Goal: Task Accomplishment & Management: Use online tool/utility

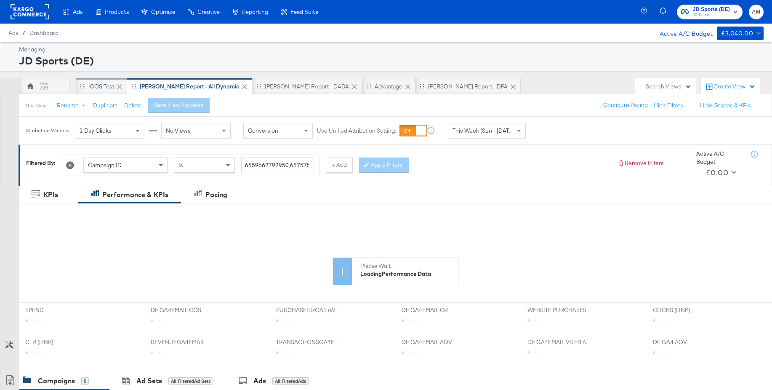
click at [106, 88] on div "iCOS Test" at bounding box center [101, 86] width 26 height 8
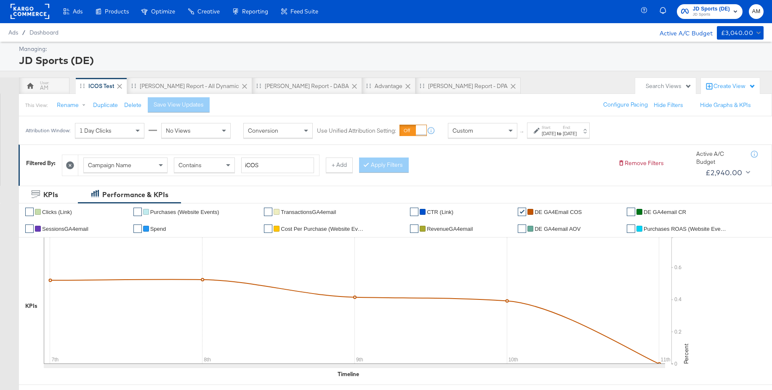
click at [713, 13] on span "JD Sports" at bounding box center [711, 14] width 37 height 7
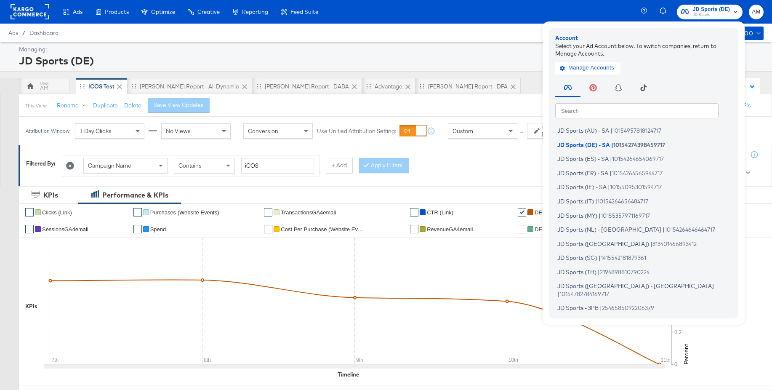
click at [581, 109] on input "text" at bounding box center [636, 110] width 163 height 15
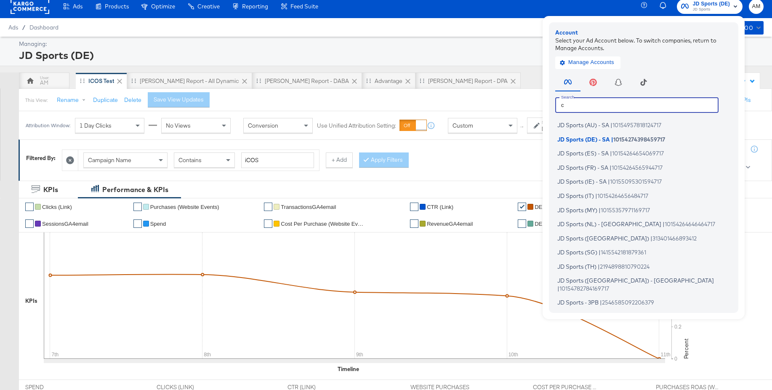
scroll to position [7, 0]
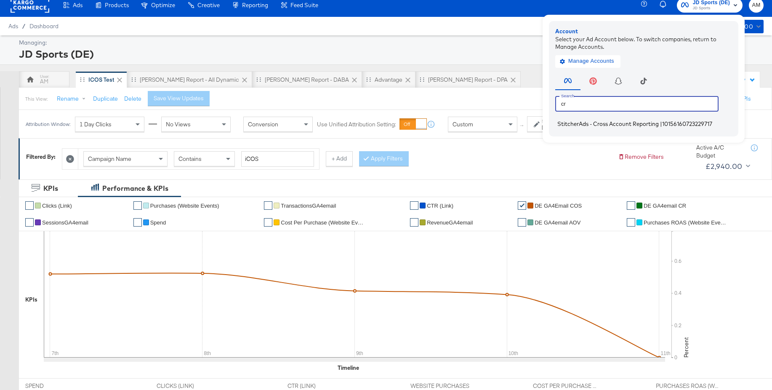
type input "cr"
click at [575, 124] on span "StitcherAds - Cross Account Reporting" at bounding box center [607, 123] width 101 height 7
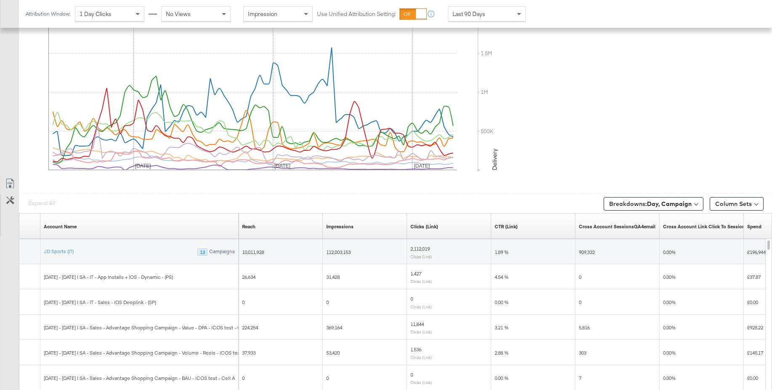
scroll to position [449, 0]
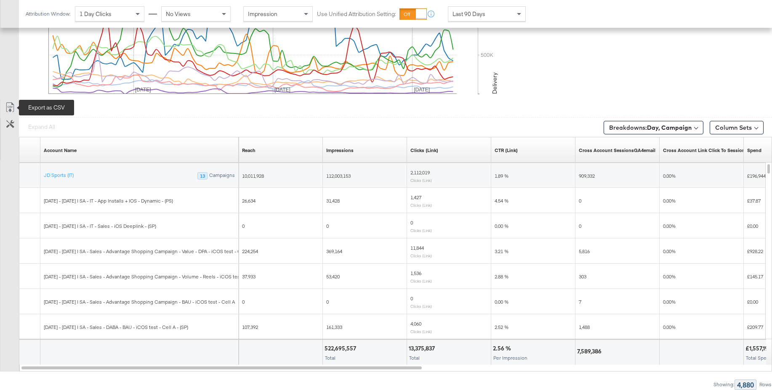
click at [11, 107] on icon at bounding box center [10, 107] width 10 height 10
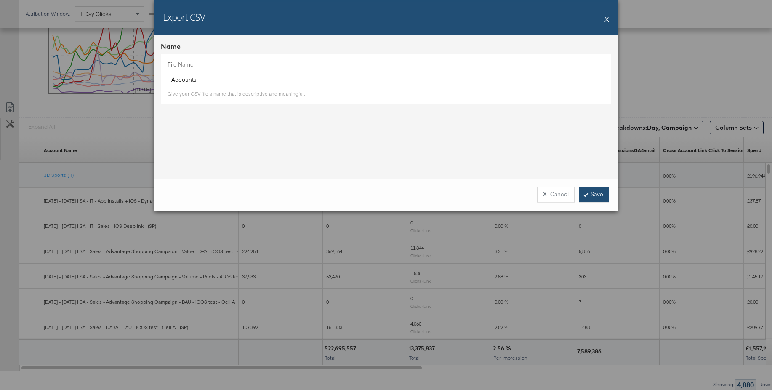
click at [588, 195] on link "Save" at bounding box center [594, 194] width 30 height 15
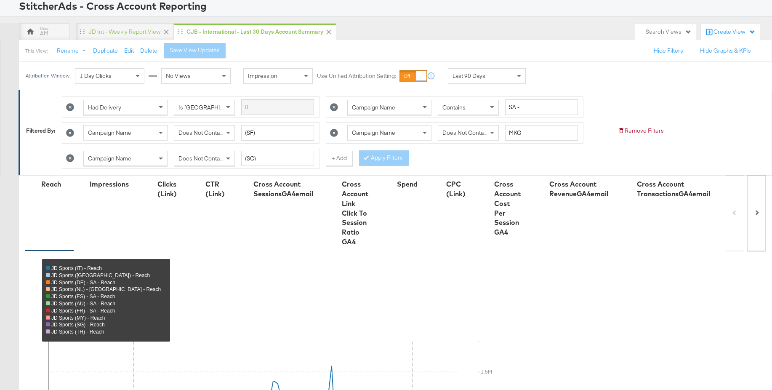
scroll to position [0, 0]
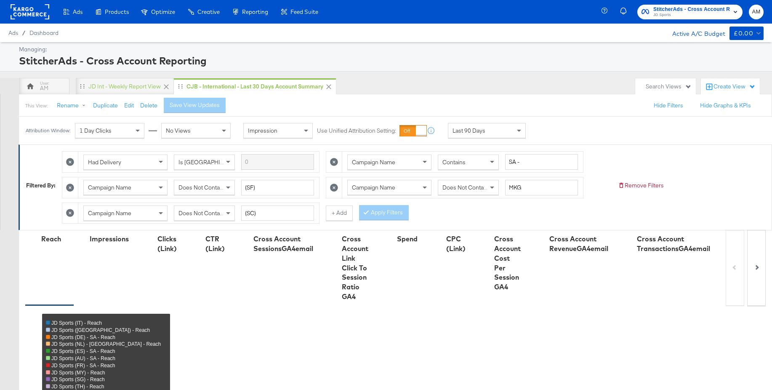
click at [681, 13] on span "JD Sports" at bounding box center [691, 15] width 77 height 7
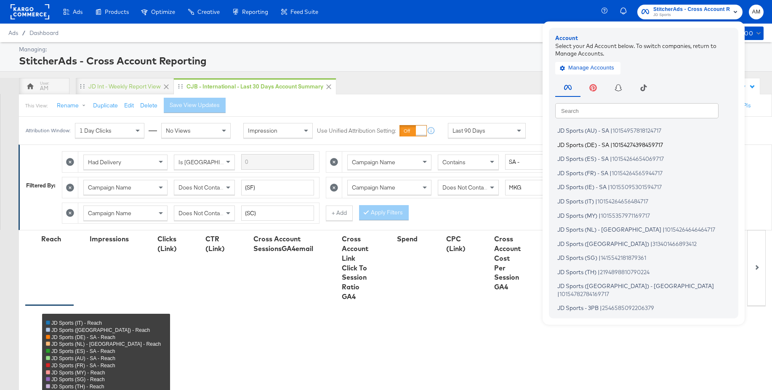
click at [590, 145] on span "JD Sports (DE) - SA" at bounding box center [583, 144] width 52 height 7
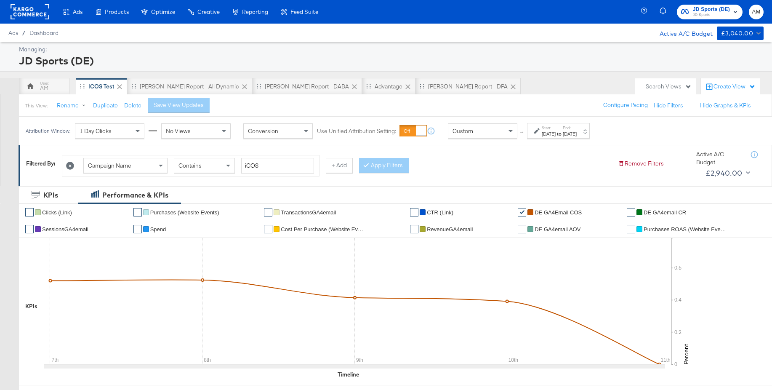
click at [563, 133] on strong "to" at bounding box center [559, 133] width 7 height 6
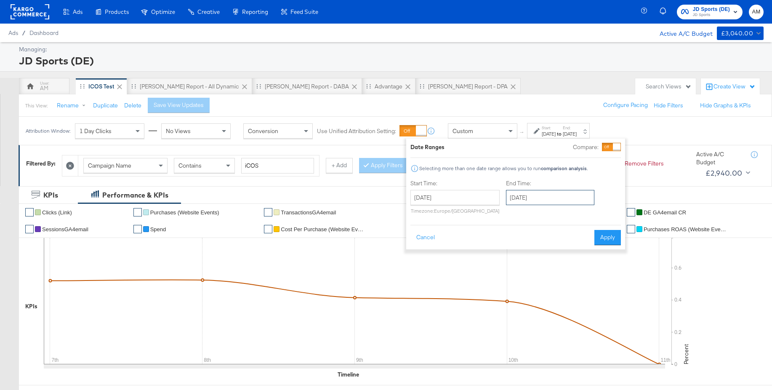
click at [547, 197] on input "September 24th 2025" at bounding box center [550, 197] width 88 height 15
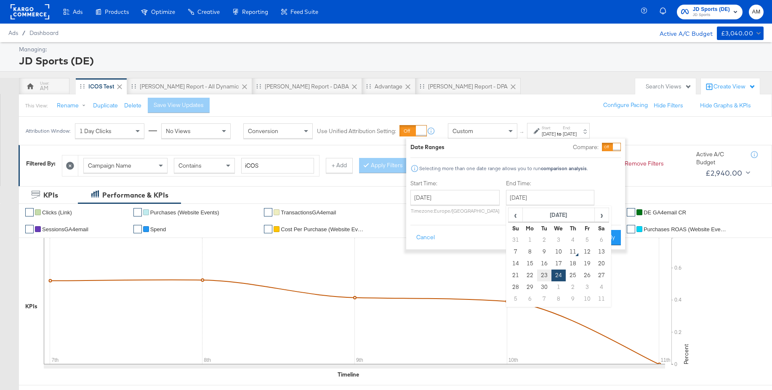
click at [545, 272] on td "23" at bounding box center [544, 275] width 14 height 12
type input "September 23rd 2025"
click at [607, 237] on button "Apply" at bounding box center [607, 237] width 27 height 15
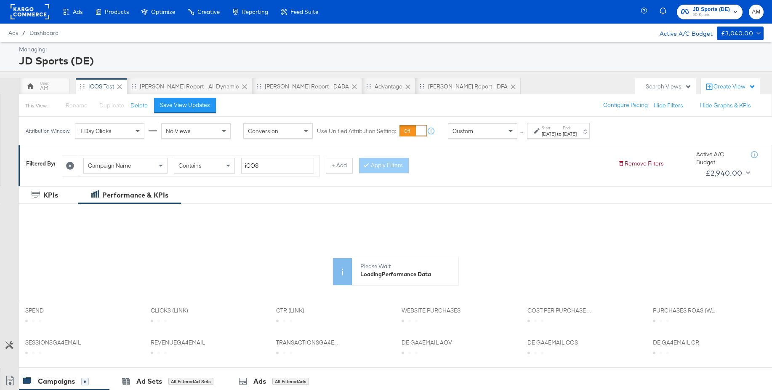
click at [550, 138] on div "Start: Sep 7th 2025 to End: Sep 23rd 2025" at bounding box center [558, 131] width 63 height 16
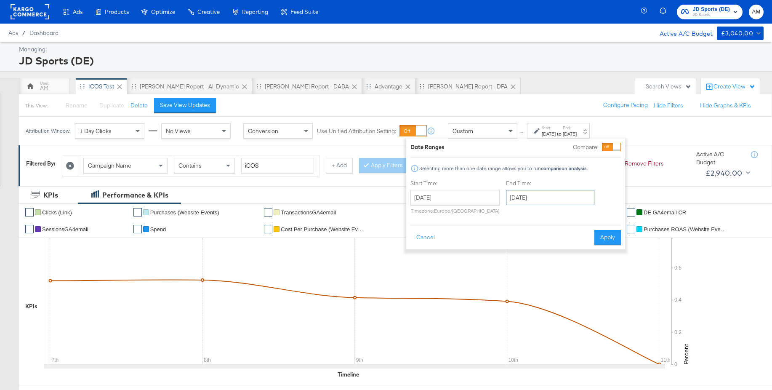
click at [529, 198] on input "September 23rd 2025" at bounding box center [550, 197] width 88 height 15
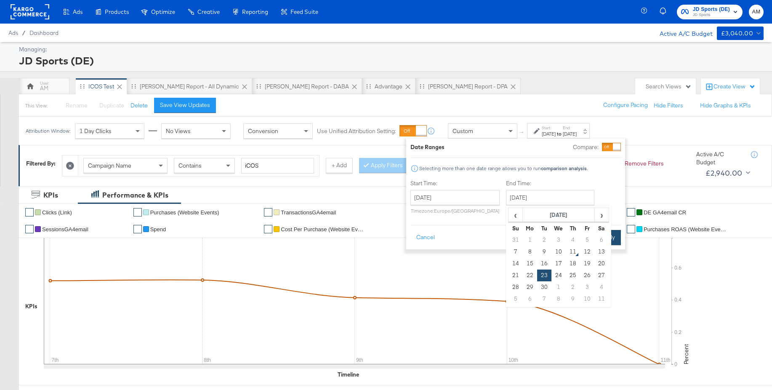
drag, startPoint x: 555, startPoint y: 250, endPoint x: 599, endPoint y: 244, distance: 44.7
click at [555, 250] on td "10" at bounding box center [558, 252] width 14 height 12
type input "September 10th 2025"
click at [609, 240] on button "Apply" at bounding box center [607, 237] width 27 height 15
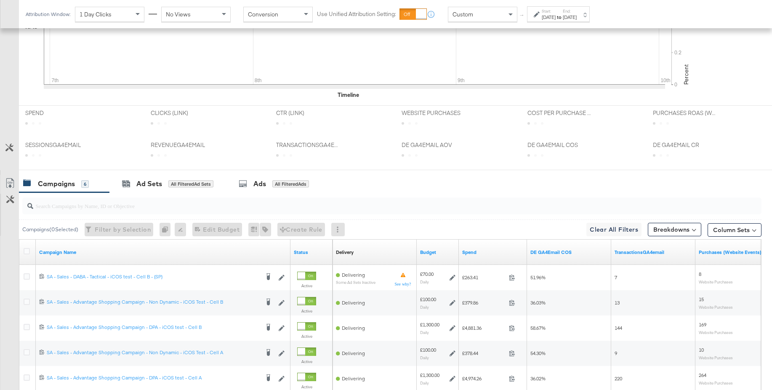
scroll to position [362, 0]
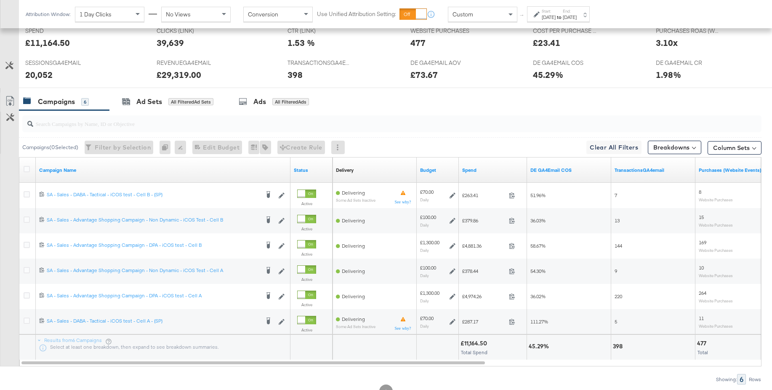
drag, startPoint x: 26, startPoint y: 194, endPoint x: 47, endPoint y: 179, distance: 25.8
click at [26, 194] on icon at bounding box center [27, 194] width 6 height 6
click at [0, 0] on input "checkbox" at bounding box center [0, 0] width 0 height 0
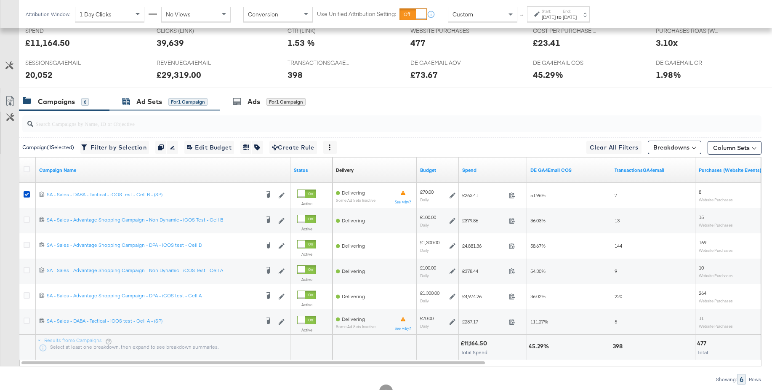
click at [145, 104] on div "Ad Sets" at bounding box center [149, 102] width 26 height 10
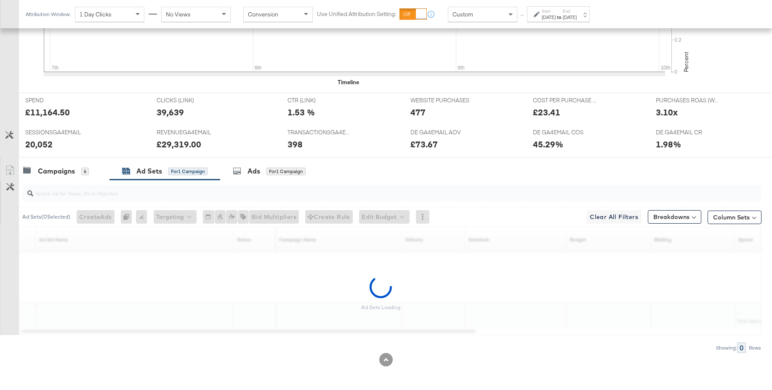
scroll to position [292, 0]
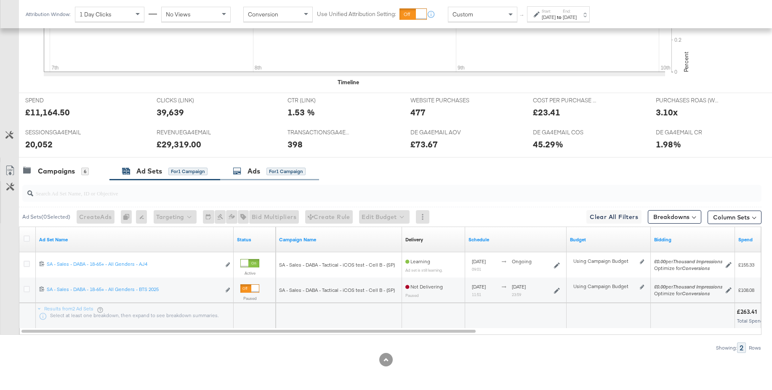
click at [255, 176] on div "Ads for 1 Campaign" at bounding box center [269, 171] width 99 height 18
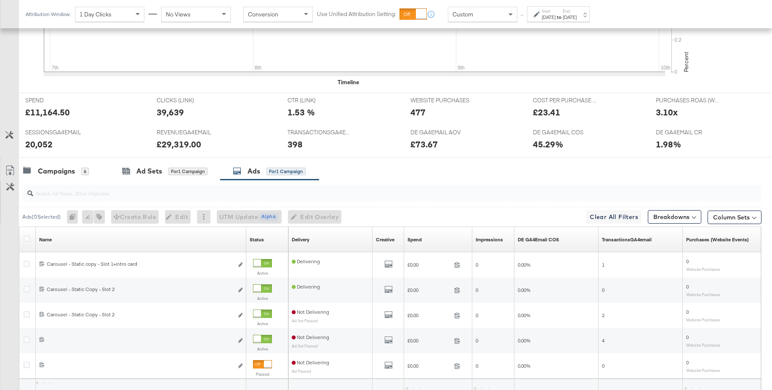
scroll to position [362, 0]
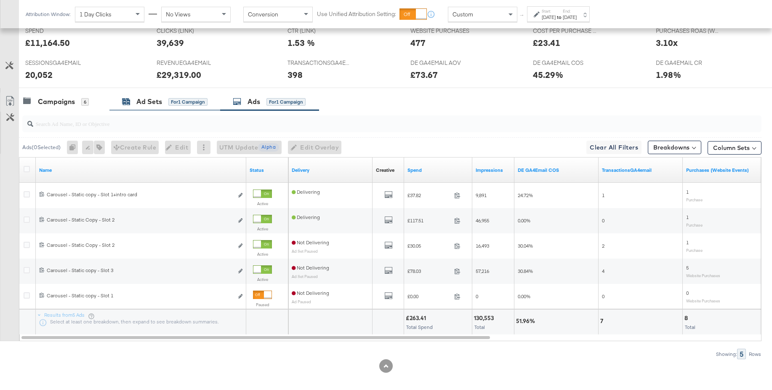
click at [146, 99] on div "Ad Sets" at bounding box center [149, 102] width 26 height 10
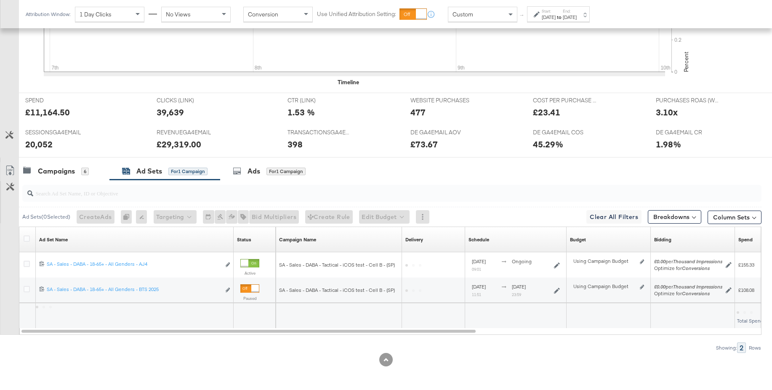
scroll to position [292, 0]
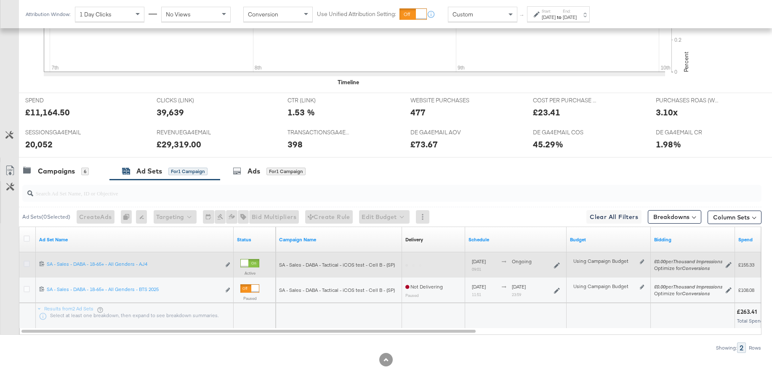
click at [27, 264] on icon at bounding box center [27, 264] width 6 height 6
click at [0, 0] on input "checkbox" at bounding box center [0, 0] width 0 height 0
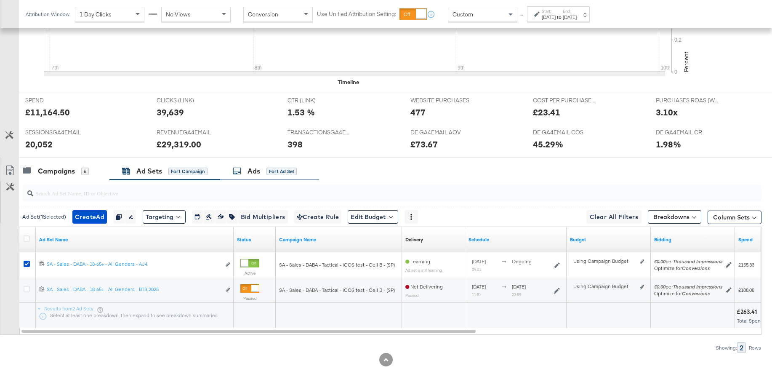
click at [252, 170] on div "Ads" at bounding box center [253, 171] width 13 height 10
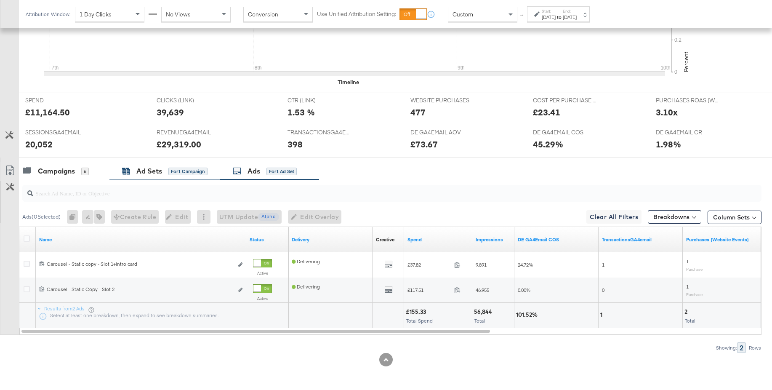
click at [149, 174] on div "Ad Sets" at bounding box center [149, 171] width 26 height 10
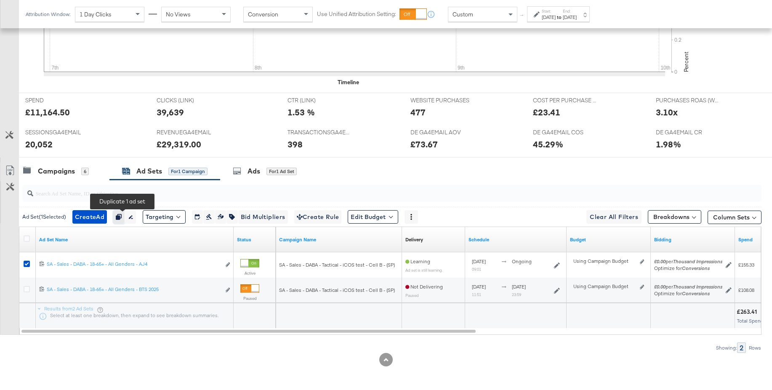
click at [122, 219] on icon "button" at bounding box center [119, 217] width 6 height 6
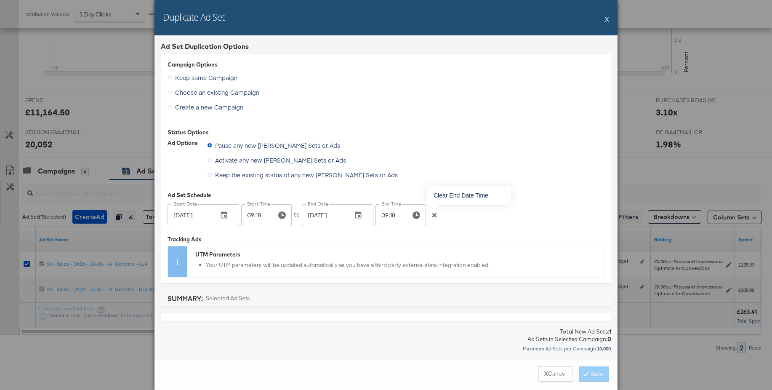
click at [433, 214] on icon "button" at bounding box center [434, 215] width 4 height 4
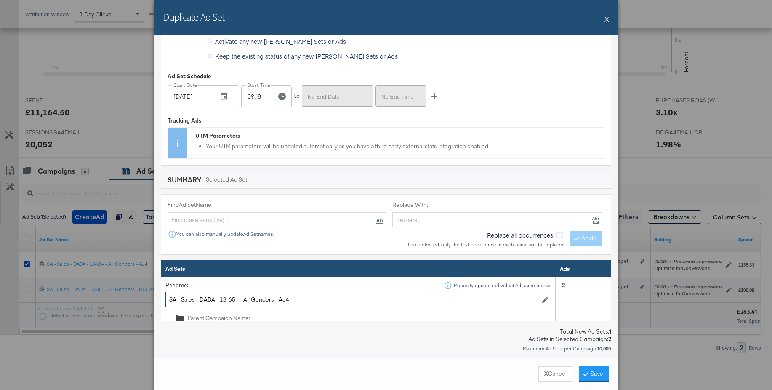
click at [295, 297] on input "SA - Sales - DABA - 18-65+ - All Genders - AJ4" at bounding box center [358, 300] width 386 height 16
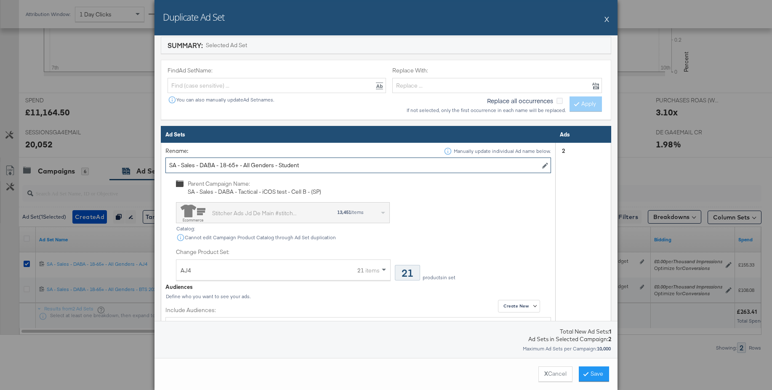
scroll to position [261, 0]
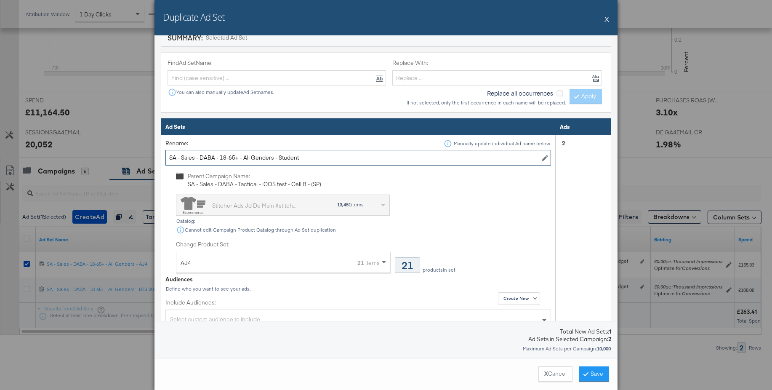
type input "SA - Sales - DABA - 18-65+ - All Genders - Student"
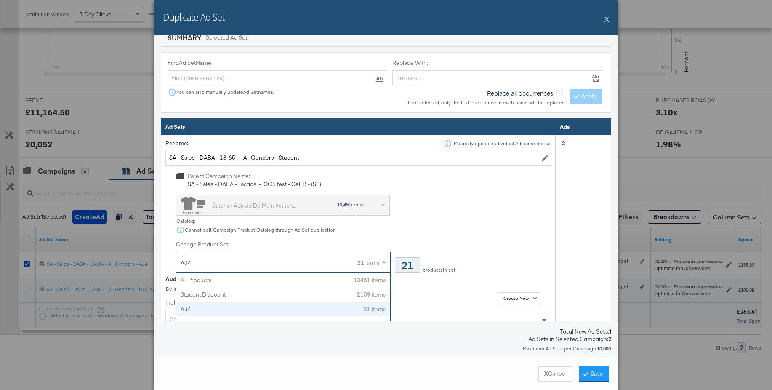
click at [302, 258] on div "AJ4 21 items" at bounding box center [280, 262] width 199 height 21
type input "stu"
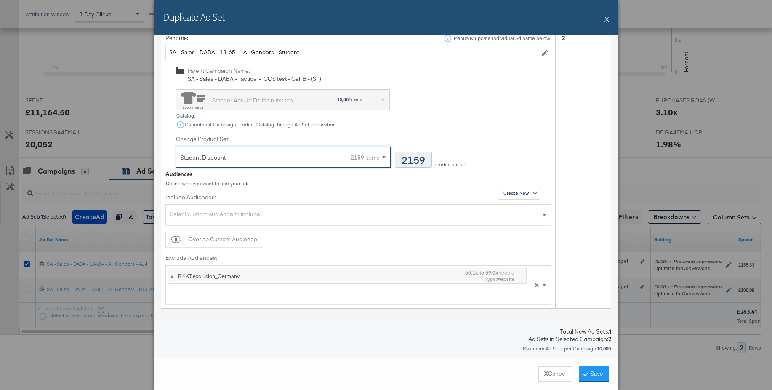
scroll to position [394, 0]
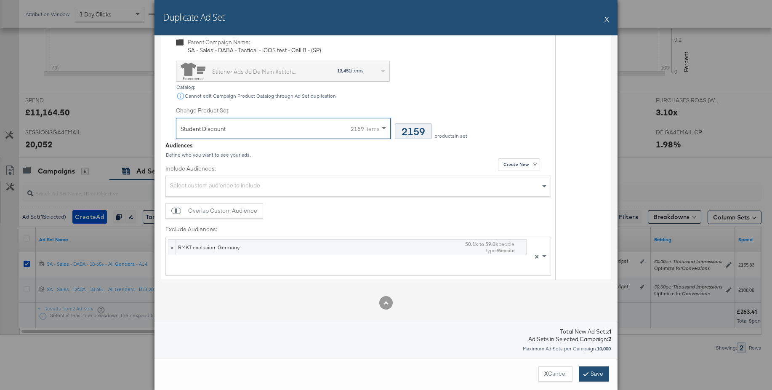
click at [589, 373] on button "Save" at bounding box center [594, 373] width 30 height 15
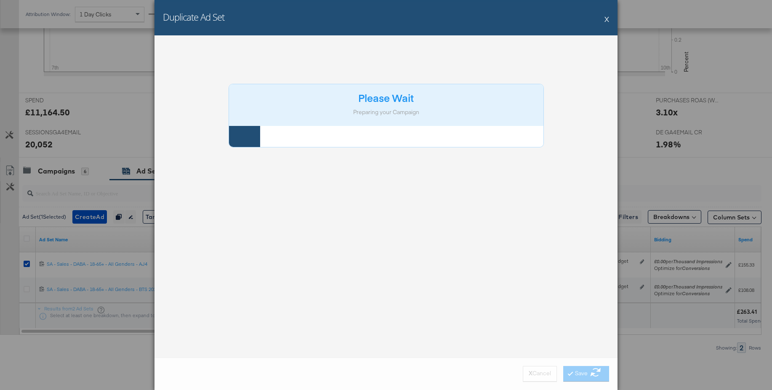
scroll to position [0, 0]
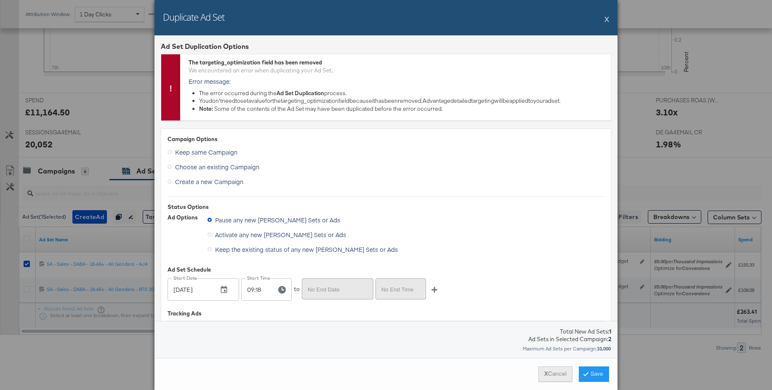
click at [550, 376] on button "X Cancel" at bounding box center [555, 373] width 34 height 15
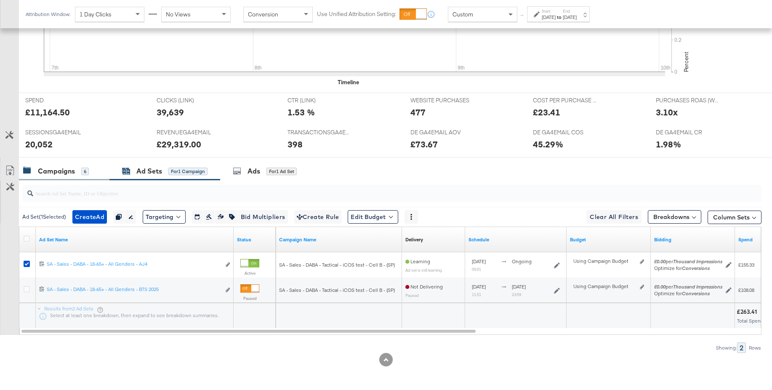
click at [61, 172] on div "Campaigns" at bounding box center [56, 171] width 37 height 10
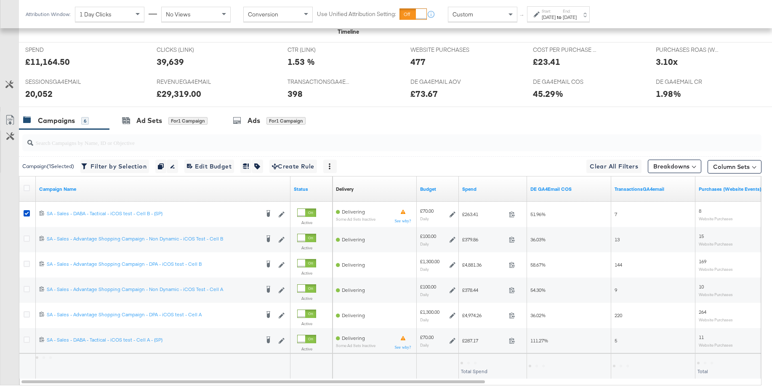
scroll to position [380, 0]
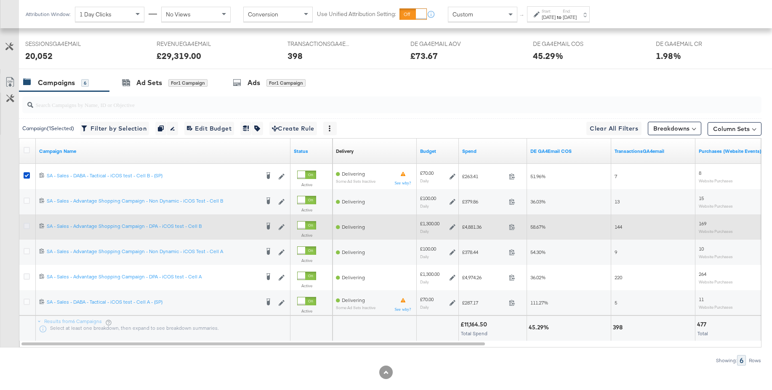
drag, startPoint x: 26, startPoint y: 224, endPoint x: 24, endPoint y: 198, distance: 26.6
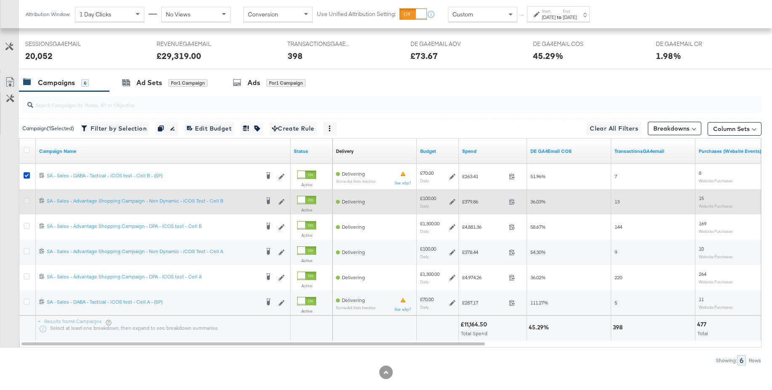
click at [26, 224] on icon at bounding box center [27, 226] width 6 height 6
click at [0, 0] on input "checkbox" at bounding box center [0, 0] width 0 height 0
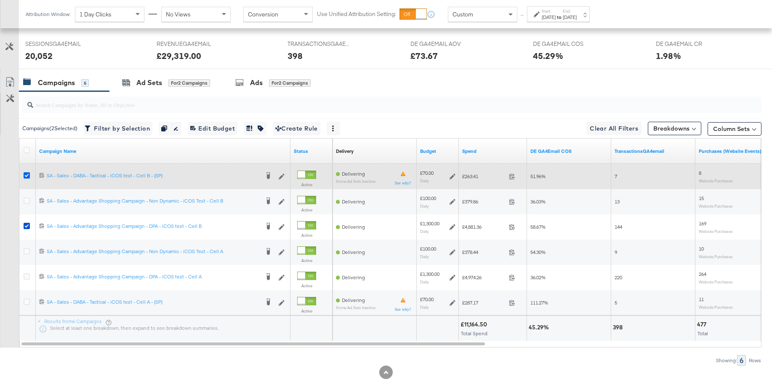
click at [27, 176] on icon at bounding box center [27, 175] width 6 height 6
click at [0, 0] on input "checkbox" at bounding box center [0, 0] width 0 height 0
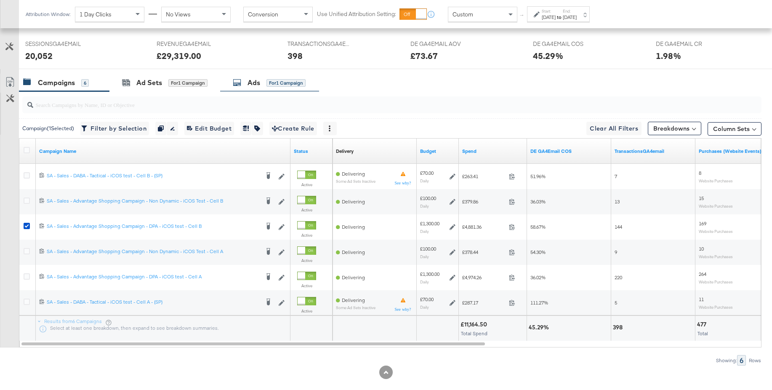
click at [250, 80] on div "Ads" at bounding box center [253, 83] width 13 height 10
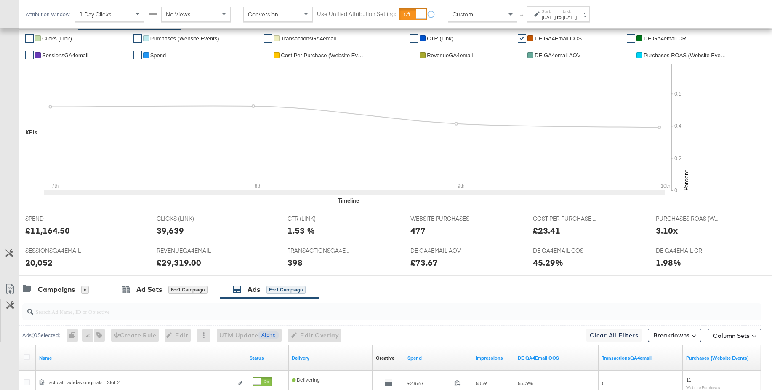
scroll to position [0, 0]
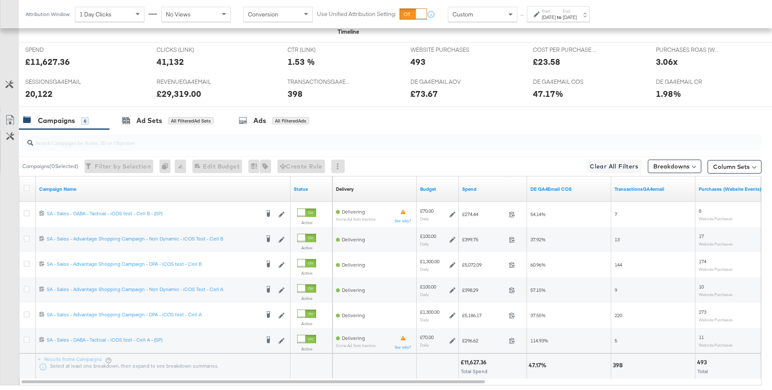
scroll to position [393, 0]
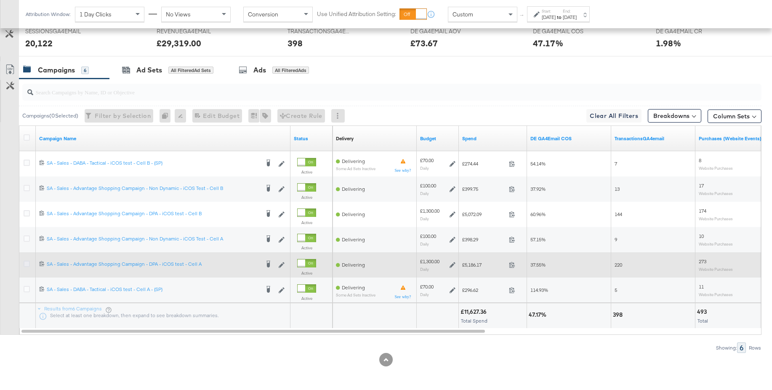
click at [29, 263] on icon at bounding box center [27, 264] width 6 height 6
click at [0, 0] on input "checkbox" at bounding box center [0, 0] width 0 height 0
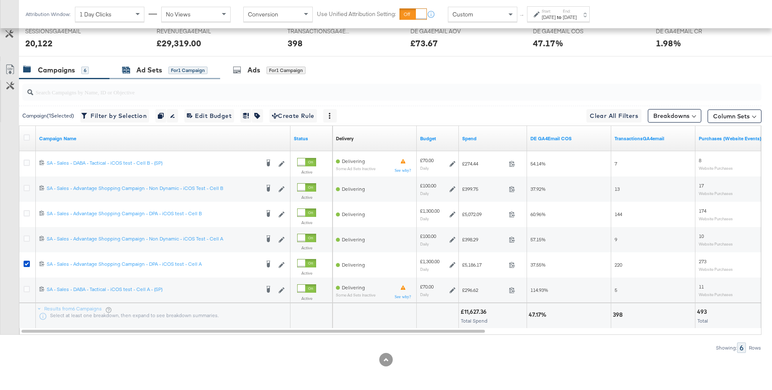
click at [146, 74] on div "Ad Sets" at bounding box center [149, 70] width 26 height 10
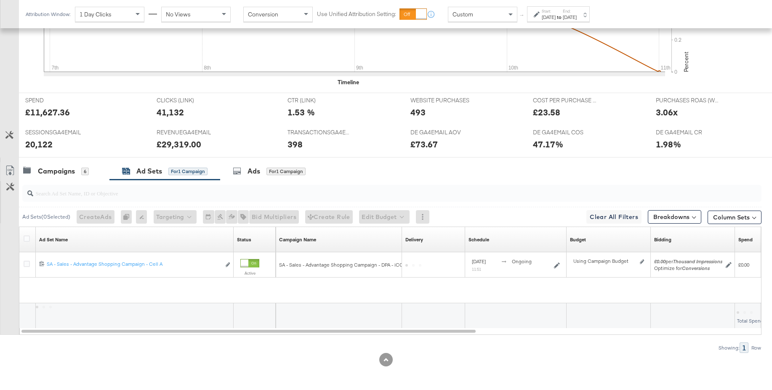
scroll to position [267, 0]
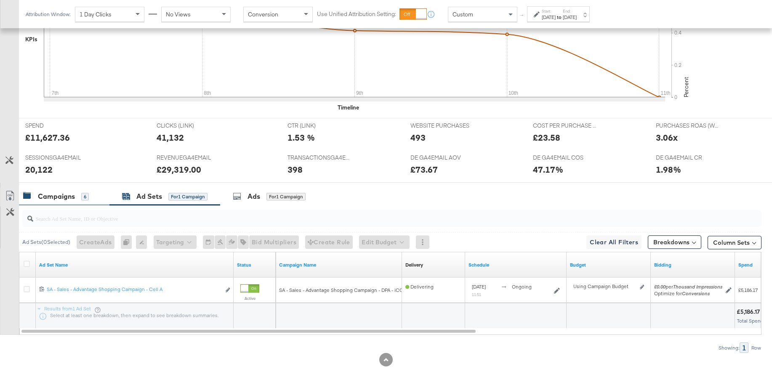
click at [61, 191] on div "Campaigns" at bounding box center [56, 196] width 37 height 10
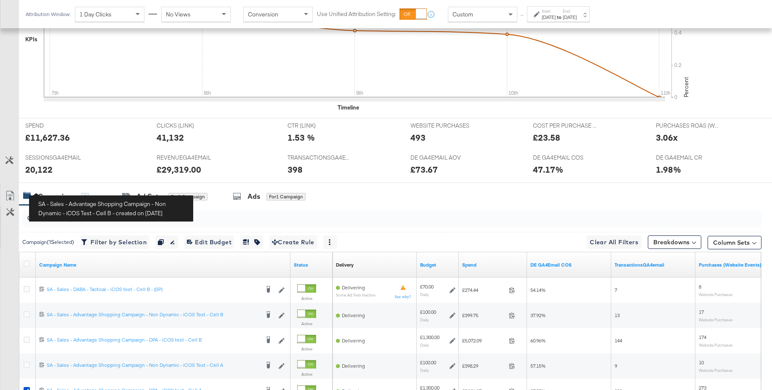
scroll to position [393, 0]
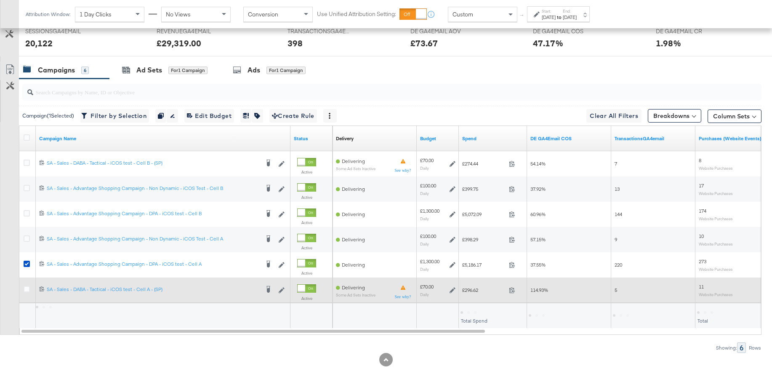
drag, startPoint x: 27, startPoint y: 291, endPoint x: 28, endPoint y: 279, distance: 12.6
click at [27, 291] on icon at bounding box center [27, 289] width 6 height 6
click at [0, 0] on input "checkbox" at bounding box center [0, 0] width 0 height 0
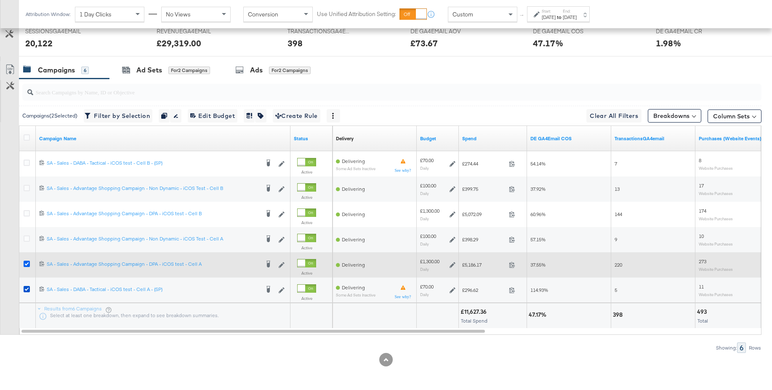
click at [27, 264] on icon at bounding box center [27, 264] width 6 height 6
click at [0, 0] on input "checkbox" at bounding box center [0, 0] width 0 height 0
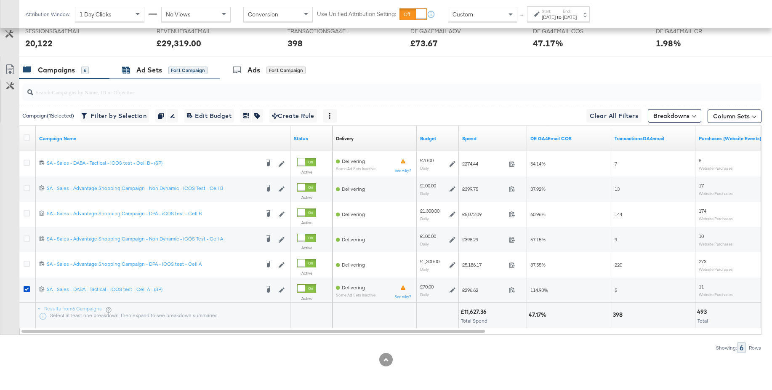
click at [142, 67] on div "Ad Sets" at bounding box center [149, 70] width 26 height 10
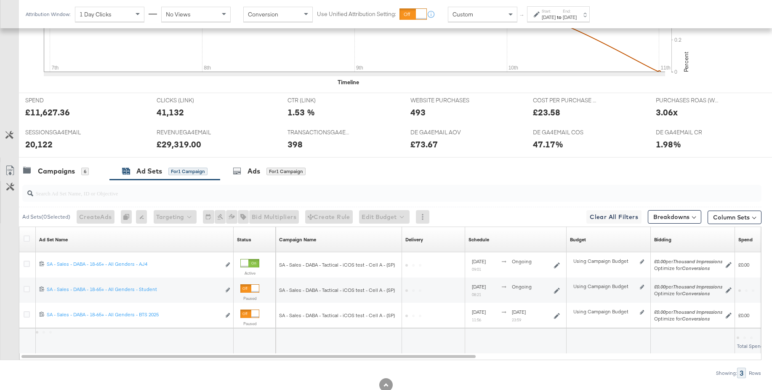
scroll to position [317, 0]
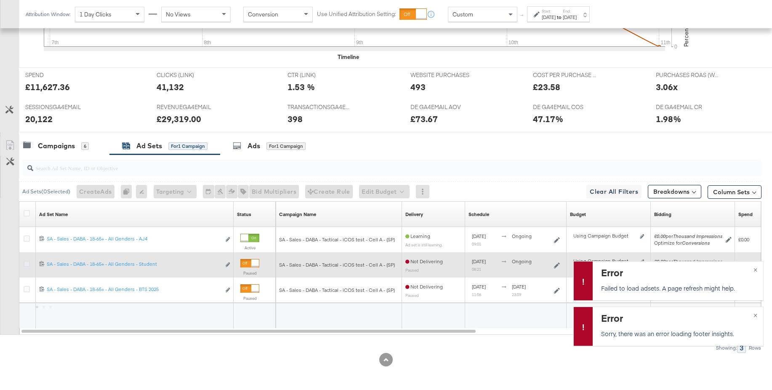
click at [27, 263] on icon at bounding box center [27, 264] width 6 height 6
click at [0, 0] on input "checkbox" at bounding box center [0, 0] width 0 height 0
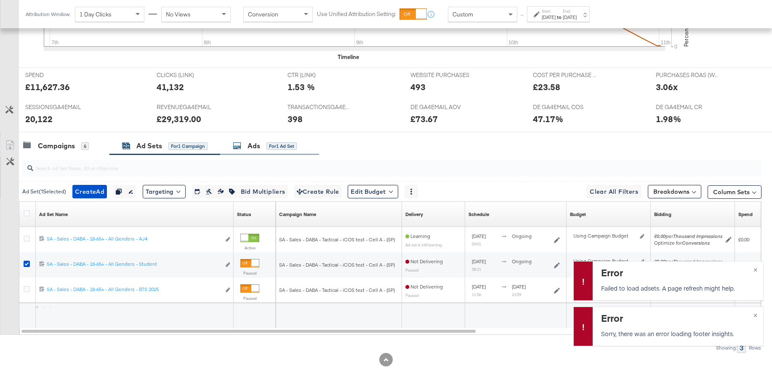
click at [258, 145] on div "Ads" at bounding box center [253, 146] width 13 height 10
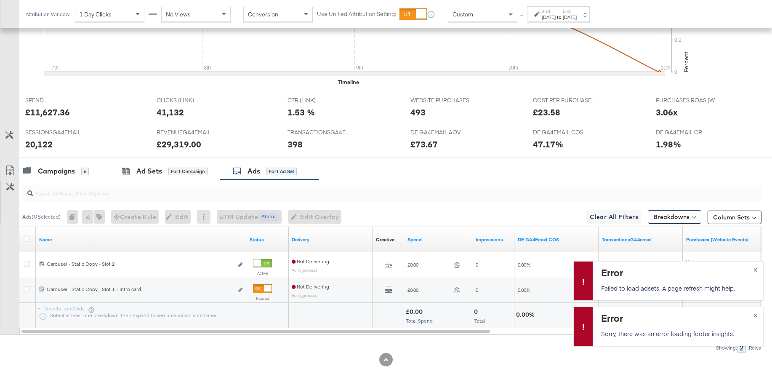
click at [754, 269] on span "×" at bounding box center [755, 269] width 4 height 10
click at [755, 316] on span "×" at bounding box center [755, 314] width 4 height 10
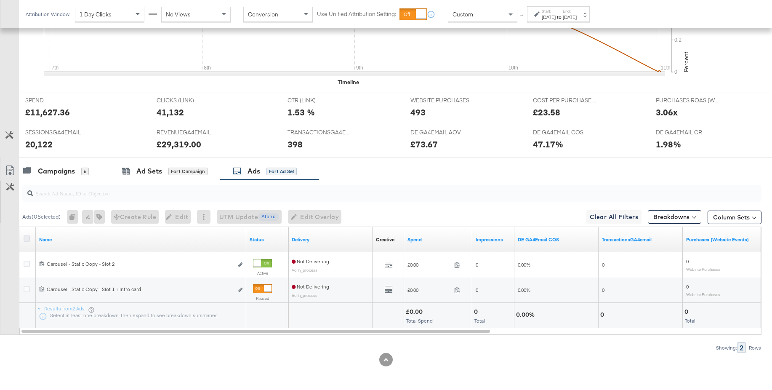
click at [24, 239] on icon at bounding box center [27, 238] width 6 height 6
click at [0, 0] on input "checkbox" at bounding box center [0, 0] width 0 height 0
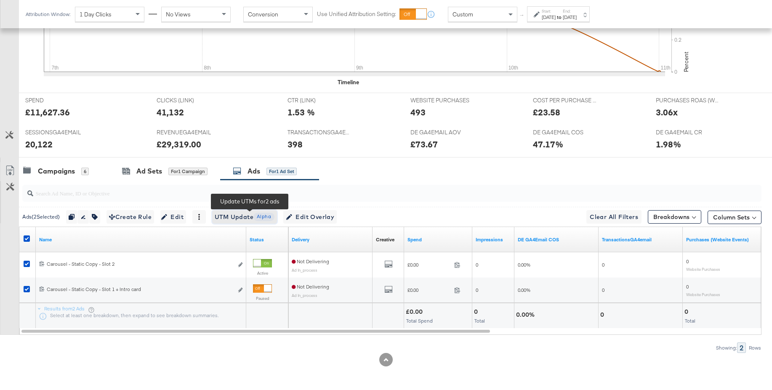
click at [231, 214] on span "UTM Update Alpha" at bounding box center [245, 217] width 60 height 11
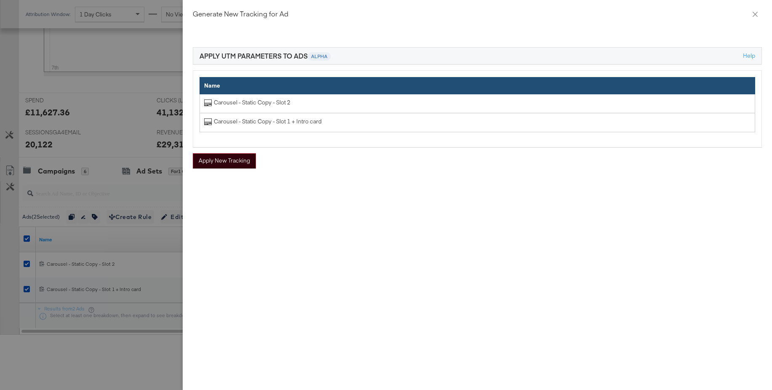
click at [231, 164] on button "Apply New Tracking" at bounding box center [224, 160] width 63 height 15
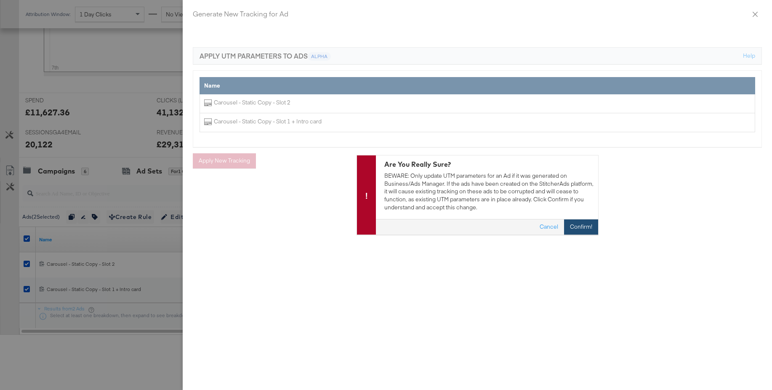
click at [588, 229] on button "Confirm!" at bounding box center [581, 227] width 34 height 15
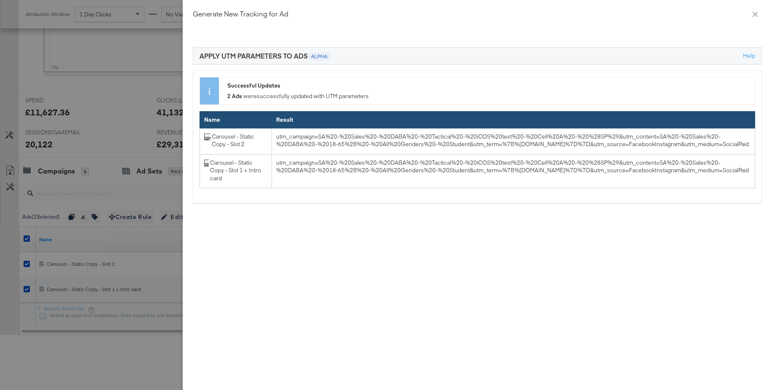
scroll to position [287, 0]
click at [754, 14] on icon "close" at bounding box center [755, 13] width 5 height 5
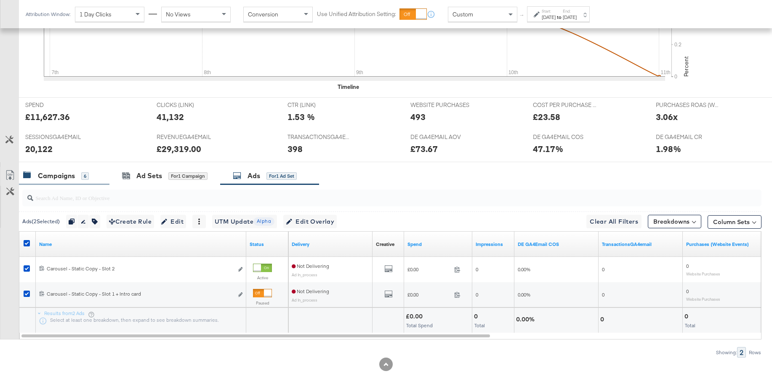
click at [62, 177] on div "Campaigns" at bounding box center [56, 176] width 37 height 10
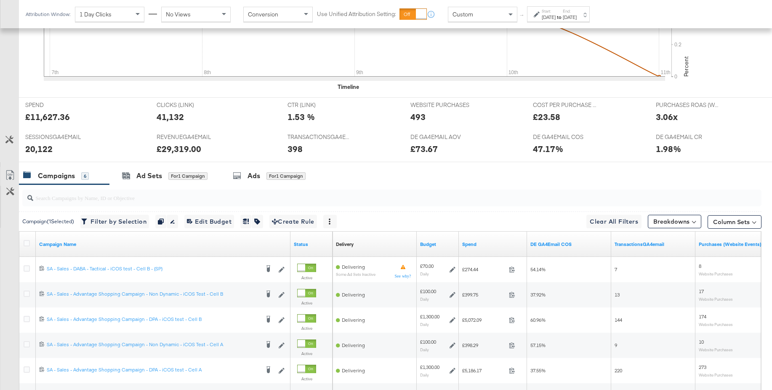
scroll to position [393, 0]
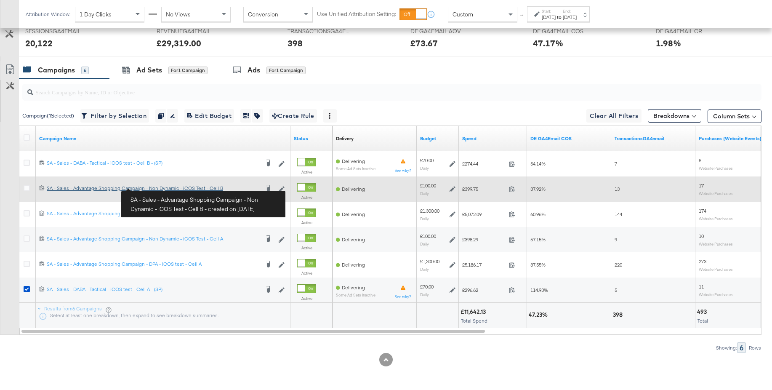
click at [152, 187] on div "SA - Sales - Advantage Shopping Campaign - Non Dynamic - iCOS Test - Cell B SA …" at bounding box center [153, 188] width 213 height 7
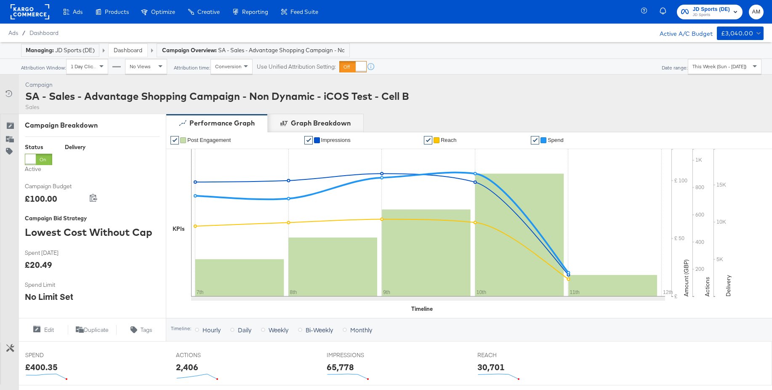
scroll to position [254, 0]
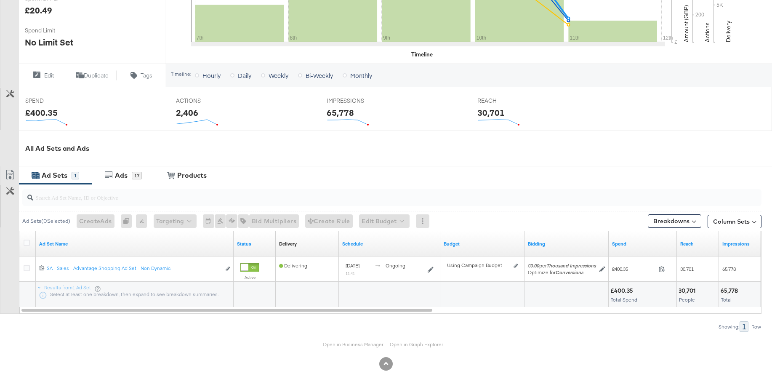
click at [60, 173] on div "Ad Sets" at bounding box center [55, 175] width 26 height 10
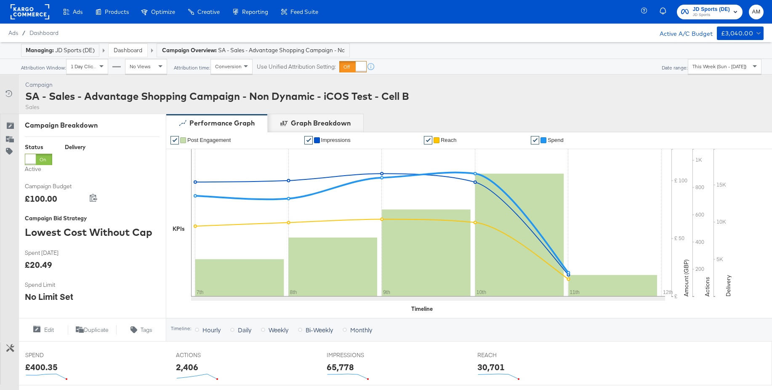
click at [124, 51] on link "Dashboard" at bounding box center [128, 50] width 29 height 8
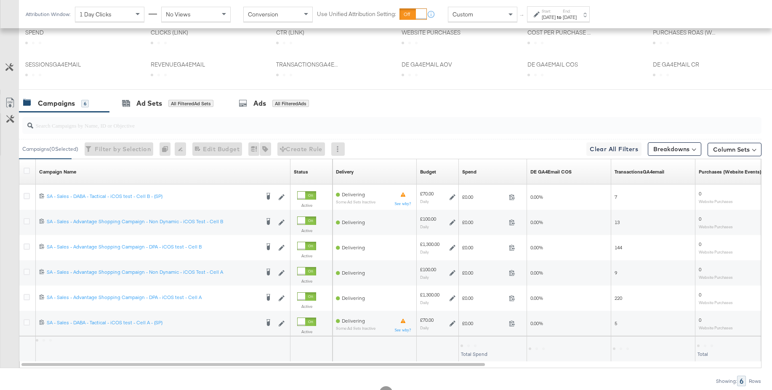
scroll to position [393, 0]
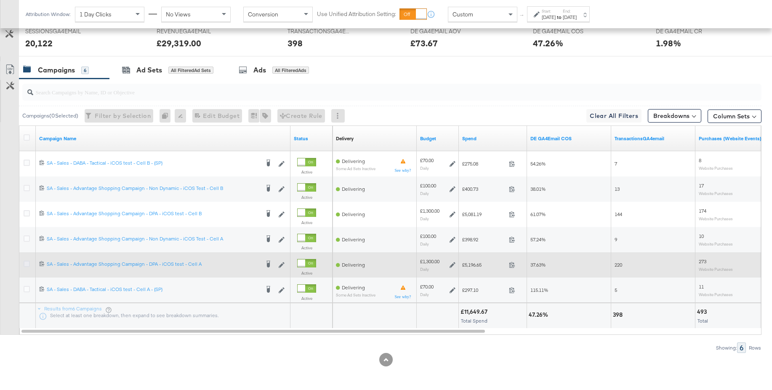
click at [27, 263] on icon at bounding box center [27, 264] width 6 height 6
click at [0, 0] on input "checkbox" at bounding box center [0, 0] width 0 height 0
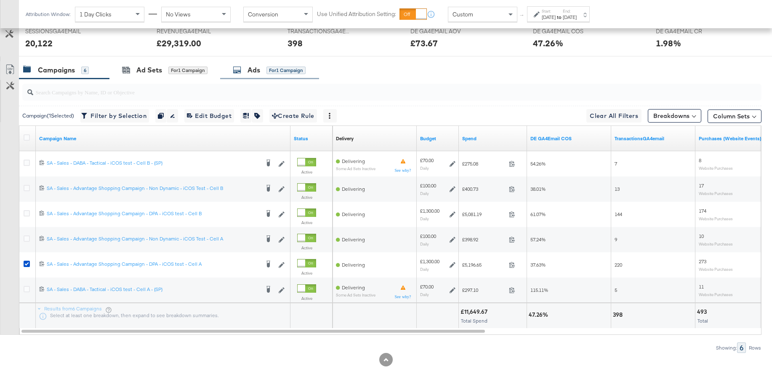
click at [252, 72] on div "Ads" at bounding box center [253, 70] width 13 height 10
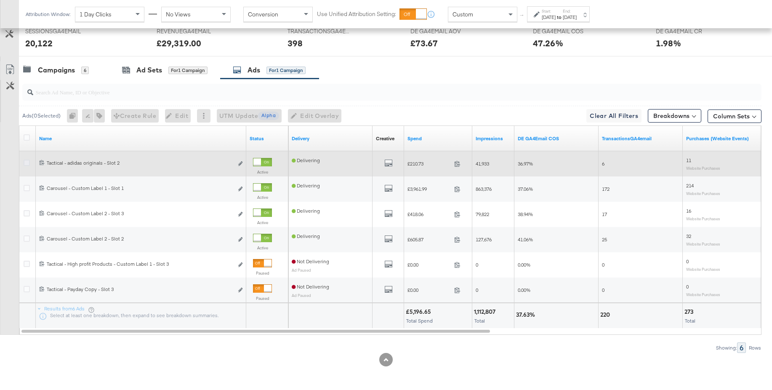
click at [26, 162] on icon at bounding box center [27, 163] width 6 height 6
click at [0, 0] on input "checkbox" at bounding box center [0, 0] width 0 height 0
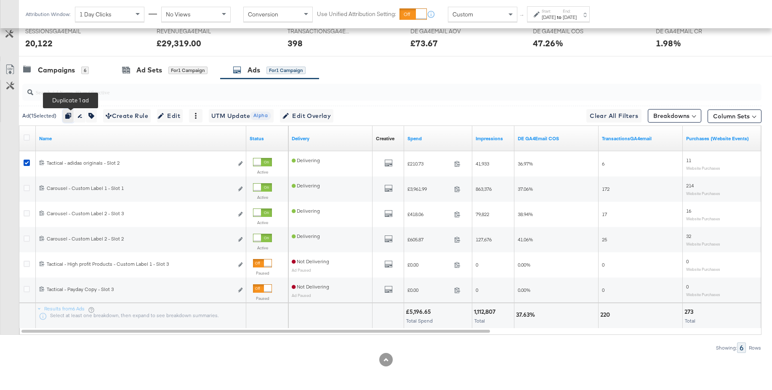
click at [71, 116] on icon "button" at bounding box center [68, 116] width 6 height 6
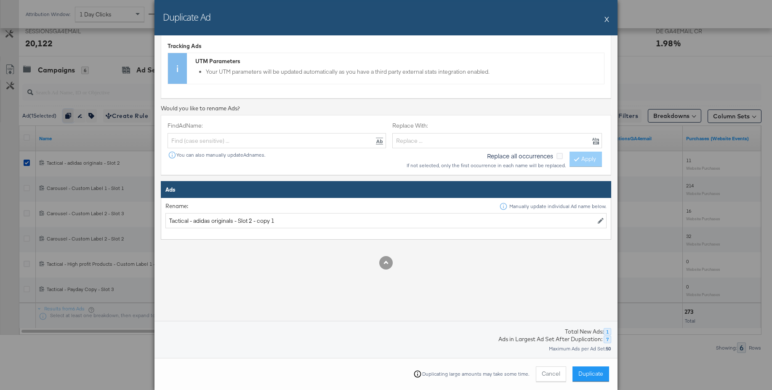
scroll to position [165, 0]
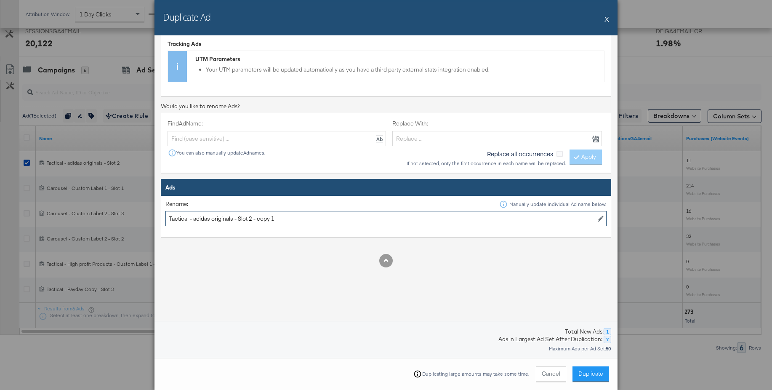
drag, startPoint x: 259, startPoint y: 220, endPoint x: 301, endPoint y: 218, distance: 42.5
click at [301, 218] on input "Tactical - adidas originals - Slot 2 - copy 1" at bounding box center [385, 219] width 441 height 16
drag, startPoint x: 231, startPoint y: 220, endPoint x: 197, endPoint y: 219, distance: 34.1
click at [197, 219] on input "Tactical - adidas originals - Slot 2" at bounding box center [385, 219] width 441 height 16
type input "Tactical - Student discount - Slot 2"
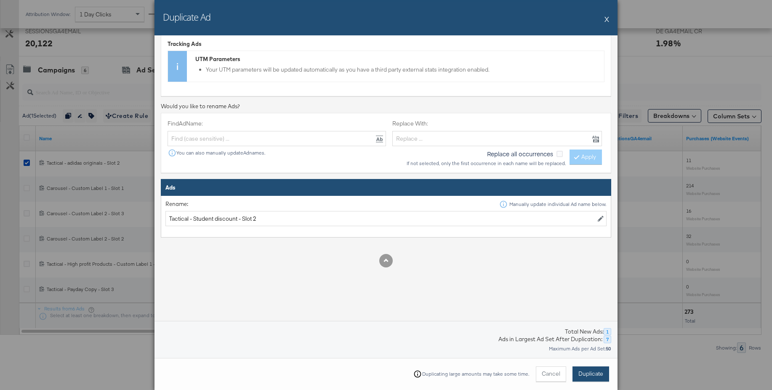
click at [601, 374] on span "Duplicate" at bounding box center [590, 374] width 25 height 8
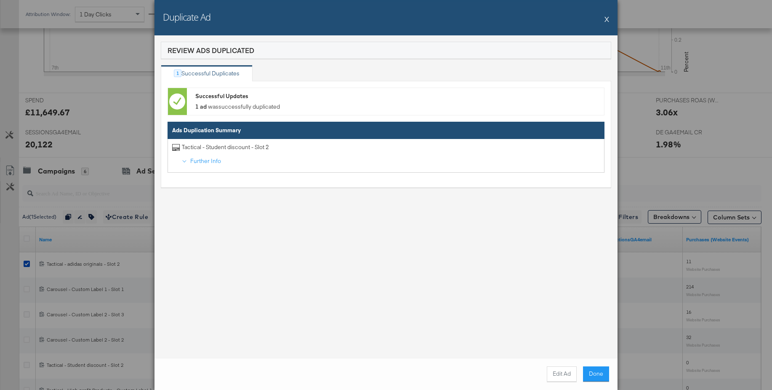
scroll to position [393, 0]
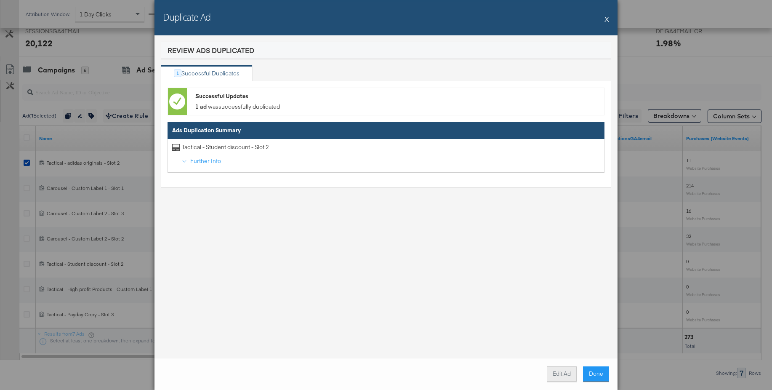
click at [559, 373] on button "Edit Ad" at bounding box center [562, 373] width 30 height 15
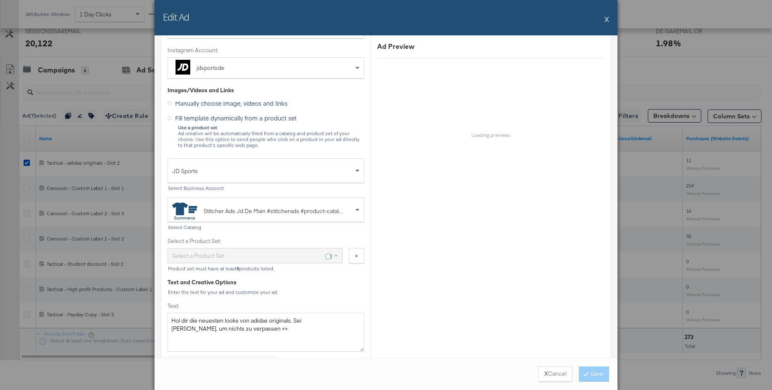
scroll to position [230, 0]
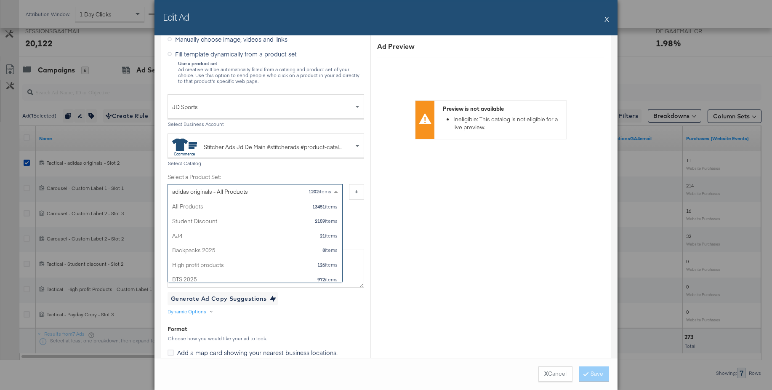
click at [236, 192] on div "adidas originals - All Products" at bounding box center [210, 191] width 76 height 14
type input "stu"
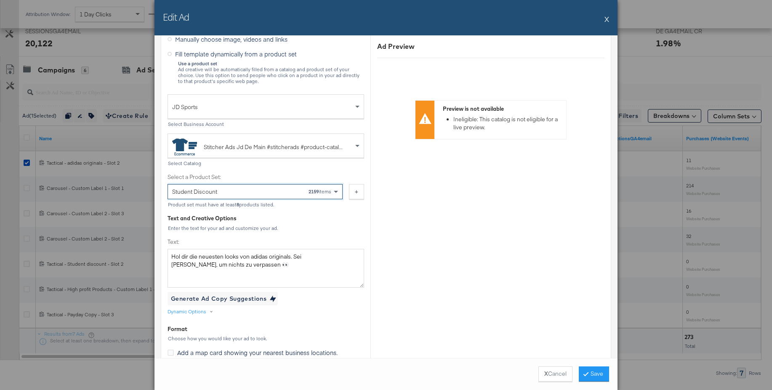
drag, startPoint x: 226, startPoint y: 205, endPoint x: 223, endPoint y: 238, distance: 33.8
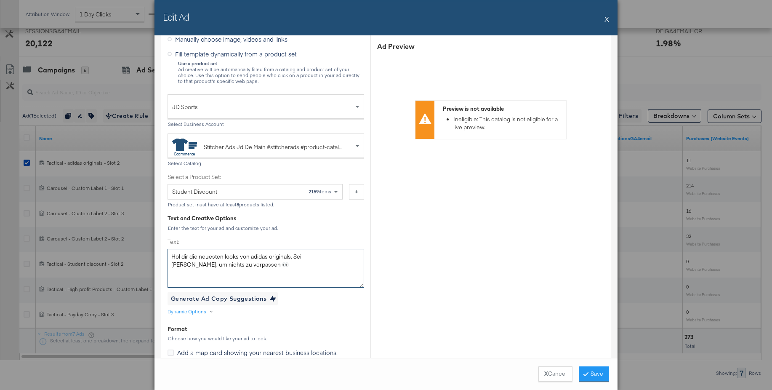
drag, startPoint x: 233, startPoint y: 265, endPoint x: 146, endPoint y: 255, distance: 87.2
click at [146, 255] on div "Edit Ad X Ad Name Tactical - Student discount - Slot 2 Give your ad a name that…" at bounding box center [386, 195] width 772 height 390
paste textarea "Der Studentenrabatt ist real. Entdecke jetzt deine Lieblingsmarken und shoppe n…"
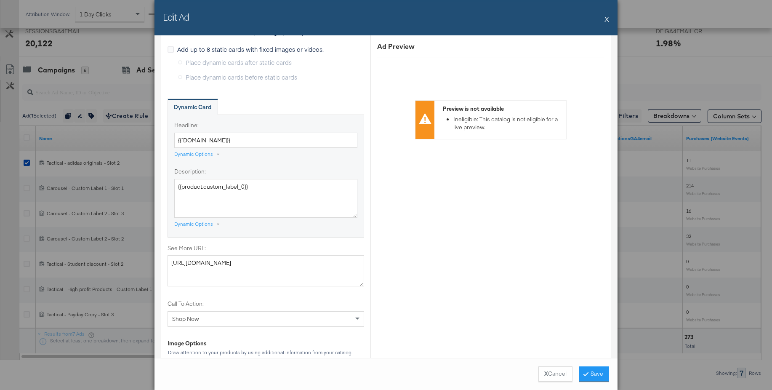
scroll to position [596, 0]
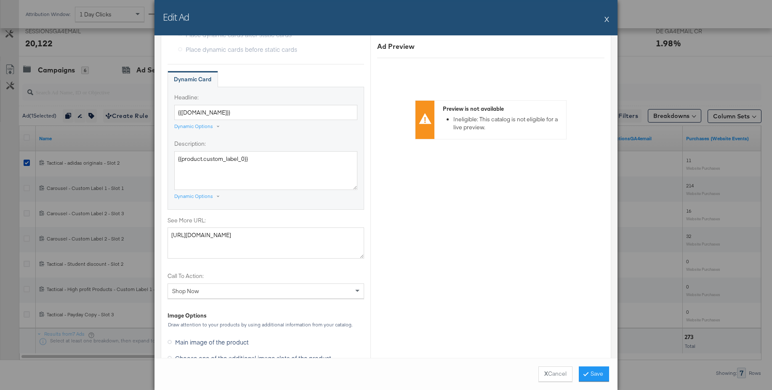
type textarea "Der Studentenrabatt ist real. Entdecke jetzt deine Lieblingsmarken und shoppe n…"
click at [223, 234] on textarea "https://www.jdsports.de/collection/adidas-originals/marke/adidas/" at bounding box center [266, 242] width 197 height 31
paste textarea "ampaign/Student+Edit/?facet-campaign=student-edit"
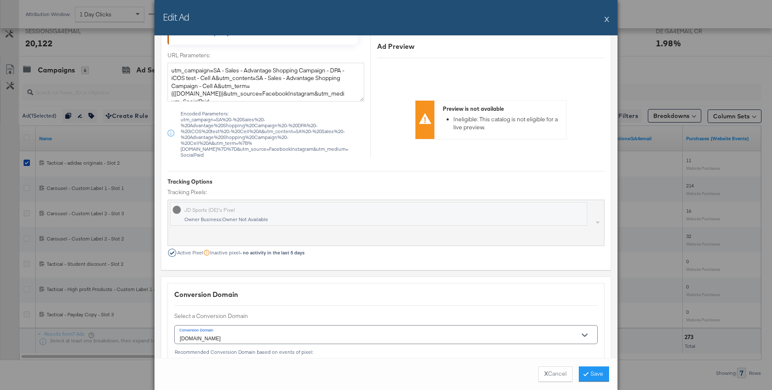
scroll to position [1156, 0]
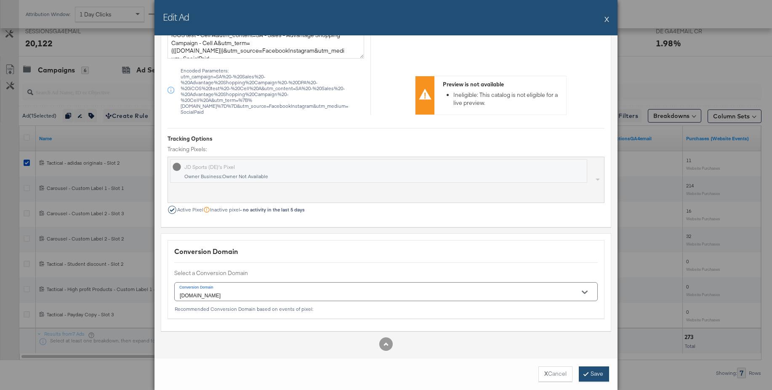
type textarea "https://www.jdsports.de/campaign/Student+Edit/?facet-campaign=student-edit"
click at [590, 377] on button "Save" at bounding box center [594, 373] width 30 height 15
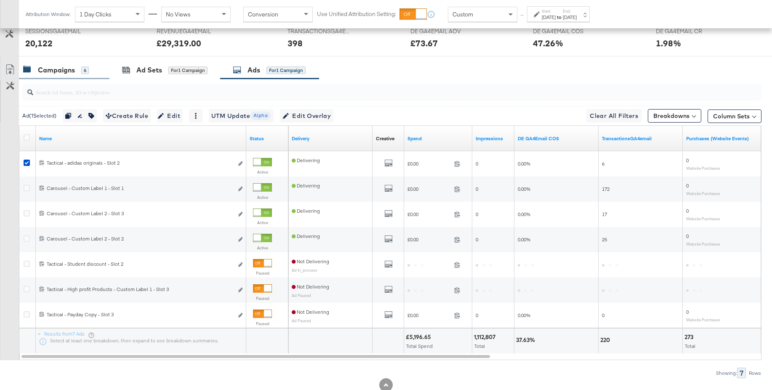
click at [48, 69] on div "Campaigns" at bounding box center [56, 70] width 37 height 10
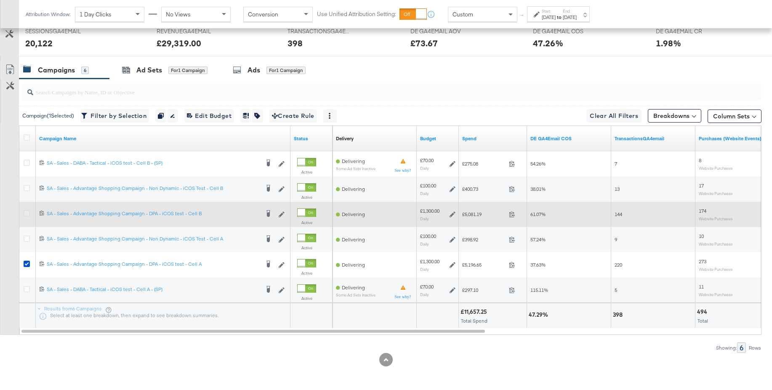
click at [26, 213] on icon at bounding box center [27, 213] width 6 height 6
click at [0, 0] on input "checkbox" at bounding box center [0, 0] width 0 height 0
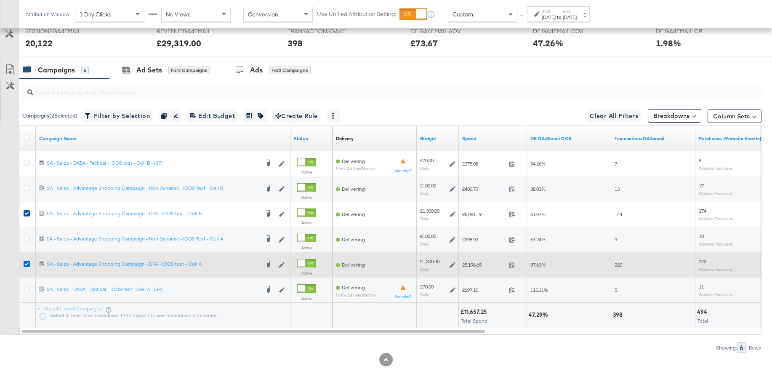
click at [27, 265] on icon at bounding box center [27, 264] width 6 height 6
click at [0, 0] on input "checkbox" at bounding box center [0, 0] width 0 height 0
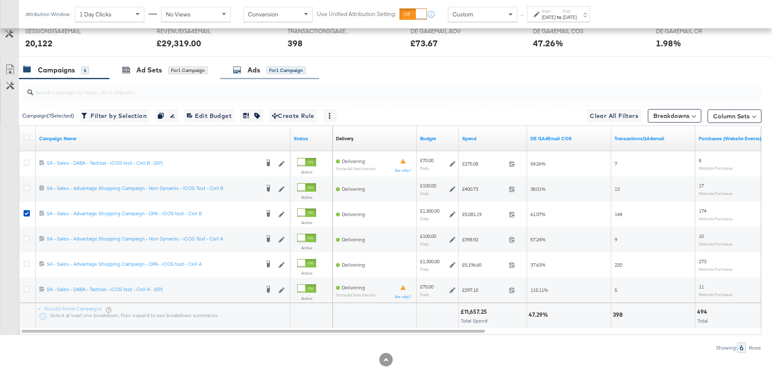
click at [252, 76] on div "Ads for 1 Campaign" at bounding box center [269, 70] width 99 height 18
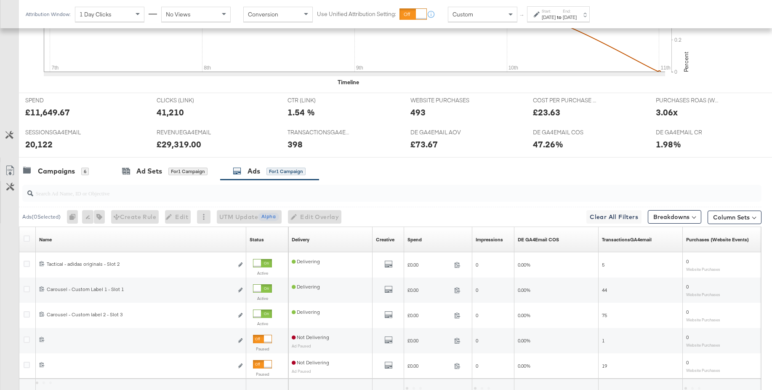
scroll to position [368, 0]
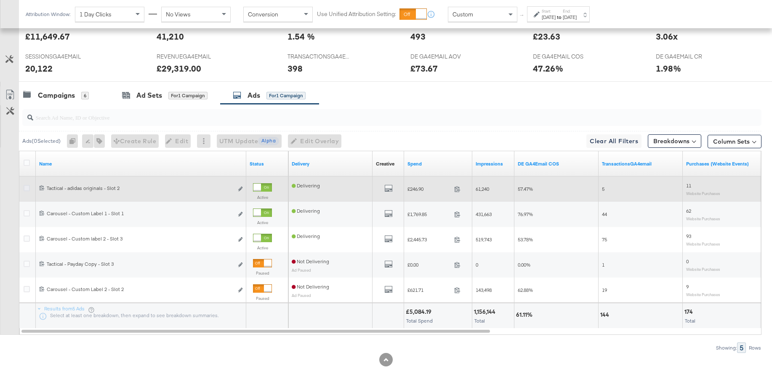
click at [27, 188] on icon at bounding box center [27, 188] width 6 height 6
click at [0, 0] on input "checkbox" at bounding box center [0, 0] width 0 height 0
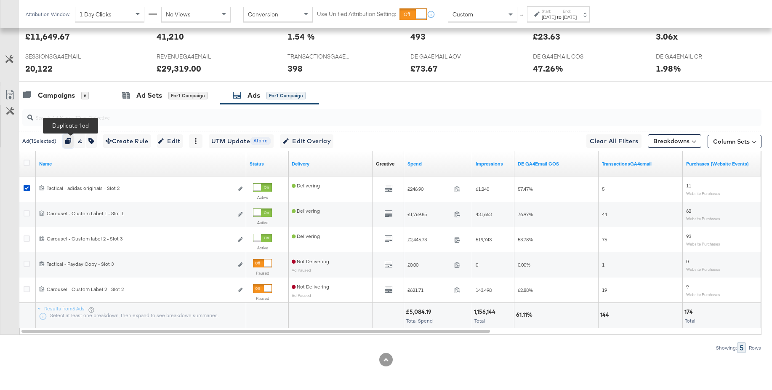
click at [71, 144] on icon "button" at bounding box center [68, 141] width 6 height 6
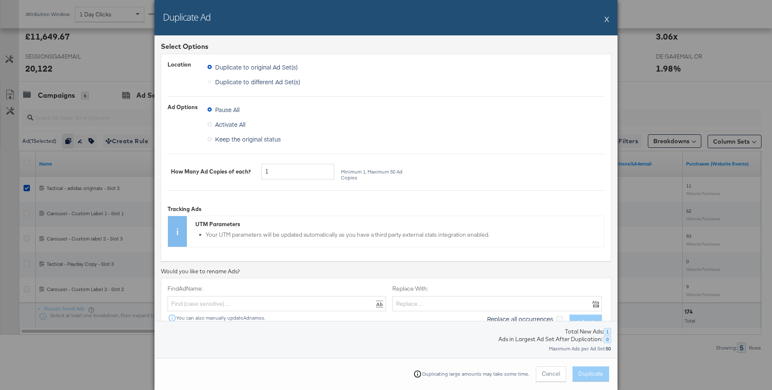
scroll to position [165, 0]
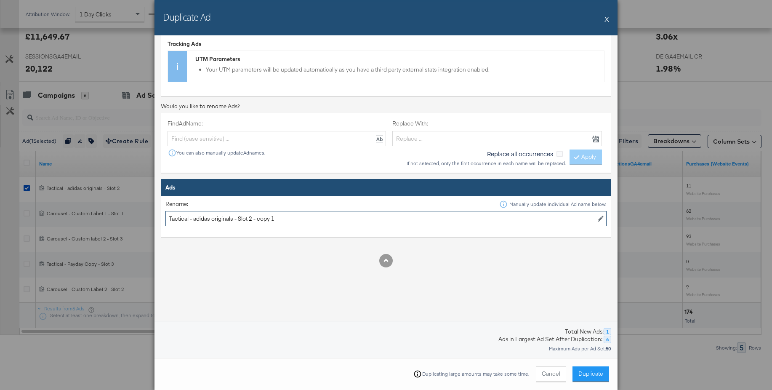
drag, startPoint x: 256, startPoint y: 219, endPoint x: 298, endPoint y: 221, distance: 41.7
click at [298, 221] on input "Tactical - adidas originals - Slot 2 - copy 1" at bounding box center [385, 219] width 441 height 16
drag, startPoint x: 235, startPoint y: 218, endPoint x: 200, endPoint y: 217, distance: 34.5
click at [200, 217] on input "Tactical - adidas originals - Slot 2" at bounding box center [385, 219] width 441 height 16
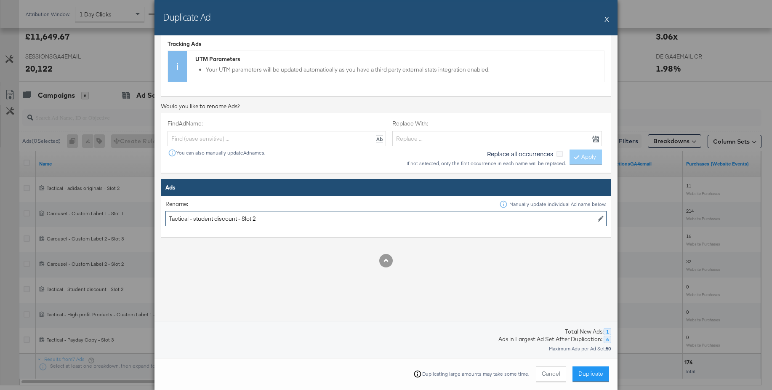
scroll to position [165, 0]
type input "Tactical - student discount - Slot 2"
click at [585, 378] on button "Duplicate" at bounding box center [590, 373] width 37 height 15
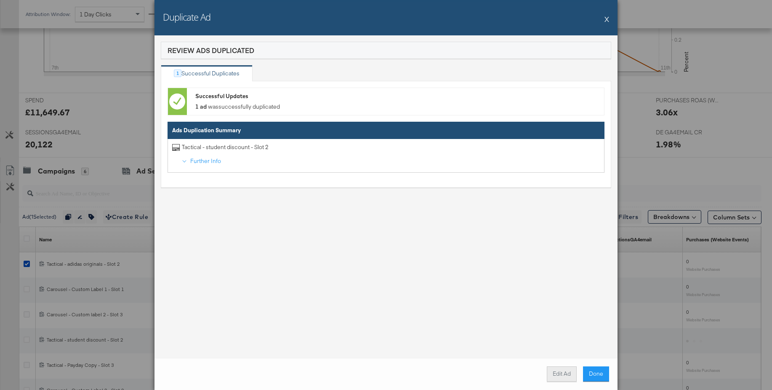
scroll to position [368, 0]
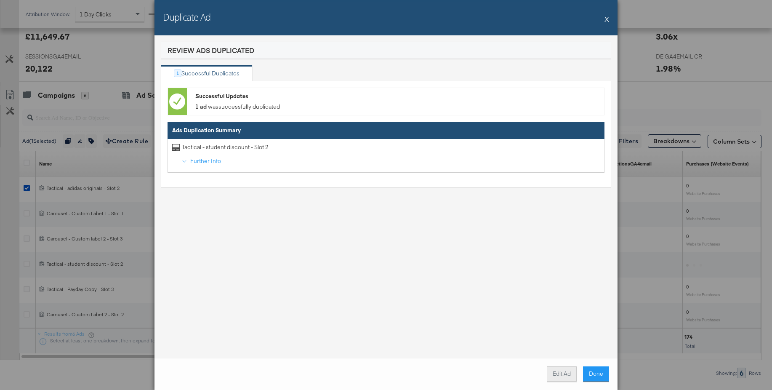
click at [559, 378] on button "Edit Ad" at bounding box center [562, 373] width 30 height 15
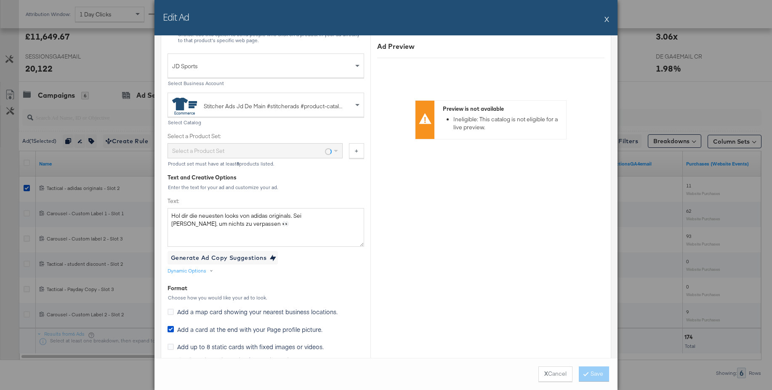
scroll to position [273, 0]
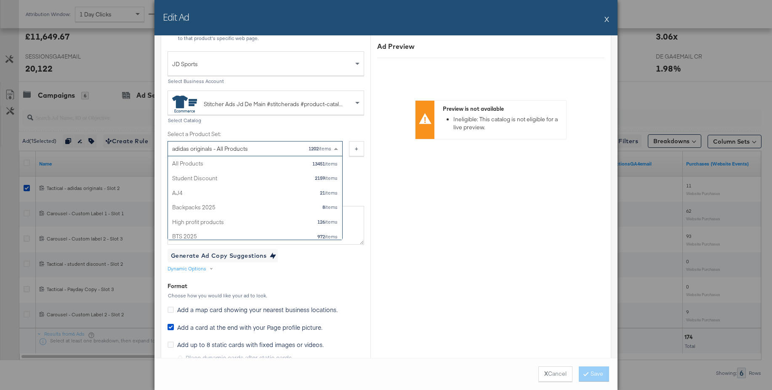
click at [213, 149] on div "adidas originals - All Products" at bounding box center [210, 148] width 76 height 14
type input "stu"
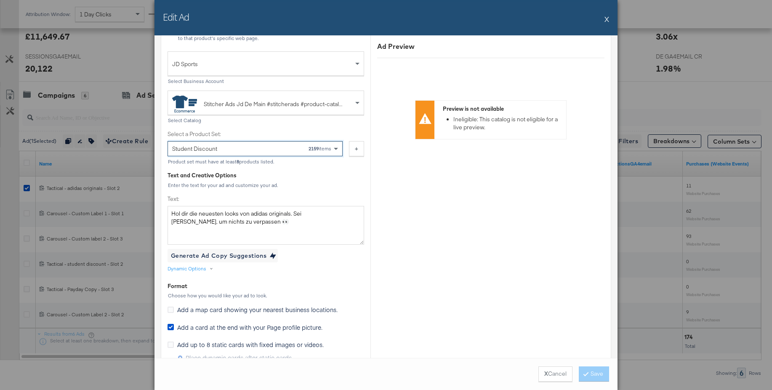
drag, startPoint x: 208, startPoint y: 163, endPoint x: 220, endPoint y: 182, distance: 22.7
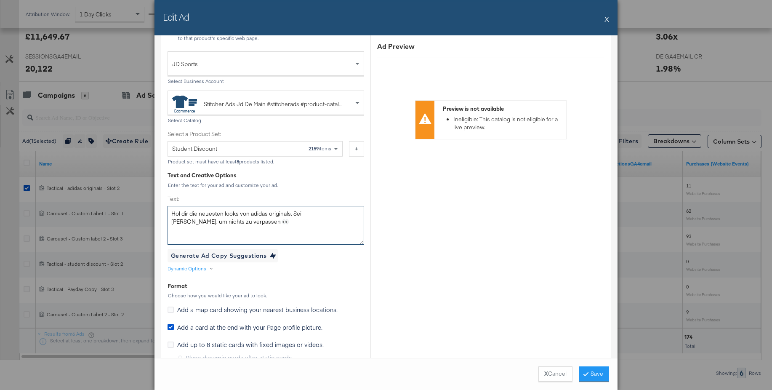
drag, startPoint x: 234, startPoint y: 225, endPoint x: 126, endPoint y: 204, distance: 110.1
click at [126, 204] on div "Edit Ad X Ad Name Tactical - student discount - Slot 2 Give your ad a name that…" at bounding box center [386, 195] width 772 height 390
paste textarea "https://www.jdsports.de/campaign/Student+Edit/?facet-campaign=student-edit"
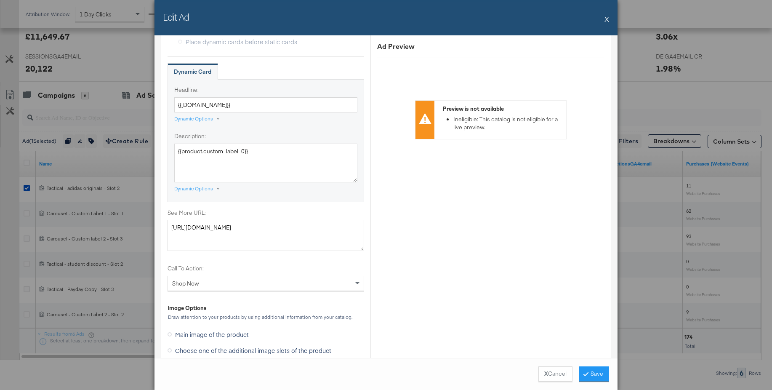
scroll to position [612, 0]
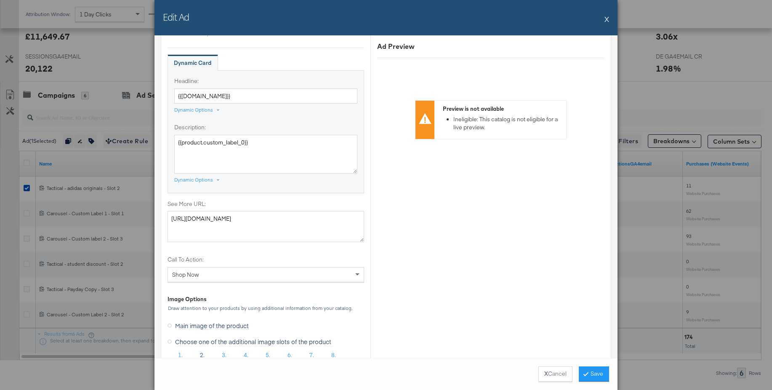
type textarea "https://www.jdsports.de/campaign/Student+Edit/?facet-campaign=student-edit"
click at [238, 221] on textarea "https://www.jdsports.de/collection/adidas-originals/marke/adidas/" at bounding box center [266, 226] width 197 height 31
paste textarea "ampaign/Student+Edit/?facet-campaign=student-edit"
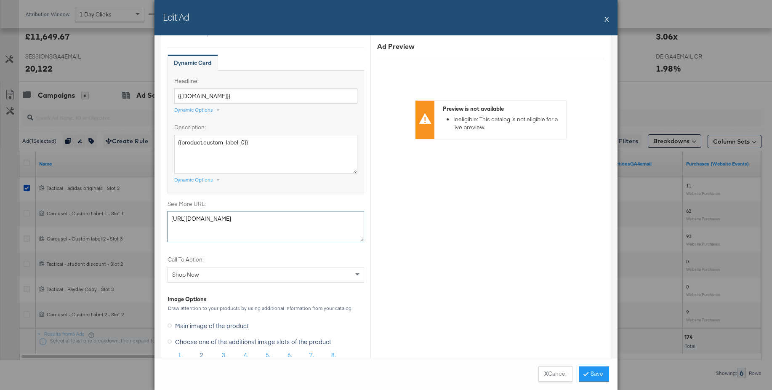
type textarea "https://www.jdsports.de/campaign/Student+Edit/?facet-campaign=student-edit"
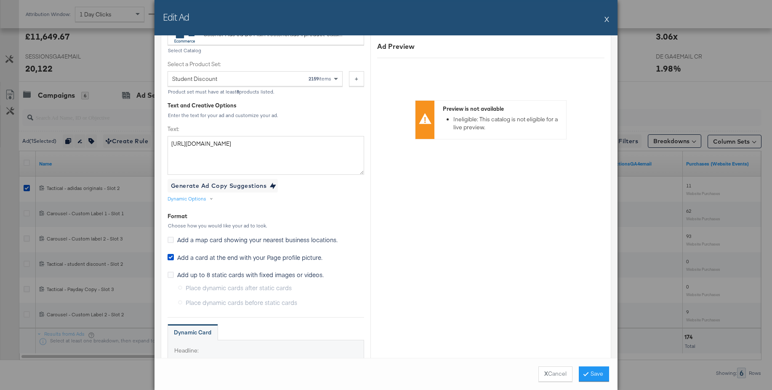
scroll to position [336, 0]
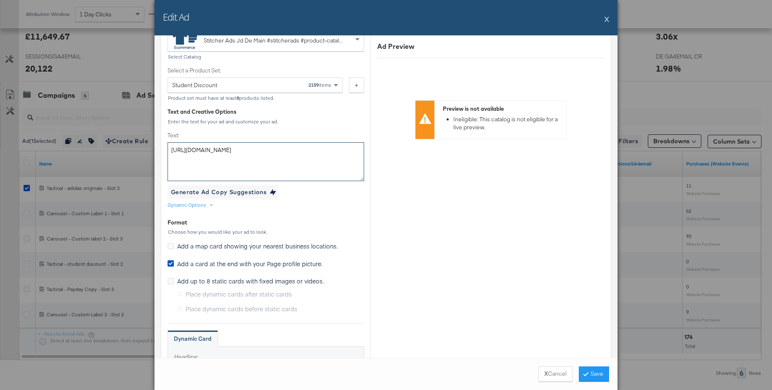
click at [214, 156] on textarea "https://www.jdsports.de/campaign/Student+Edit/?facet-campaign=student-edit" at bounding box center [266, 161] width 197 height 39
paste textarea "Der Studentenrabatt ist real. Entdecke jetzt deine Lieblingsmarken und shoppe n…"
type textarea "Der Studentenrabatt ist real. Entdecke jetzt deine Lieblingsmarken und shoppe n…"
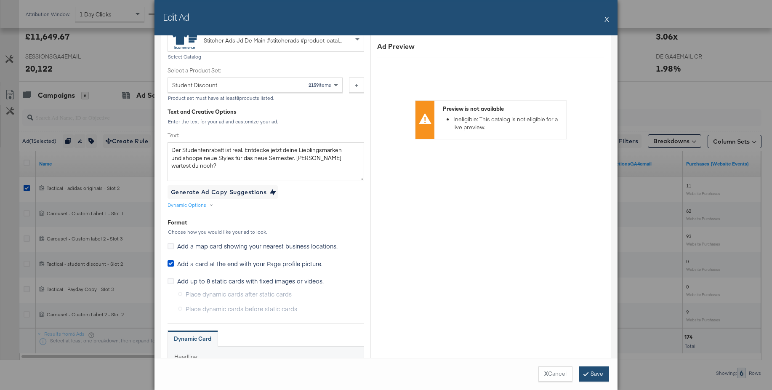
click at [591, 375] on button "Save" at bounding box center [594, 373] width 30 height 15
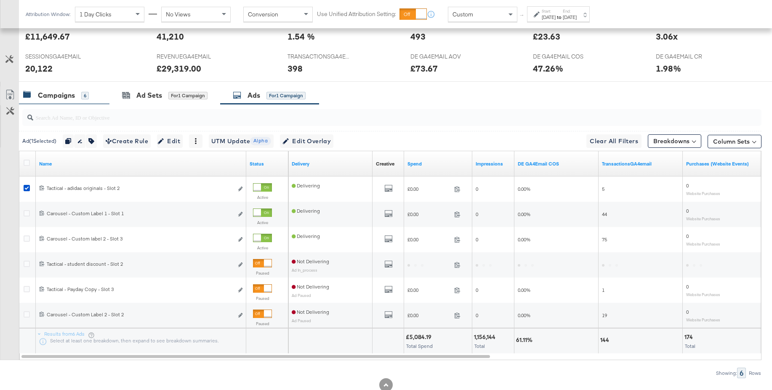
click at [66, 98] on div "Campaigns" at bounding box center [56, 95] width 37 height 10
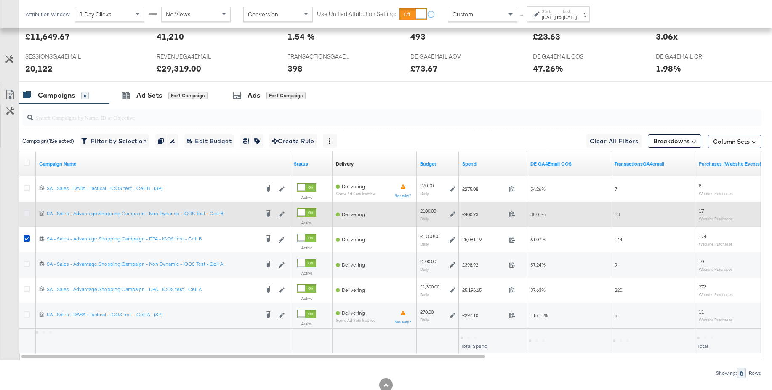
click at [26, 213] on icon at bounding box center [27, 213] width 6 height 6
click at [0, 0] on input "checkbox" at bounding box center [0, 0] width 0 height 0
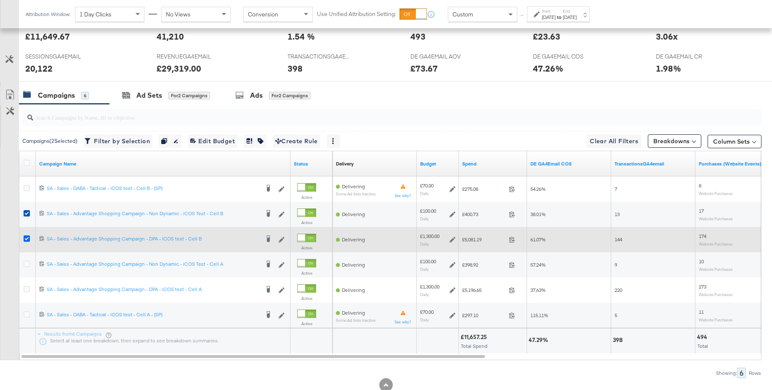
click at [25, 237] on icon at bounding box center [27, 238] width 6 height 6
click at [0, 0] on input "checkbox" at bounding box center [0, 0] width 0 height 0
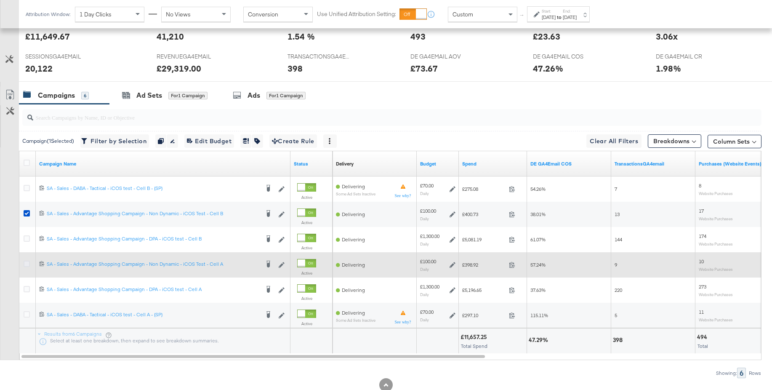
click at [27, 265] on icon at bounding box center [27, 264] width 6 height 6
click at [0, 0] on input "checkbox" at bounding box center [0, 0] width 0 height 0
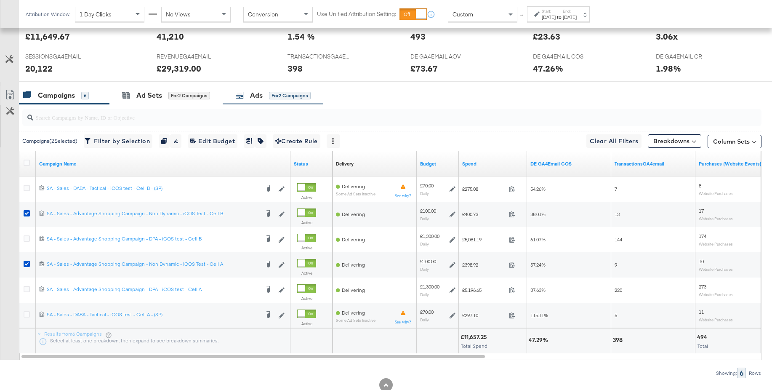
click at [258, 95] on div "Ads" at bounding box center [256, 95] width 13 height 10
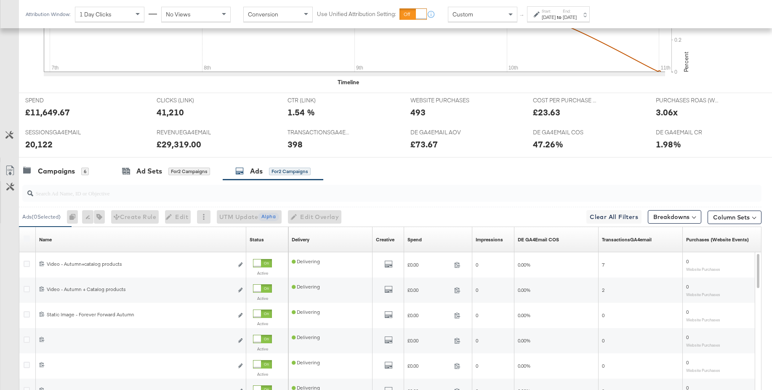
scroll to position [368, 0]
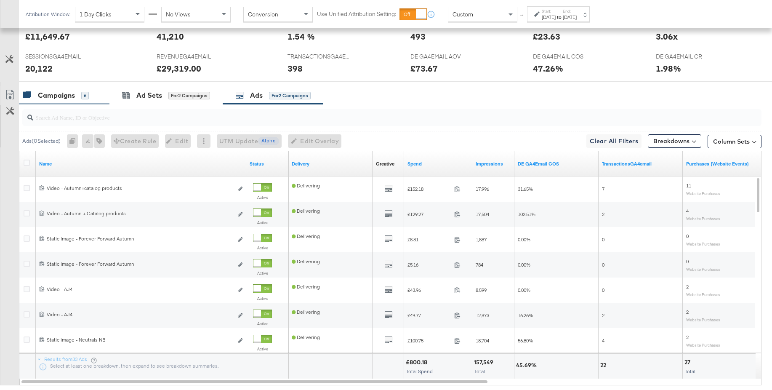
click at [54, 94] on div "Campaigns" at bounding box center [56, 95] width 37 height 10
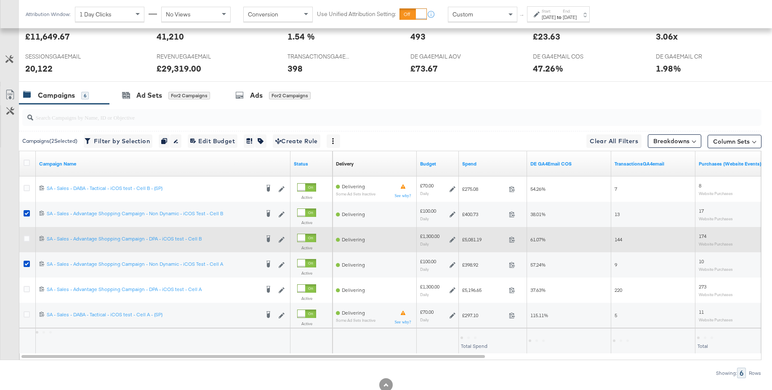
drag, startPoint x: 27, startPoint y: 263, endPoint x: 52, endPoint y: 247, distance: 29.4
click at [27, 262] on icon at bounding box center [27, 264] width 6 height 6
click at [0, 0] on input "checkbox" at bounding box center [0, 0] width 0 height 0
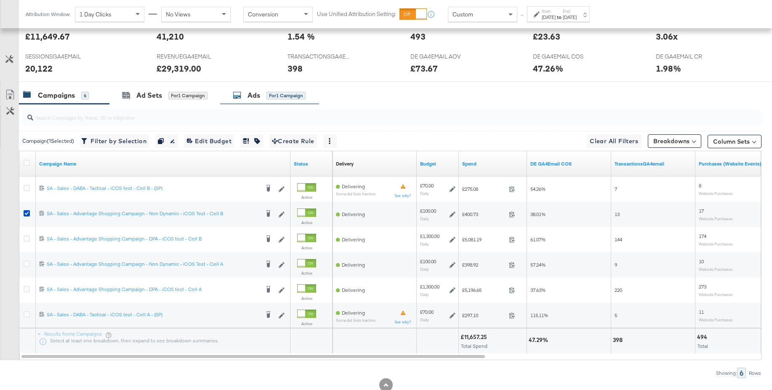
click at [259, 101] on div "Ads for 1 Campaign" at bounding box center [269, 95] width 99 height 18
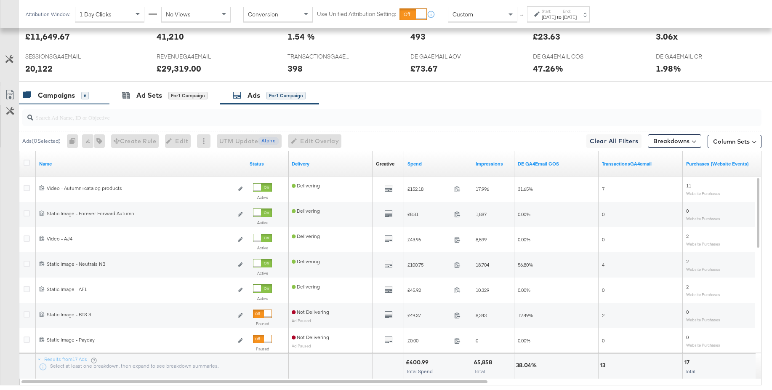
click at [52, 97] on div "Campaigns" at bounding box center [56, 95] width 37 height 10
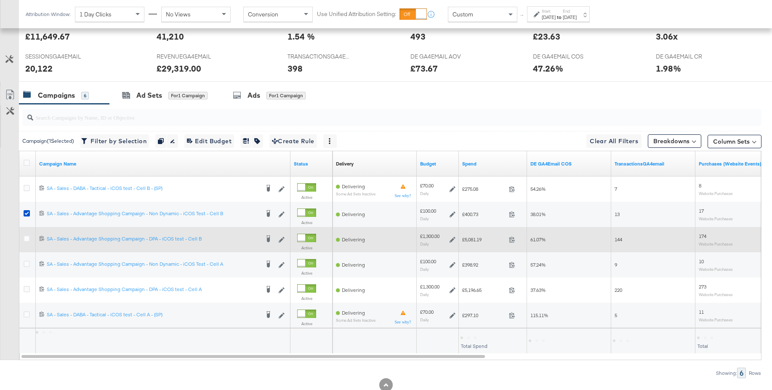
drag, startPoint x: 28, startPoint y: 263, endPoint x: 28, endPoint y: 246, distance: 17.3
click at [28, 264] on icon at bounding box center [27, 264] width 6 height 6
click at [0, 0] on input "checkbox" at bounding box center [0, 0] width 0 height 0
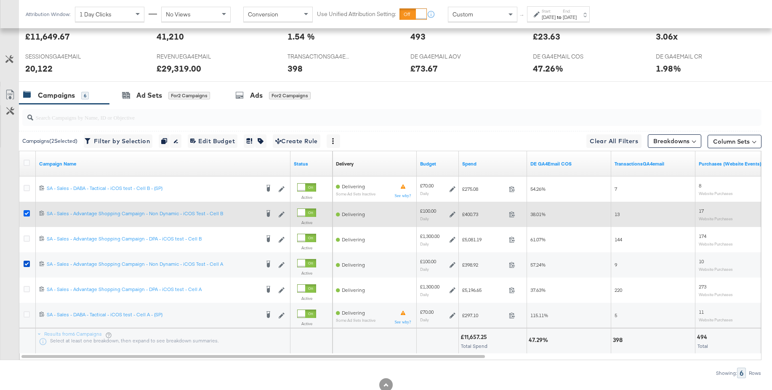
click at [26, 214] on icon at bounding box center [27, 213] width 6 height 6
click at [0, 0] on input "checkbox" at bounding box center [0, 0] width 0 height 0
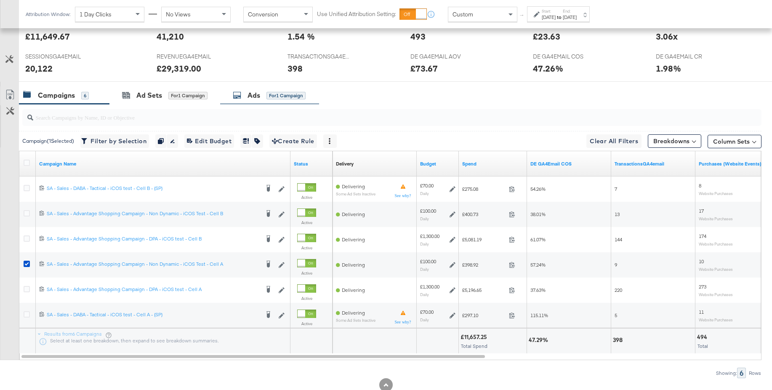
click at [249, 94] on div "Ads" at bounding box center [253, 95] width 13 height 10
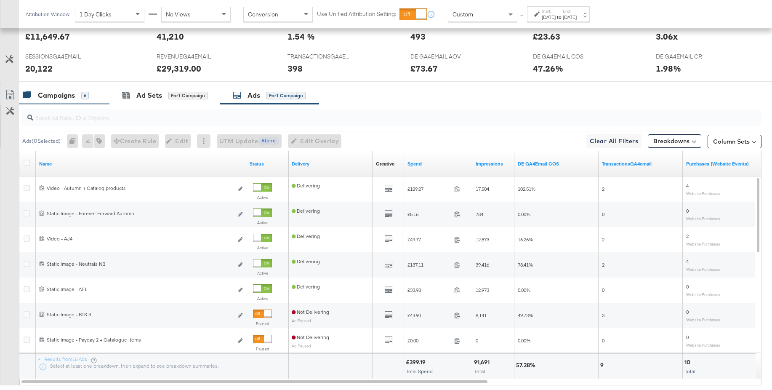
click at [66, 100] on div "Campaigns" at bounding box center [56, 95] width 37 height 10
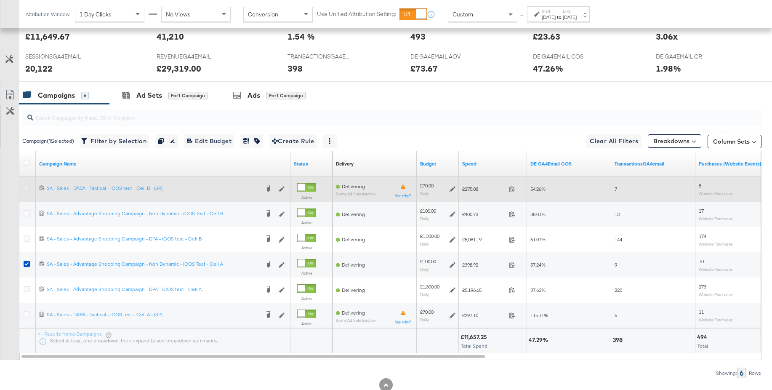
click at [27, 188] on icon at bounding box center [27, 188] width 6 height 6
click at [0, 0] on input "checkbox" at bounding box center [0, 0] width 0 height 0
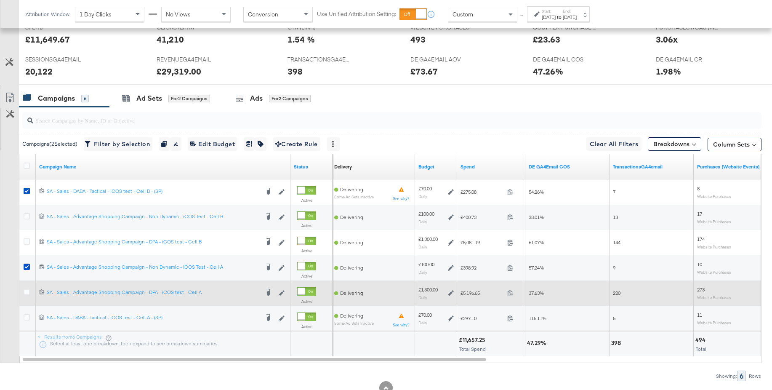
scroll to position [364, 0]
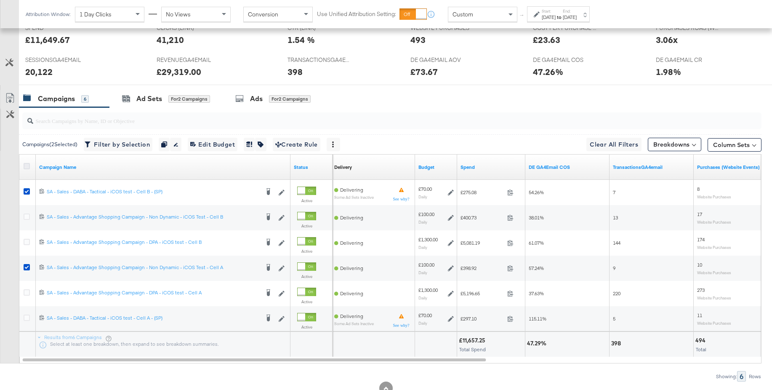
click at [27, 167] on icon at bounding box center [27, 166] width 6 height 6
click at [0, 0] on input "checkbox" at bounding box center [0, 0] width 0 height 0
click at [27, 167] on icon at bounding box center [27, 166] width 6 height 6
click at [0, 0] on input "checkbox" at bounding box center [0, 0] width 0 height 0
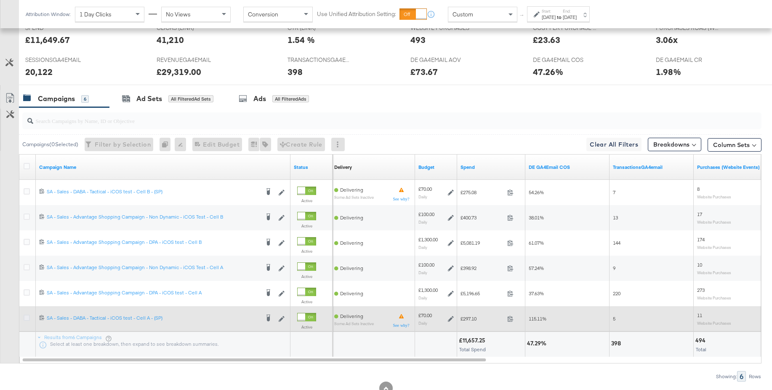
click at [26, 319] on icon at bounding box center [27, 317] width 6 height 6
click at [0, 0] on input "checkbox" at bounding box center [0, 0] width 0 height 0
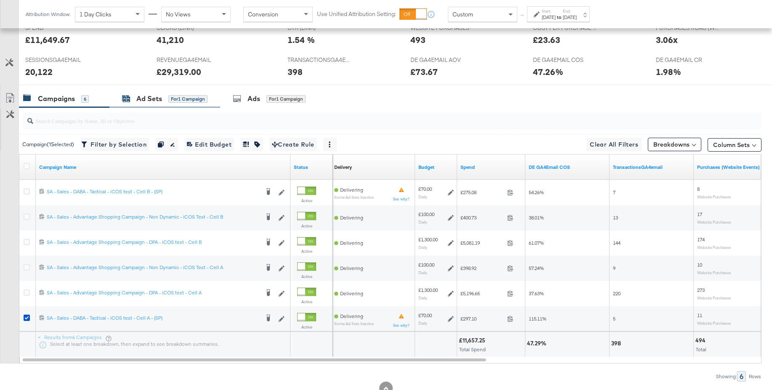
click at [143, 98] on div "Ad Sets" at bounding box center [149, 99] width 26 height 10
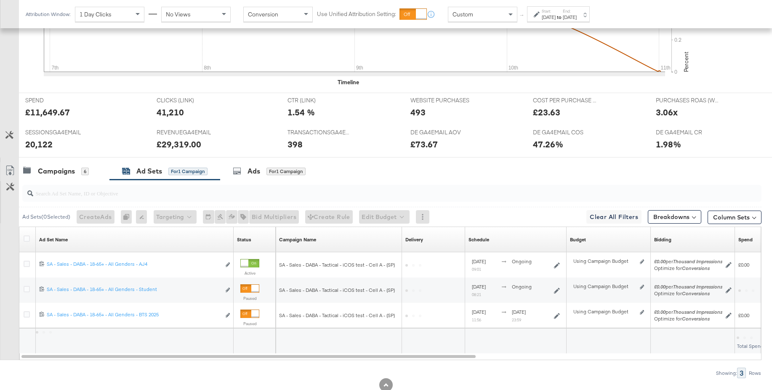
scroll to position [317, 0]
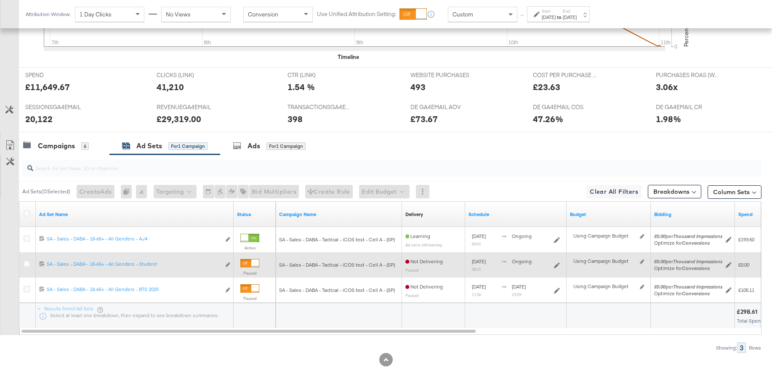
click at [28, 264] on icon at bounding box center [27, 264] width 6 height 6
click at [0, 0] on input "checkbox" at bounding box center [0, 0] width 0 height 0
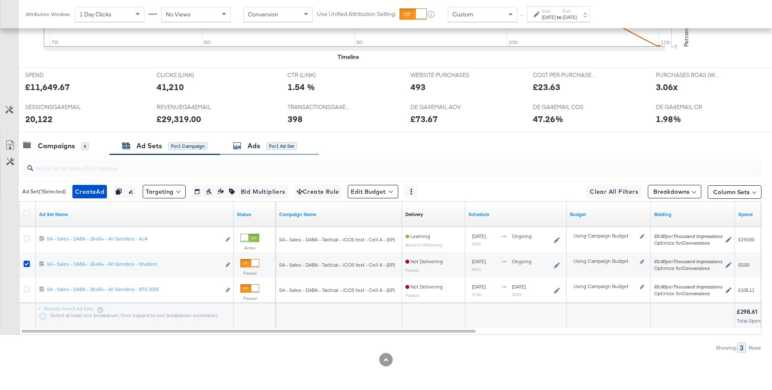
click at [249, 146] on div "Ads" at bounding box center [253, 146] width 13 height 10
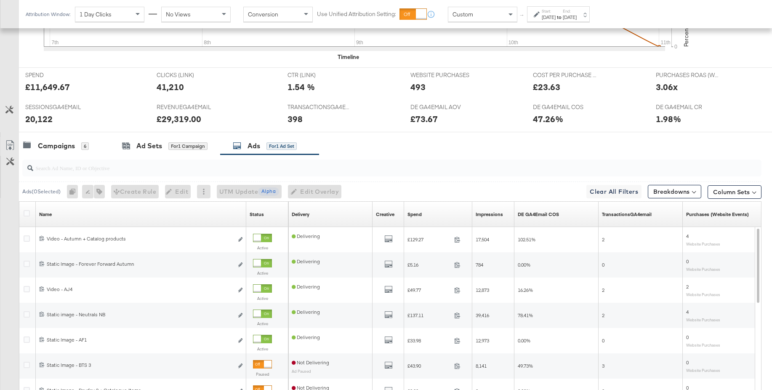
scroll to position [292, 0]
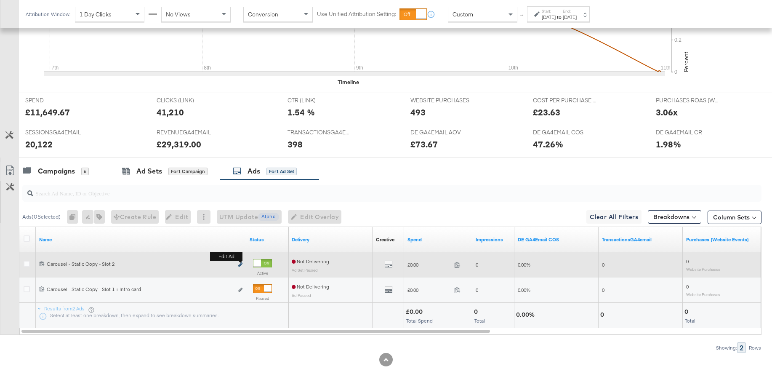
click at [240, 263] on icon "link" at bounding box center [240, 264] width 4 height 5
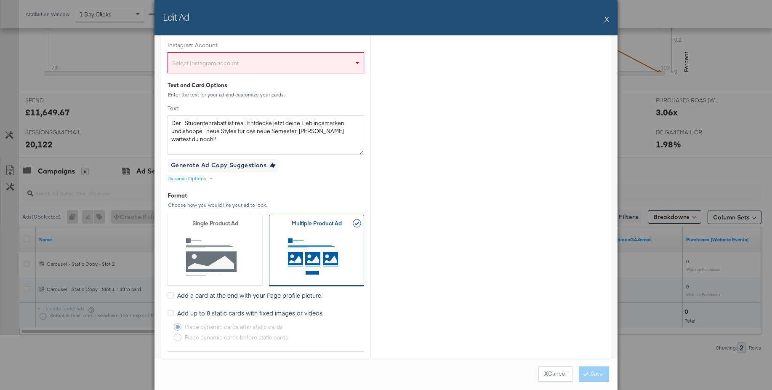
scroll to position [107, 0]
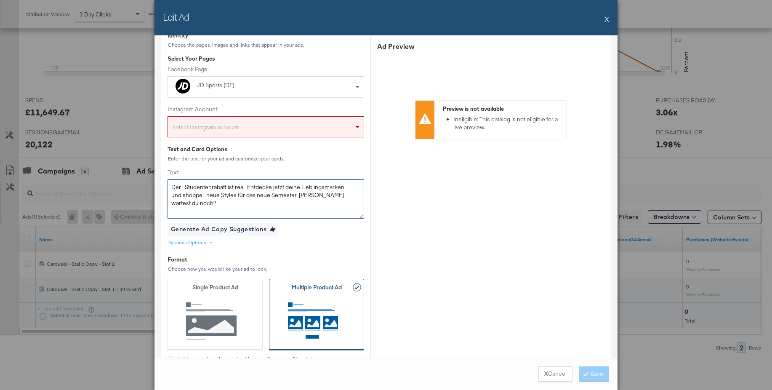
click at [185, 187] on textarea "Der Studentenrabatt ist real. Entdecke jetzt deine Lieblingsmarken und shoppe n…" at bounding box center [266, 198] width 197 height 39
click at [207, 195] on textarea "Der Studentenrabatt ist real. Entdecke jetzt deine Lieblingsmarken und shoppe n…" at bounding box center [266, 198] width 197 height 39
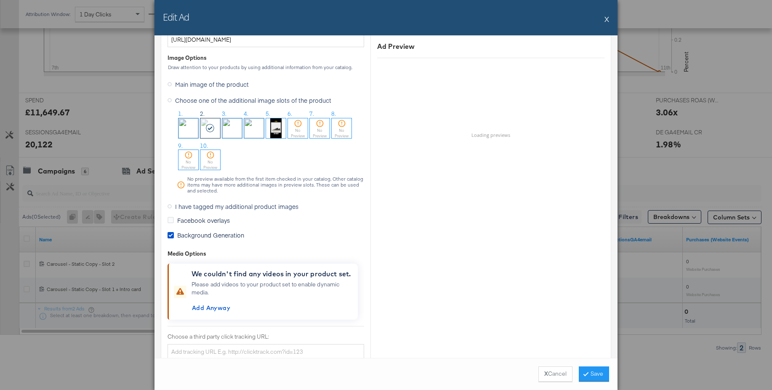
scroll to position [713, 0]
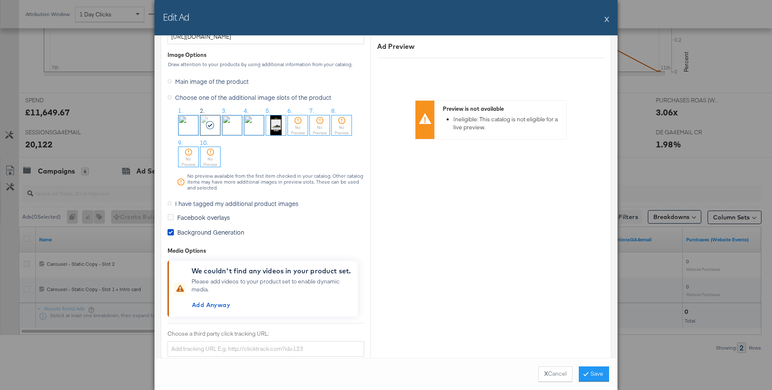
type textarea "Der Studentenrabatt ist real. Entdecke jetzt deine Lieblingsmarken und shoppe n…"
click at [170, 204] on icon at bounding box center [170, 203] width 4 height 4
click at [0, 0] on input "I have tagged my additional product images" at bounding box center [0, 0] width 0 height 0
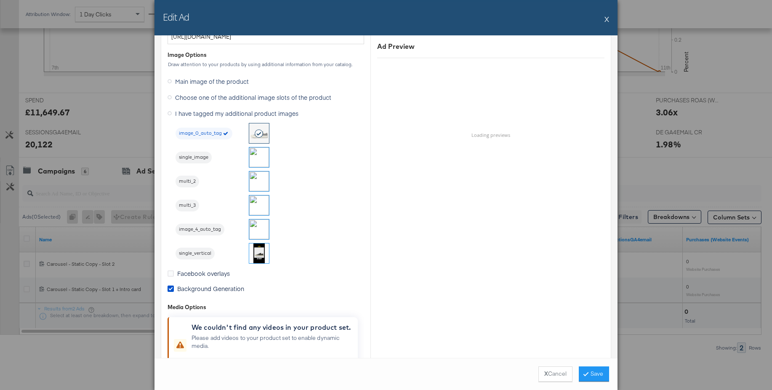
click at [256, 180] on img at bounding box center [259, 181] width 20 height 20
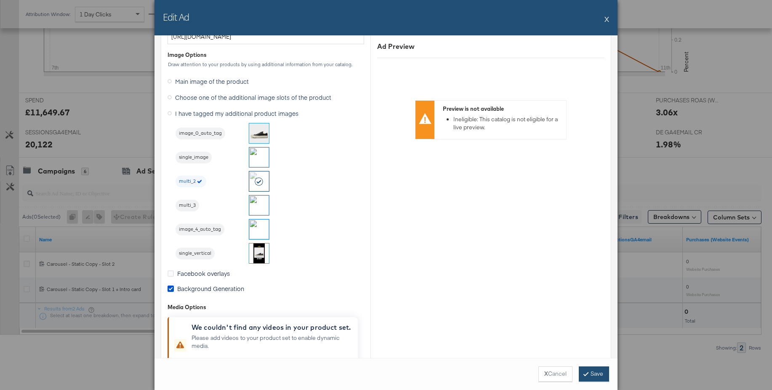
click at [588, 371] on button "Save" at bounding box center [594, 373] width 30 height 15
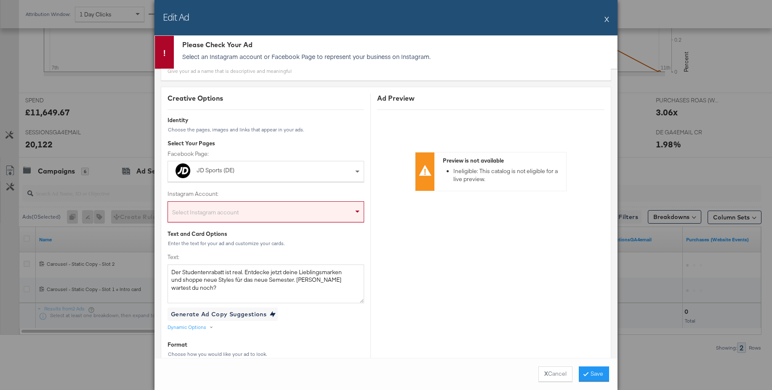
scroll to position [23, 0]
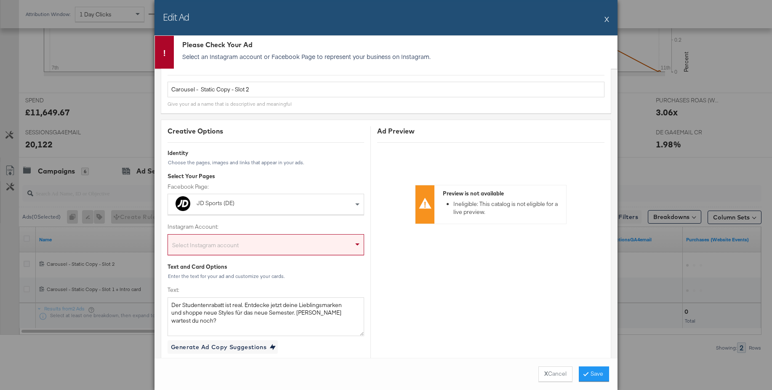
click at [205, 246] on div "Select Instagram account" at bounding box center [266, 246] width 196 height 17
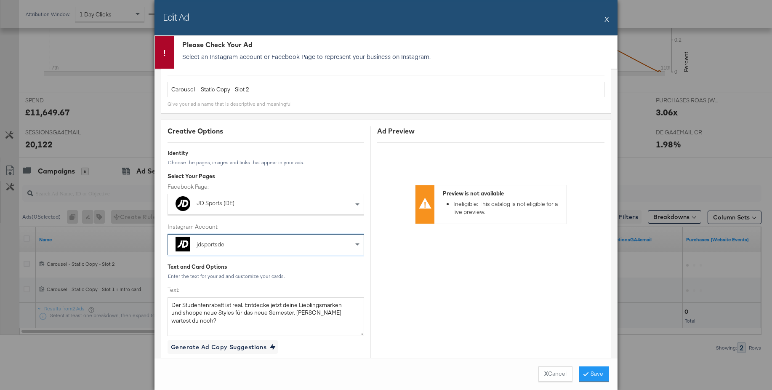
drag, startPoint x: 201, startPoint y: 263, endPoint x: 308, endPoint y: 226, distance: 114.1
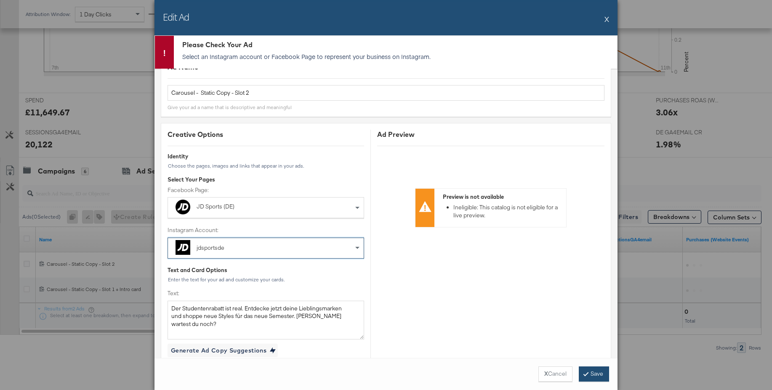
click at [590, 375] on button "Save" at bounding box center [594, 373] width 30 height 15
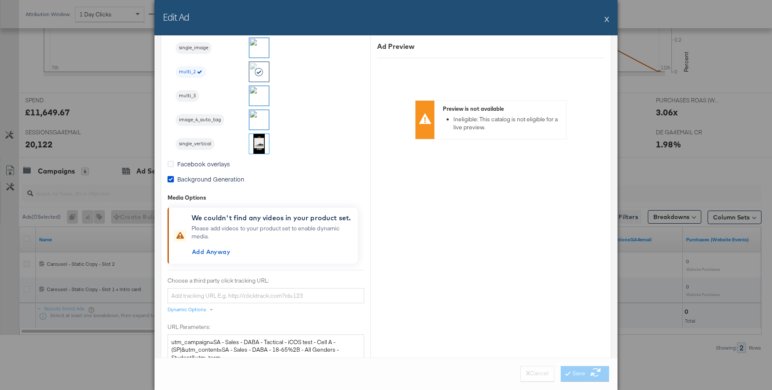
scroll to position [848, 0]
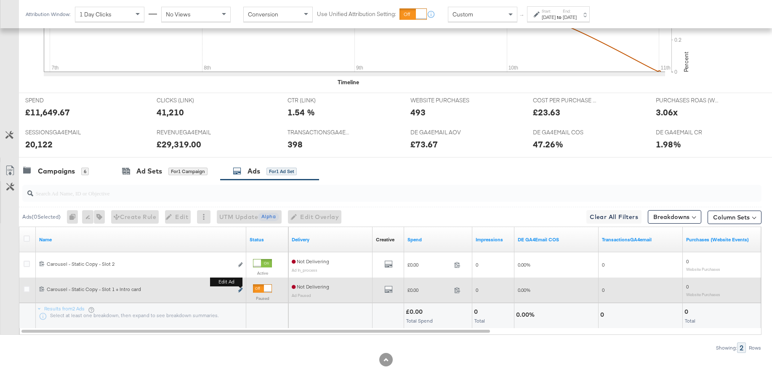
click at [240, 290] on icon "link" at bounding box center [240, 289] width 4 height 5
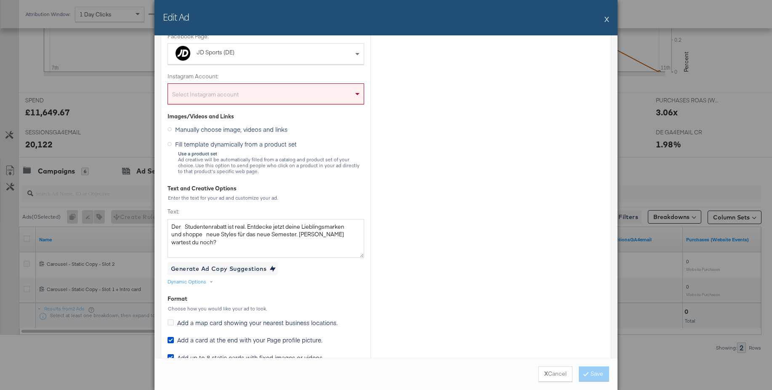
scroll to position [194, 0]
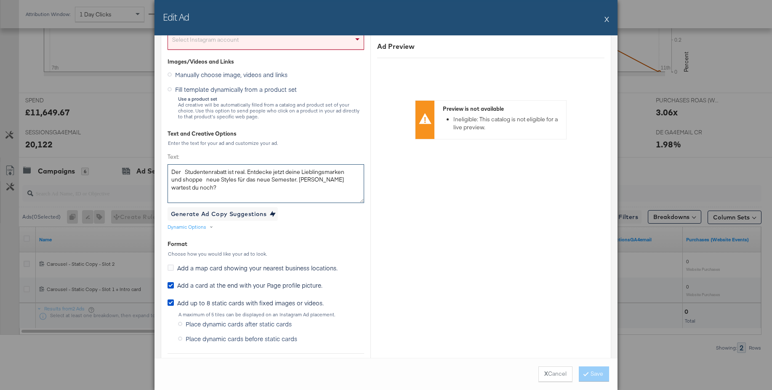
click at [184, 173] on textarea "Der Studentenrabatt ist real. Entdecke jetzt deine Lieblingsmarken und shoppe n…" at bounding box center [266, 183] width 197 height 39
click at [208, 179] on textarea "Der Studentenrabatt ist real. Entdecke jetzt deine Lieblingsmarken und shoppe n…" at bounding box center [266, 183] width 197 height 39
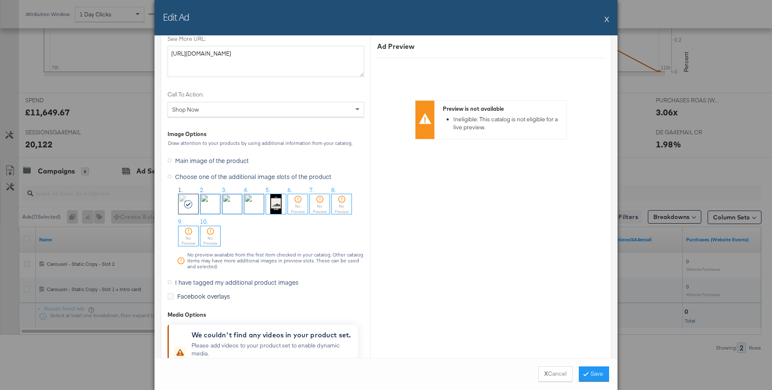
scroll to position [983, 0]
type textarea "Der Studentenrabatt ist real. Entdecke jetzt deine Lieblingsmarken und shoppe n…"
click at [169, 282] on icon at bounding box center [170, 283] width 4 height 4
click at [0, 0] on input "I have tagged my additional product images" at bounding box center [0, 0] width 0 height 0
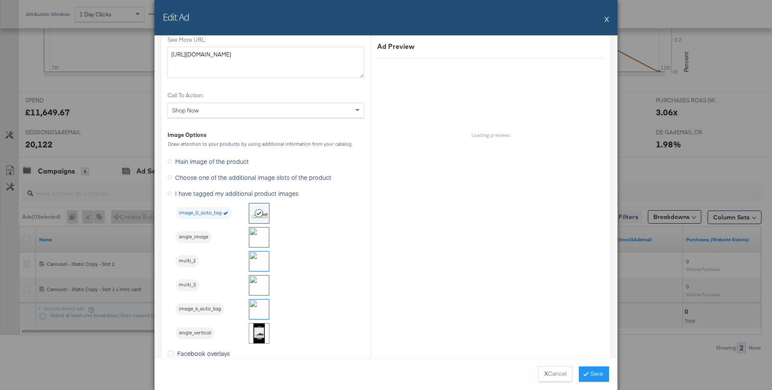
click at [256, 237] on img at bounding box center [259, 237] width 20 height 20
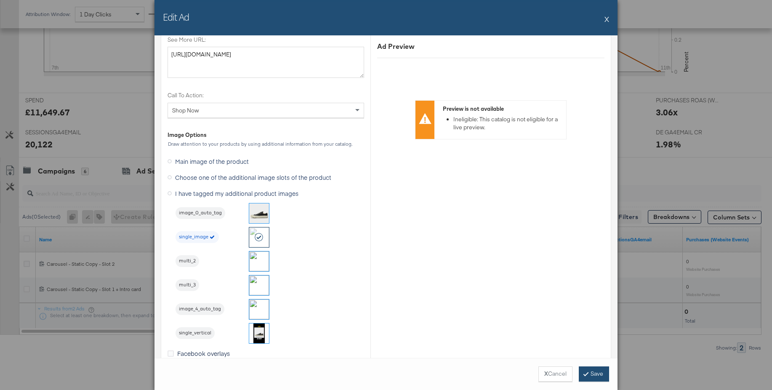
click at [595, 376] on button "Save" at bounding box center [594, 373] width 30 height 15
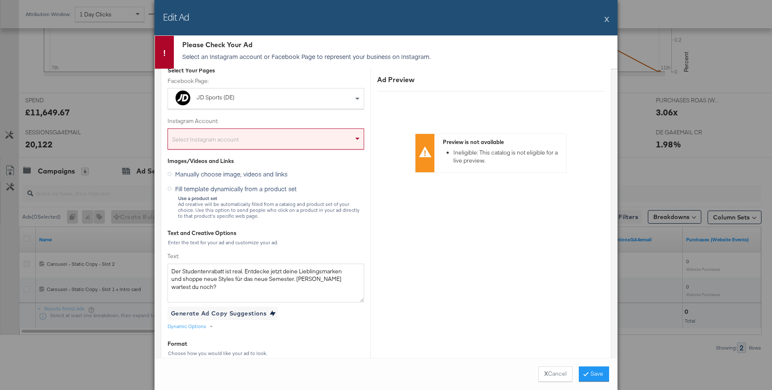
scroll to position [120, 0]
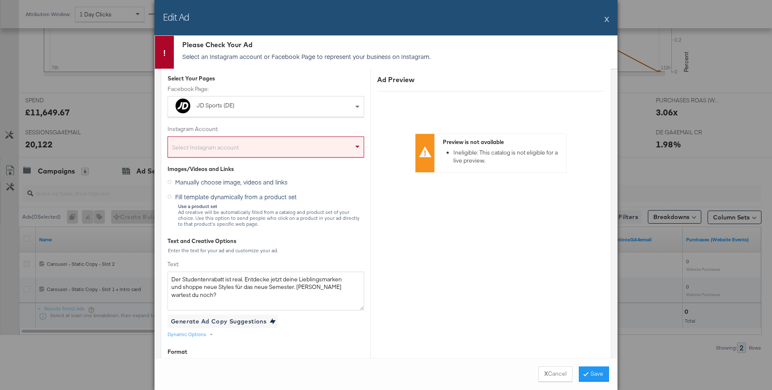
click at [215, 148] on div "Select Instagram account" at bounding box center [266, 148] width 196 height 17
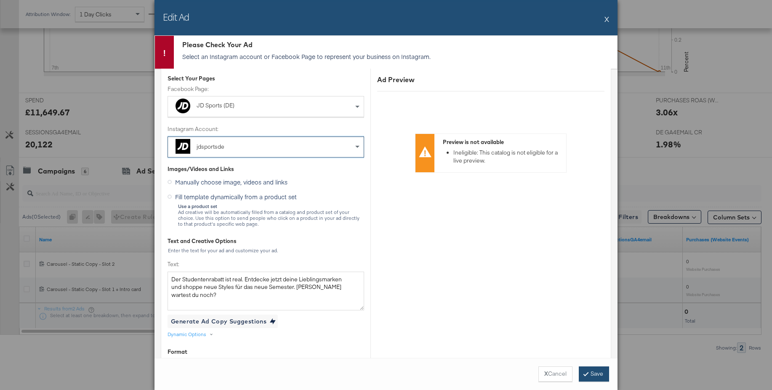
click at [593, 370] on button "Save" at bounding box center [594, 373] width 30 height 15
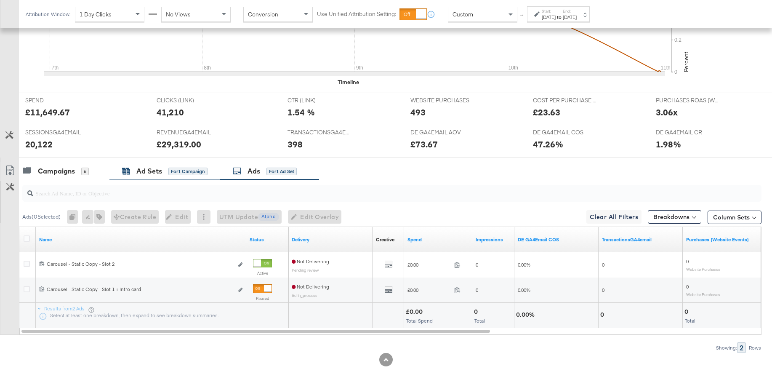
click at [152, 168] on div "Ad Sets" at bounding box center [149, 171] width 26 height 10
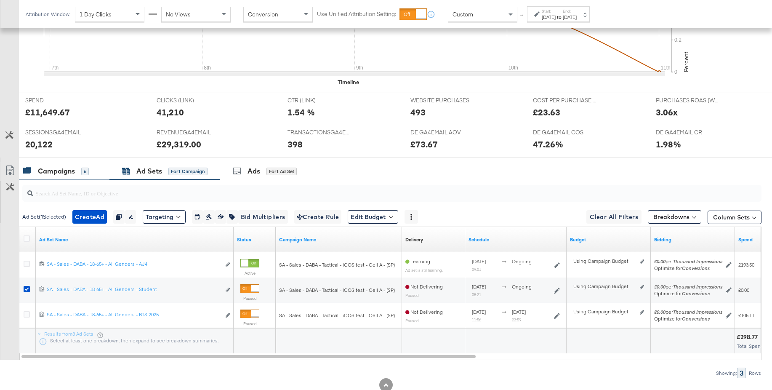
click at [55, 168] on div "Campaigns" at bounding box center [56, 171] width 37 height 10
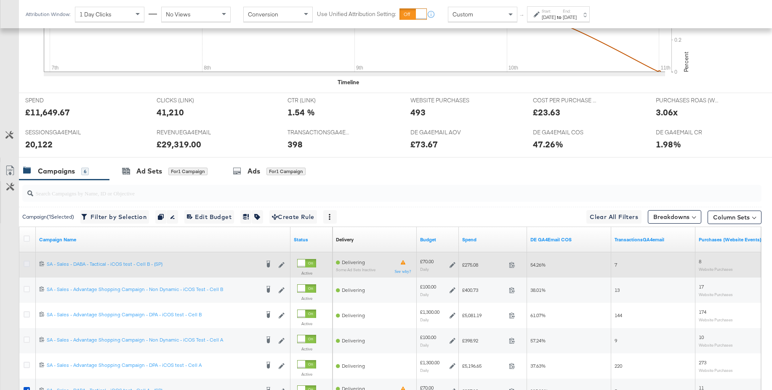
click at [26, 262] on icon at bounding box center [27, 264] width 6 height 6
click at [0, 0] on input "checkbox" at bounding box center [0, 0] width 0 height 0
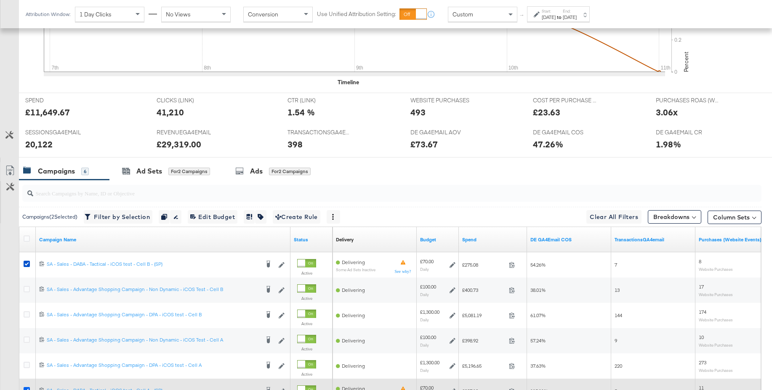
click at [27, 388] on icon at bounding box center [27, 390] width 6 height 6
click at [0, 0] on input "checkbox" at bounding box center [0, 0] width 0 height 0
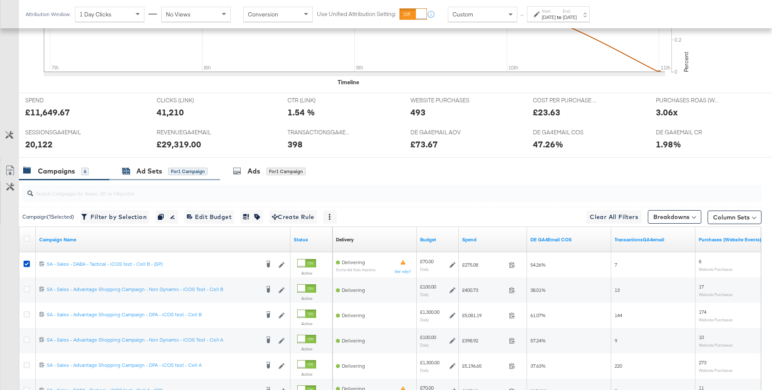
click at [150, 166] on div "Ad Sets" at bounding box center [149, 171] width 26 height 10
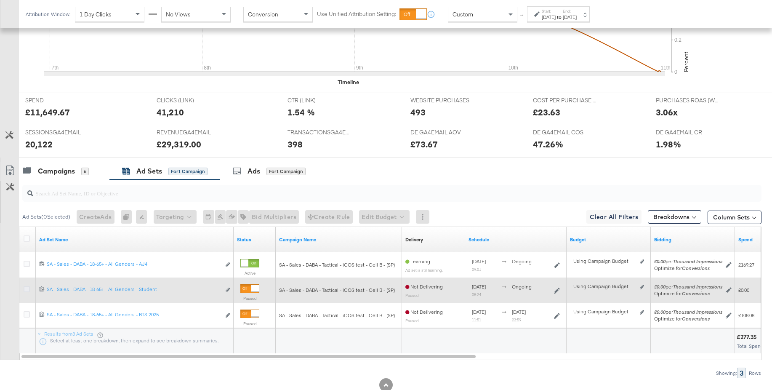
click at [28, 289] on icon at bounding box center [27, 289] width 6 height 6
click at [0, 0] on input "checkbox" at bounding box center [0, 0] width 0 height 0
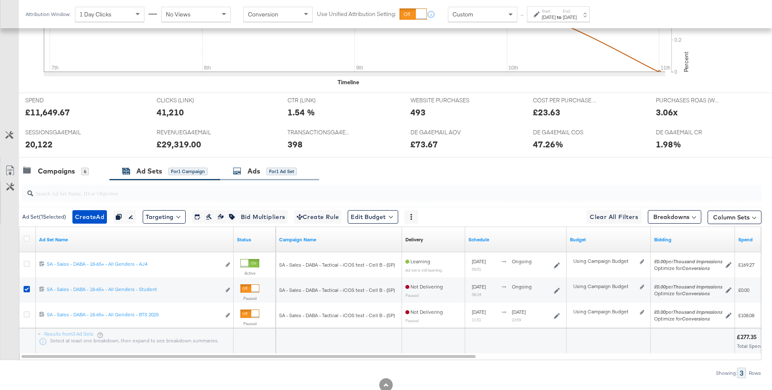
click at [258, 169] on div "Ads" at bounding box center [253, 171] width 13 height 10
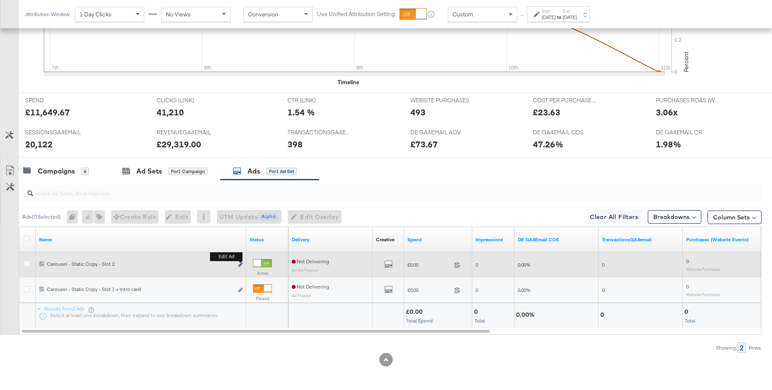
click at [242, 264] on icon "link" at bounding box center [240, 264] width 4 height 5
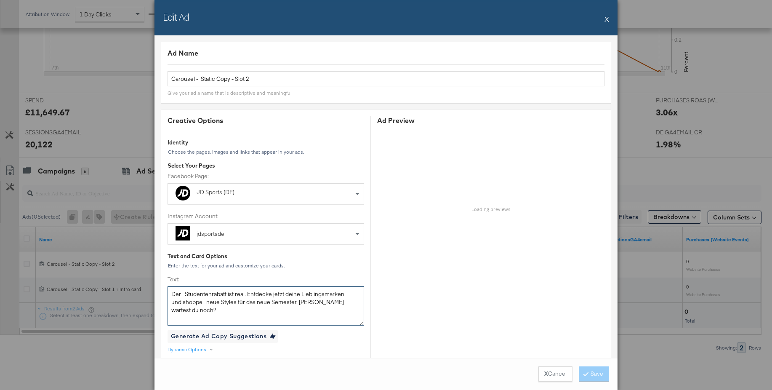
click at [185, 295] on textarea "Der Studentenrabatt ist real. Entdecke jetzt deine Lieblingsmarken und shoppe n…" at bounding box center [266, 305] width 197 height 39
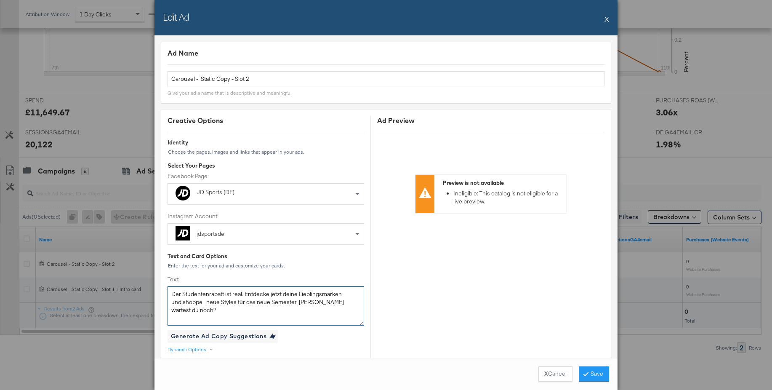
click at [208, 302] on textarea "Der Studentenrabatt ist real. Entdecke jetzt deine Lieblingsmarken und shoppe n…" at bounding box center [266, 305] width 197 height 39
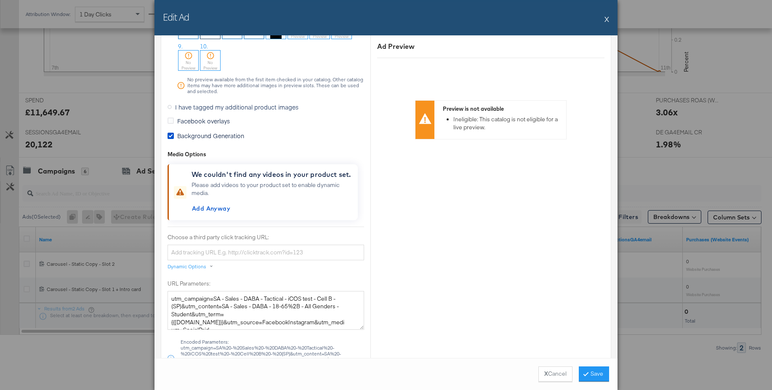
scroll to position [812, 0]
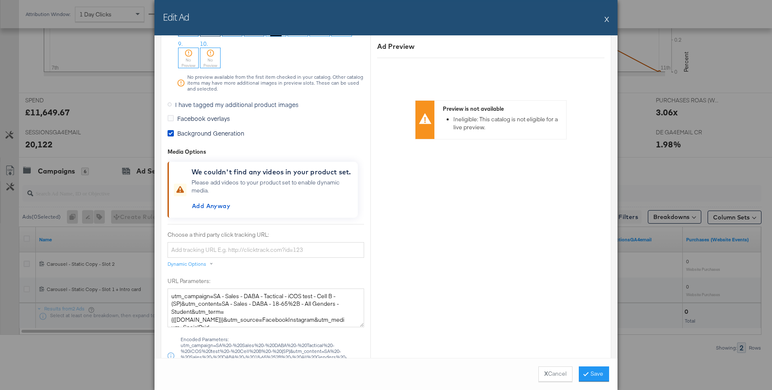
type textarea "Der Studentenrabatt ist real. Entdecke jetzt deine Lieblingsmarken und shoppe n…"
click at [170, 106] on icon at bounding box center [170, 104] width 4 height 4
click at [0, 0] on input "I have tagged my additional product images" at bounding box center [0, 0] width 0 height 0
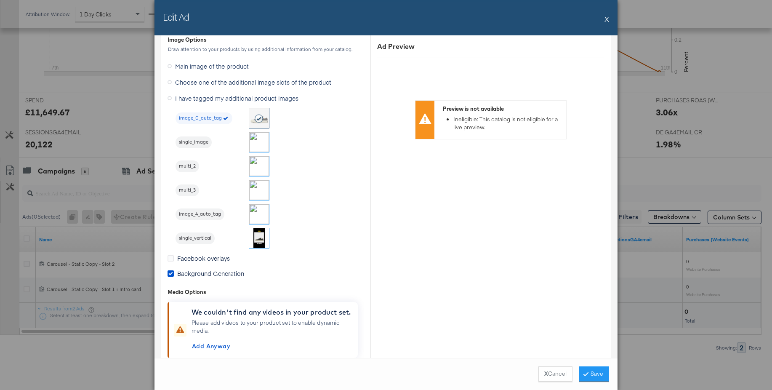
scroll to position [673, 0]
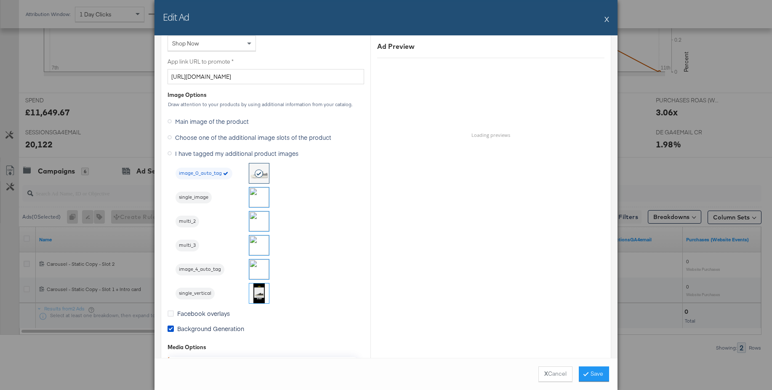
click at [258, 221] on img at bounding box center [259, 221] width 20 height 20
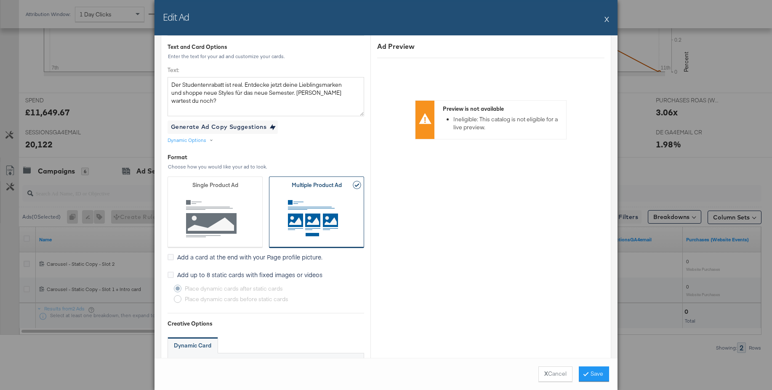
scroll to position [0, 0]
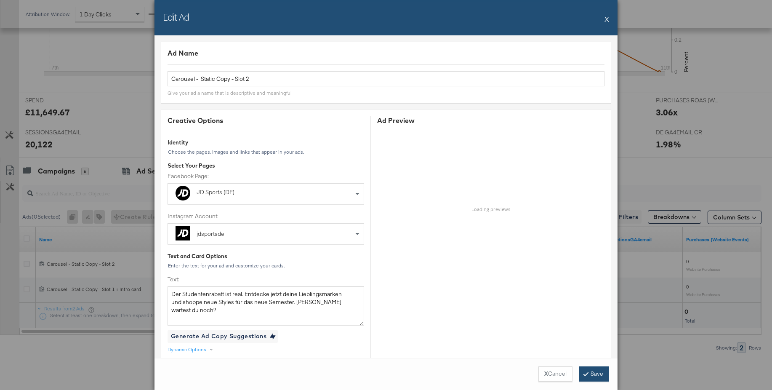
click at [597, 376] on button "Save" at bounding box center [594, 373] width 30 height 15
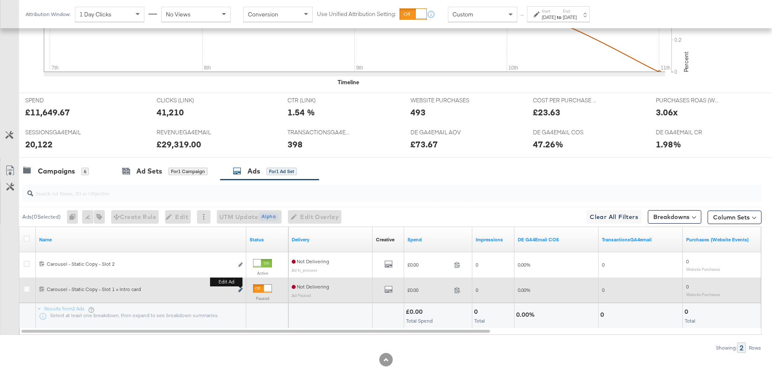
click at [241, 290] on icon "link" at bounding box center [240, 289] width 4 height 5
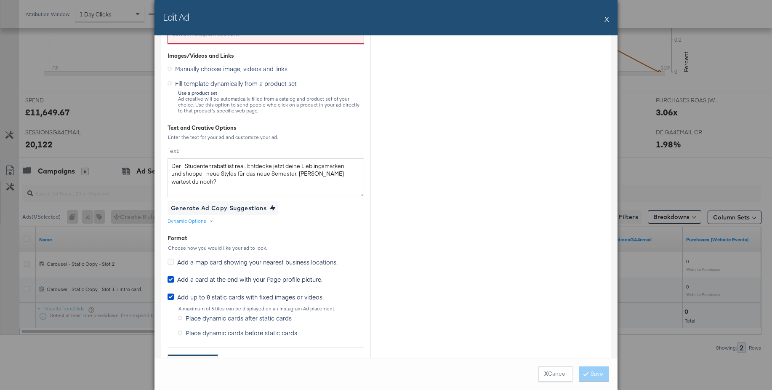
scroll to position [202, 0]
click at [185, 165] on textarea "Der Studentenrabatt ist real. Entdecke jetzt deine Lieblingsmarken und shoppe n…" at bounding box center [266, 176] width 197 height 39
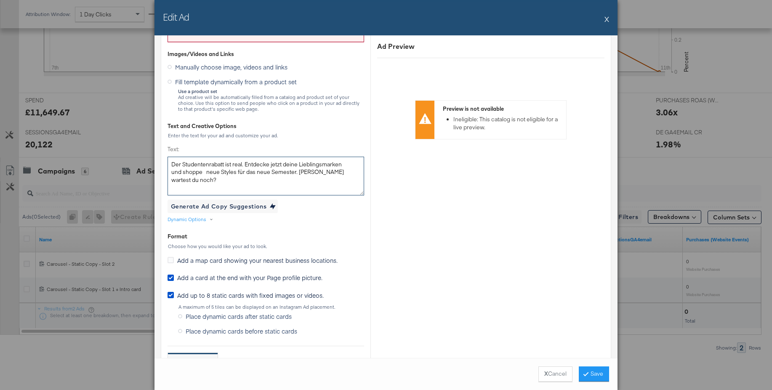
click at [207, 173] on textarea "Der Studentenrabatt ist real. Entdecke jetzt deine Lieblingsmarken und shoppe n…" at bounding box center [266, 176] width 197 height 39
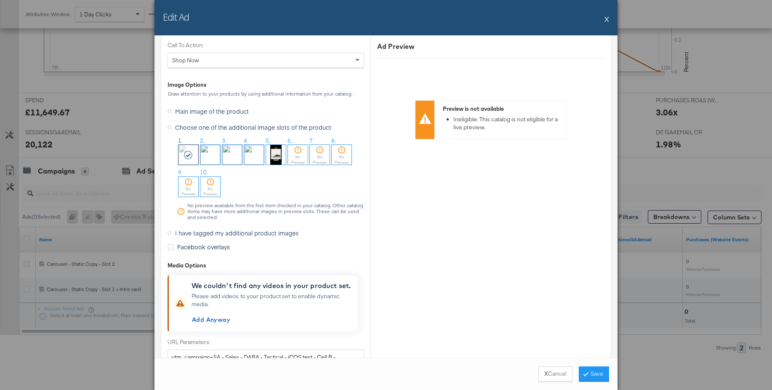
scroll to position [1052, 0]
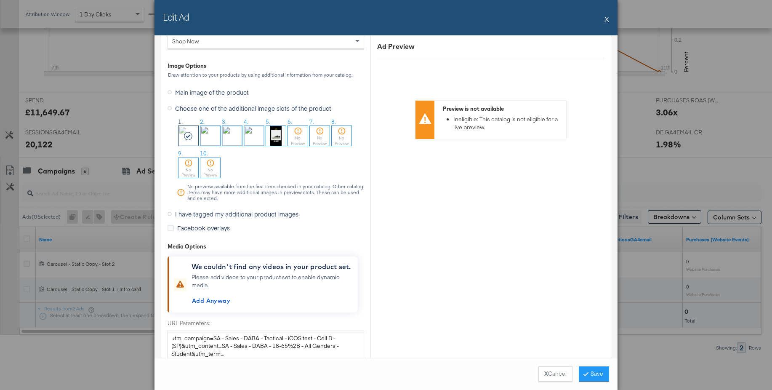
type textarea "Der Studentenrabatt ist real. Entdecke jetzt deine Lieblingsmarken und shoppe n…"
click at [170, 214] on icon at bounding box center [170, 214] width 4 height 4
click at [0, 0] on input "I have tagged my additional product images" at bounding box center [0, 0] width 0 height 0
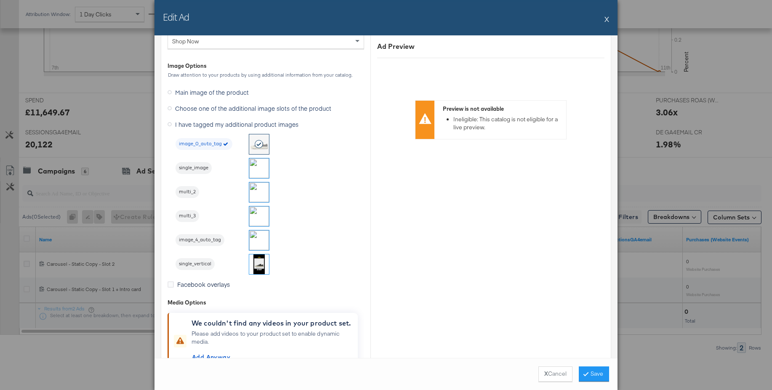
click at [253, 167] on img at bounding box center [259, 168] width 20 height 20
click at [592, 375] on button "Save" at bounding box center [594, 373] width 30 height 15
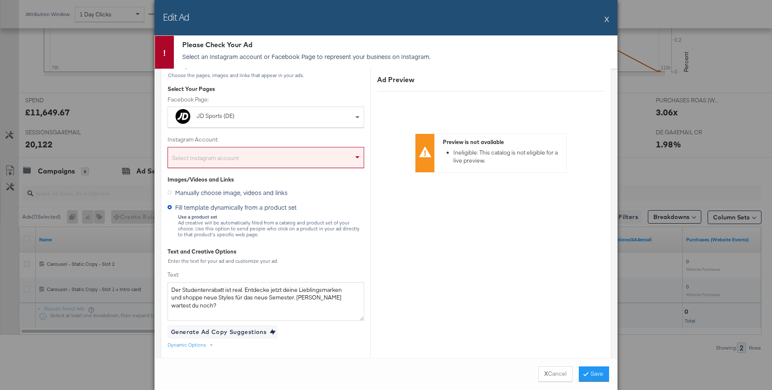
scroll to position [19, 0]
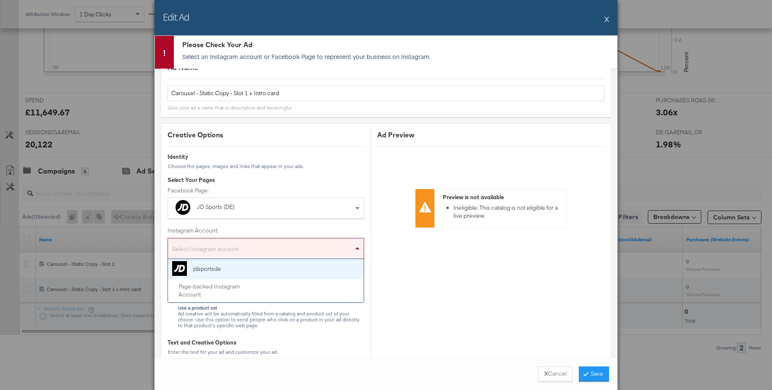
click at [209, 252] on div "Select Instagram account" at bounding box center [266, 250] width 196 height 17
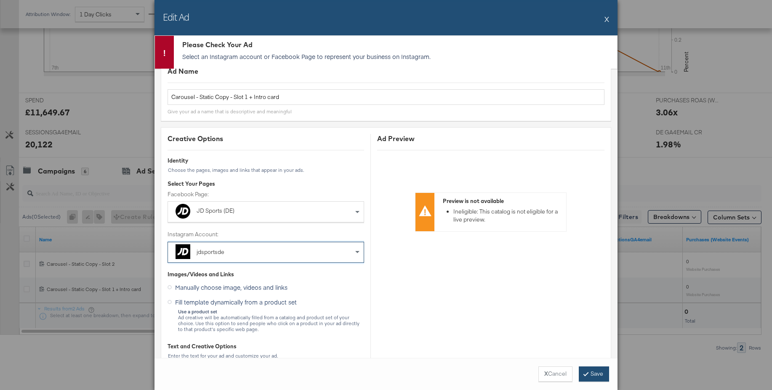
click at [599, 375] on button "Save" at bounding box center [594, 373] width 30 height 15
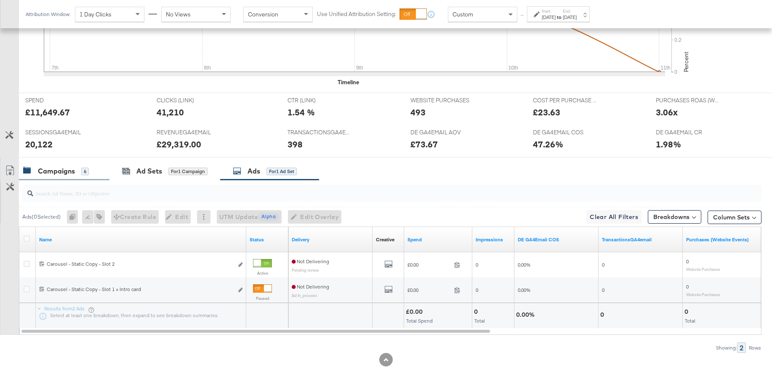
click at [65, 166] on div "Campaigns" at bounding box center [56, 171] width 37 height 10
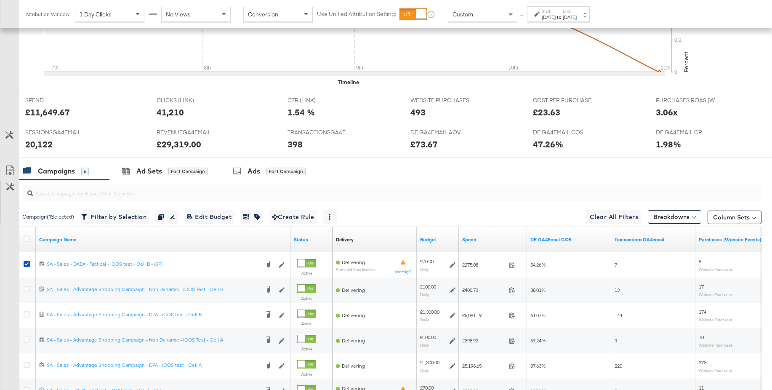
scroll to position [293, 0]
click at [154, 164] on div "Ad Sets for 1 Campaign" at bounding box center [164, 171] width 111 height 18
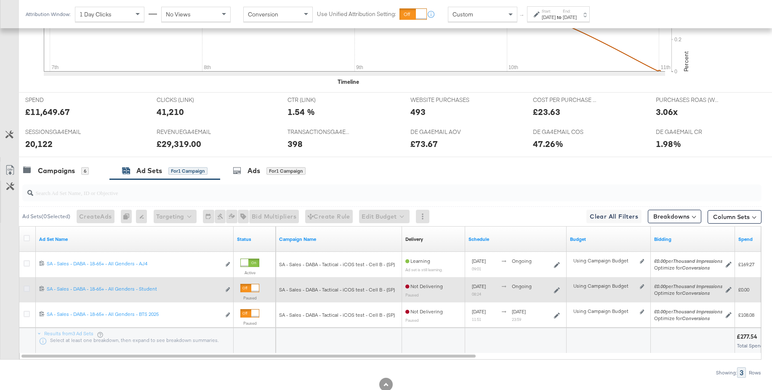
click at [27, 290] on icon at bounding box center [27, 288] width 6 height 6
click at [0, 0] on input "checkbox" at bounding box center [0, 0] width 0 height 0
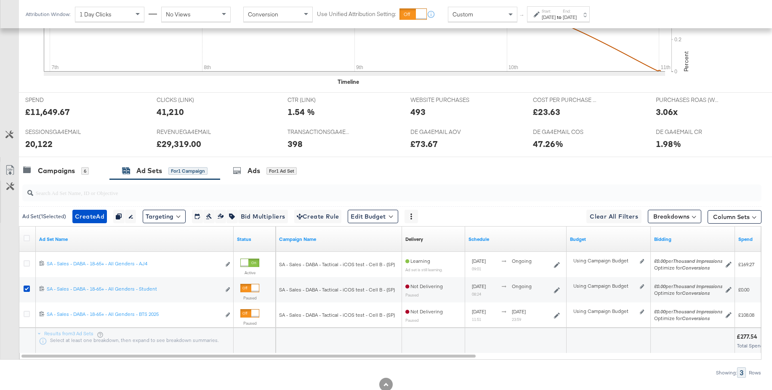
drag, startPoint x: 258, startPoint y: 170, endPoint x: 450, endPoint y: 161, distance: 193.0
click at [259, 169] on div "Ads" at bounding box center [253, 171] width 13 height 10
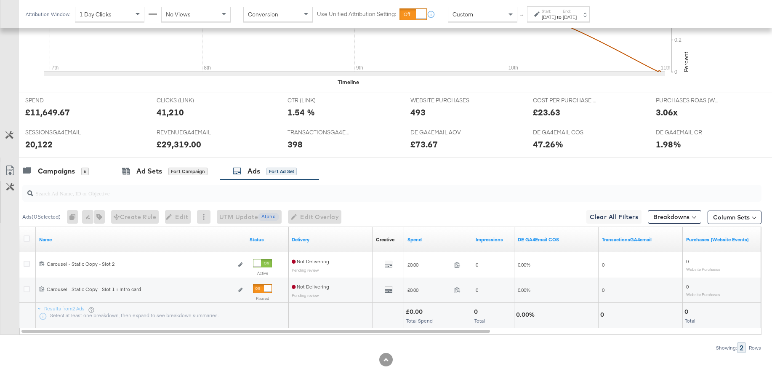
scroll to position [0, 0]
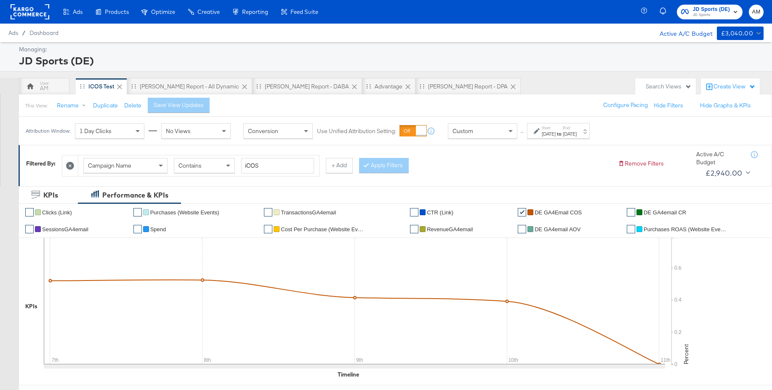
click at [24, 14] on rect at bounding box center [30, 11] width 39 height 15
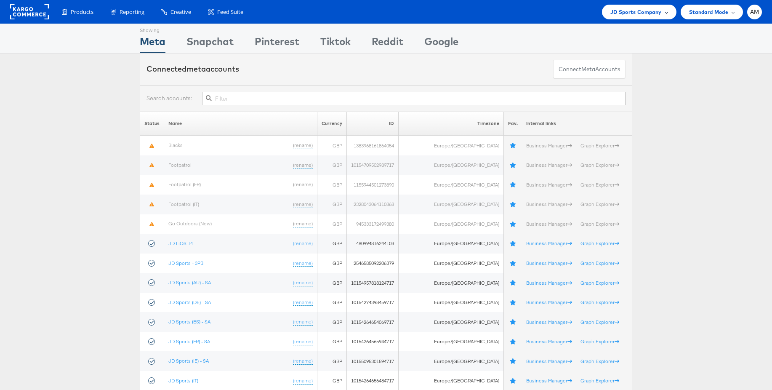
click at [628, 14] on span "JD Sports Company" at bounding box center [635, 12] width 51 height 9
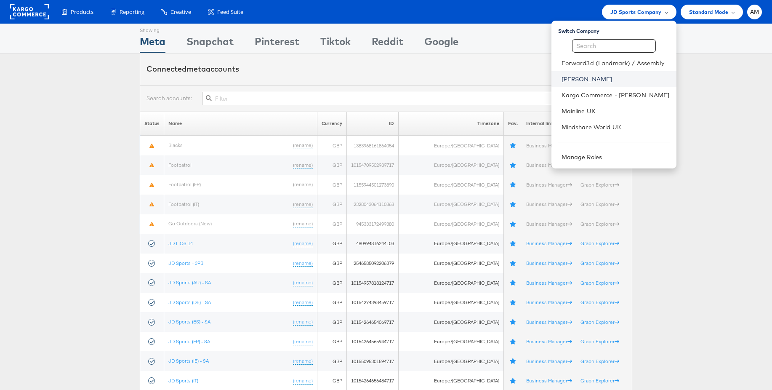
click at [579, 75] on link "[PERSON_NAME]" at bounding box center [615, 79] width 108 height 8
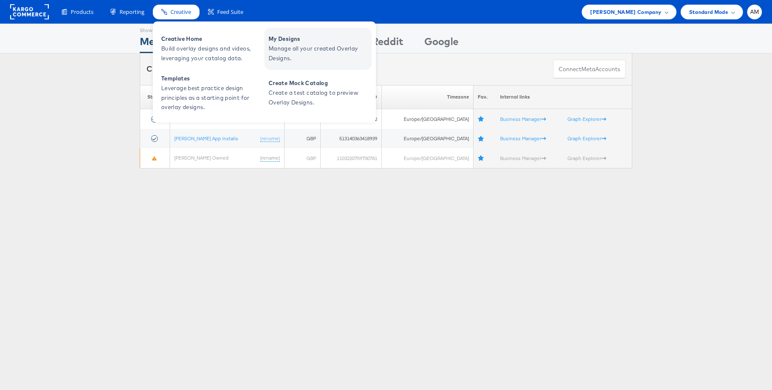
click at [283, 45] on span "Manage all your created Overlay Designs." at bounding box center [319, 53] width 101 height 19
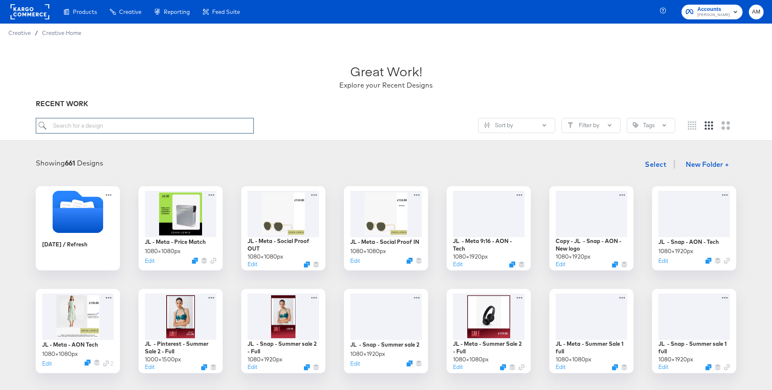
click at [71, 131] on input "search" at bounding box center [145, 126] width 218 height 16
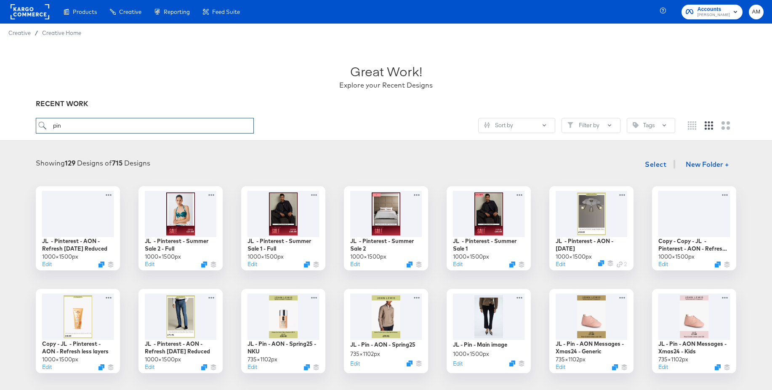
type input "pin"
drag, startPoint x: 64, startPoint y: 127, endPoint x: 39, endPoint y: 124, distance: 25.4
click at [39, 124] on input "pin" at bounding box center [145, 126] width 218 height 16
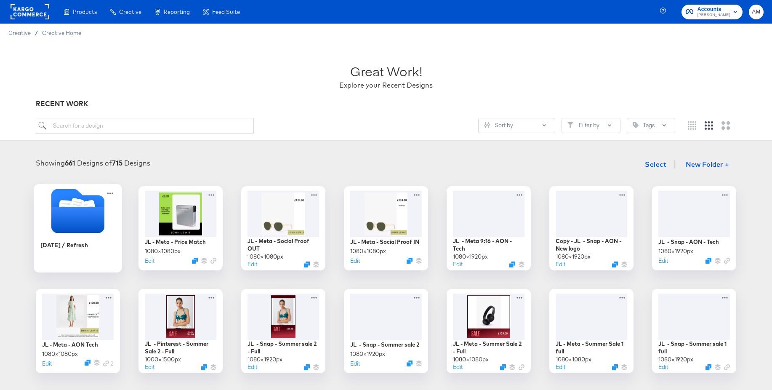
click at [66, 212] on icon "Folder" at bounding box center [77, 220] width 53 height 26
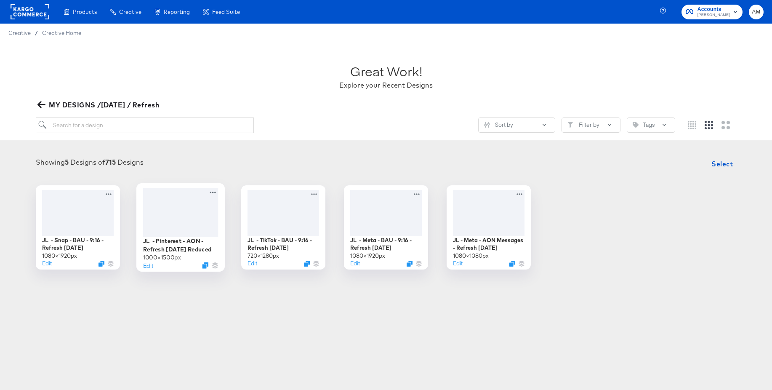
click at [173, 210] on div at bounding box center [180, 212] width 75 height 48
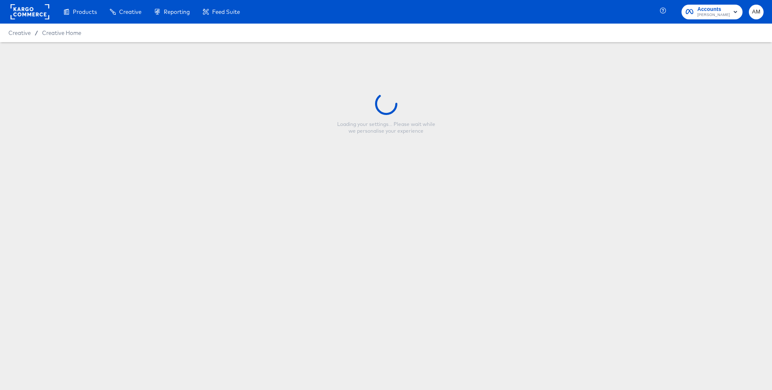
type input "JL - Pinterest - AON - Refresh [DATE] Reduced"
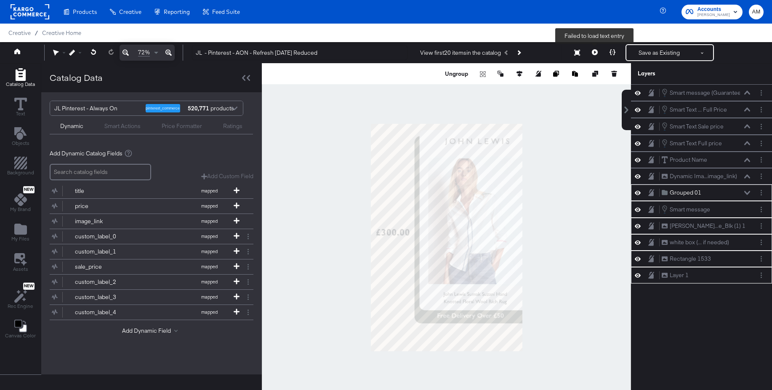
click at [593, 53] on icon at bounding box center [595, 52] width 6 height 6
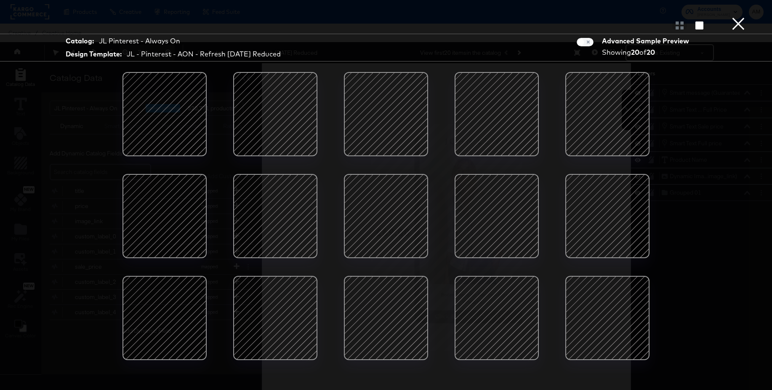
click at [739, 17] on button "×" at bounding box center [738, 8] width 17 height 17
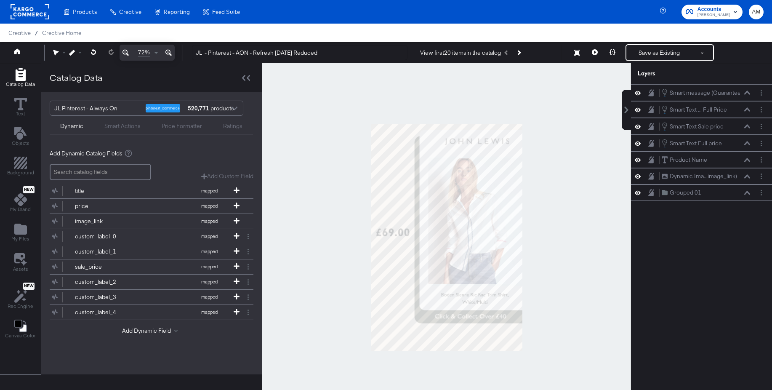
click at [33, 8] on rect at bounding box center [30, 11] width 39 height 15
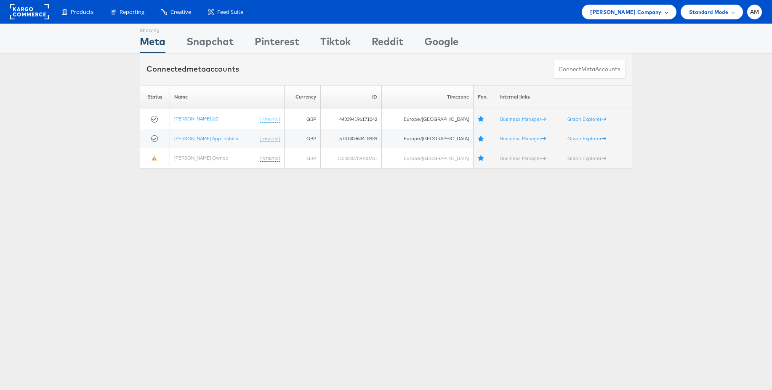
click at [650, 16] on div "[PERSON_NAME] Company" at bounding box center [629, 12] width 94 height 15
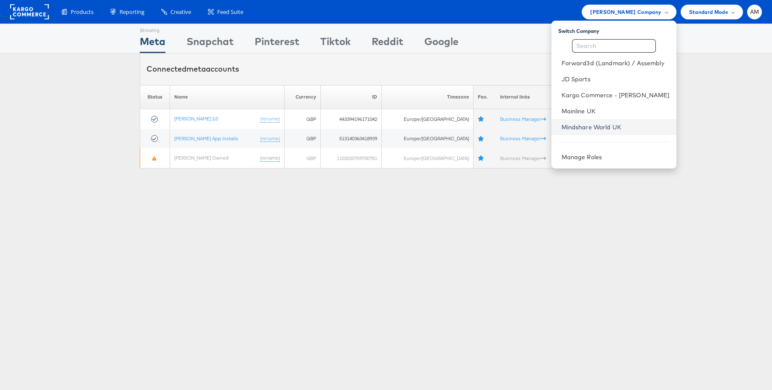
click at [608, 126] on link "Mindshare World UK" at bounding box center [615, 127] width 108 height 8
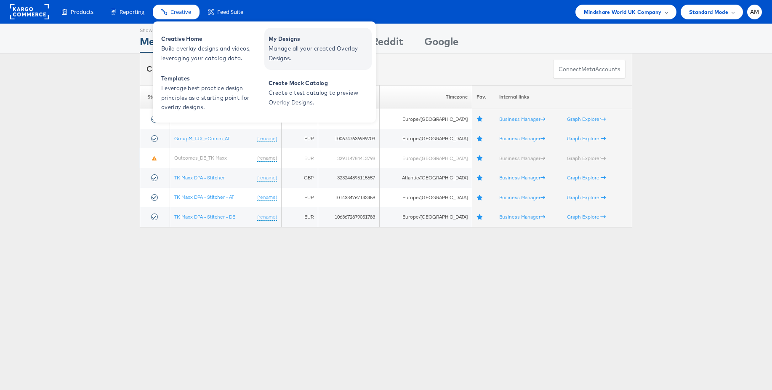
click at [293, 48] on span "Manage all your created Overlay Designs." at bounding box center [319, 53] width 101 height 19
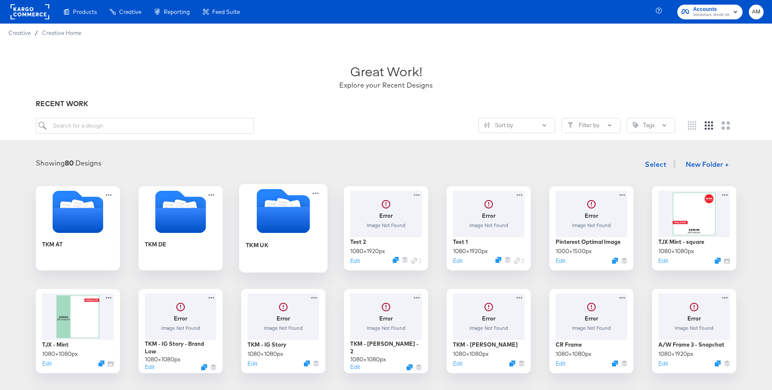
click at [272, 207] on icon "Folder" at bounding box center [283, 220] width 53 height 26
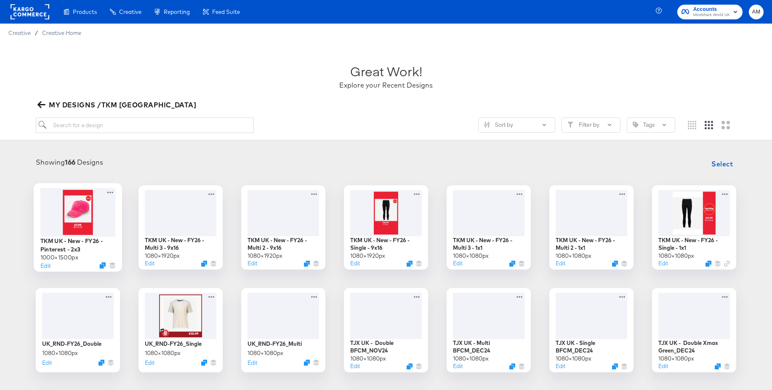
drag, startPoint x: 80, startPoint y: 204, endPoint x: 99, endPoint y: 198, distance: 20.4
click at [80, 204] on div at bounding box center [77, 212] width 75 height 48
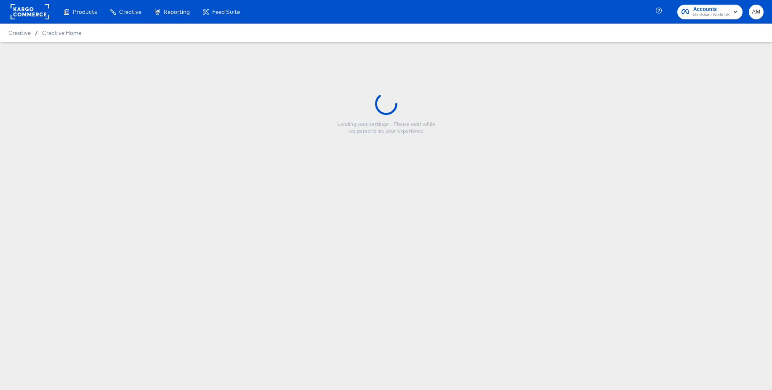
type input "TKM UK - New - FY26 - Pinterest - 2x3"
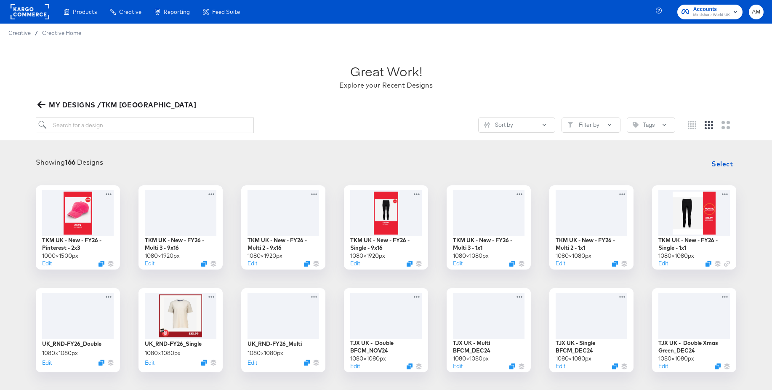
click at [20, 13] on rect at bounding box center [30, 11] width 39 height 15
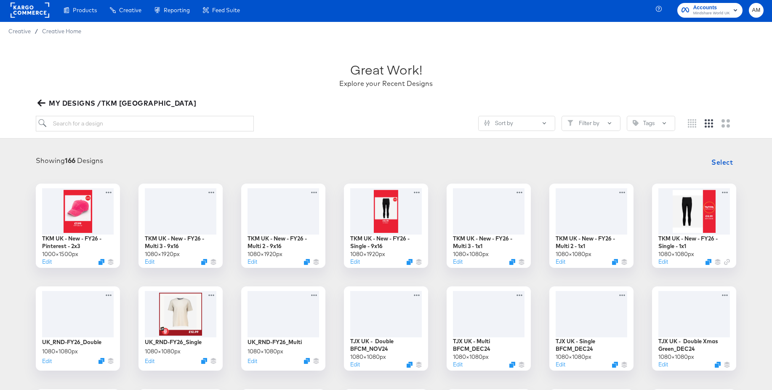
click at [41, 102] on icon "button" at bounding box center [41, 103] width 8 height 8
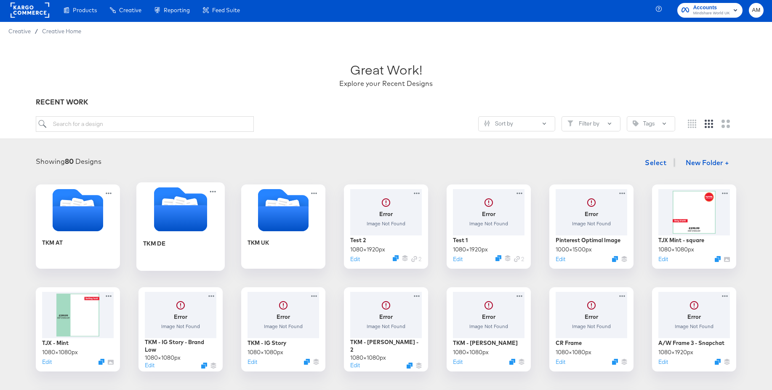
click at [186, 210] on icon "Folder" at bounding box center [180, 218] width 53 height 26
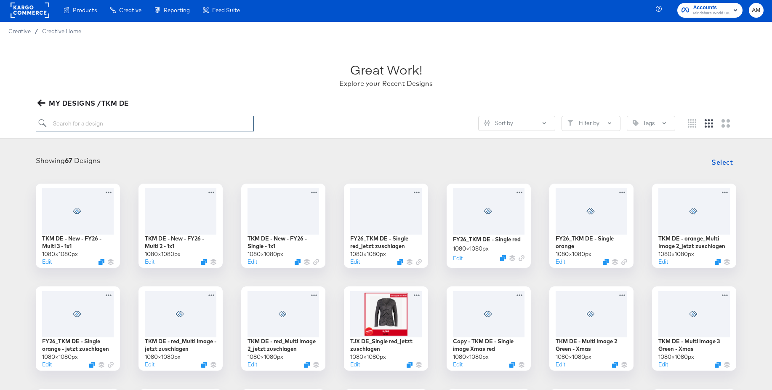
click at [98, 125] on input "search" at bounding box center [145, 124] width 218 height 16
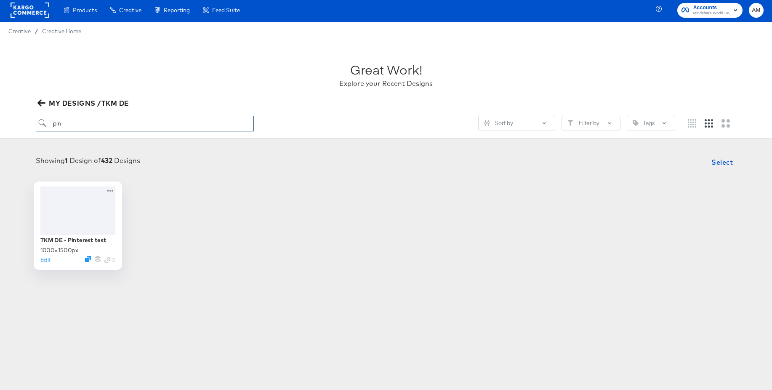
type input "pin"
click at [88, 208] on div at bounding box center [77, 210] width 75 height 48
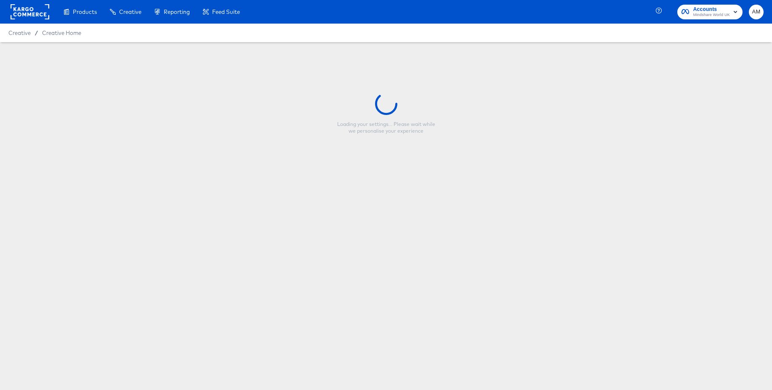
type input "TKM DE - Pinterest test"
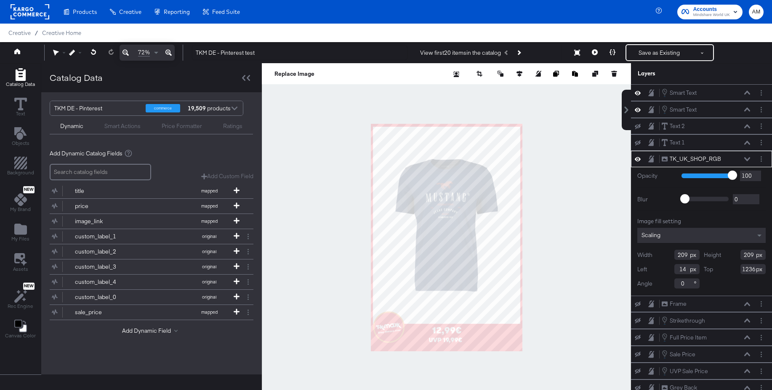
scroll to position [1, 0]
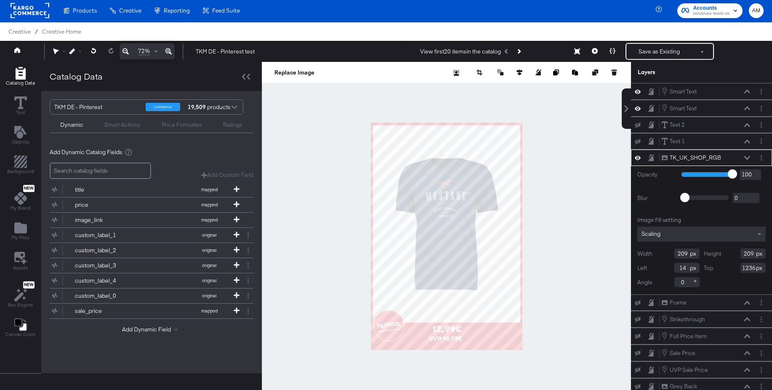
click at [333, 157] on div at bounding box center [446, 236] width 369 height 348
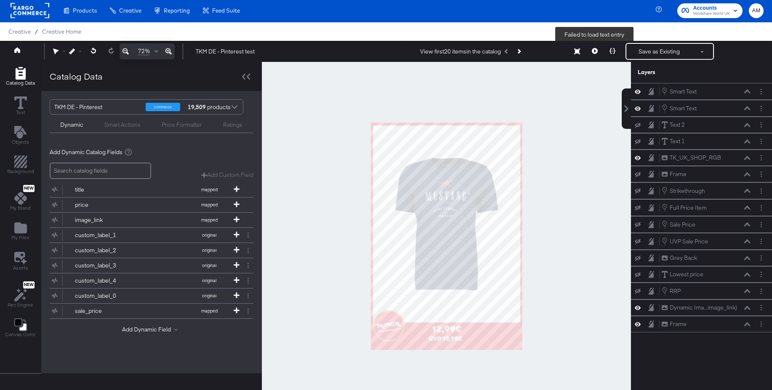
click at [597, 51] on icon at bounding box center [595, 51] width 6 height 6
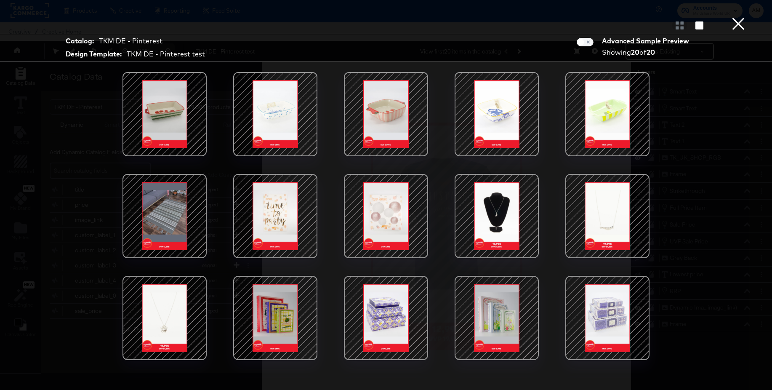
scroll to position [84, 0]
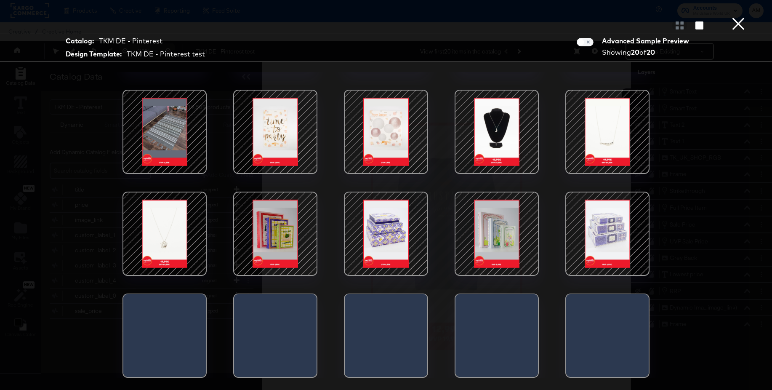
click at [735, 17] on button "×" at bounding box center [738, 8] width 17 height 17
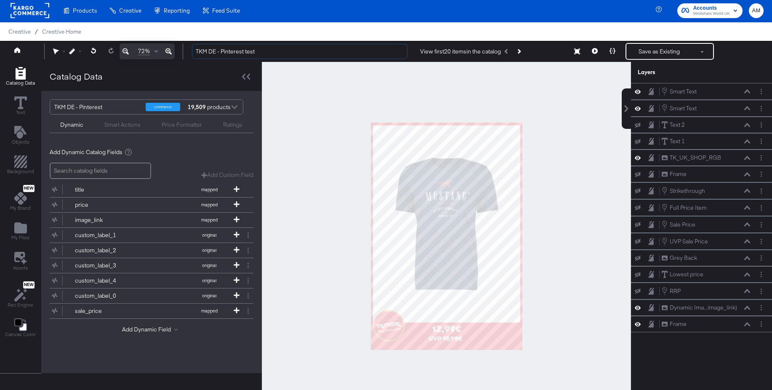
drag, startPoint x: 256, startPoint y: 54, endPoint x: 185, endPoint y: 58, distance: 71.3
click at [187, 54] on div "TKM DE - Pinterest test View first 20 items in the catalog Next Product Failed …" at bounding box center [474, 51] width 578 height 17
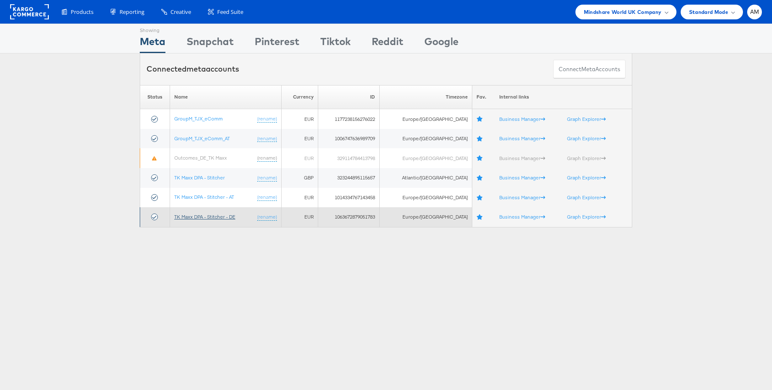
scroll to position [1, 0]
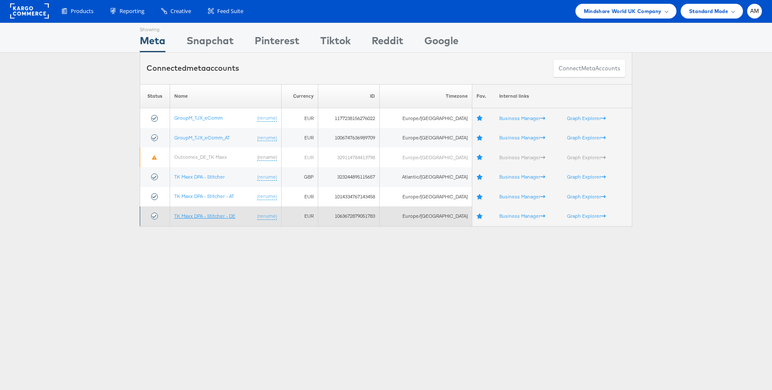
drag, startPoint x: 205, startPoint y: 215, endPoint x: 218, endPoint y: 210, distance: 14.4
click at [205, 215] on link "TK Maxx DPA - Stitcher - DE" at bounding box center [204, 216] width 61 height 6
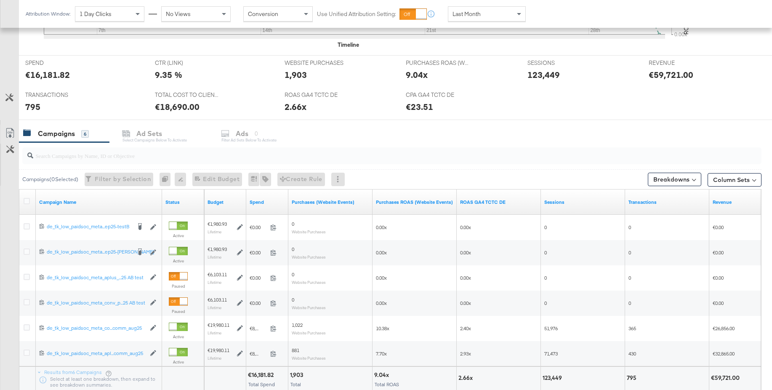
scroll to position [308, 0]
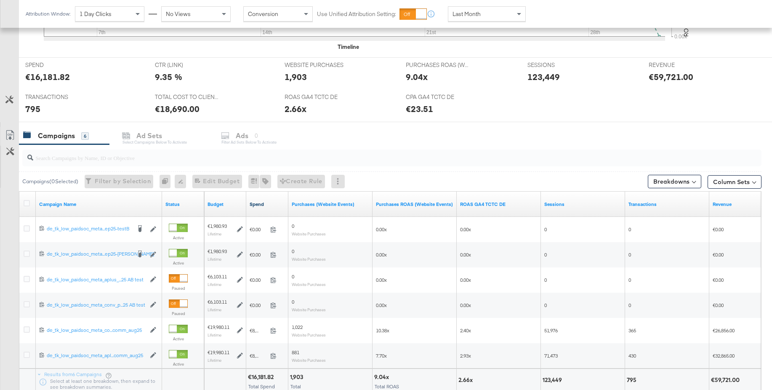
click at [261, 205] on link "Spend" at bounding box center [267, 204] width 35 height 7
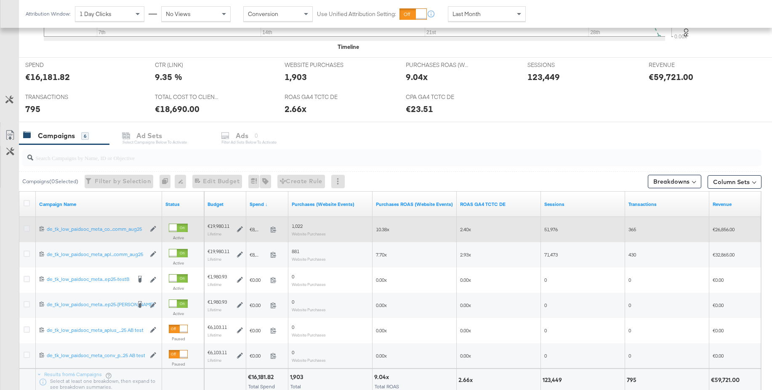
click at [27, 230] on icon at bounding box center [27, 228] width 6 height 6
click at [0, 0] on input "checkbox" at bounding box center [0, 0] width 0 height 0
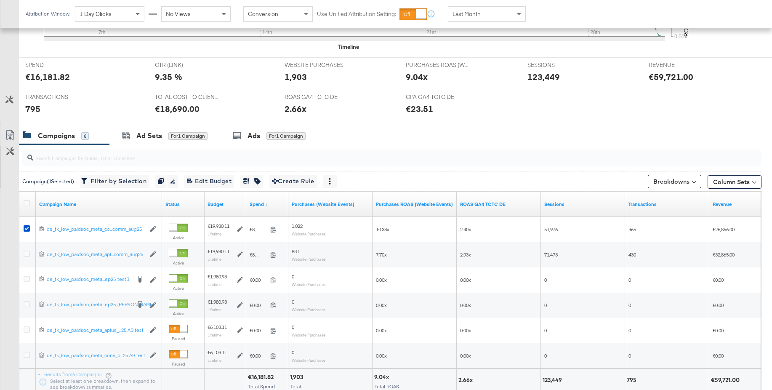
click at [152, 137] on div "Ad Sets" at bounding box center [149, 136] width 26 height 10
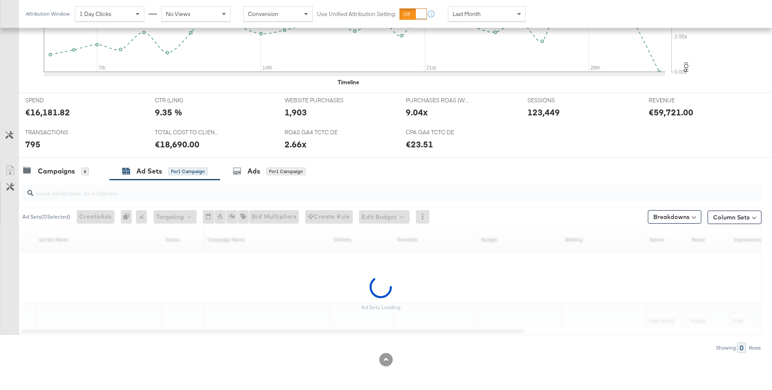
scroll to position [272, 0]
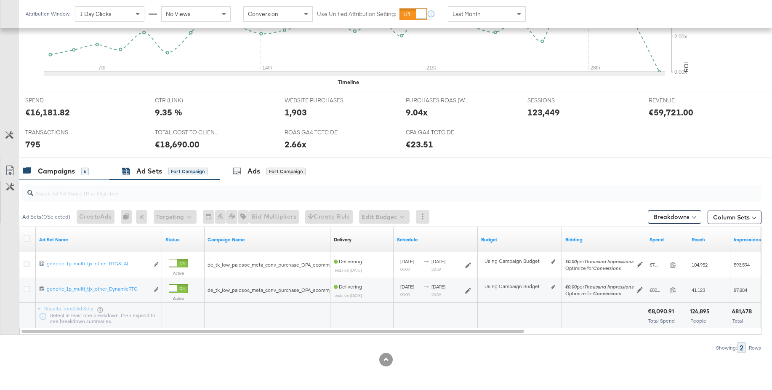
click at [76, 169] on div "Campaigns 6" at bounding box center [56, 171] width 66 height 10
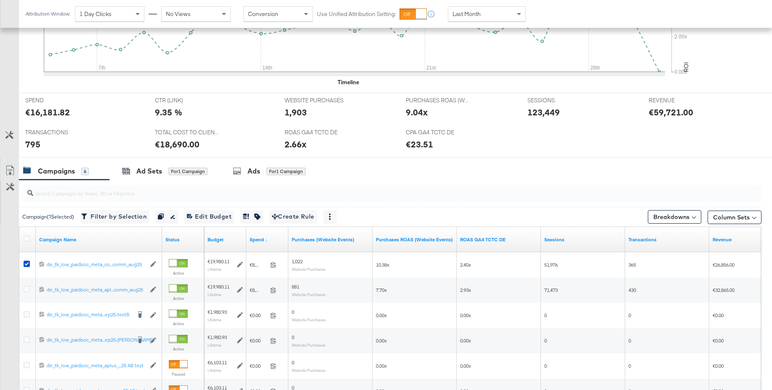
scroll to position [308, 0]
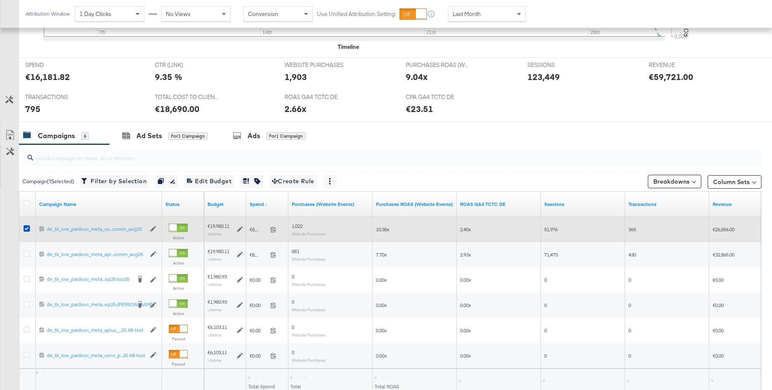
drag, startPoint x: 27, startPoint y: 252, endPoint x: 29, endPoint y: 239, distance: 12.8
click at [27, 252] on icon at bounding box center [27, 253] width 6 height 6
click at [0, 0] on input "checkbox" at bounding box center [0, 0] width 0 height 0
drag, startPoint x: 29, startPoint y: 228, endPoint x: 36, endPoint y: 229, distance: 6.9
click at [29, 228] on icon at bounding box center [27, 228] width 6 height 6
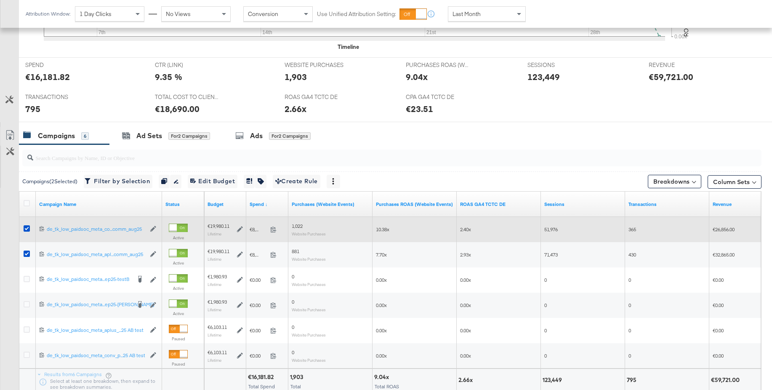
click at [0, 0] on input "checkbox" at bounding box center [0, 0] width 0 height 0
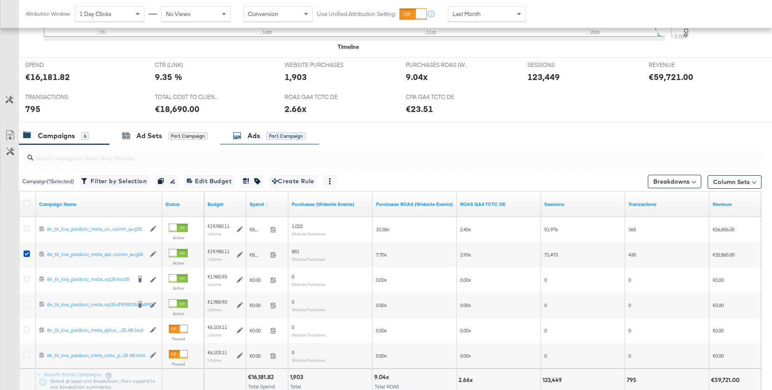
click at [251, 138] on div "Ads" at bounding box center [253, 136] width 13 height 10
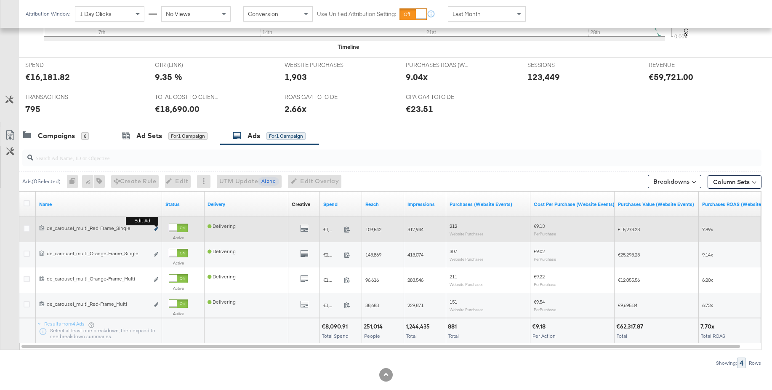
click at [157, 228] on icon "link" at bounding box center [156, 228] width 4 height 5
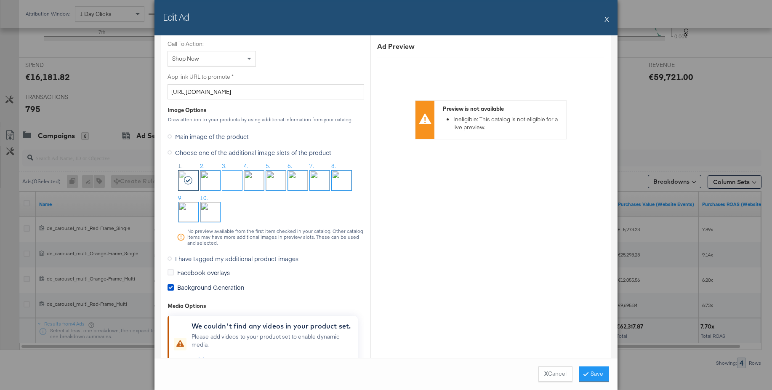
scroll to position [633, 0]
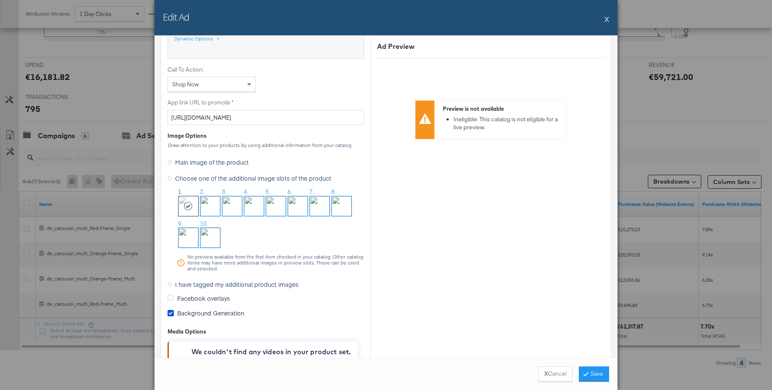
click at [607, 19] on button "X" at bounding box center [606, 19] width 5 height 17
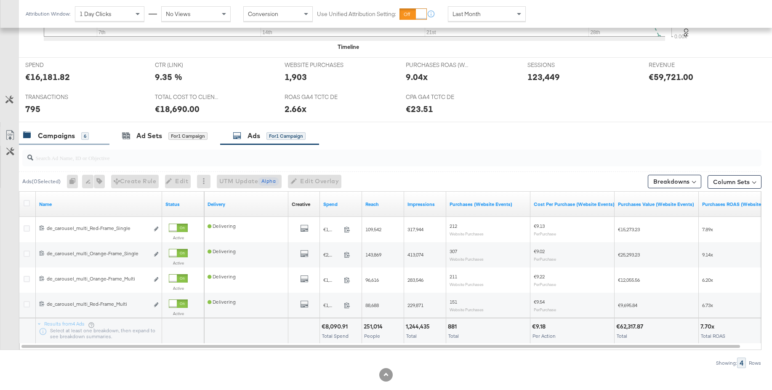
click at [57, 133] on div "Campaigns" at bounding box center [56, 136] width 37 height 10
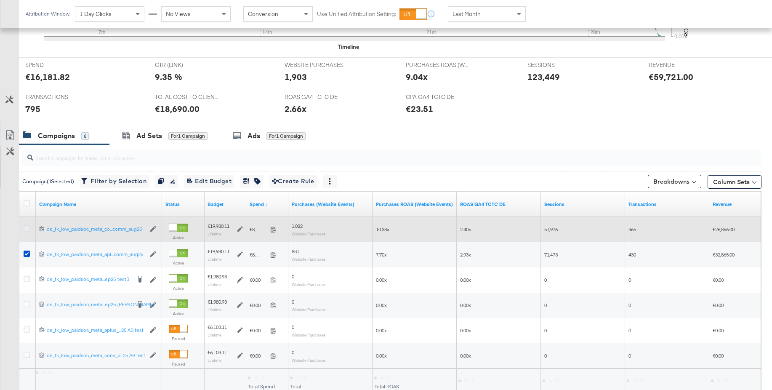
click at [26, 225] on icon at bounding box center [27, 228] width 6 height 6
click at [0, 0] on input "checkbox" at bounding box center [0, 0] width 0 height 0
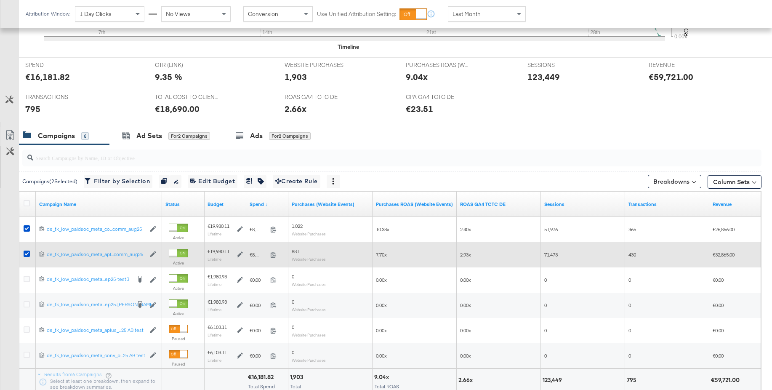
drag, startPoint x: 25, startPoint y: 257, endPoint x: 65, endPoint y: 249, distance: 40.4
click at [25, 257] on div at bounding box center [28, 254] width 9 height 8
click at [27, 253] on icon at bounding box center [27, 253] width 6 height 6
click at [0, 0] on input "checkbox" at bounding box center [0, 0] width 0 height 0
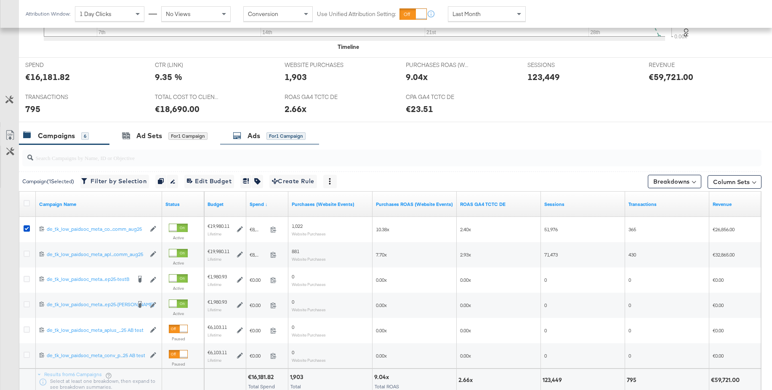
click at [251, 137] on div "Ads" at bounding box center [253, 136] width 13 height 10
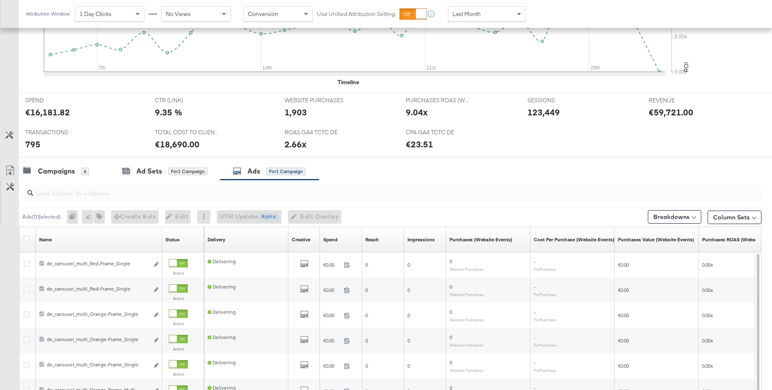
scroll to position [308, 0]
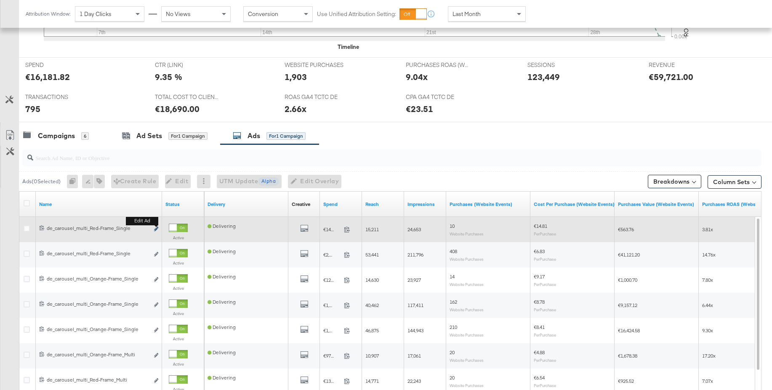
click at [155, 229] on icon "link" at bounding box center [156, 228] width 4 height 5
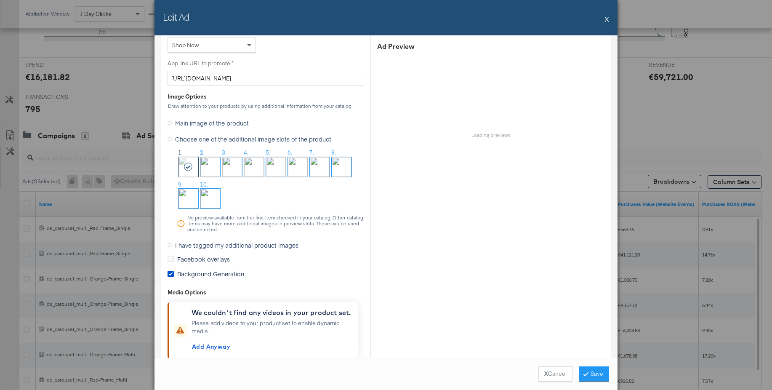
scroll to position [669, 0]
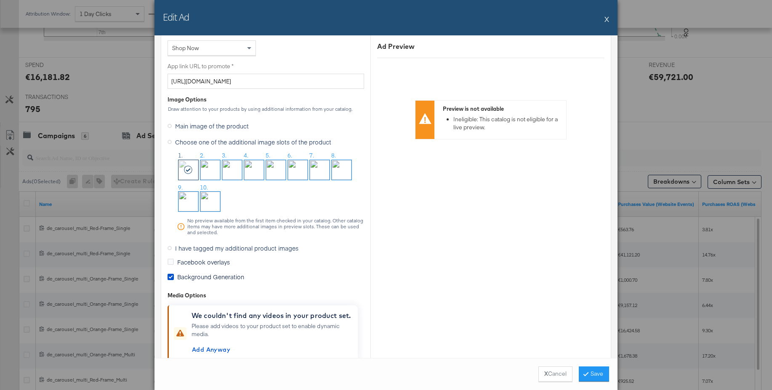
click at [608, 17] on button "X" at bounding box center [606, 19] width 5 height 17
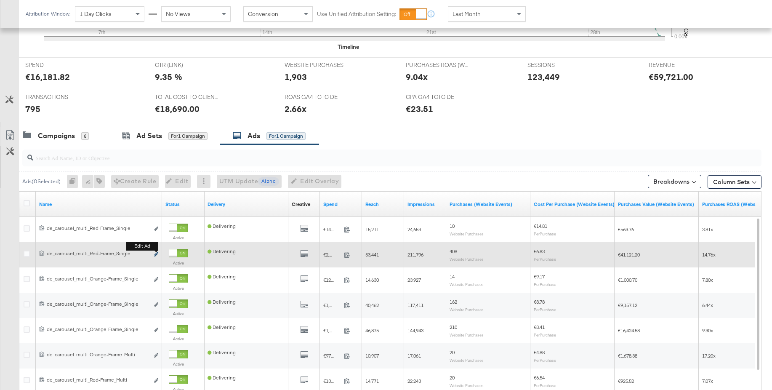
click at [156, 252] on button "Edit ad" at bounding box center [156, 254] width 5 height 9
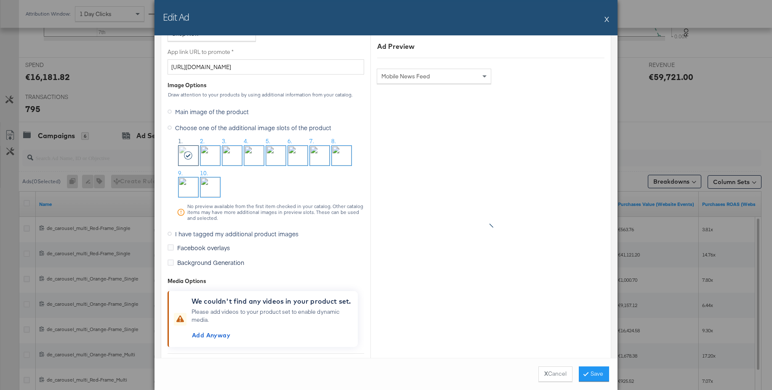
scroll to position [683, 0]
click at [608, 19] on button "X" at bounding box center [606, 19] width 5 height 17
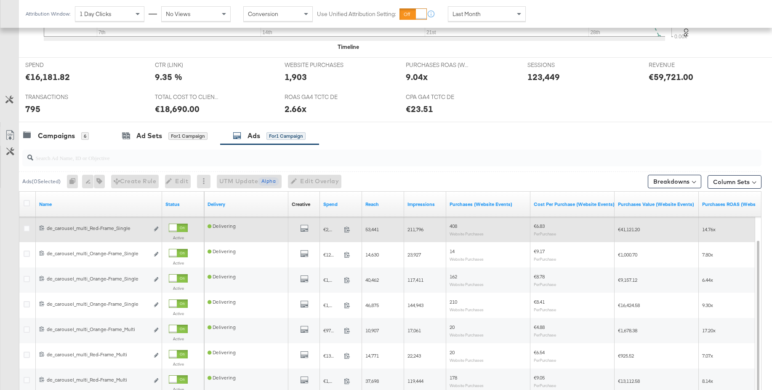
scroll to position [399, 0]
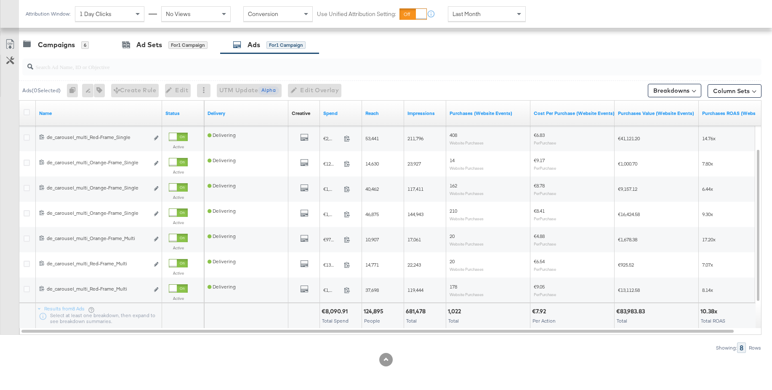
click at [53, 43] on div "Campaigns" at bounding box center [56, 45] width 37 height 10
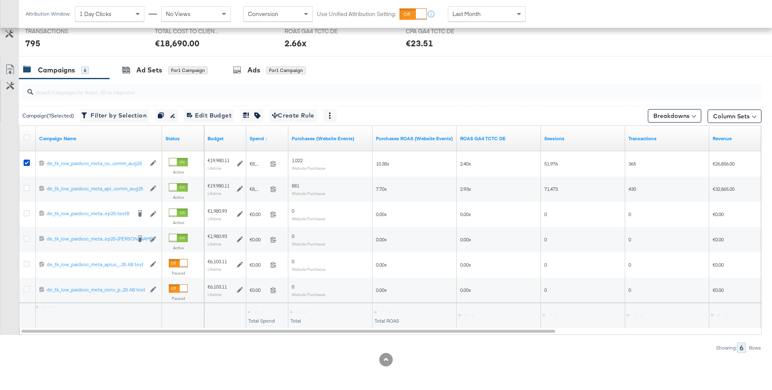
scroll to position [373, 0]
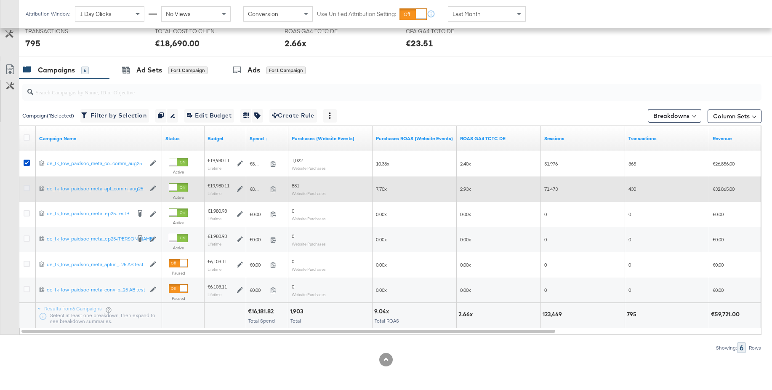
click at [28, 188] on icon at bounding box center [27, 188] width 6 height 6
click at [0, 0] on input "checkbox" at bounding box center [0, 0] width 0 height 0
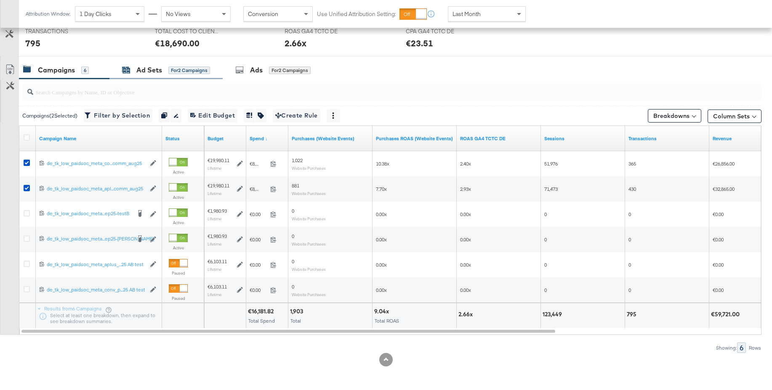
click at [151, 72] on div "Ad Sets" at bounding box center [149, 70] width 26 height 10
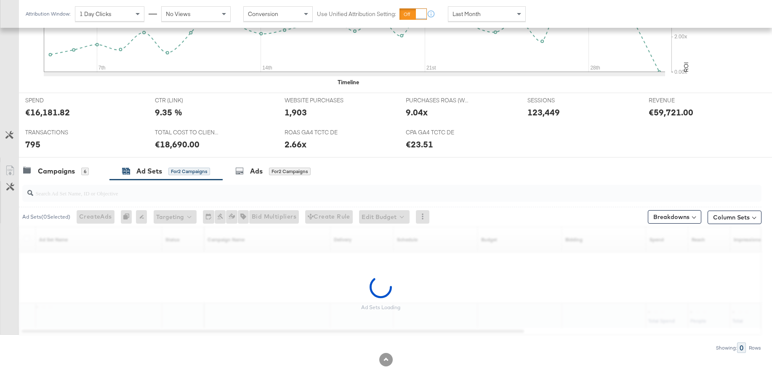
scroll to position [298, 0]
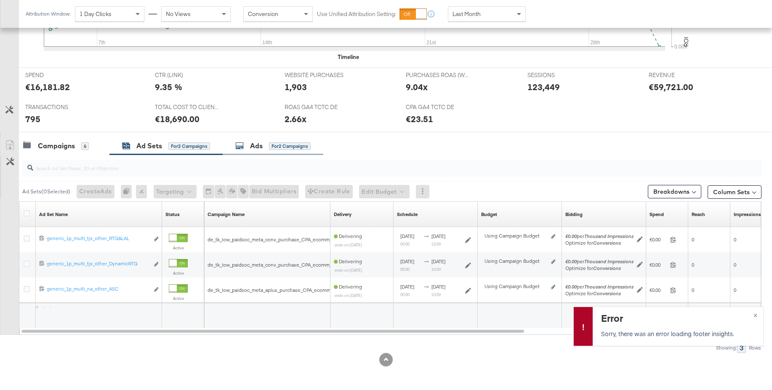
drag, startPoint x: 255, startPoint y: 144, endPoint x: 246, endPoint y: 142, distance: 9.2
click at [253, 144] on div "Ads" at bounding box center [256, 146] width 13 height 10
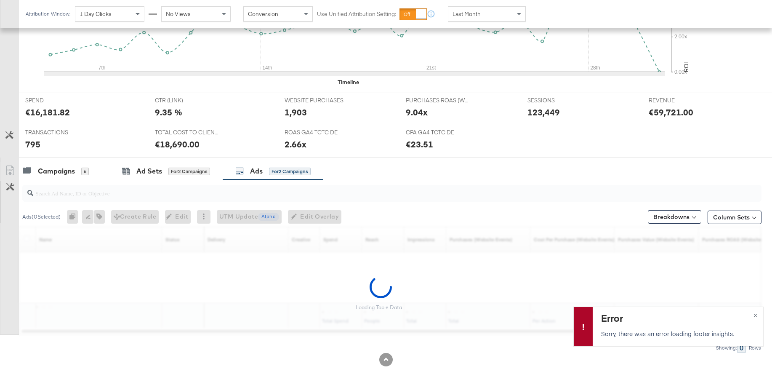
scroll to position [272, 0]
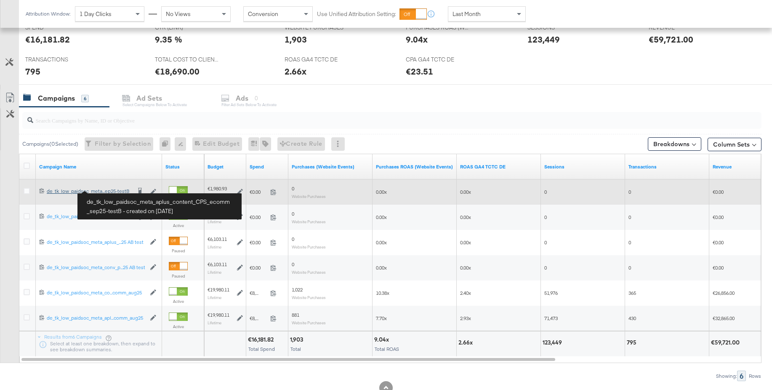
scroll to position [343, 0]
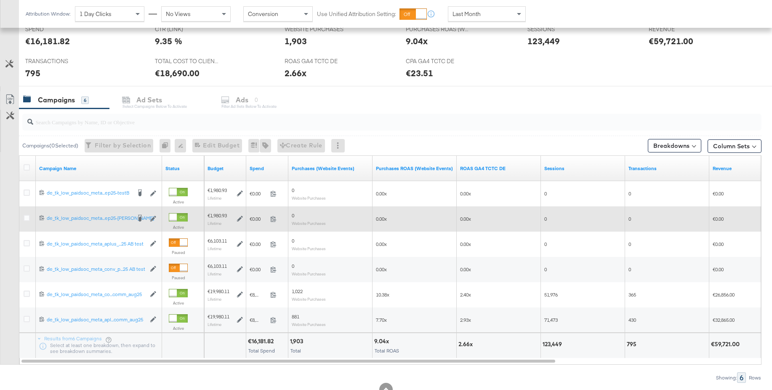
drag, startPoint x: 26, startPoint y: 219, endPoint x: 33, endPoint y: 219, distance: 7.2
click at [26, 219] on icon at bounding box center [27, 218] width 6 height 6
click at [0, 0] on input "checkbox" at bounding box center [0, 0] width 0 height 0
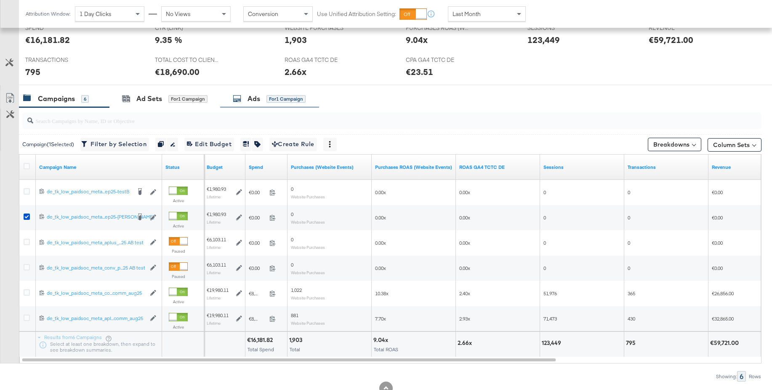
click at [256, 100] on div "Ads" at bounding box center [253, 99] width 13 height 10
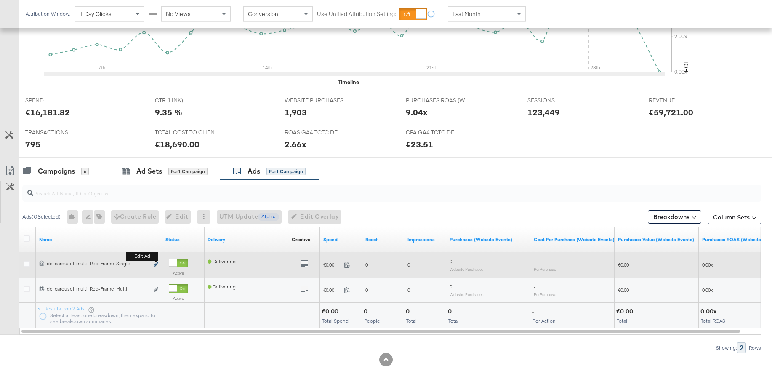
click at [157, 263] on icon "link" at bounding box center [156, 264] width 4 height 5
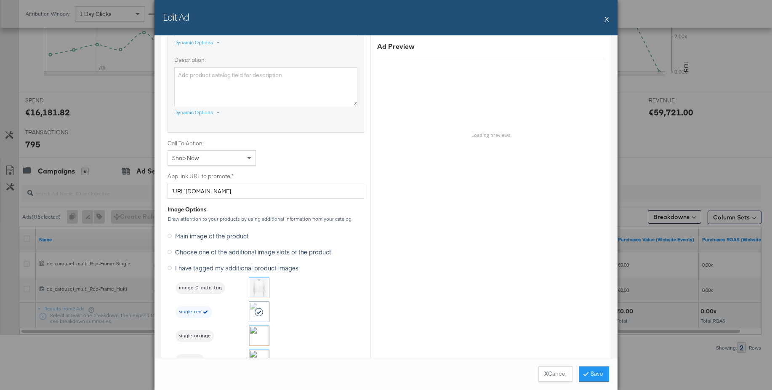
scroll to position [560, 0]
click at [607, 16] on button "X" at bounding box center [606, 19] width 5 height 17
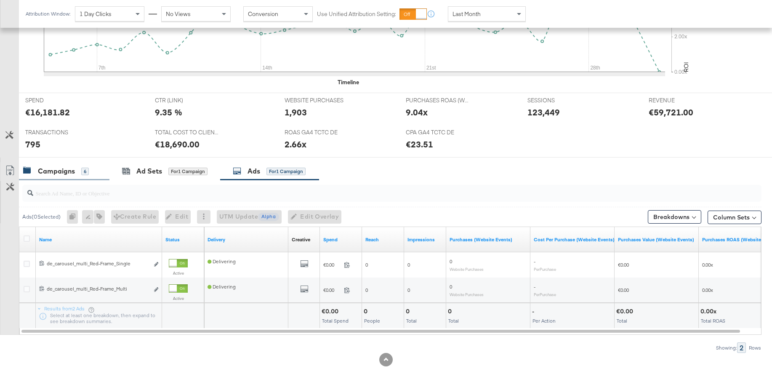
click at [62, 173] on div "Campaigns" at bounding box center [56, 171] width 37 height 10
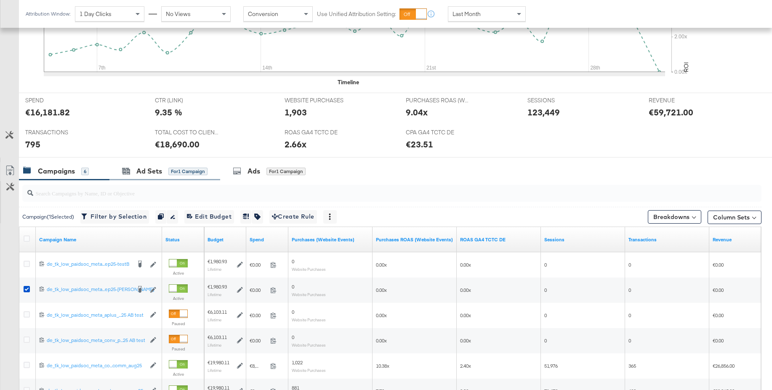
click at [151, 177] on div "Ad Sets for 1 Campaign" at bounding box center [164, 171] width 111 height 18
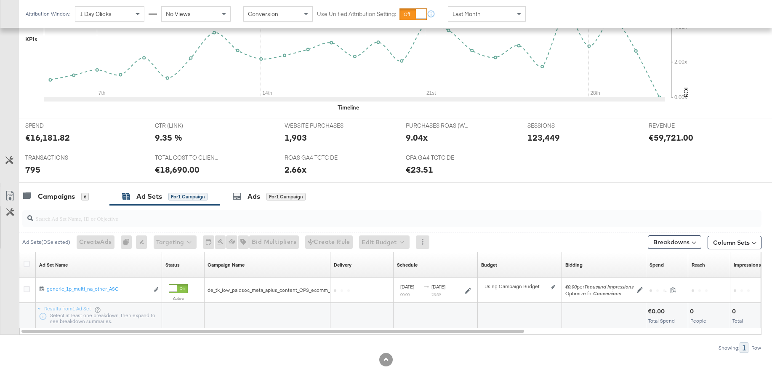
scroll to position [247, 0]
click at [52, 198] on div "Campaigns" at bounding box center [56, 196] width 37 height 10
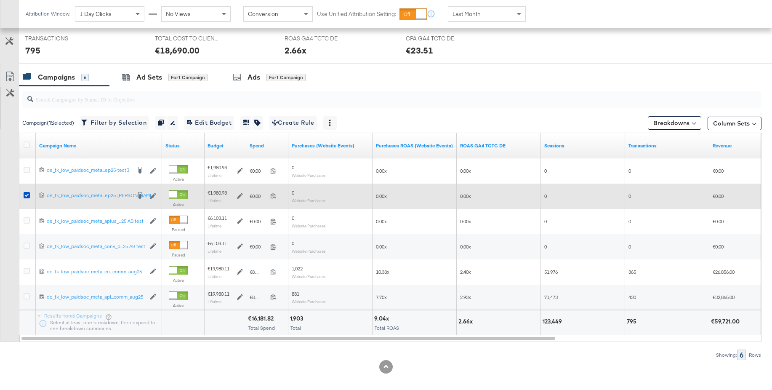
scroll to position [372, 0]
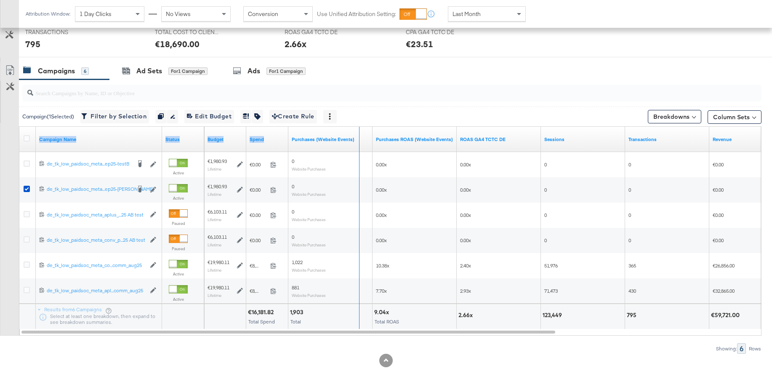
drag, startPoint x: 161, startPoint y: 131, endPoint x: 359, endPoint y: 135, distance: 197.4
click at [19, 127] on div "Campaign Name Status Budget Spend Purchases (Website Events) Purchases ROAS (We…" at bounding box center [19, 127] width 0 height 0
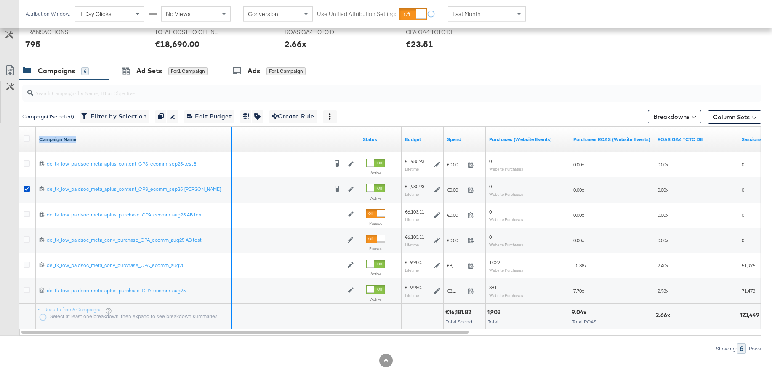
drag, startPoint x: 358, startPoint y: 135, endPoint x: 230, endPoint y: 137, distance: 128.0
click at [230, 137] on div "Campaign Name" at bounding box center [198, 139] width 324 height 25
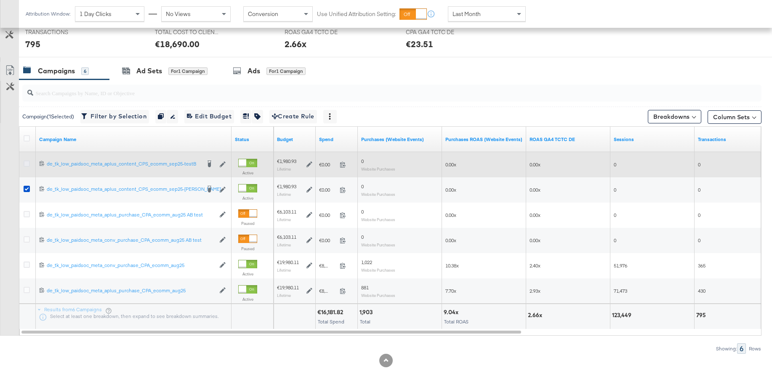
click at [28, 162] on icon at bounding box center [27, 163] width 6 height 6
click at [0, 0] on input "checkbox" at bounding box center [0, 0] width 0 height 0
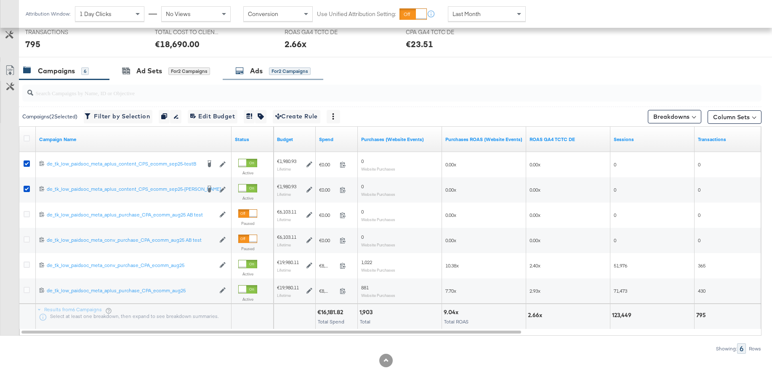
click at [259, 71] on div "Ads" at bounding box center [256, 71] width 13 height 10
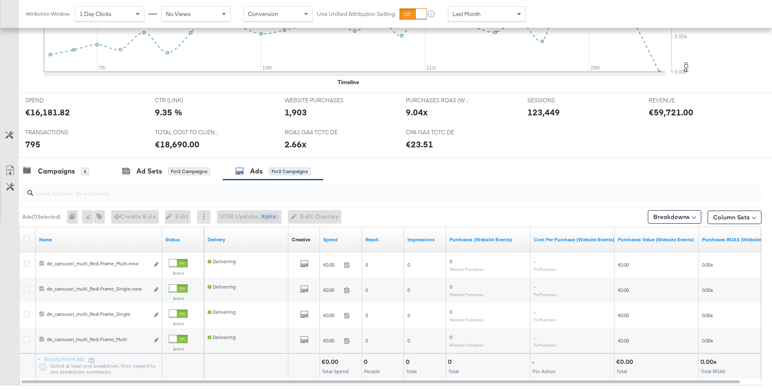
scroll to position [323, 0]
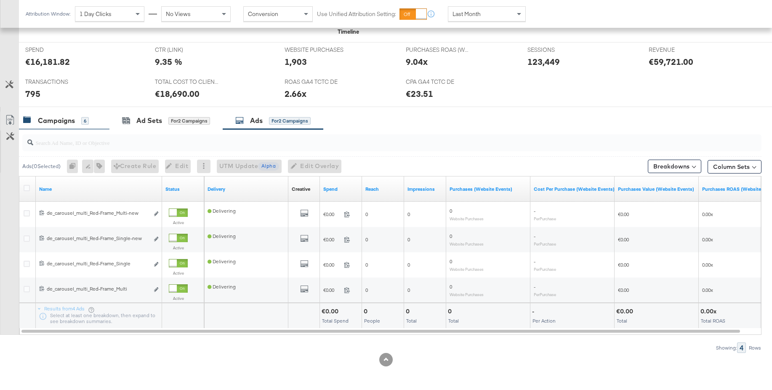
click at [58, 125] on div "Campaigns" at bounding box center [56, 121] width 37 height 10
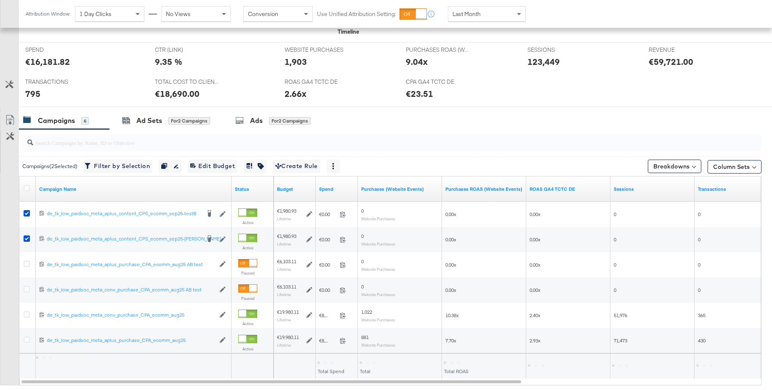
scroll to position [372, 0]
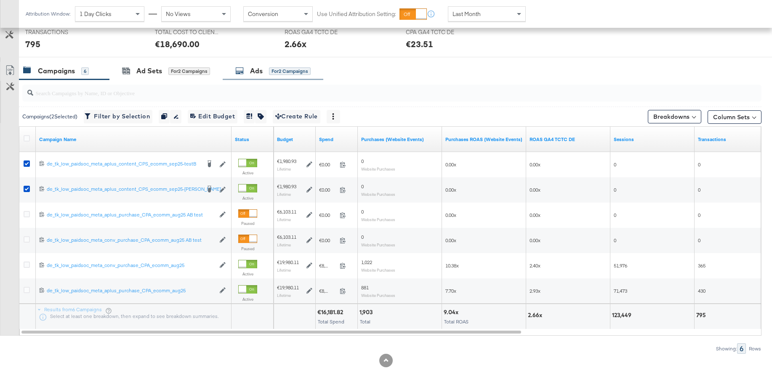
click at [246, 72] on div "Ads for 2 Campaigns" at bounding box center [272, 71] width 75 height 10
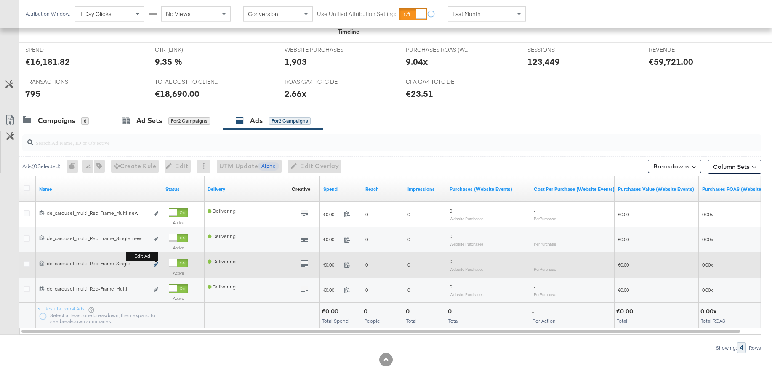
click at [157, 263] on icon "link" at bounding box center [156, 264] width 4 height 5
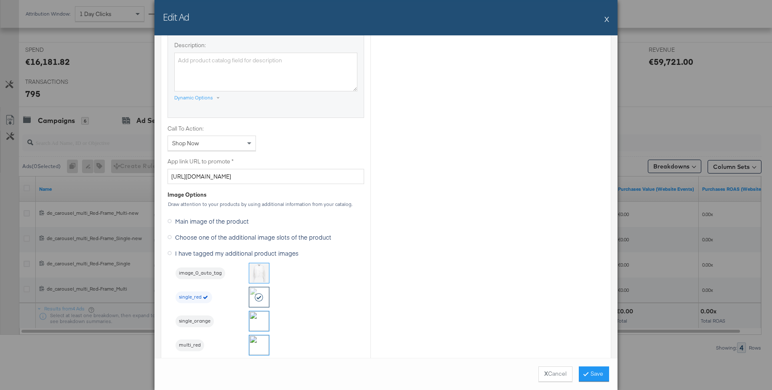
scroll to position [587, 0]
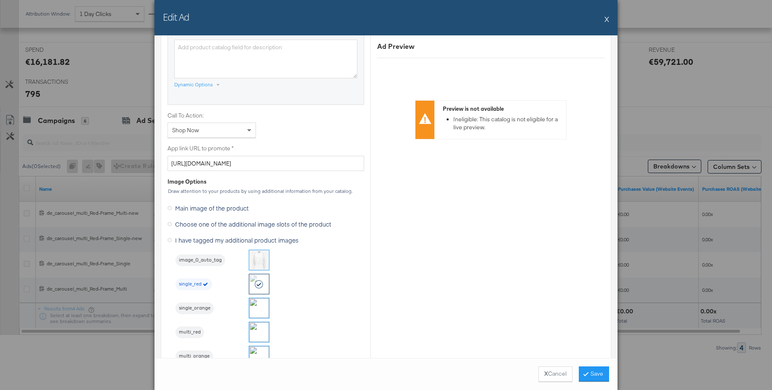
click at [606, 18] on button "X" at bounding box center [606, 19] width 5 height 17
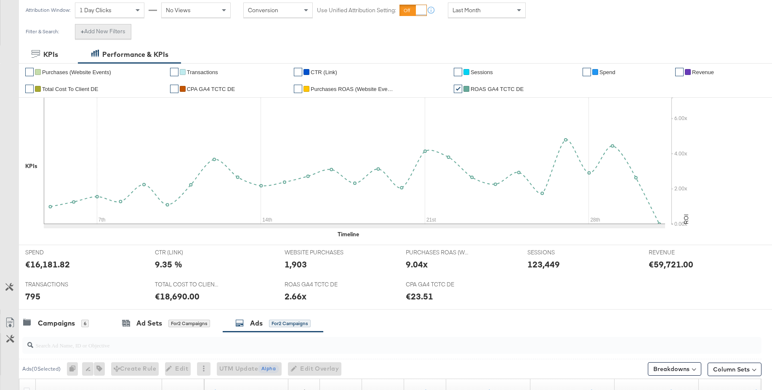
scroll to position [0, 0]
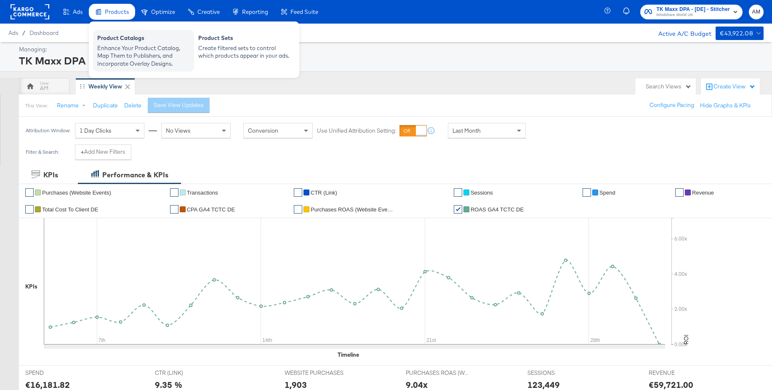
click at [125, 52] on div "Enhance Your Product Catalog, Map Them to Publishers, and Incorporate Overlay D…" at bounding box center [143, 56] width 93 height 24
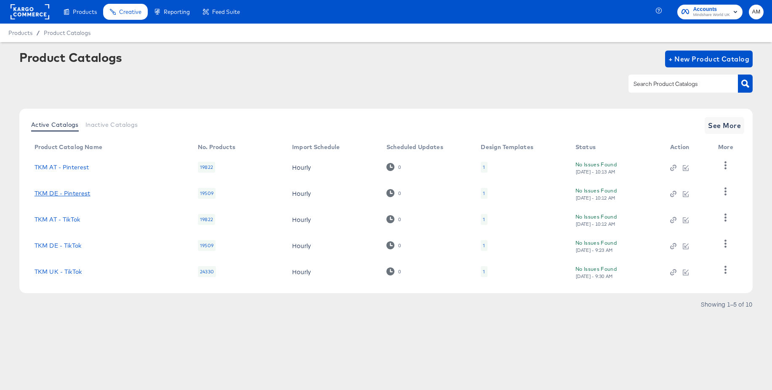
click at [90, 191] on link "TKM DE - Pinterest" at bounding box center [63, 193] width 56 height 7
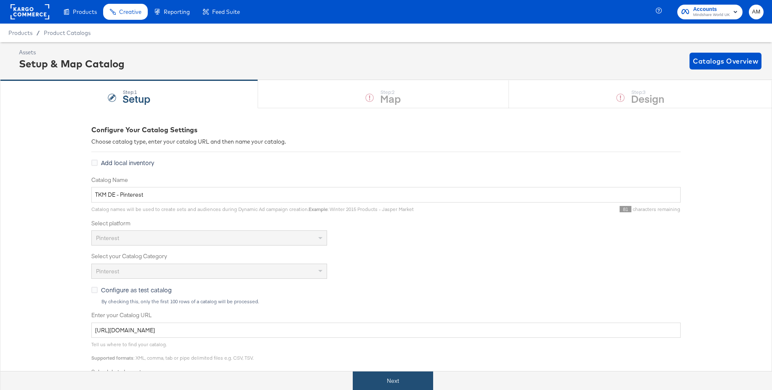
click at [395, 373] on button "Next" at bounding box center [393, 380] width 80 height 19
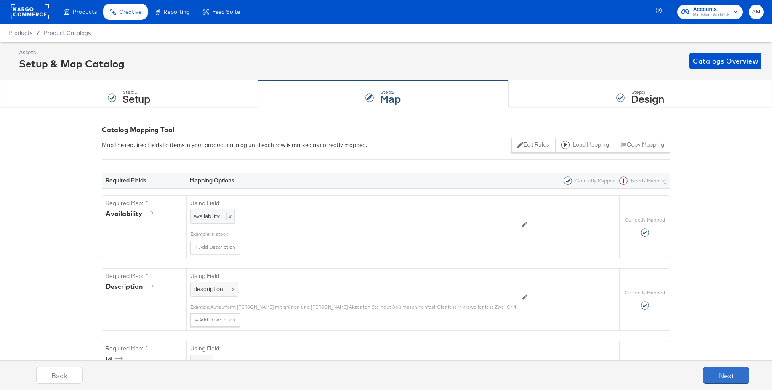
click at [718, 372] on button "Next" at bounding box center [726, 375] width 46 height 17
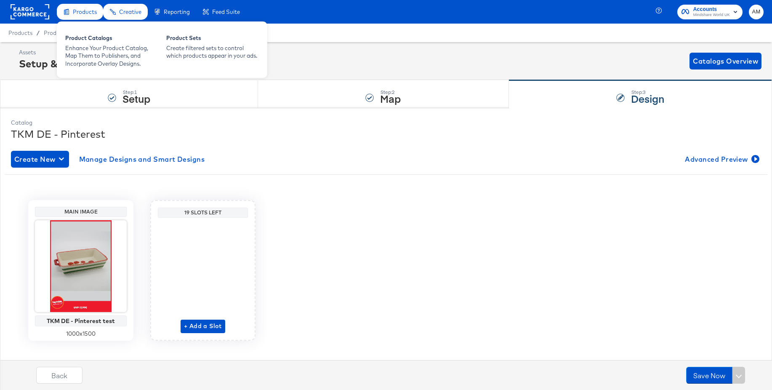
drag, startPoint x: 30, startPoint y: 12, endPoint x: 82, endPoint y: 8, distance: 51.5
click at [30, 12] on rect at bounding box center [30, 11] width 39 height 15
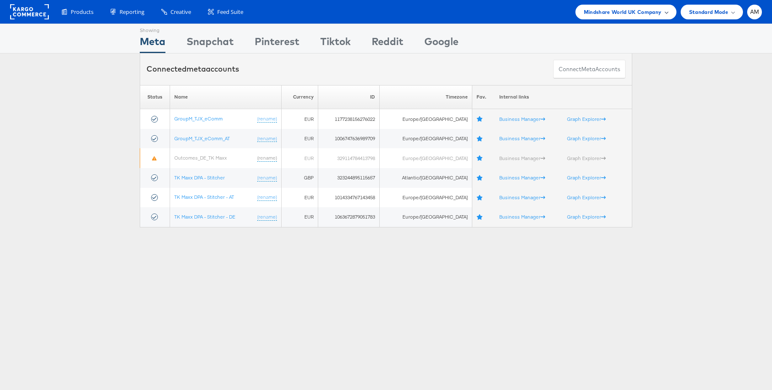
click at [616, 10] on span "Mindshare World UK Company" at bounding box center [623, 12] width 78 height 9
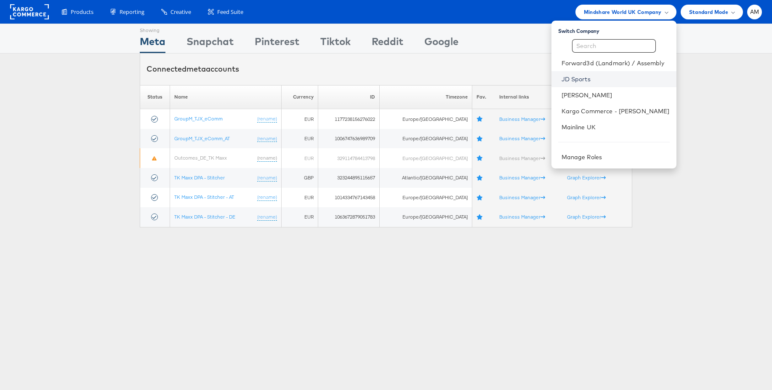
click at [595, 76] on link "JD Sports" at bounding box center [615, 79] width 108 height 8
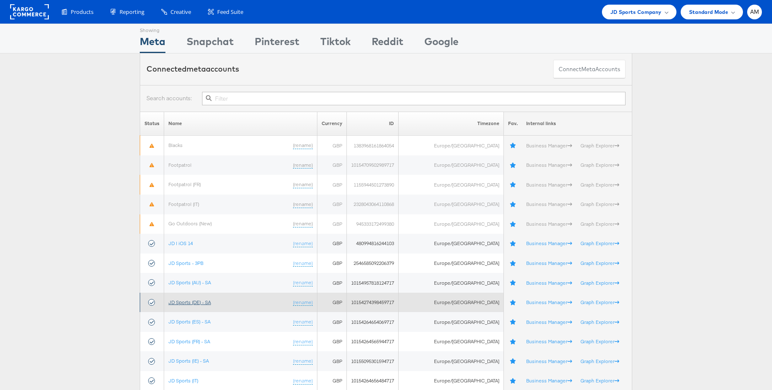
click at [194, 303] on link "JD Sports (DE) - SA" at bounding box center [189, 302] width 43 height 6
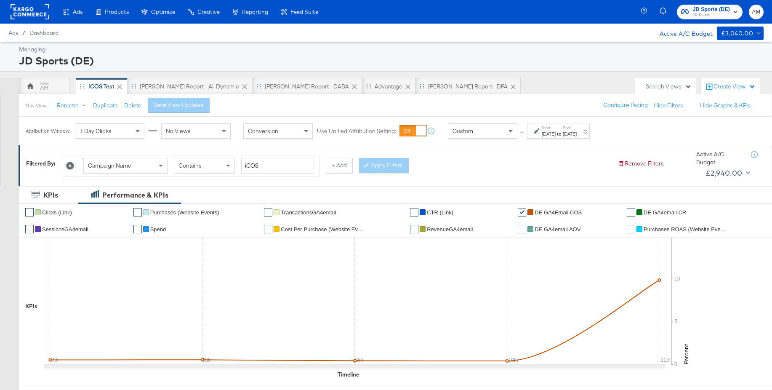
click at [556, 133] on div "[DATE]" at bounding box center [549, 133] width 14 height 7
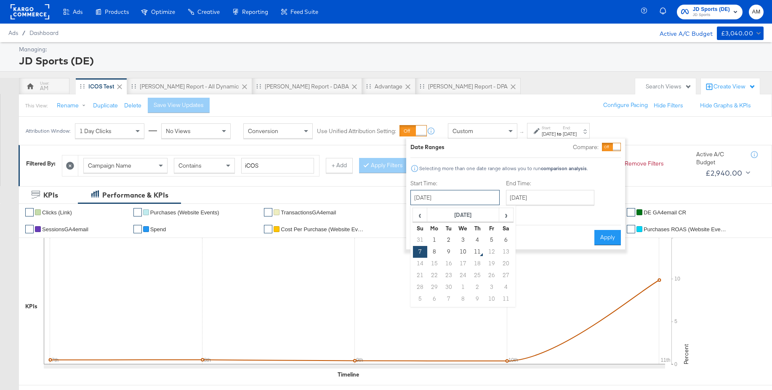
click at [442, 194] on input "[DATE]" at bounding box center [454, 197] width 89 height 15
click at [418, 215] on span "‹" at bounding box center [419, 214] width 13 height 13
click at [462, 274] on td "20" at bounding box center [463, 275] width 14 height 12
type input "[DATE]"
click at [606, 236] on button "Apply" at bounding box center [610, 237] width 27 height 15
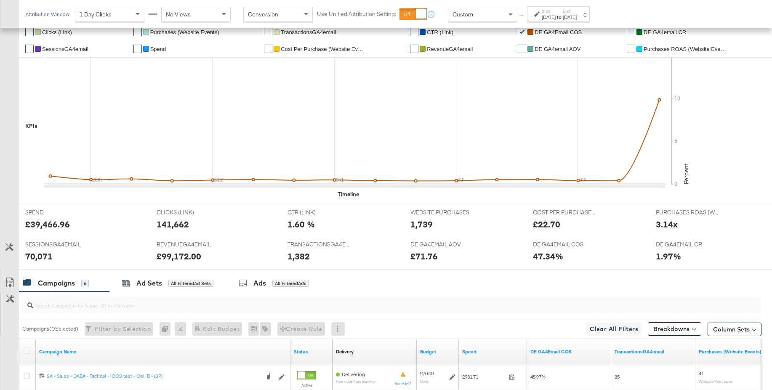
scroll to position [183, 0]
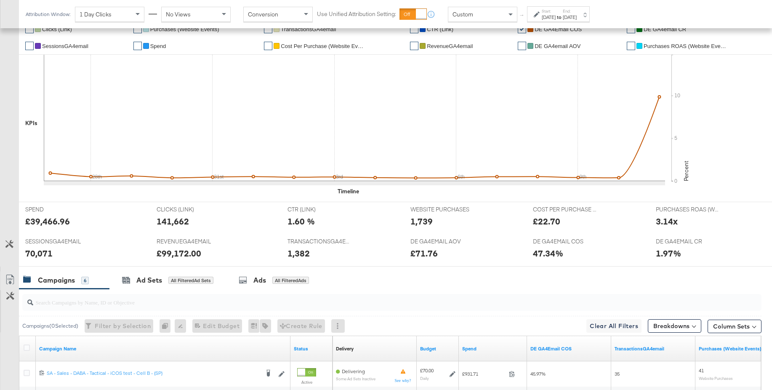
click at [556, 15] on div "[DATE]" at bounding box center [549, 17] width 14 height 7
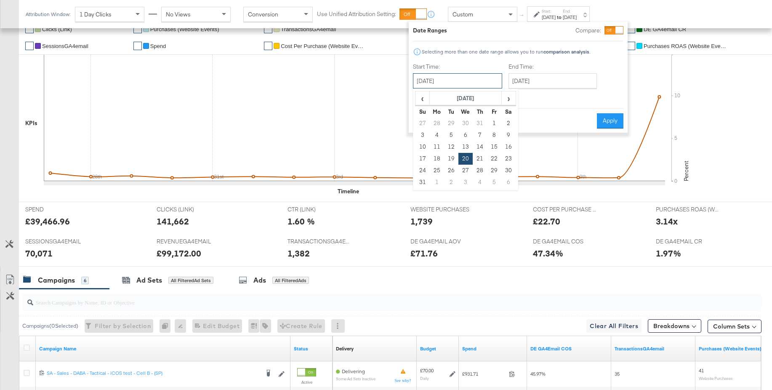
click at [430, 82] on input "[DATE]" at bounding box center [457, 80] width 89 height 15
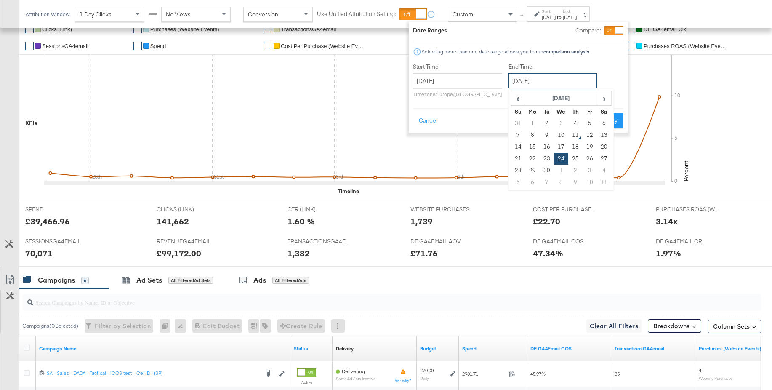
click at [536, 81] on input "[DATE]" at bounding box center [552, 80] width 88 height 15
click at [563, 136] on td "10" at bounding box center [561, 135] width 14 height 12
type input "[DATE]"
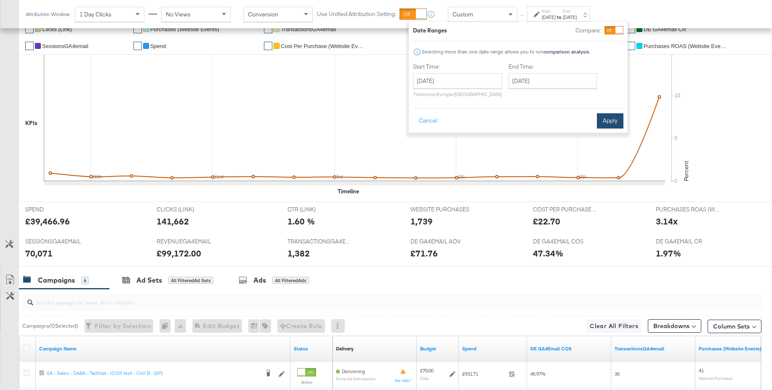
click at [606, 125] on button "Apply" at bounding box center [610, 120] width 27 height 15
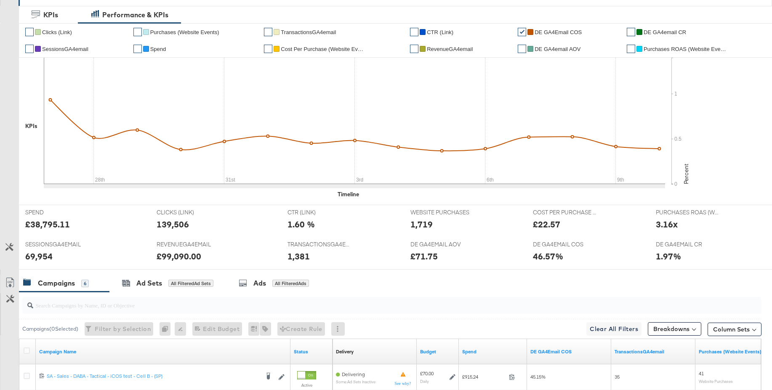
scroll to position [0, 0]
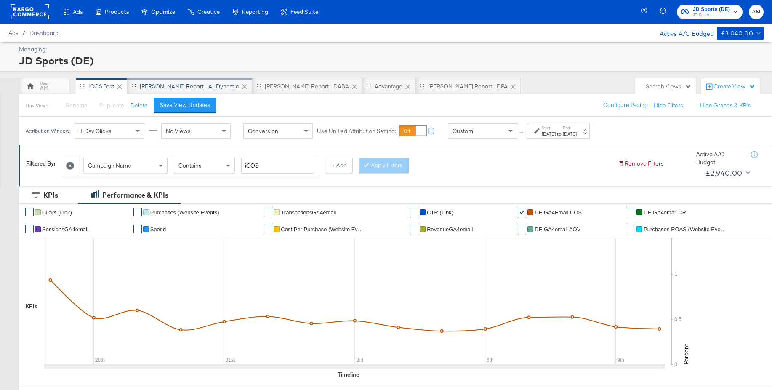
click at [202, 83] on div "SA - JD Report - All Dynamic" at bounding box center [189, 86] width 99 height 8
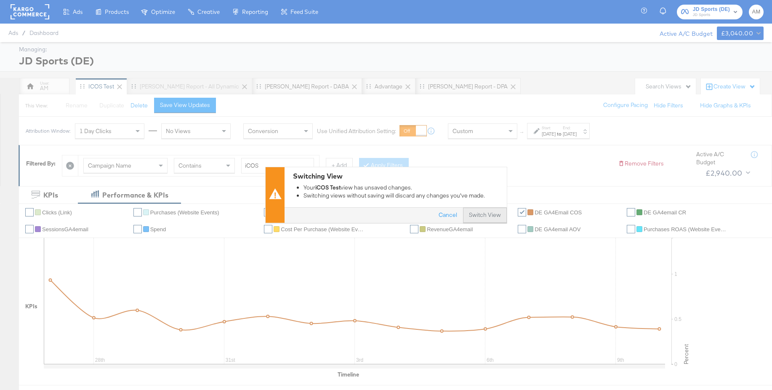
click at [489, 216] on button "Switch View" at bounding box center [485, 215] width 44 height 15
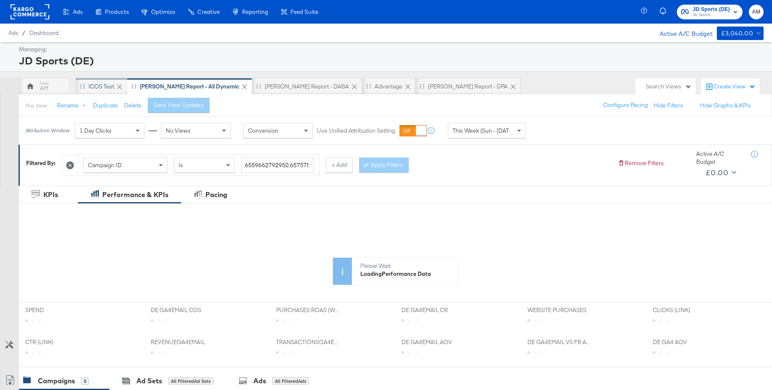
click at [99, 87] on div "iCOS Test" at bounding box center [101, 86] width 26 height 8
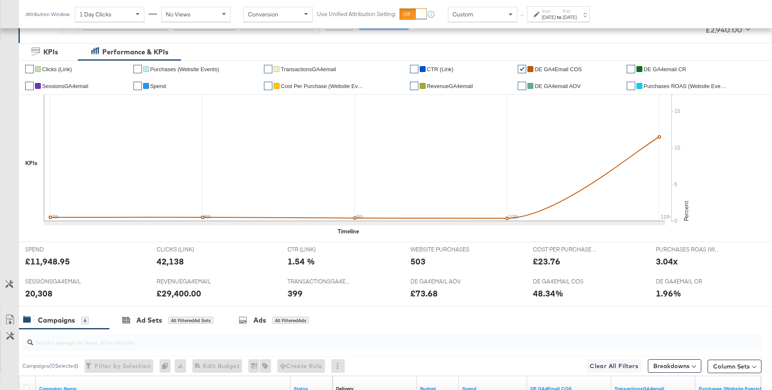
scroll to position [144, 0]
click at [480, 16] on div "Custom" at bounding box center [482, 14] width 69 height 14
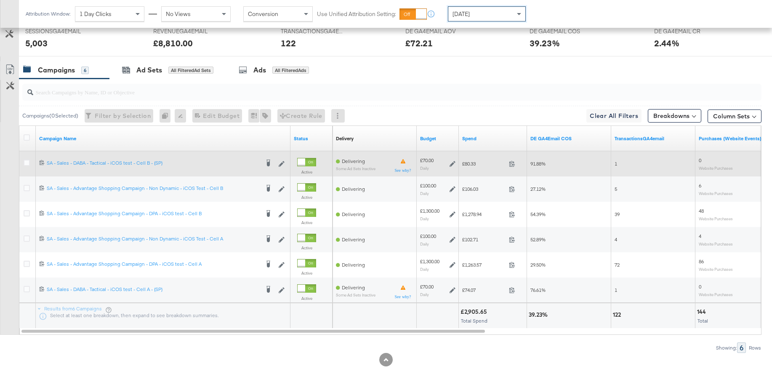
scroll to position [386, 0]
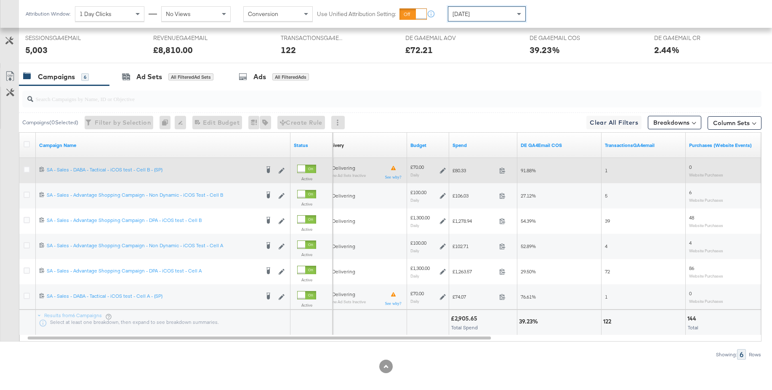
click at [305, 168] on div at bounding box center [302, 169] width 8 height 8
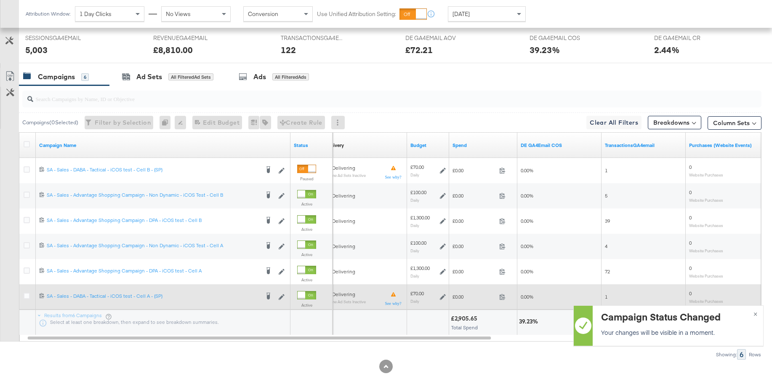
click at [305, 295] on div at bounding box center [302, 295] width 8 height 8
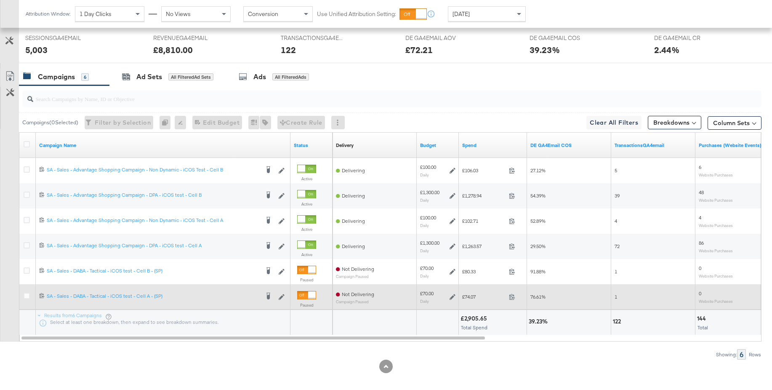
click at [484, 16] on div "Yesterday" at bounding box center [486, 14] width 77 height 14
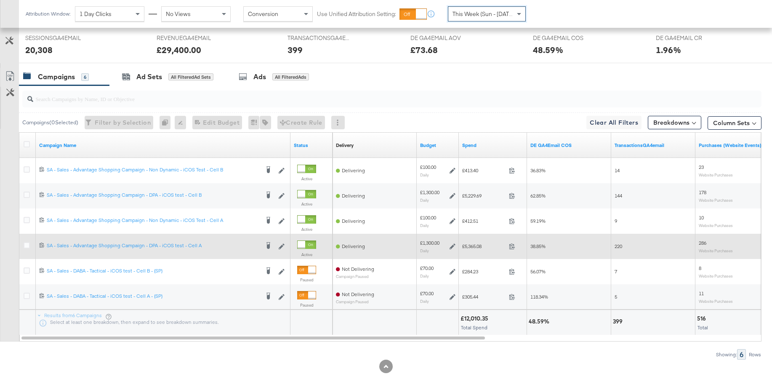
click at [452, 247] on icon at bounding box center [452, 246] width 6 height 6
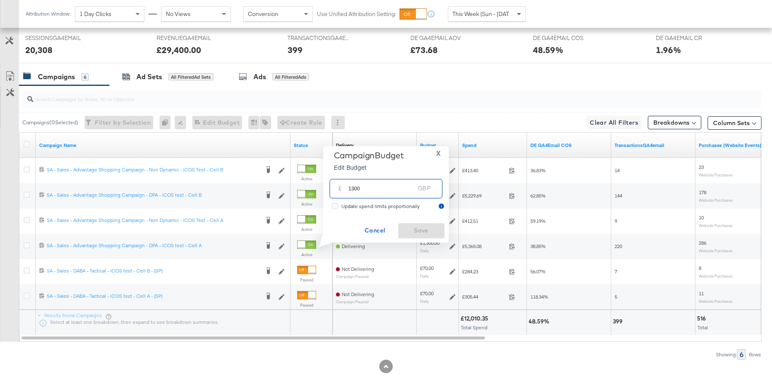
click at [373, 189] on input "1300" at bounding box center [381, 185] width 66 height 18
type input "1370"
click at [420, 229] on span "Save" at bounding box center [422, 230] width 40 height 11
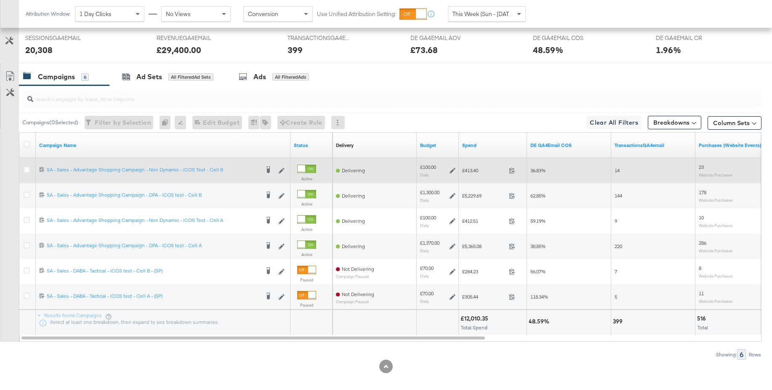
click at [453, 170] on icon at bounding box center [452, 171] width 6 height 6
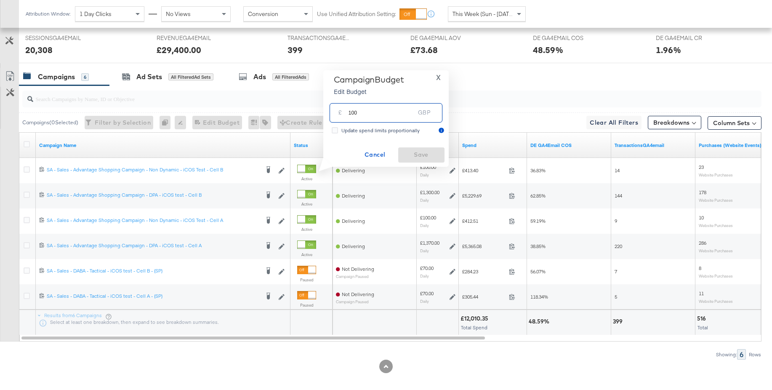
drag, startPoint x: 363, startPoint y: 113, endPoint x: 340, endPoint y: 112, distance: 23.2
click at [340, 112] on div "£ 100 GBP" at bounding box center [386, 112] width 113 height 19
type input "170"
click at [413, 152] on span "Save" at bounding box center [422, 154] width 40 height 11
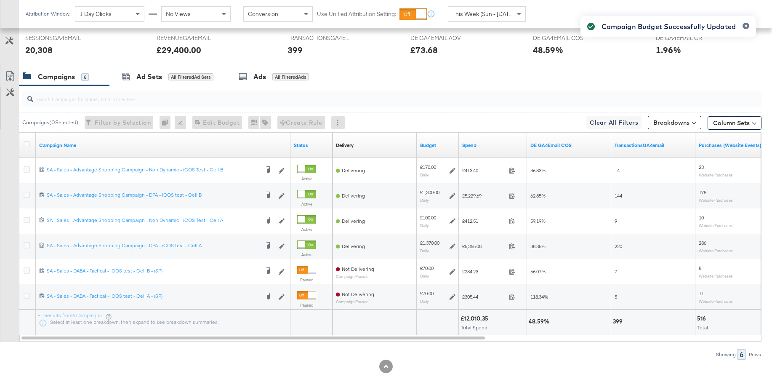
click at [130, 103] on input "search" at bounding box center [363, 95] width 661 height 16
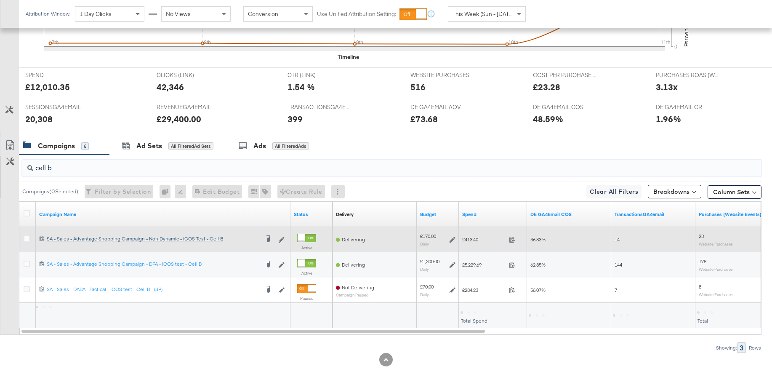
scroll to position [317, 0]
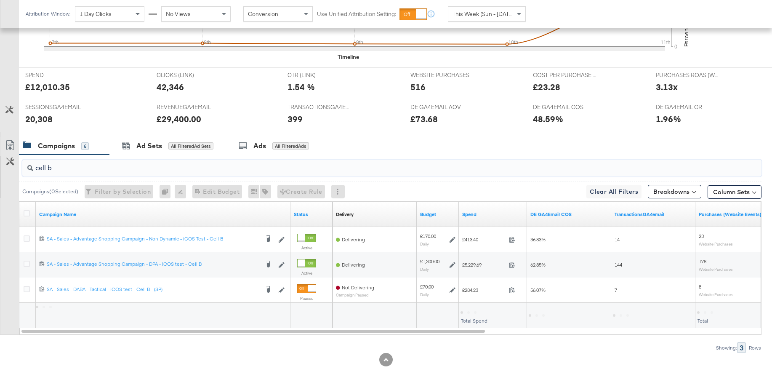
type input "cell b"
drag, startPoint x: 81, startPoint y: 168, endPoint x: 108, endPoint y: 164, distance: 26.8
click at [13, 165] on div "cell b Campaigns ( 0 Selected) Filter by Selection Filter 0 campaigns 0 Rename …" at bounding box center [380, 253] width 761 height 198
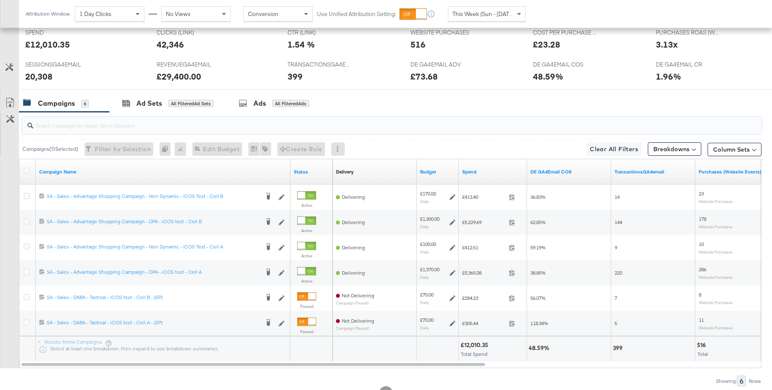
scroll to position [0, 0]
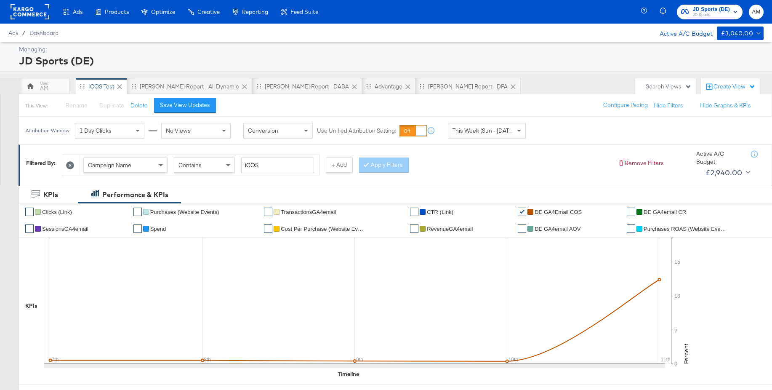
click at [710, 8] on span "JD Sports (DE)" at bounding box center [711, 9] width 37 height 9
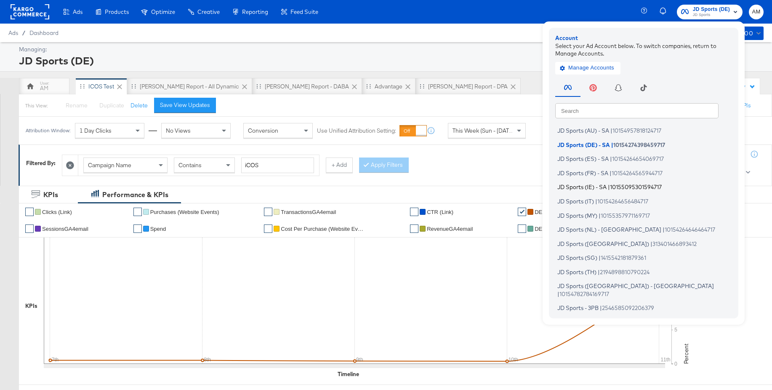
click at [590, 186] on span "JD Sports (IE) - SA" at bounding box center [581, 186] width 49 height 7
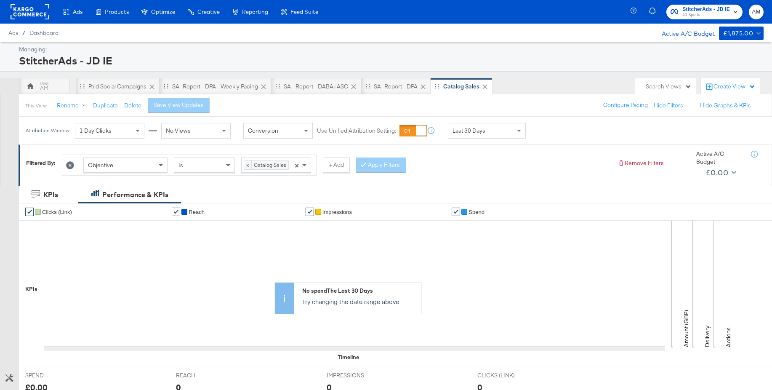
click at [121, 163] on div "Objective" at bounding box center [125, 165] width 83 height 14
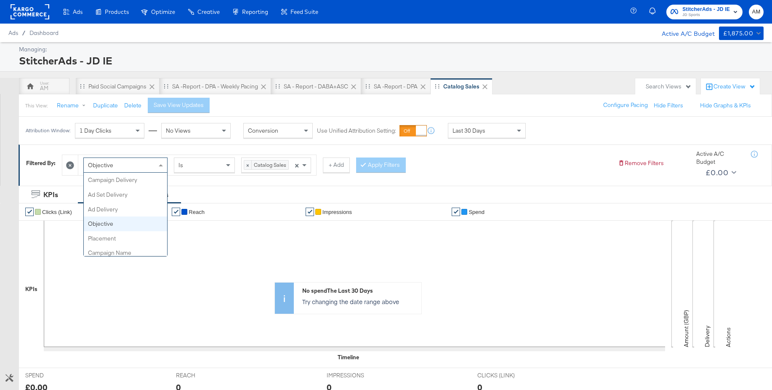
scroll to position [44, 0]
drag, startPoint x: 112, startPoint y: 220, endPoint x: 128, endPoint y: 216, distance: 17.3
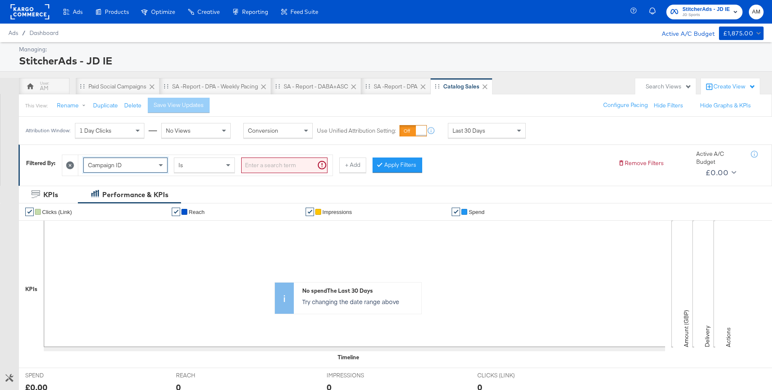
click at [260, 165] on input "search" at bounding box center [284, 165] width 86 height 16
paste input "120231978850360507"
type input "120231978850360507"
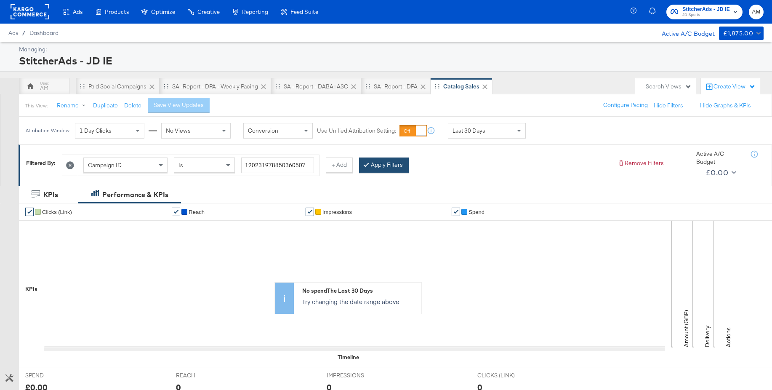
click at [380, 167] on button "Apply Filters" at bounding box center [384, 164] width 50 height 15
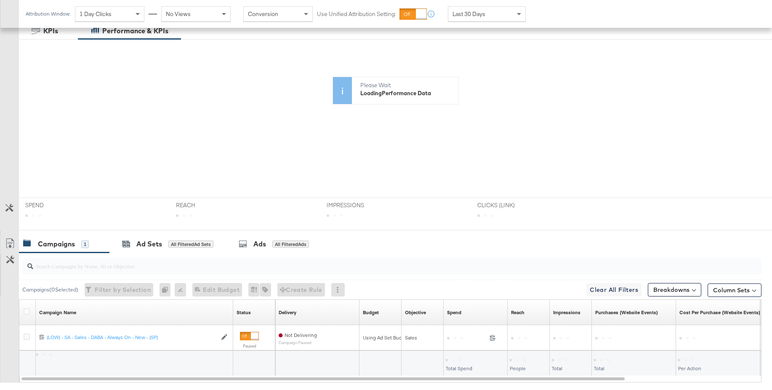
scroll to position [218, 0]
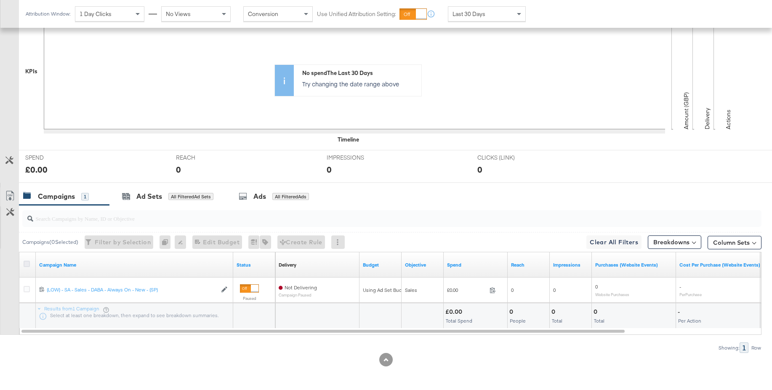
click at [27, 263] on icon at bounding box center [27, 264] width 6 height 6
click at [0, 0] on input "checkbox" at bounding box center [0, 0] width 0 height 0
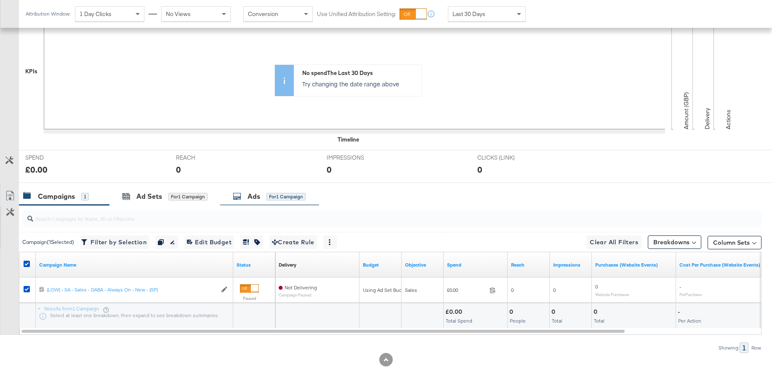
click at [250, 199] on div "Ads" at bounding box center [253, 196] width 13 height 10
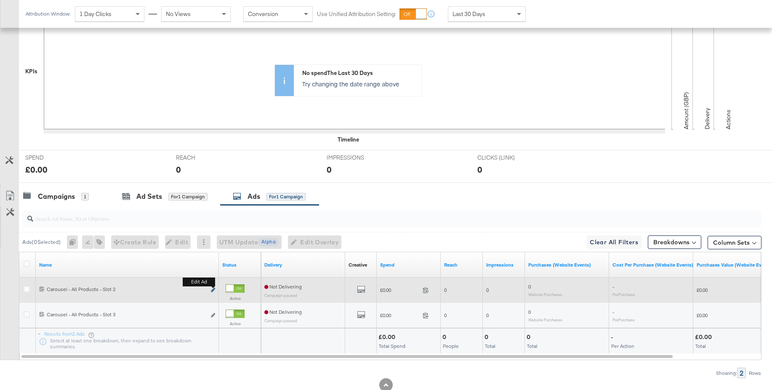
click at [214, 290] on icon "link" at bounding box center [213, 289] width 4 height 5
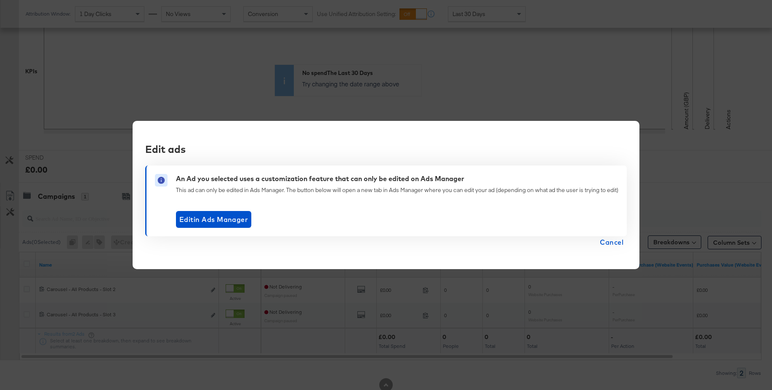
drag, startPoint x: 607, startPoint y: 239, endPoint x: 404, endPoint y: 173, distance: 214.1
click at [607, 239] on span "Cancel" at bounding box center [612, 242] width 24 height 12
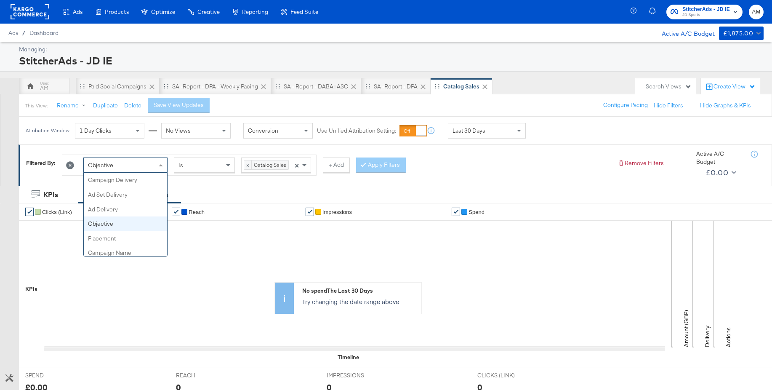
scroll to position [1, 0]
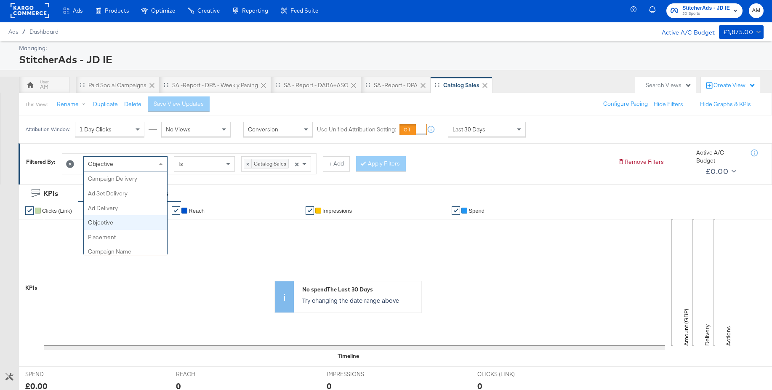
click at [133, 163] on div "Objective" at bounding box center [125, 164] width 83 height 14
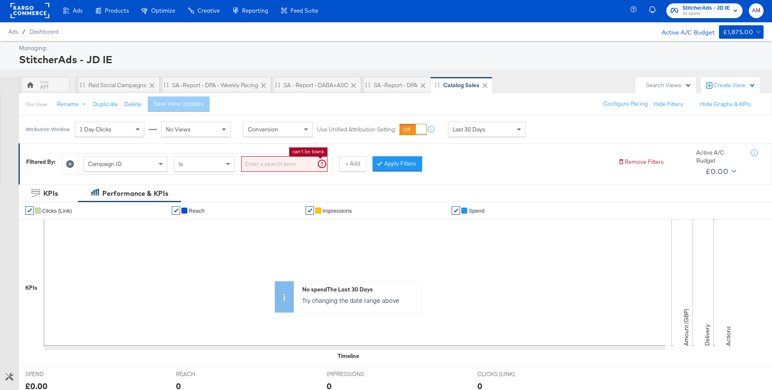
click at [268, 166] on input "search" at bounding box center [284, 164] width 86 height 16
paste input "120231978850360507"
type input "120231978850360507"
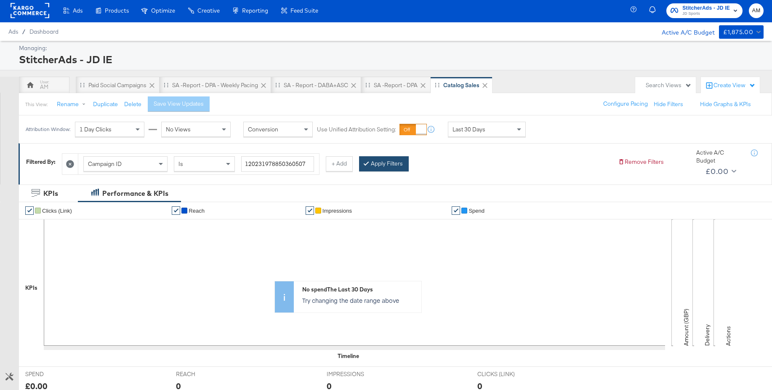
click at [388, 169] on button "Apply Filters" at bounding box center [384, 163] width 50 height 15
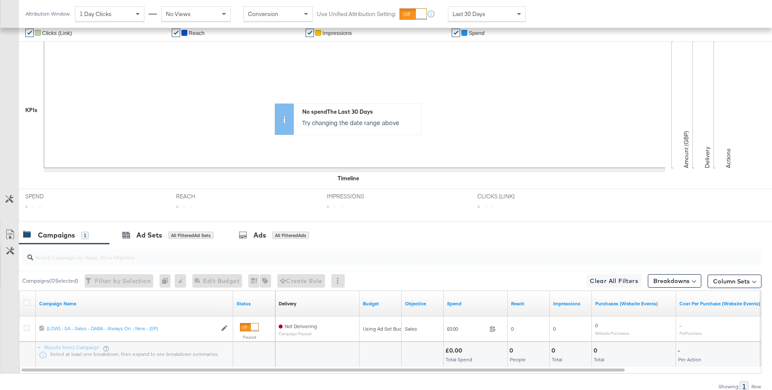
scroll to position [218, 0]
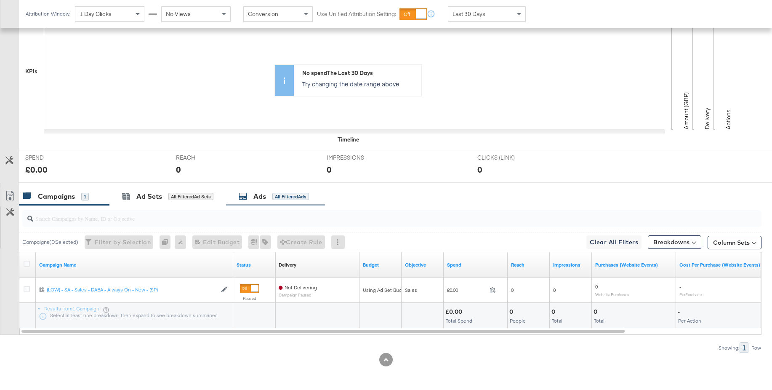
click at [242, 199] on icon at bounding box center [243, 196] width 8 height 8
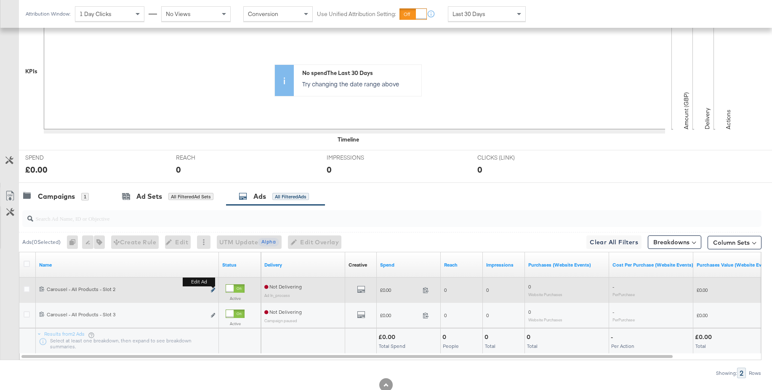
click at [214, 289] on icon "link" at bounding box center [213, 289] width 4 height 5
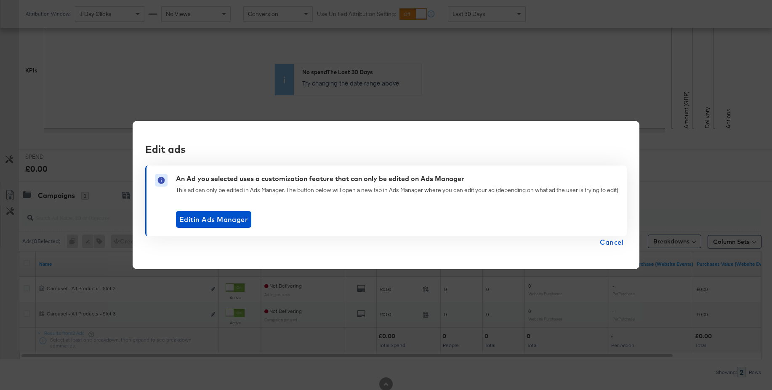
scroll to position [219, 0]
drag, startPoint x: 611, startPoint y: 241, endPoint x: 604, endPoint y: 241, distance: 7.6
click at [612, 241] on span "Cancel" at bounding box center [612, 242] width 24 height 12
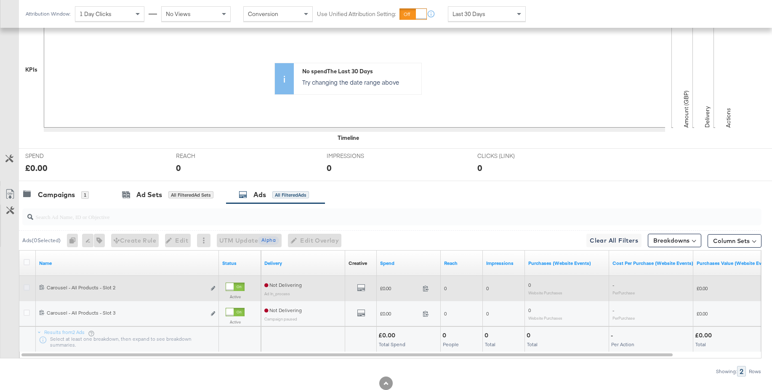
click at [27, 286] on icon at bounding box center [27, 287] width 6 height 6
click at [0, 0] on input "checkbox" at bounding box center [0, 0] width 0 height 0
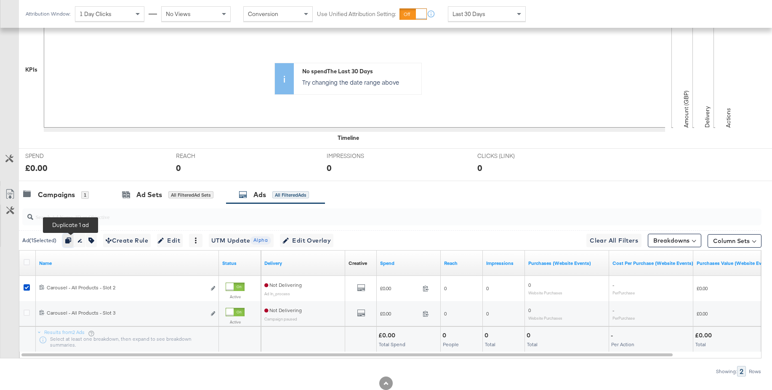
click at [70, 242] on icon "button" at bounding box center [68, 240] width 6 height 6
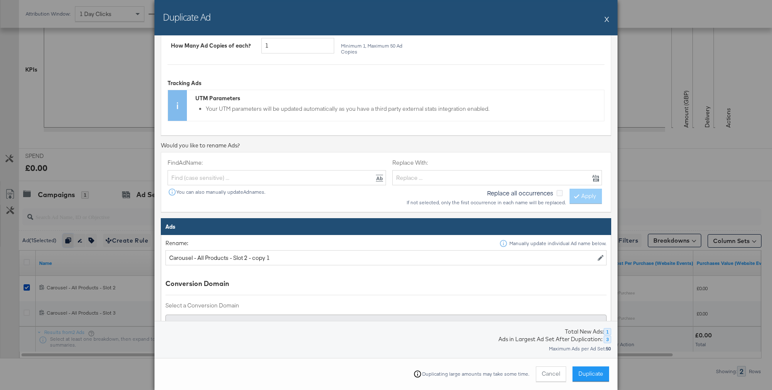
scroll to position [237, 0]
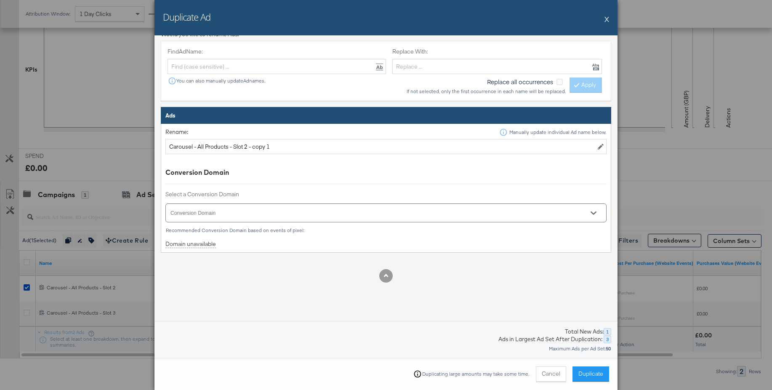
click at [404, 213] on input "Conversion Domain" at bounding box center [374, 217] width 410 height 10
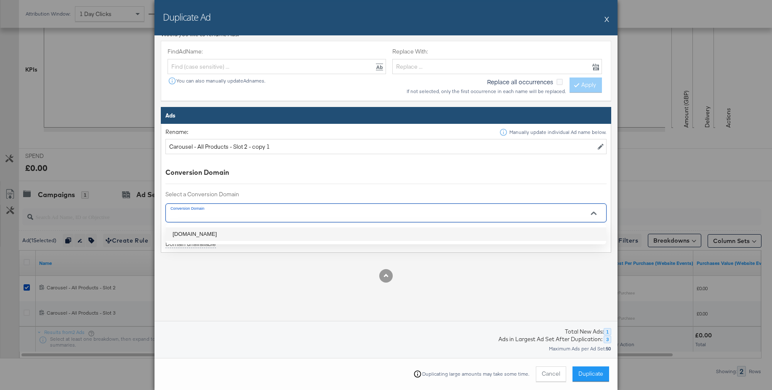
click at [187, 230] on li "[DOMAIN_NAME]" at bounding box center [386, 233] width 440 height 13
type input "[DOMAIN_NAME]"
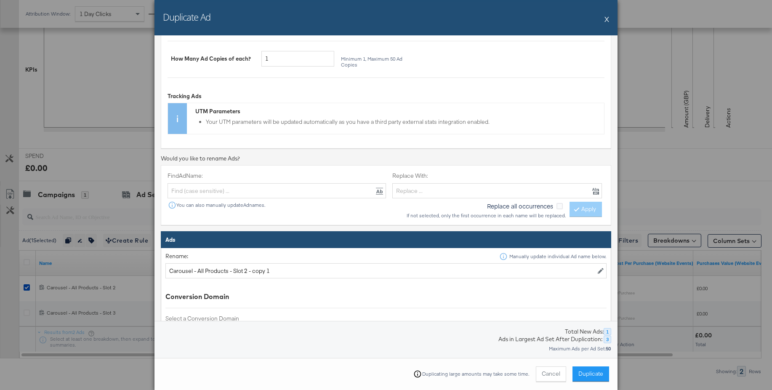
scroll to position [0, 0]
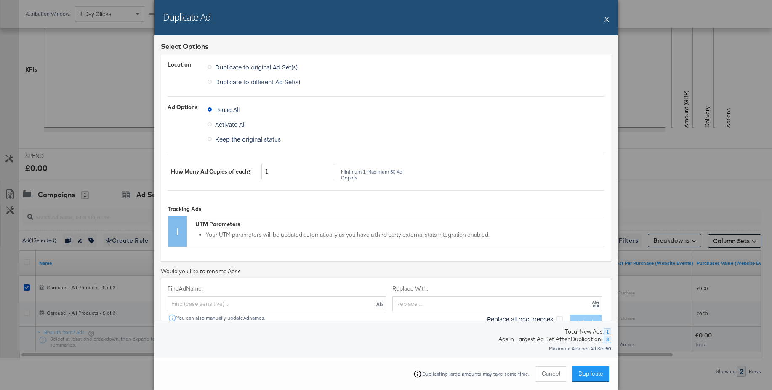
click at [595, 376] on span "Duplicate" at bounding box center [590, 374] width 25 height 8
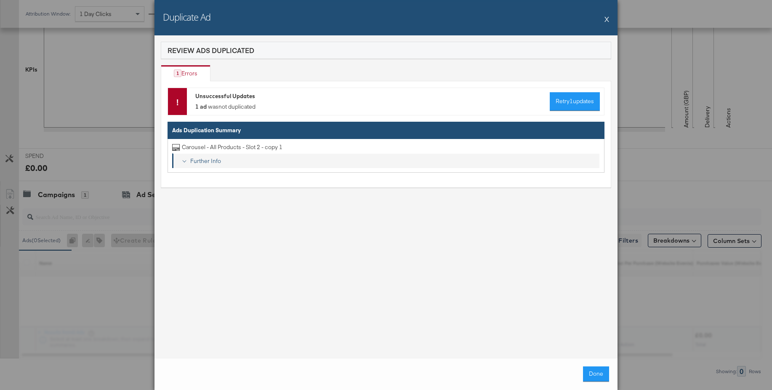
click at [210, 161] on div "Further Info" at bounding box center [391, 161] width 409 height 8
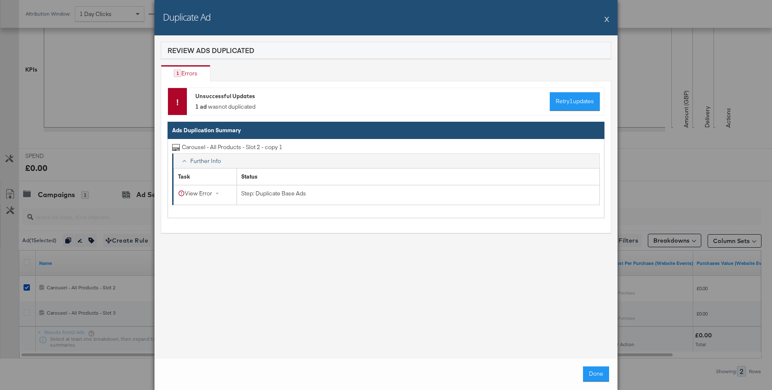
click at [606, 19] on button "X" at bounding box center [606, 19] width 5 height 17
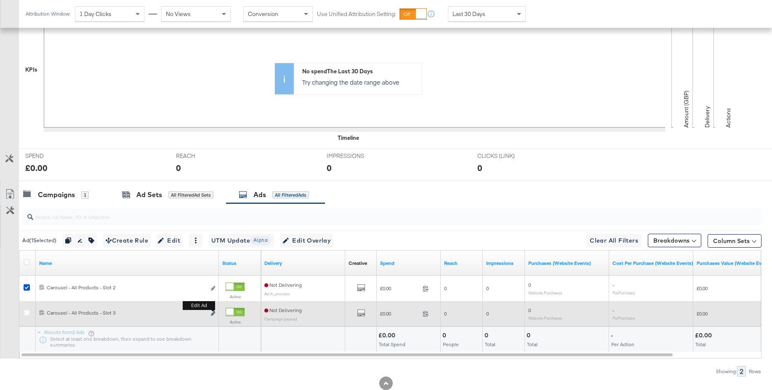
click at [213, 313] on icon "link" at bounding box center [213, 313] width 4 height 5
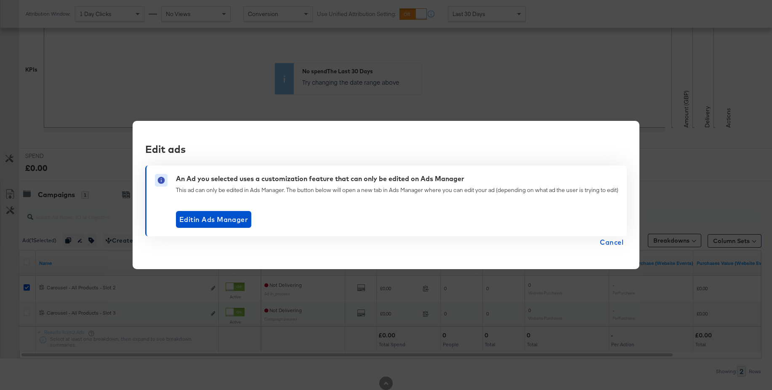
click at [609, 241] on span "Cancel" at bounding box center [612, 242] width 24 height 12
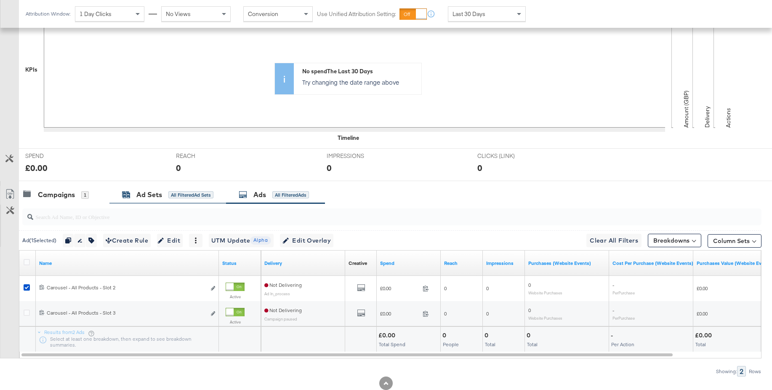
click at [141, 192] on div "Ad Sets" at bounding box center [149, 195] width 26 height 10
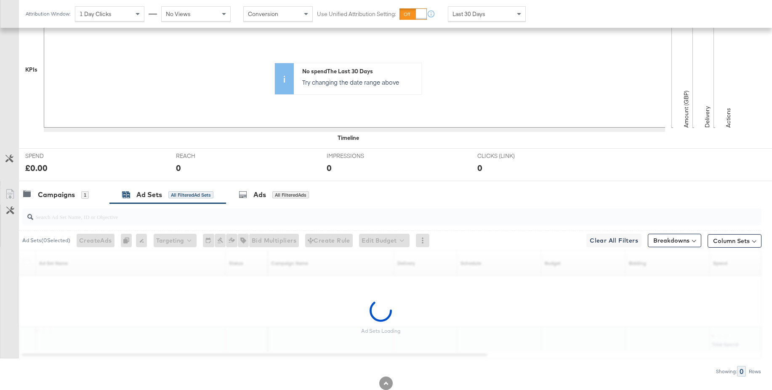
scroll to position [218, 0]
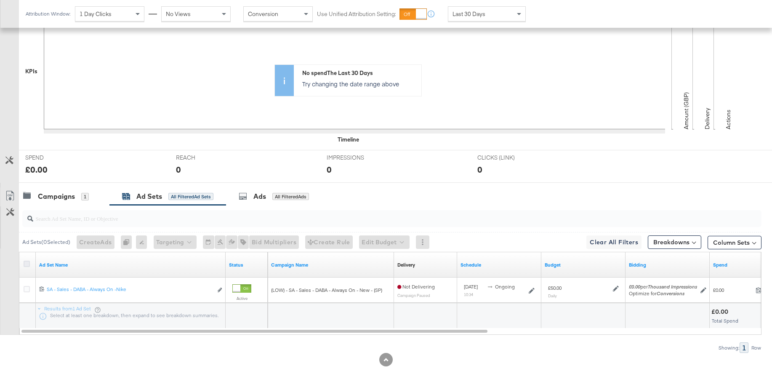
click at [27, 263] on icon at bounding box center [27, 264] width 6 height 6
click at [0, 0] on input "checkbox" at bounding box center [0, 0] width 0 height 0
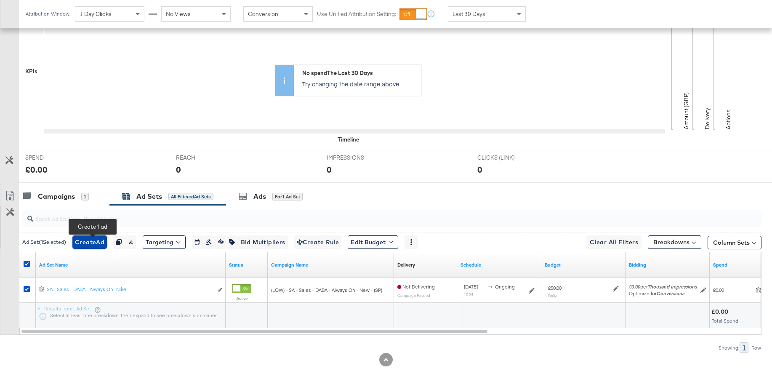
click at [91, 243] on span "Create Ad" at bounding box center [89, 242] width 29 height 11
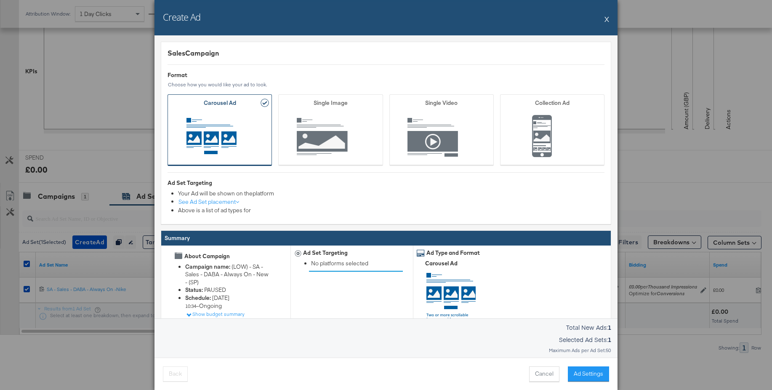
click at [606, 19] on button "X" at bounding box center [606, 19] width 5 height 17
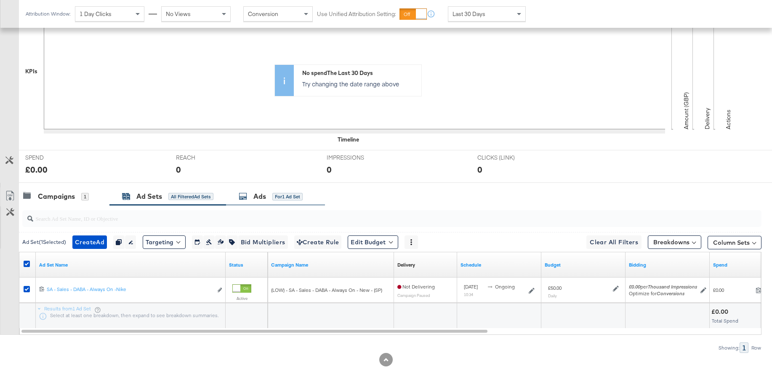
click at [258, 197] on div "Ads" at bounding box center [259, 196] width 13 height 10
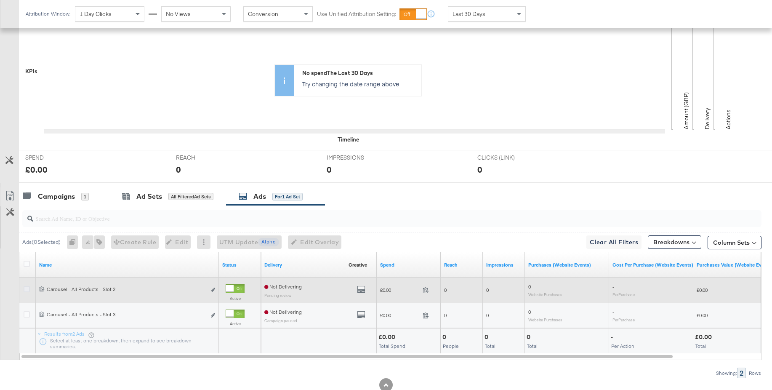
click at [26, 288] on icon at bounding box center [27, 289] width 6 height 6
click at [0, 0] on input "checkbox" at bounding box center [0, 0] width 0 height 0
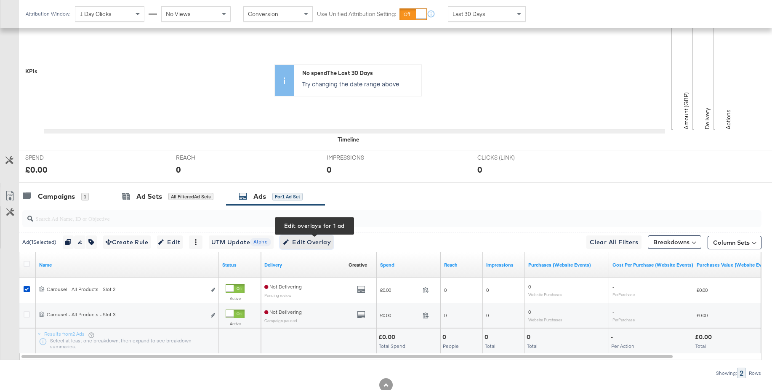
click at [307, 242] on span "Edit Overlay Edit overlays for 1 ad" at bounding box center [306, 242] width 48 height 11
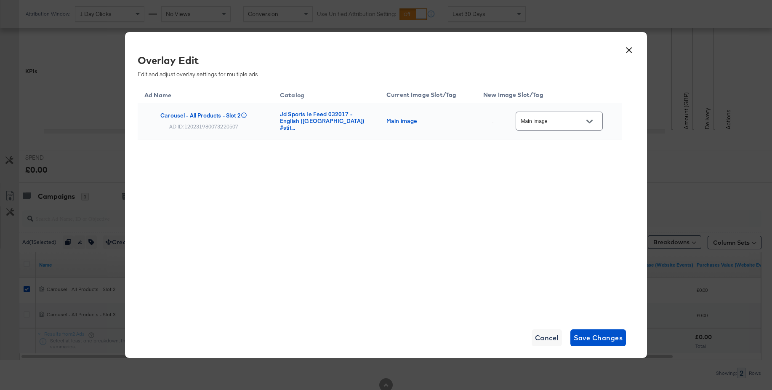
click at [553, 124] on input "Main image" at bounding box center [552, 122] width 66 height 10
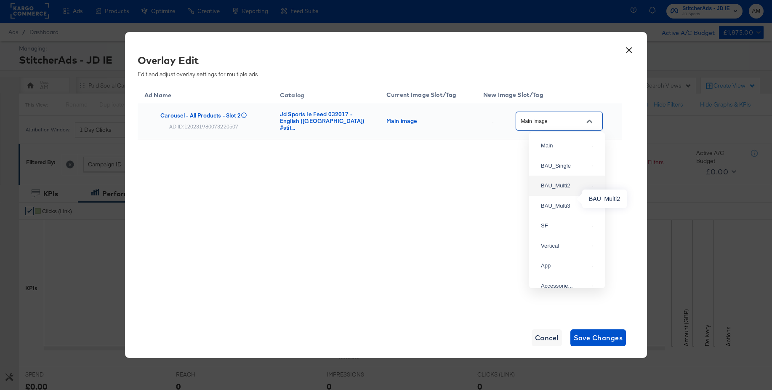
scroll to position [2, 0]
click at [557, 190] on div "BAU_Multi2" at bounding box center [565, 185] width 48 height 8
type input "BAU_Multi2"
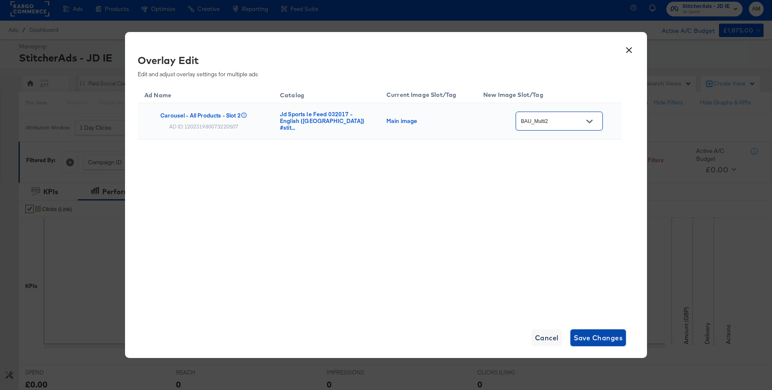
click at [598, 334] on span "Save Changes" at bounding box center [598, 338] width 49 height 12
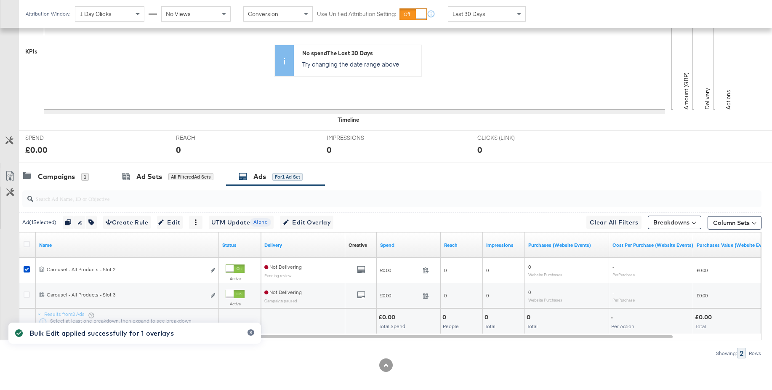
scroll to position [238, 0]
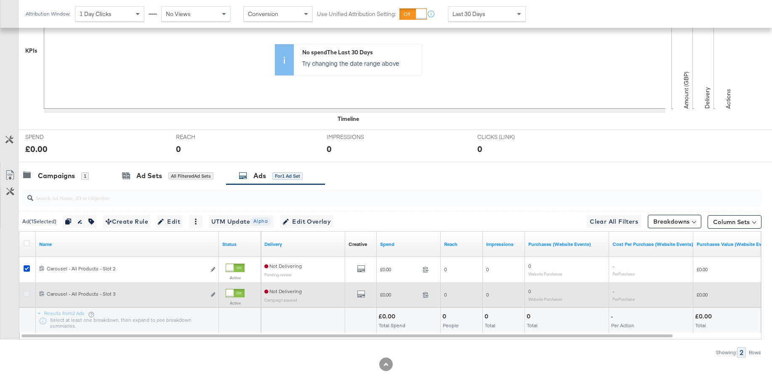
click at [26, 293] on icon at bounding box center [27, 293] width 6 height 6
click at [0, 0] on input "checkbox" at bounding box center [0, 0] width 0 height 0
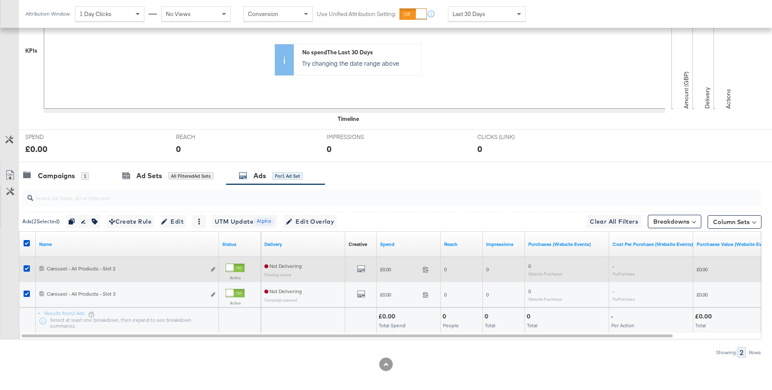
drag, startPoint x: 27, startPoint y: 269, endPoint x: 31, endPoint y: 269, distance: 4.6
click at [27, 269] on icon at bounding box center [27, 268] width 6 height 6
click at [0, 0] on input "checkbox" at bounding box center [0, 0] width 0 height 0
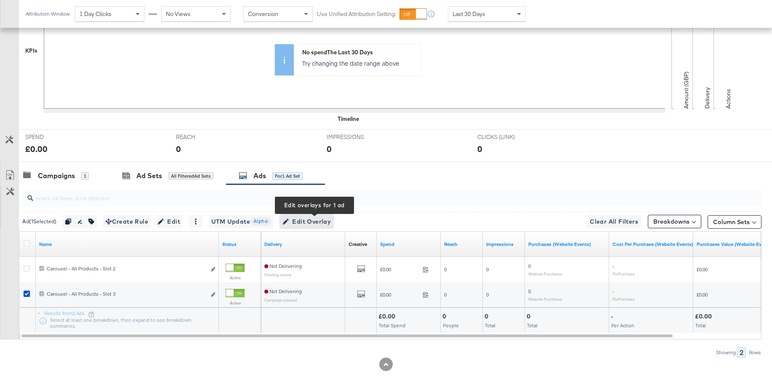
click at [307, 223] on span "Edit Overlay Edit overlays for 1 ad" at bounding box center [306, 221] width 48 height 11
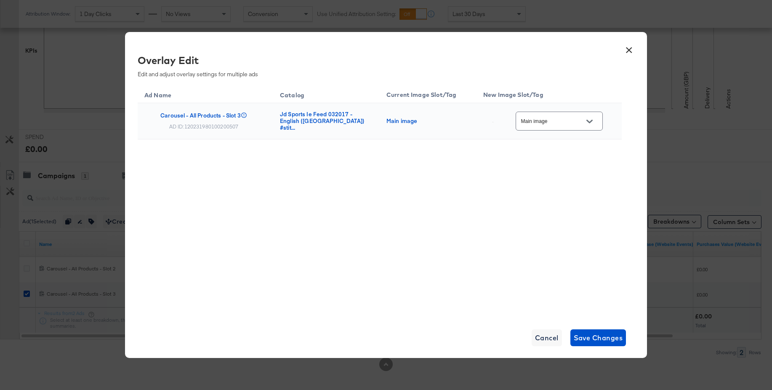
click at [551, 122] on input "Main image" at bounding box center [552, 122] width 66 height 10
click at [554, 210] on div "BAU_Multi3" at bounding box center [565, 206] width 48 height 8
type input "BAU_Multi3"
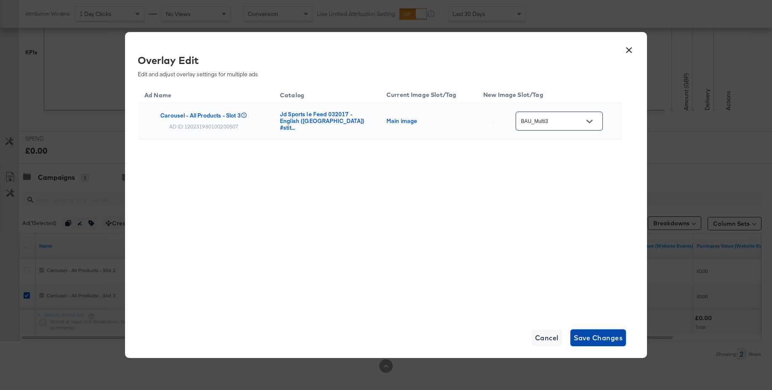
click at [598, 340] on span "Save Changes" at bounding box center [598, 338] width 49 height 12
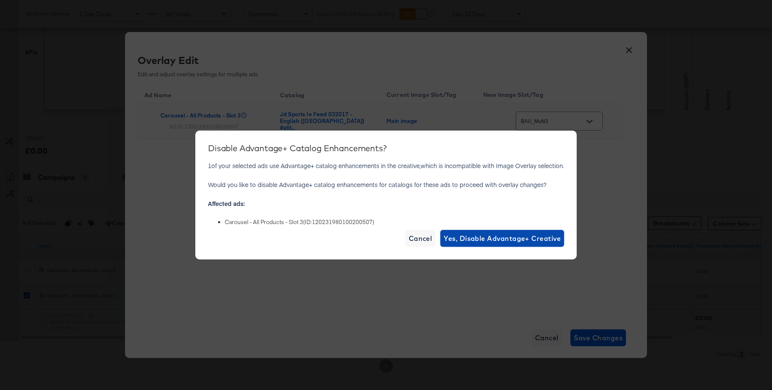
drag, startPoint x: 502, startPoint y: 239, endPoint x: 496, endPoint y: 238, distance: 6.4
click at [500, 238] on span "Yes, Disable Advantage+ Creative" at bounding box center [502, 238] width 117 height 12
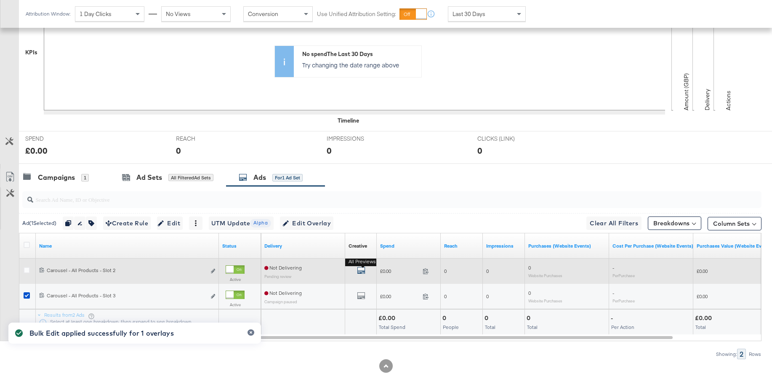
click at [361, 271] on icon "default" at bounding box center [361, 270] width 8 height 8
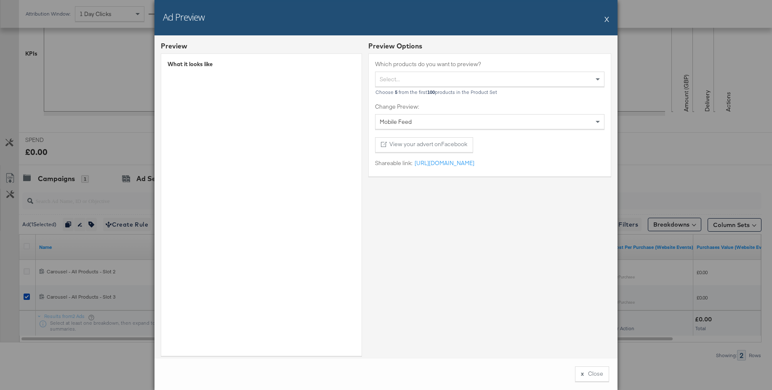
scroll to position [236, 0]
click at [607, 19] on button "X" at bounding box center [606, 19] width 5 height 17
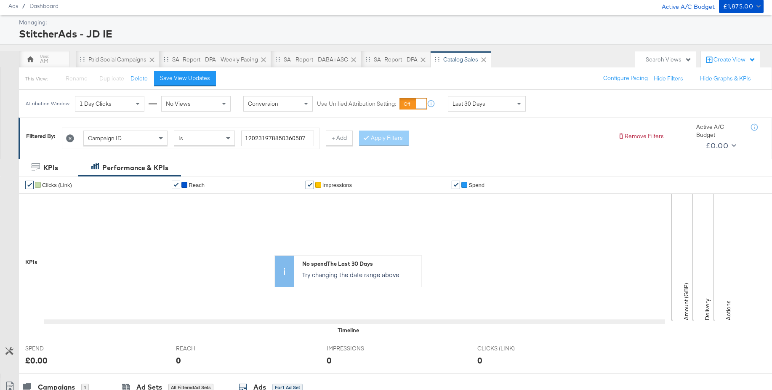
scroll to position [0, 0]
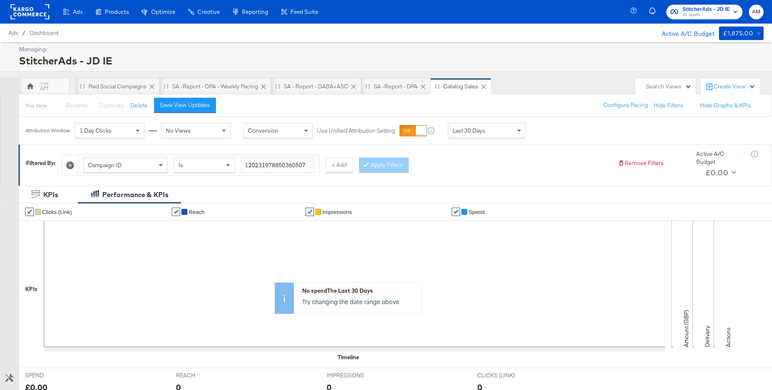
click at [24, 12] on rect at bounding box center [30, 11] width 39 height 15
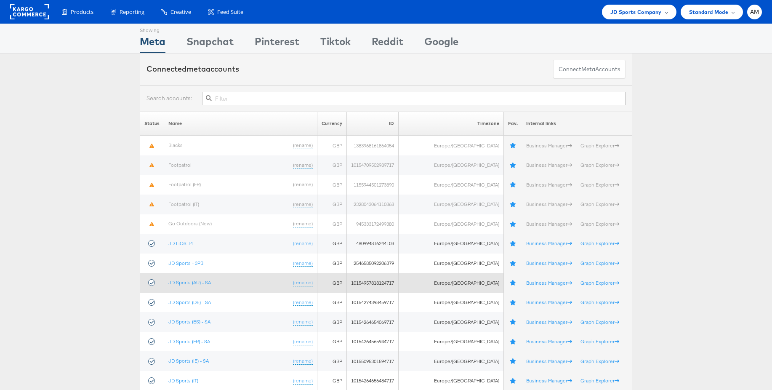
scroll to position [72, 0]
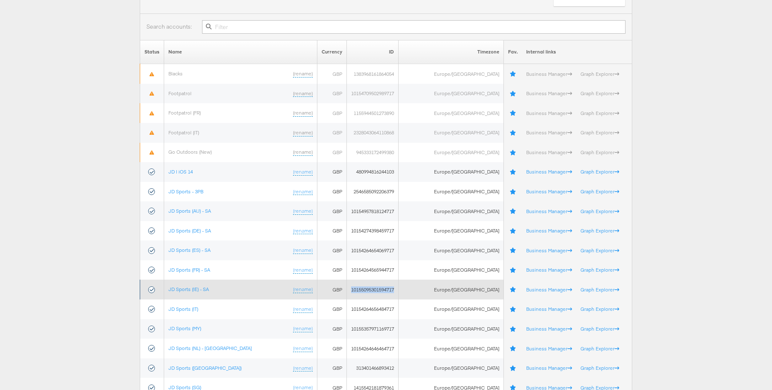
drag, startPoint x: 364, startPoint y: 290, endPoint x: 412, endPoint y: 290, distance: 48.8
click at [399, 290] on td "10155095301594717" at bounding box center [373, 289] width 52 height 20
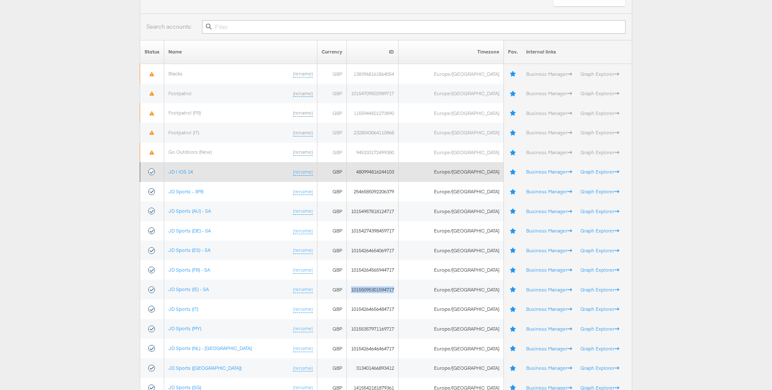
copy td "10155095301594717"
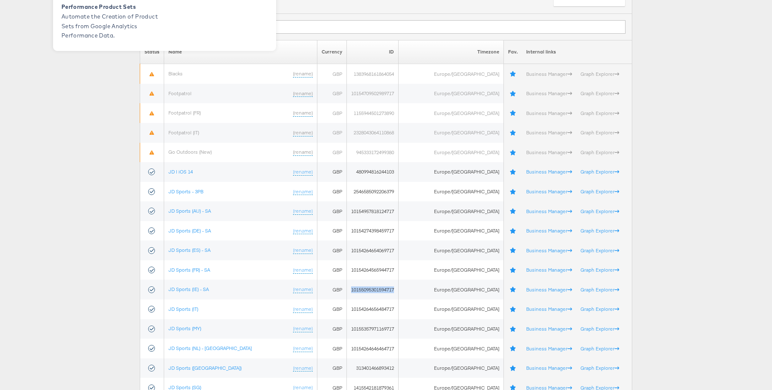
scroll to position [0, 0]
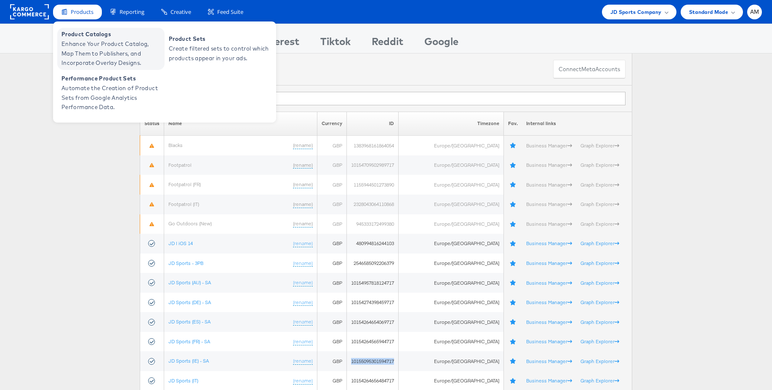
click at [85, 40] on span "Enhance Your Product Catalog, Map Them to Publishers, and Incorporate Overlay D…" at bounding box center [111, 53] width 101 height 29
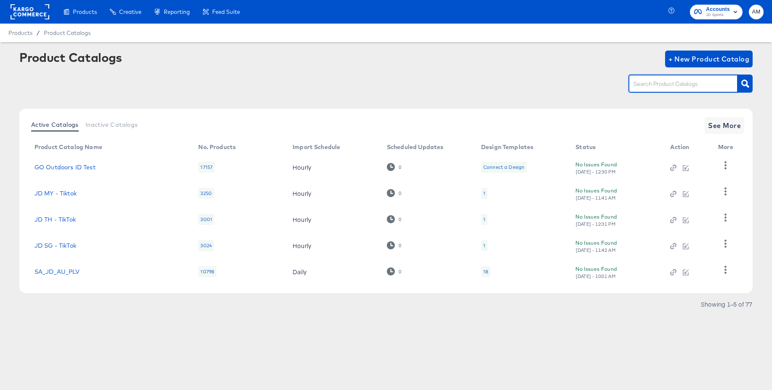
click at [643, 81] on input "text" at bounding box center [677, 84] width 90 height 10
type input "ie"
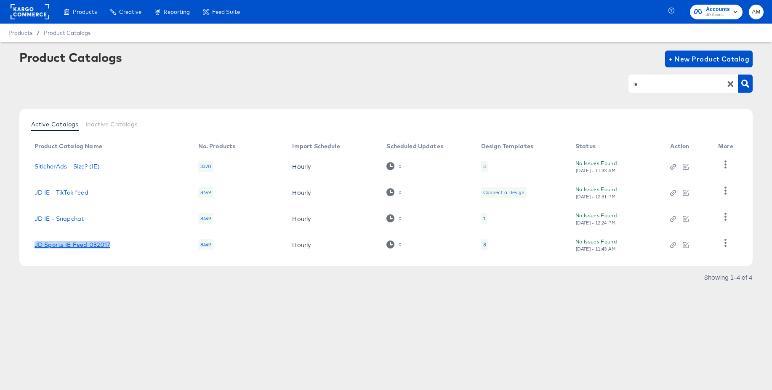
drag, startPoint x: 132, startPoint y: 243, endPoint x: 35, endPoint y: 243, distance: 96.4
click at [35, 243] on div "JD Sports IE Feed 032017" at bounding box center [108, 244] width 147 height 7
copy link "JD Sports IE Feed 032017"
click at [725, 240] on icon "button" at bounding box center [725, 243] width 2 height 8
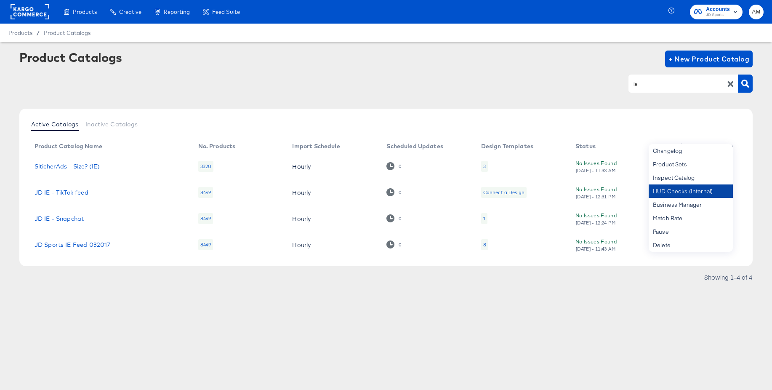
click at [695, 191] on div "HUD Checks (Internal)" at bounding box center [691, 190] width 84 height 13
click at [66, 242] on link "JD Sports IE Feed 032017" at bounding box center [73, 244] width 76 height 7
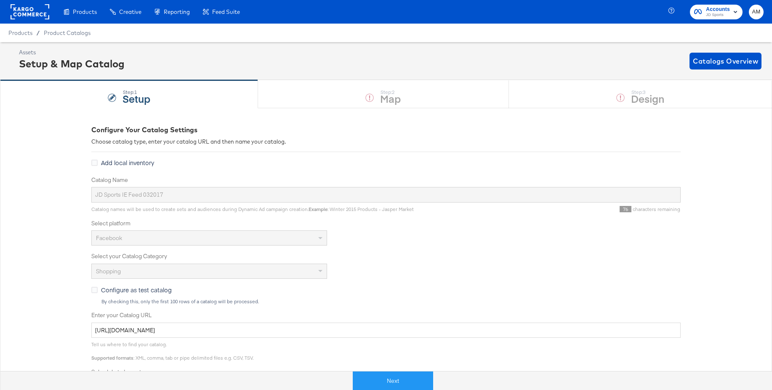
click at [28, 5] on rect at bounding box center [30, 11] width 39 height 15
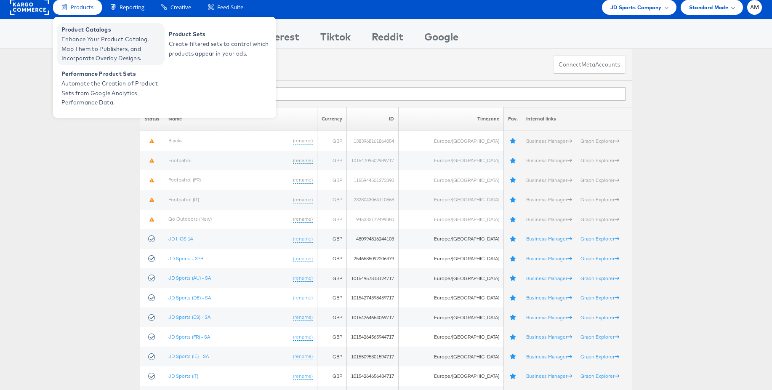
scroll to position [5, 0]
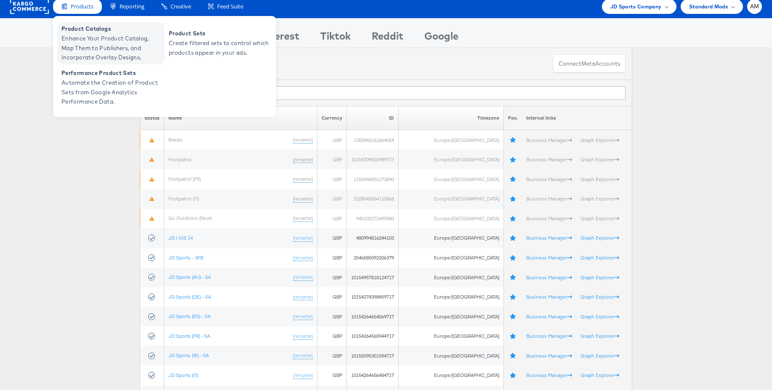
click at [100, 44] on span "Enhance Your Product Catalog, Map Them to Publishers, and Incorporate Overlay D…" at bounding box center [111, 48] width 101 height 29
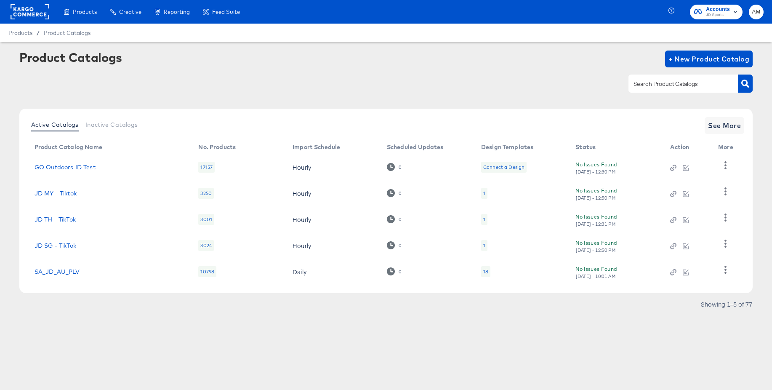
click at [657, 80] on input "text" at bounding box center [677, 84] width 90 height 10
type input "ie"
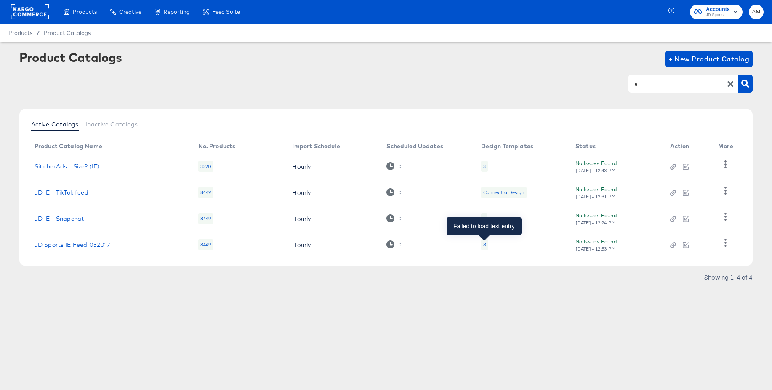
click at [484, 247] on div "8" at bounding box center [484, 244] width 3 height 7
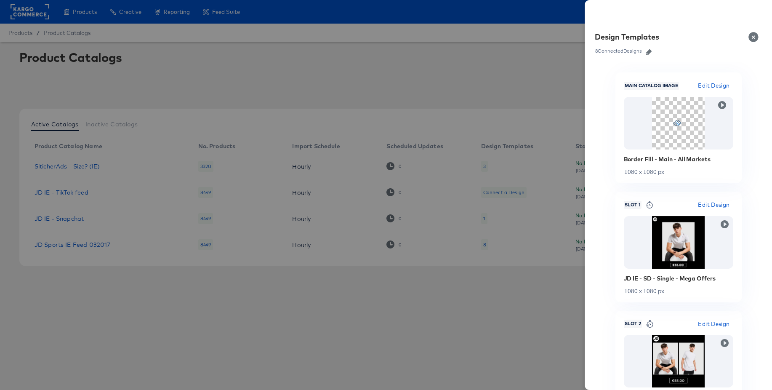
click at [651, 53] on icon "button" at bounding box center [649, 52] width 6 height 6
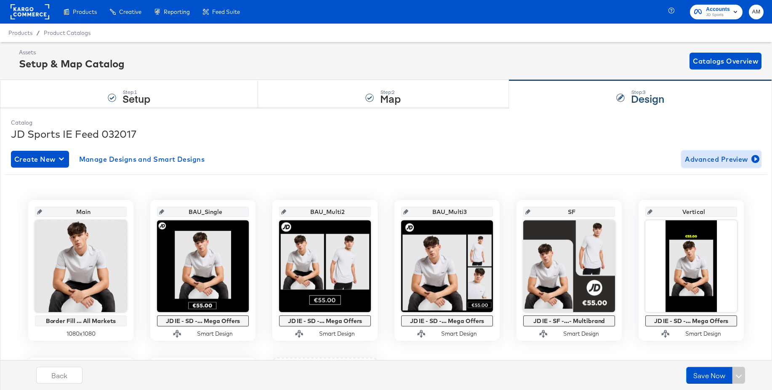
click at [703, 159] on span "Advanced Preview" at bounding box center [721, 159] width 73 height 12
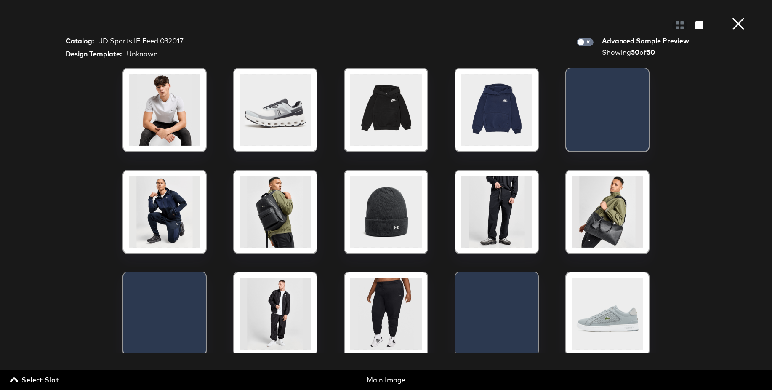
click at [50, 381] on span "Select Slot" at bounding box center [35, 380] width 47 height 12
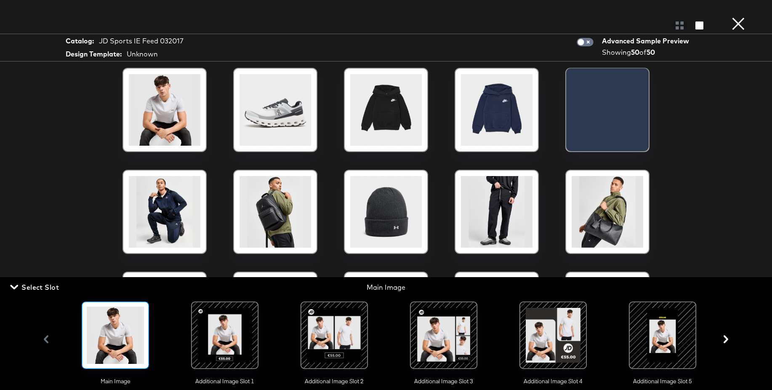
click at [226, 344] on div at bounding box center [224, 334] width 57 height 57
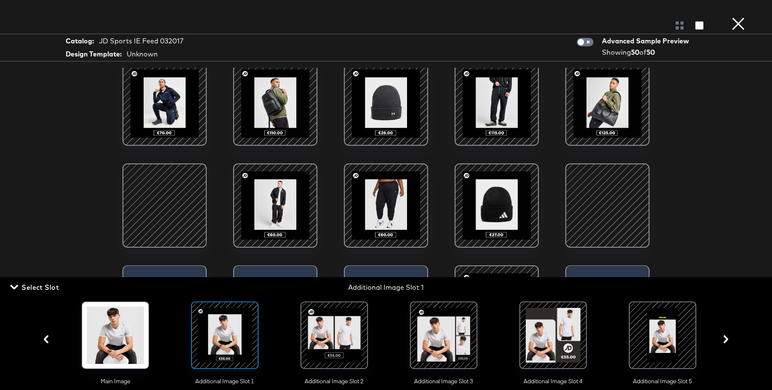
scroll to position [145, 0]
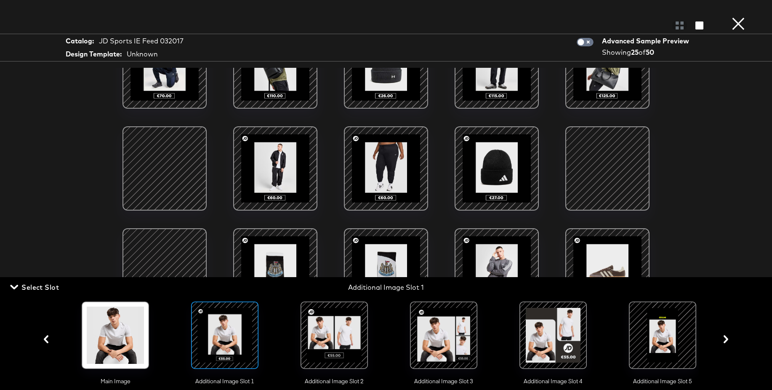
click at [329, 336] on div at bounding box center [334, 334] width 57 height 57
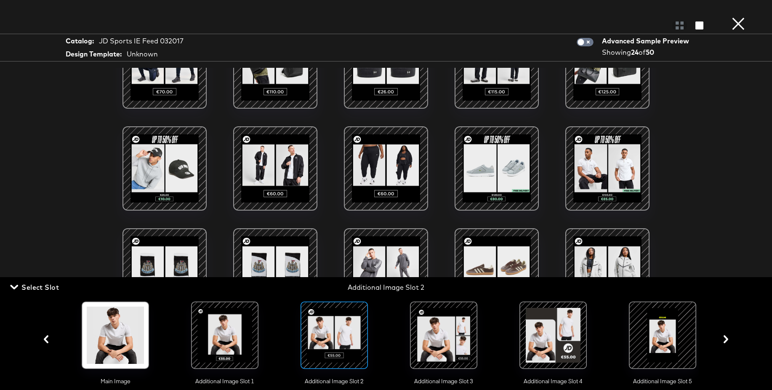
click at [430, 328] on div at bounding box center [443, 334] width 57 height 57
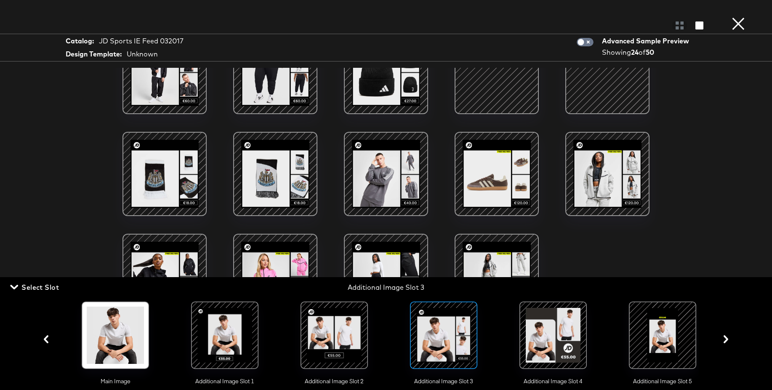
scroll to position [169, 0]
click at [39, 285] on span "Select Slot" at bounding box center [35, 287] width 47 height 12
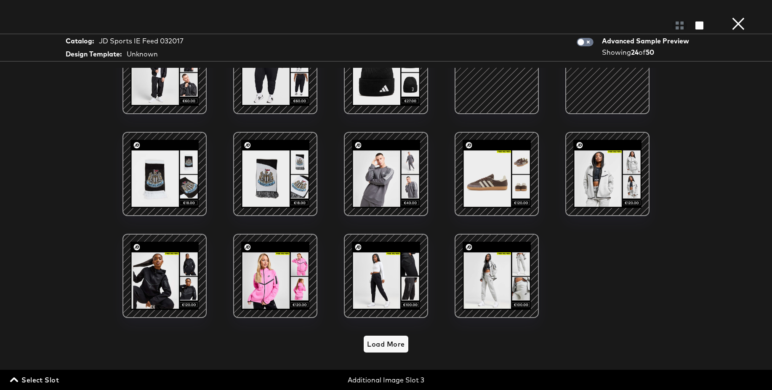
click at [39, 378] on span "Select Slot" at bounding box center [35, 380] width 47 height 12
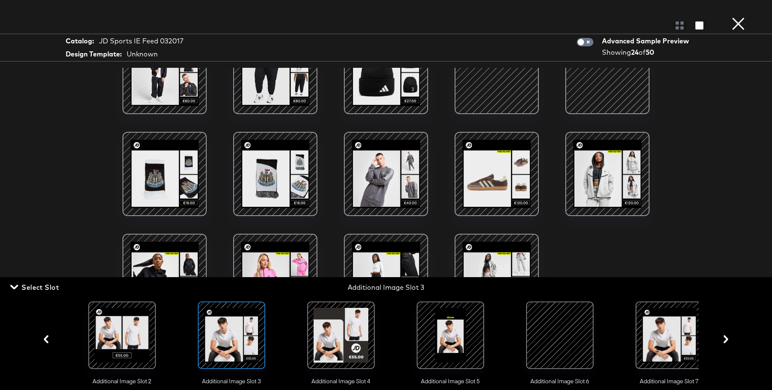
click at [564, 325] on div at bounding box center [559, 334] width 57 height 57
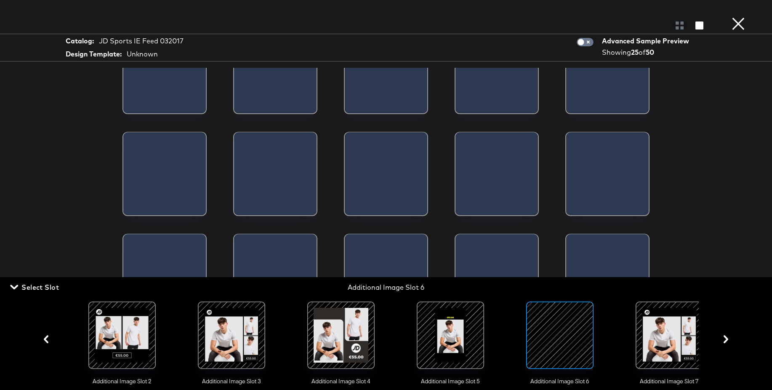
scroll to position [0, 115]
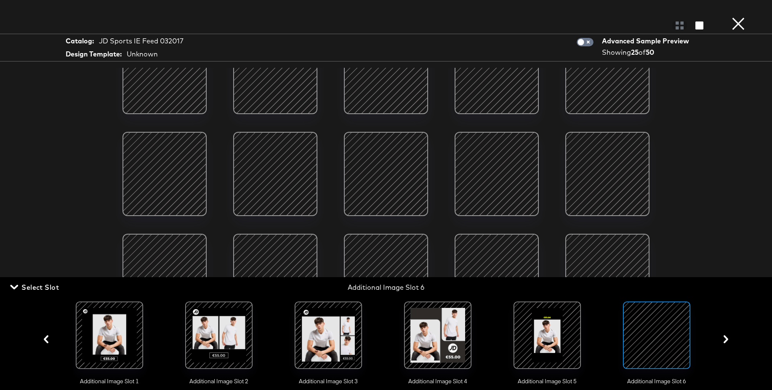
click at [48, 286] on span "Select Slot" at bounding box center [35, 287] width 47 height 12
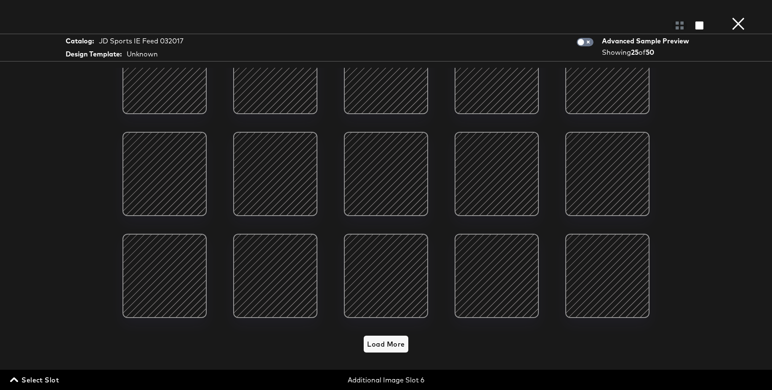
click at [387, 179] on div at bounding box center [386, 174] width 72 height 72
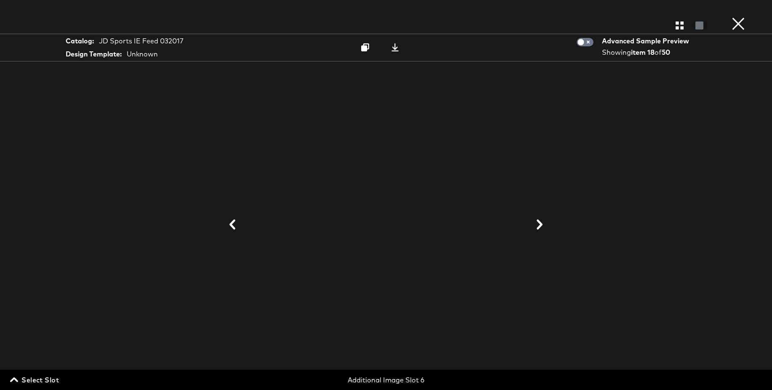
drag, startPoint x: 670, startPoint y: 24, endPoint x: 681, endPoint y: 26, distance: 11.1
click at [674, 25] on div at bounding box center [386, 25] width 772 height 17
click at [681, 26] on icon "button" at bounding box center [679, 25] width 8 height 8
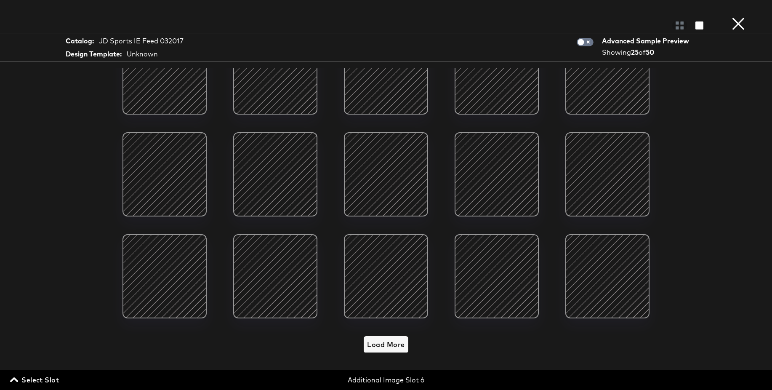
scroll to position [242, 0]
click at [739, 17] on button "×" at bounding box center [738, 8] width 17 height 17
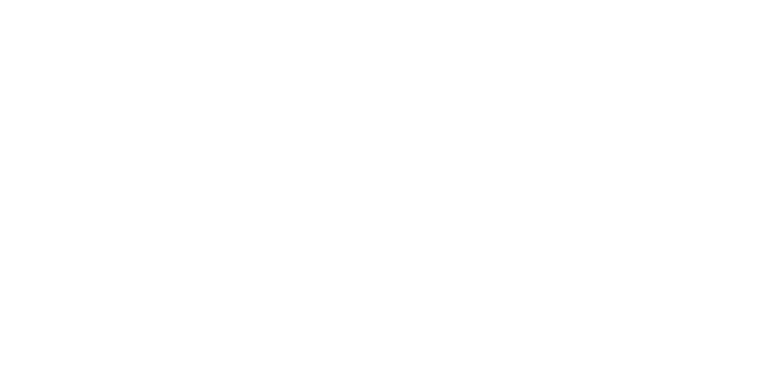
scroll to position [168, 0]
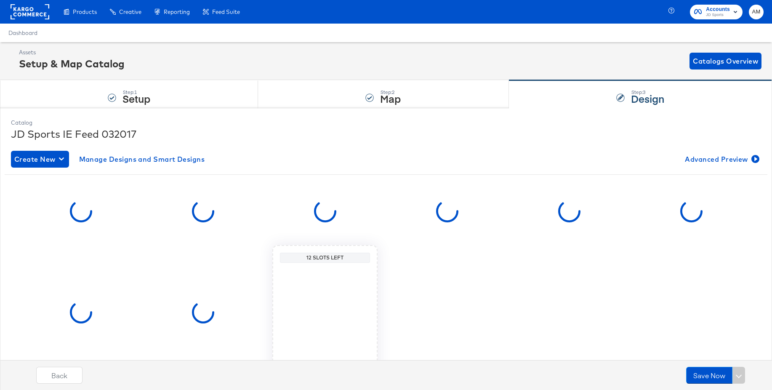
click at [36, 15] on rect at bounding box center [30, 11] width 39 height 15
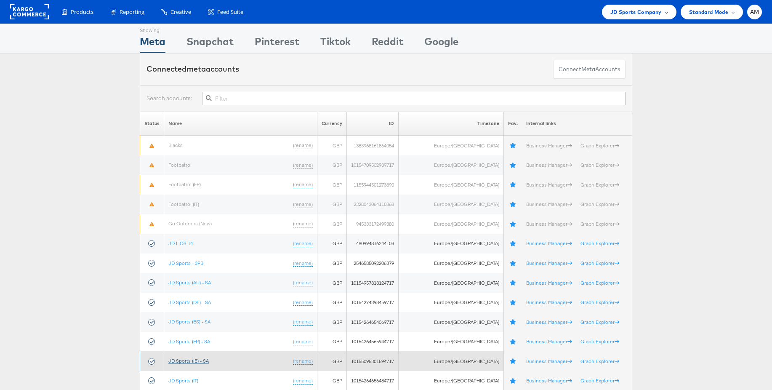
click at [199, 359] on link "JD Sports (IE) - SA" at bounding box center [188, 360] width 40 height 6
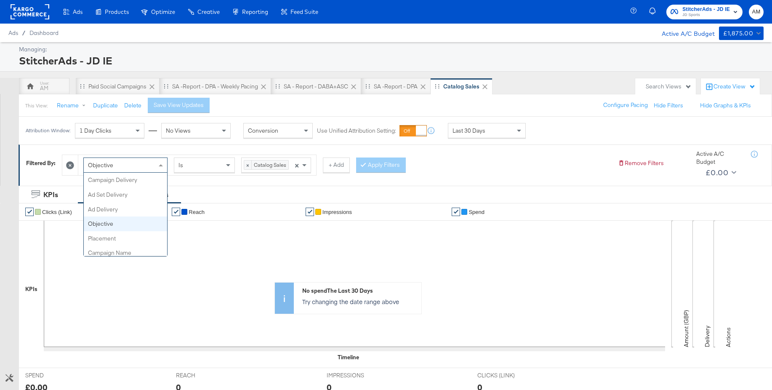
click at [134, 165] on div "Objective" at bounding box center [125, 165] width 83 height 14
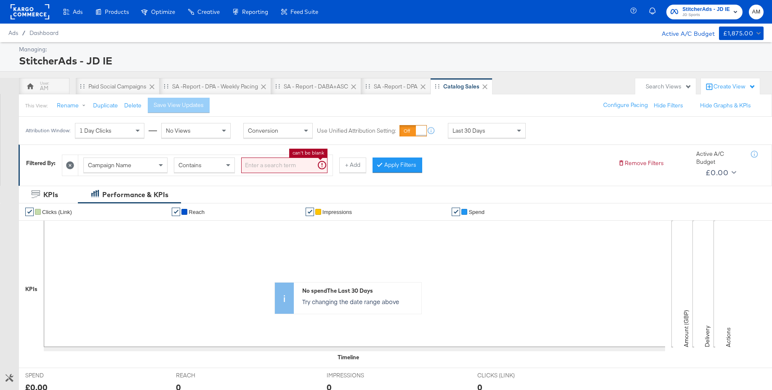
click at [265, 165] on input "search" at bounding box center [284, 165] width 86 height 16
type input "SA -"
click at [380, 167] on button "Apply Filters" at bounding box center [384, 164] width 50 height 15
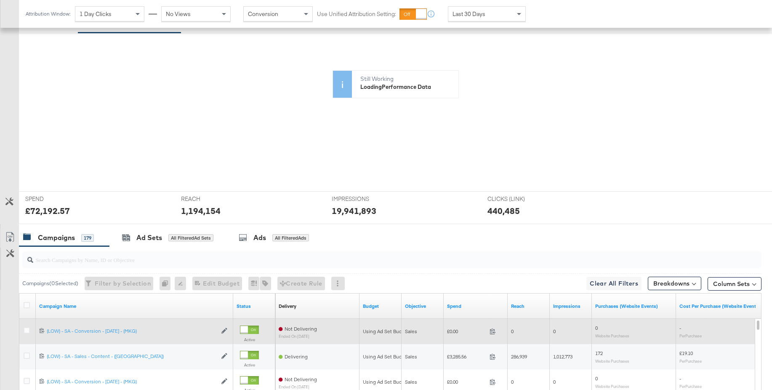
scroll to position [0, 0]
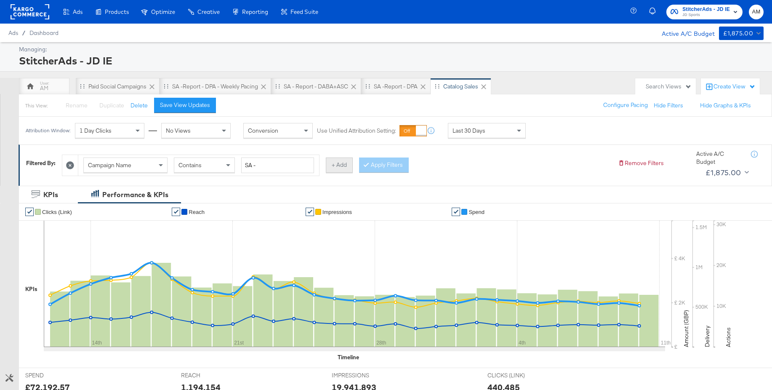
click at [335, 166] on button "+ Add" at bounding box center [339, 164] width 27 height 15
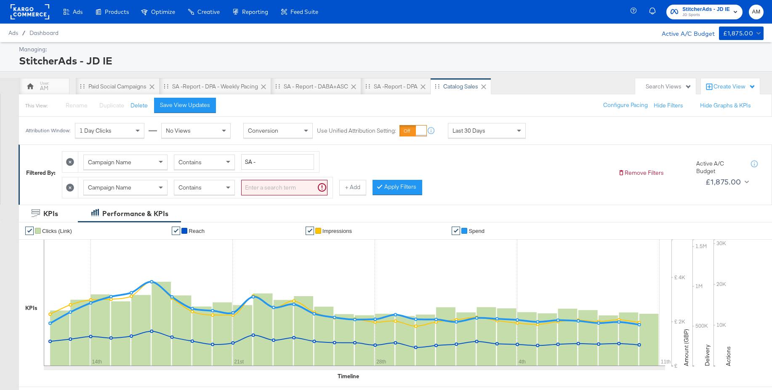
click at [191, 188] on span "Contains" at bounding box center [189, 187] width 23 height 8
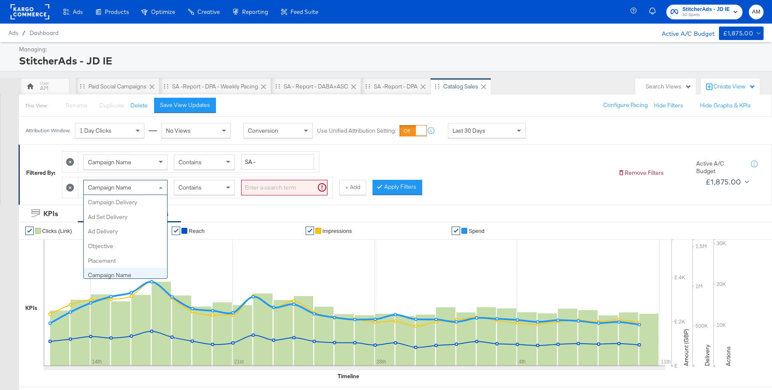
click at [131, 186] on span "Campaign Name" at bounding box center [109, 187] width 43 height 8
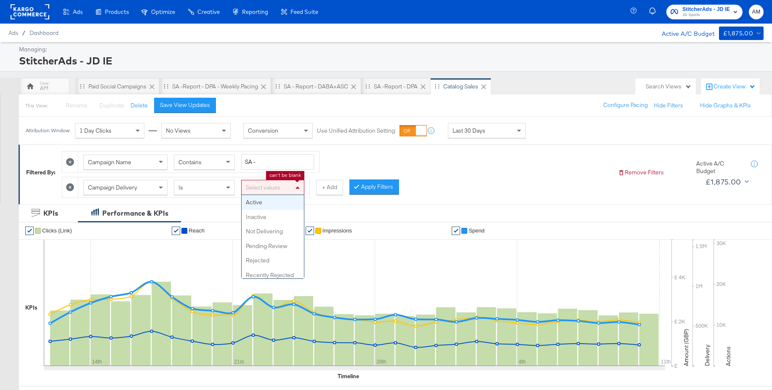
click at [254, 189] on div "Select values" at bounding box center [273, 187] width 62 height 14
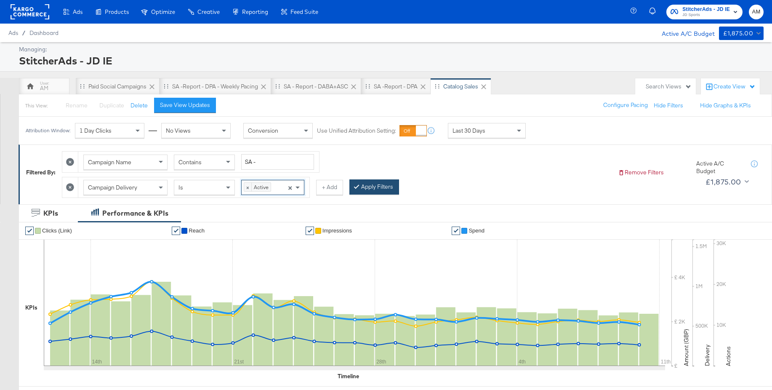
click at [375, 189] on button "Apply Filters" at bounding box center [374, 186] width 50 height 15
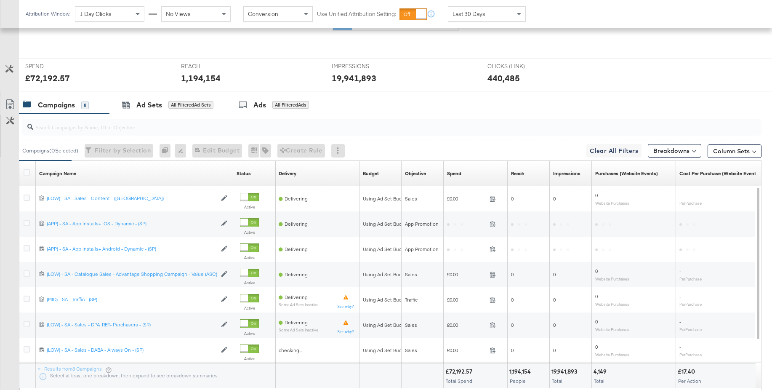
scroll to position [260, 0]
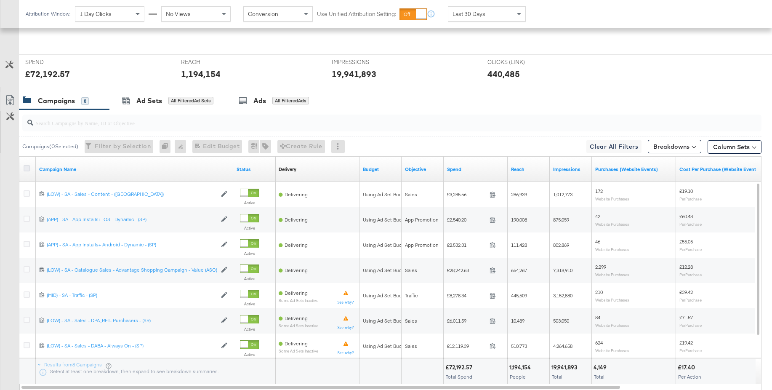
click at [28, 168] on icon at bounding box center [27, 168] width 6 height 6
click at [0, 0] on input "checkbox" at bounding box center [0, 0] width 0 height 0
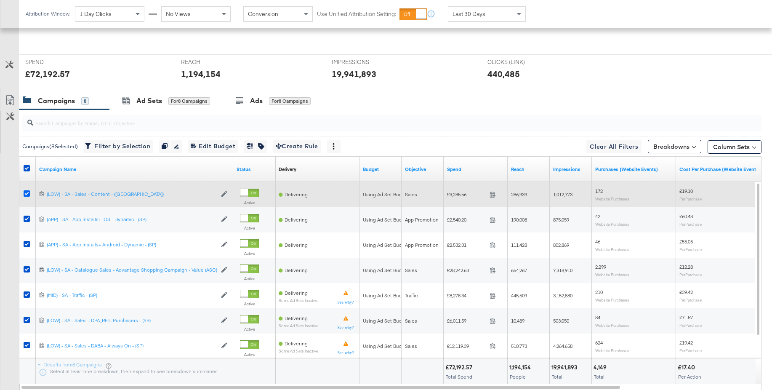
click at [27, 192] on icon at bounding box center [27, 193] width 6 height 6
click at [0, 0] on input "checkbox" at bounding box center [0, 0] width 0 height 0
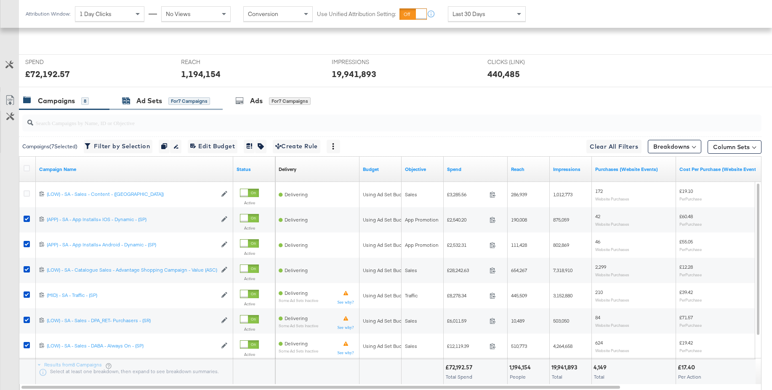
click at [135, 98] on div "Ad Sets for 7 Campaigns" at bounding box center [166, 101] width 88 height 10
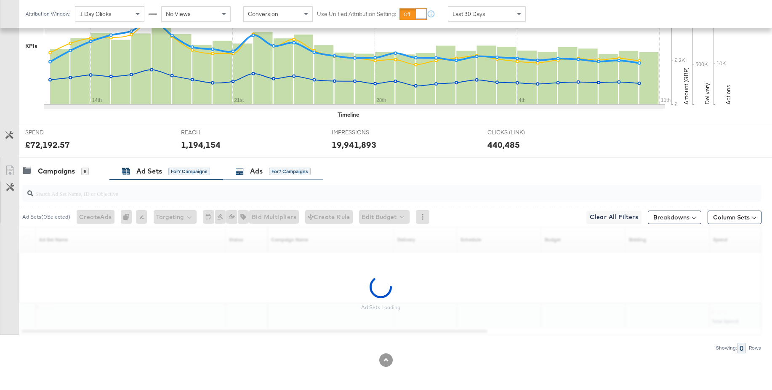
scroll to position [332, 0]
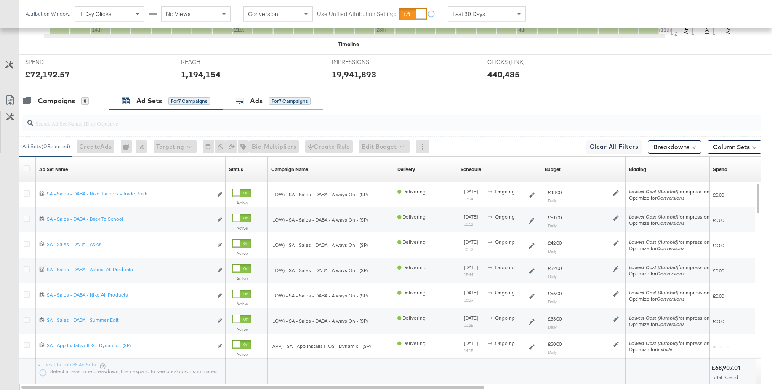
click at [250, 108] on div "Ads for 7 Campaigns" at bounding box center [273, 101] width 101 height 18
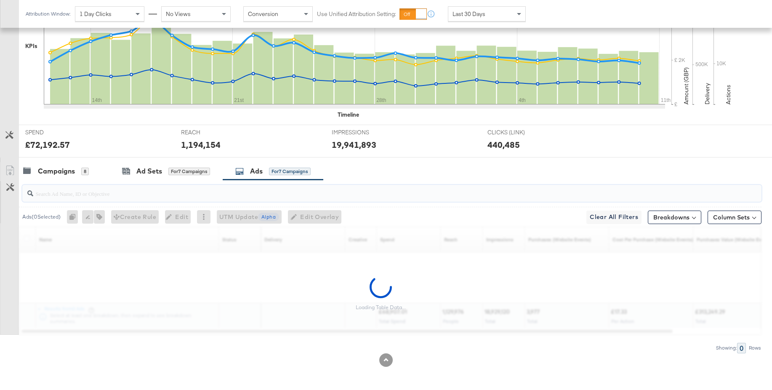
click at [80, 197] on input "search" at bounding box center [363, 190] width 661 height 16
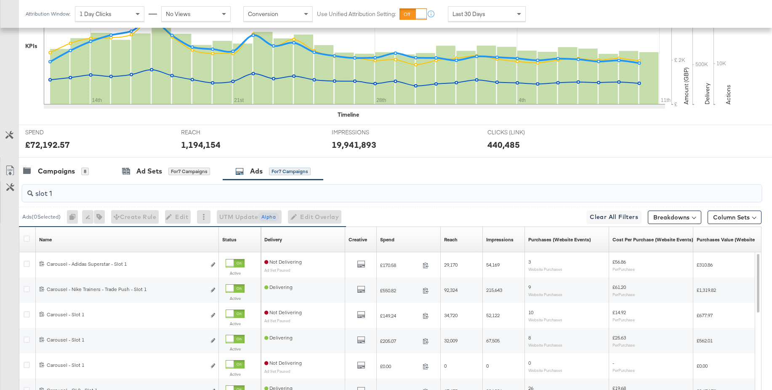
type input "slot 1"
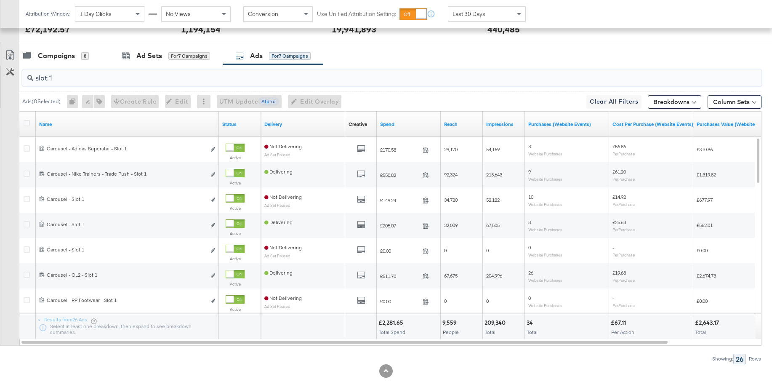
scroll to position [388, 0]
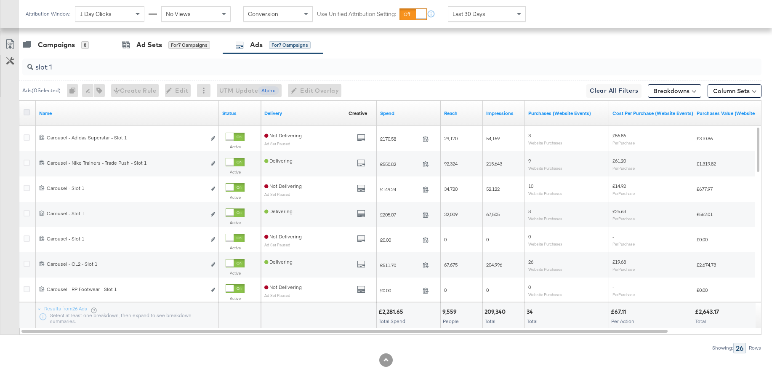
click at [26, 109] on icon at bounding box center [27, 112] width 6 height 6
click at [0, 0] on input "checkbox" at bounding box center [0, 0] width 0 height 0
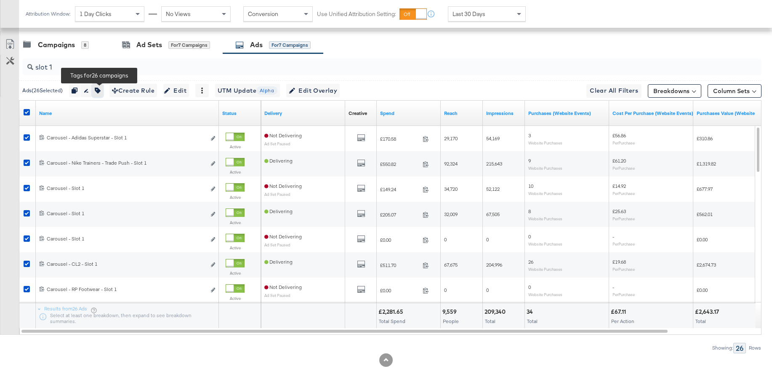
click at [101, 90] on icon "button" at bounding box center [98, 91] width 6 height 6
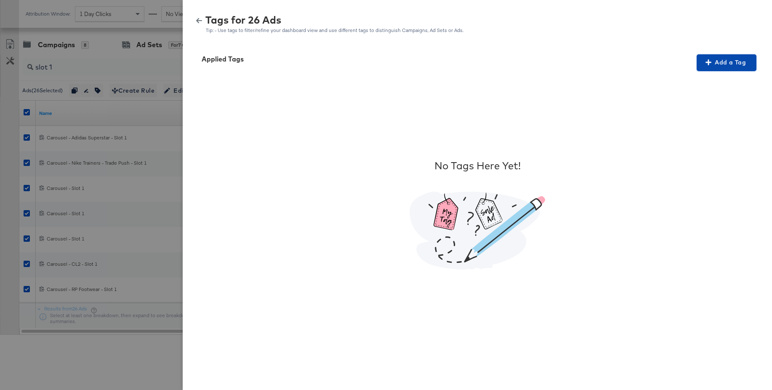
click at [711, 65] on icon "button" at bounding box center [708, 62] width 6 height 6
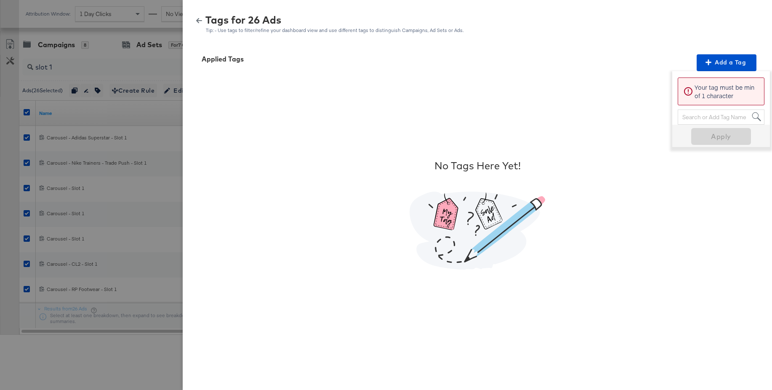
click at [697, 117] on div "Search or Add Tag Name" at bounding box center [721, 117] width 86 height 14
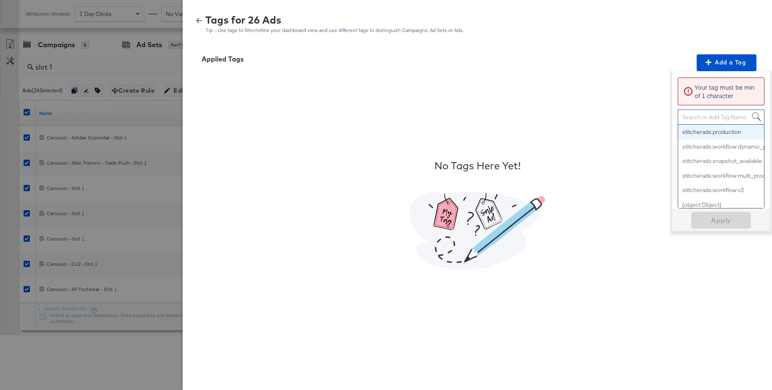
click at [695, 117] on div "Search or Add Tag Name" at bounding box center [721, 117] width 86 height 14
paste input "Price Strike"
type input "Price Strike"
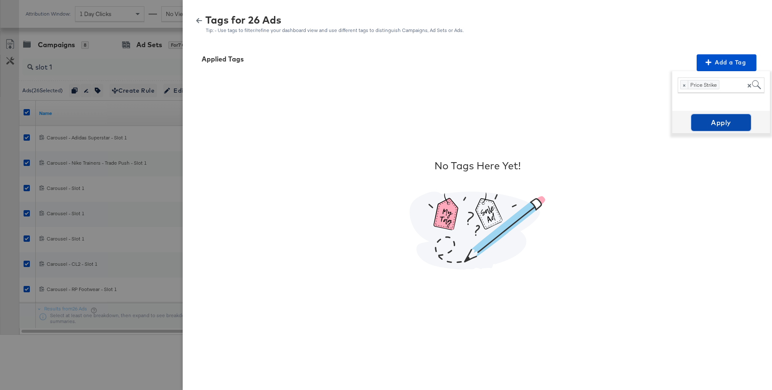
click at [719, 123] on span "Apply" at bounding box center [720, 123] width 53 height 12
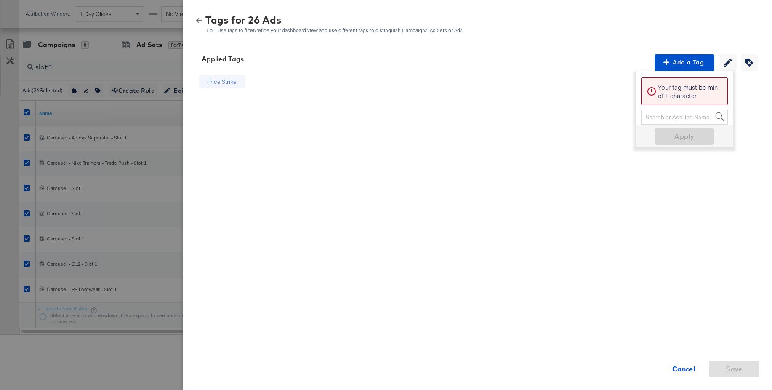
click at [196, 19] on icon "button" at bounding box center [199, 21] width 6 height 6
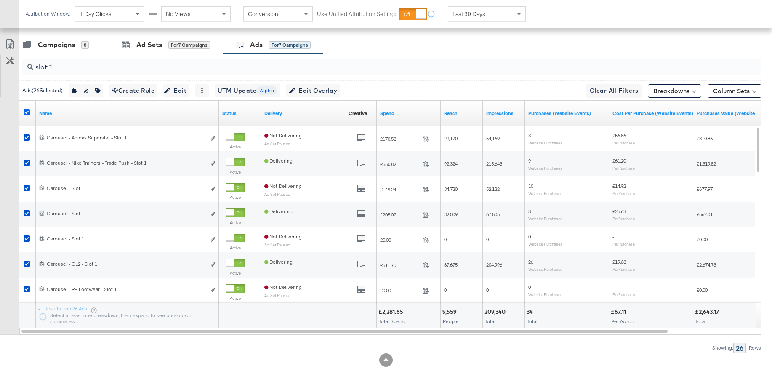
click at [27, 112] on icon at bounding box center [27, 112] width 6 height 6
click at [0, 0] on input "checkbox" at bounding box center [0, 0] width 0 height 0
click at [80, 63] on input "slot 1" at bounding box center [363, 64] width 661 height 16
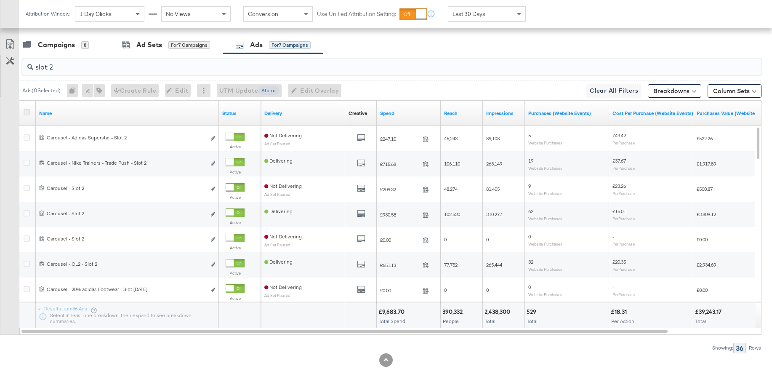
type input "slot 2"
click at [28, 112] on icon at bounding box center [27, 112] width 6 height 6
click at [0, 0] on input "checkbox" at bounding box center [0, 0] width 0 height 0
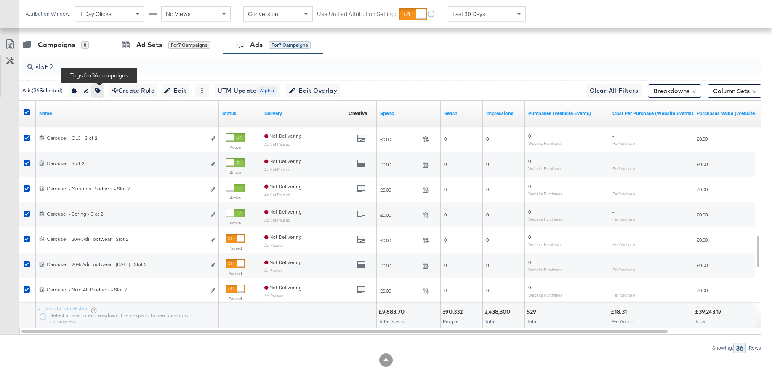
click at [101, 91] on icon "button" at bounding box center [98, 91] width 6 height 6
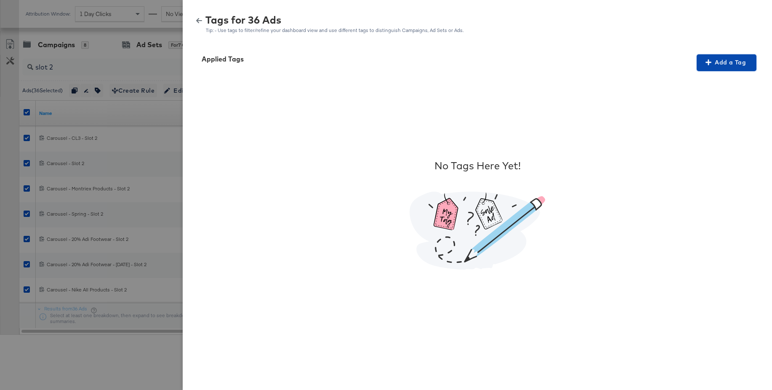
click at [728, 66] on span "Add a Tag" at bounding box center [726, 62] width 53 height 11
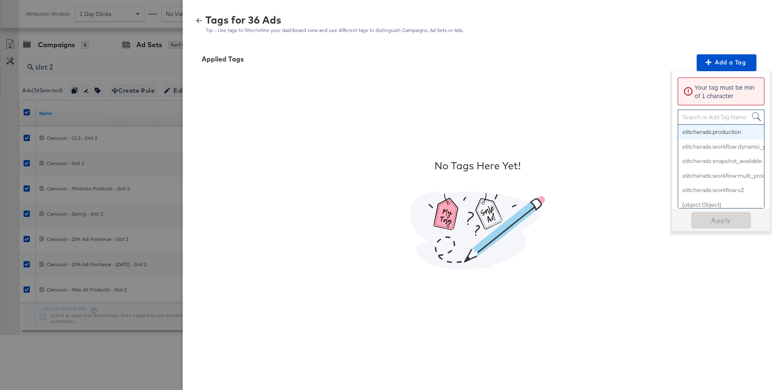
click at [695, 117] on div "Search or Add Tag Name" at bounding box center [721, 117] width 86 height 14
paste input "Multi-Image + Price Strike"
type input "Multi-Image + Price Strike"
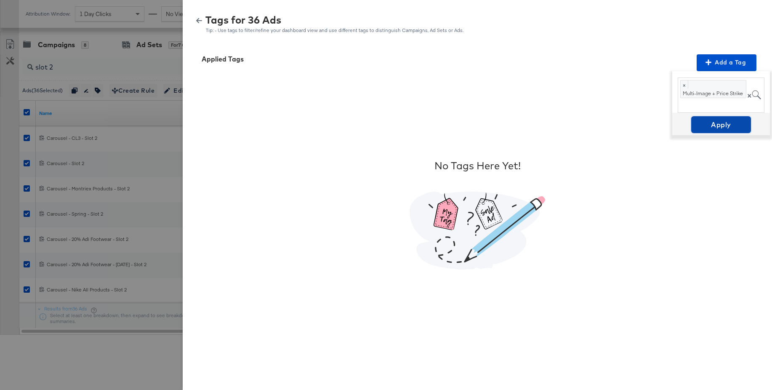
click at [715, 128] on span "Apply" at bounding box center [720, 125] width 53 height 12
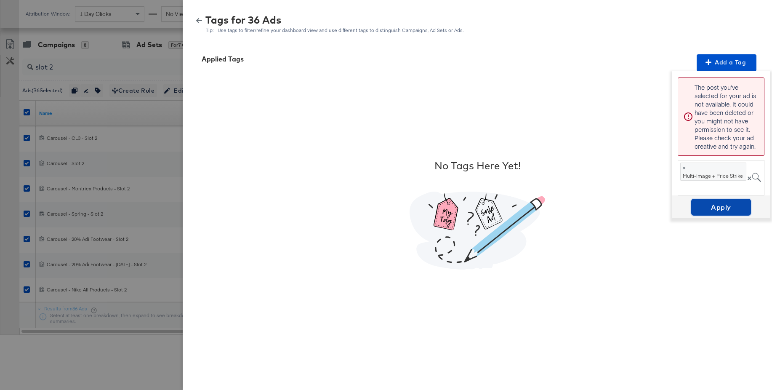
click at [712, 205] on span "Apply" at bounding box center [720, 207] width 53 height 12
drag, startPoint x: 200, startPoint y: 20, endPoint x: 199, endPoint y: 48, distance: 27.8
click at [200, 21] on icon "button" at bounding box center [199, 20] width 6 height 5
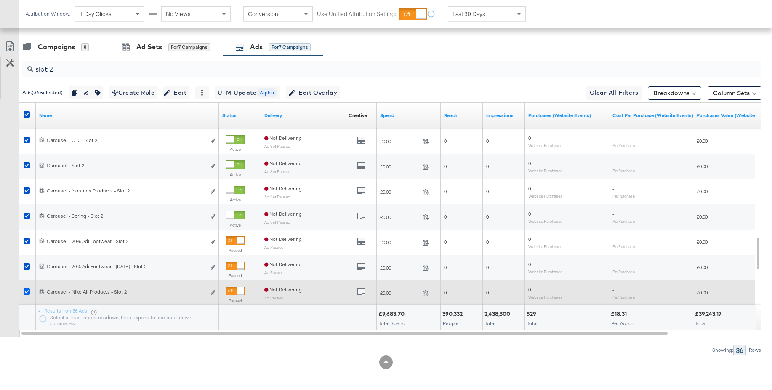
click at [26, 292] on icon at bounding box center [27, 291] width 6 height 6
click at [0, 0] on input "checkbox" at bounding box center [0, 0] width 0 height 0
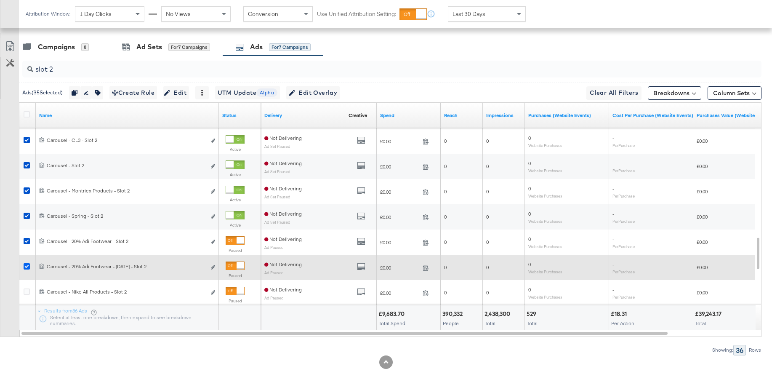
click at [25, 267] on icon at bounding box center [27, 266] width 6 height 6
click at [0, 0] on input "checkbox" at bounding box center [0, 0] width 0 height 0
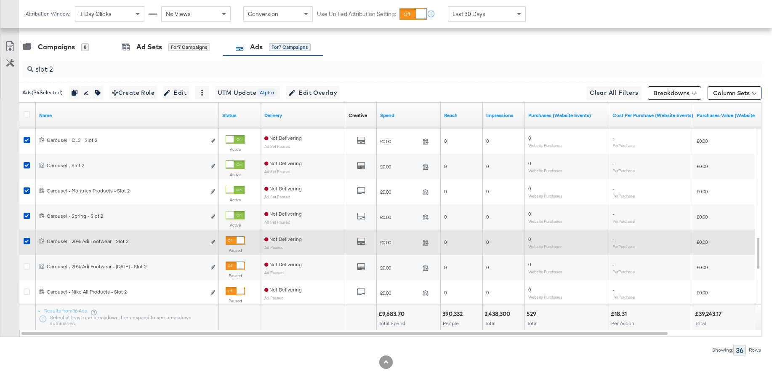
drag, startPoint x: 27, startPoint y: 241, endPoint x: 30, endPoint y: 245, distance: 5.1
click at [27, 241] on icon at bounding box center [27, 241] width 6 height 6
click at [0, 0] on input "checkbox" at bounding box center [0, 0] width 0 height 0
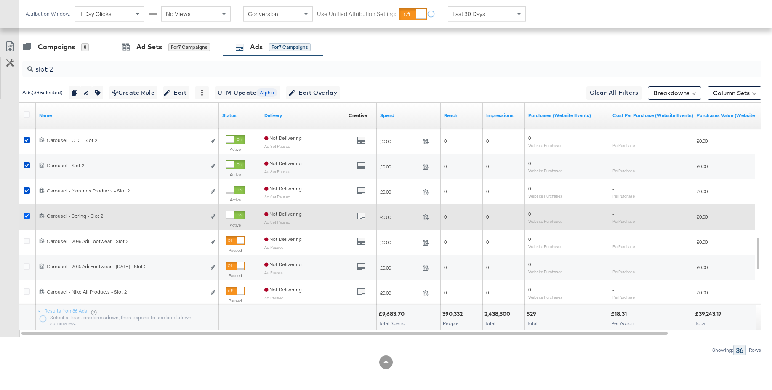
click at [27, 217] on icon at bounding box center [27, 216] width 6 height 6
click at [0, 0] on input "checkbox" at bounding box center [0, 0] width 0 height 0
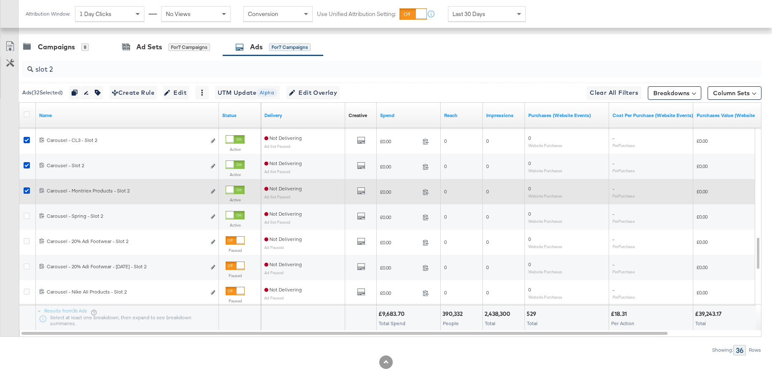
drag, startPoint x: 24, startPoint y: 189, endPoint x: 43, endPoint y: 194, distance: 20.0
click at [24, 189] on icon at bounding box center [27, 190] width 6 height 6
click at [0, 0] on input "checkbox" at bounding box center [0, 0] width 0 height 0
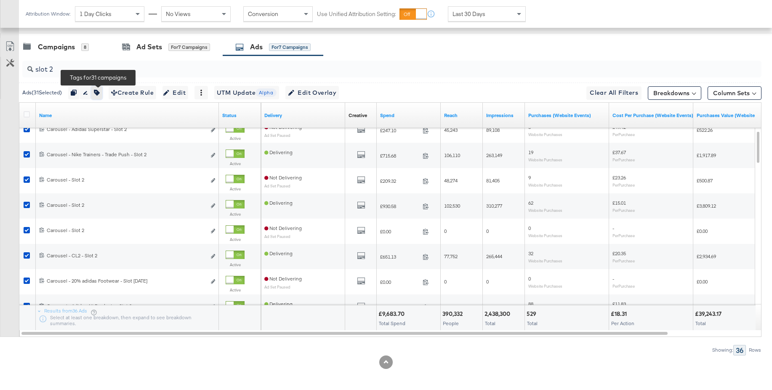
click at [98, 92] on icon "button" at bounding box center [97, 93] width 6 height 6
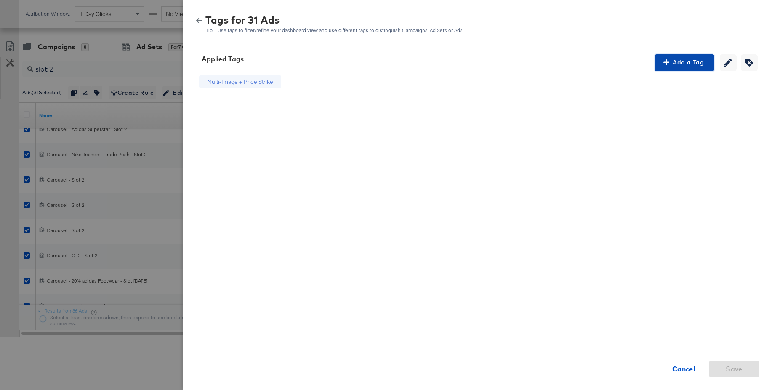
click at [683, 63] on span "Add a Tag" at bounding box center [684, 62] width 53 height 11
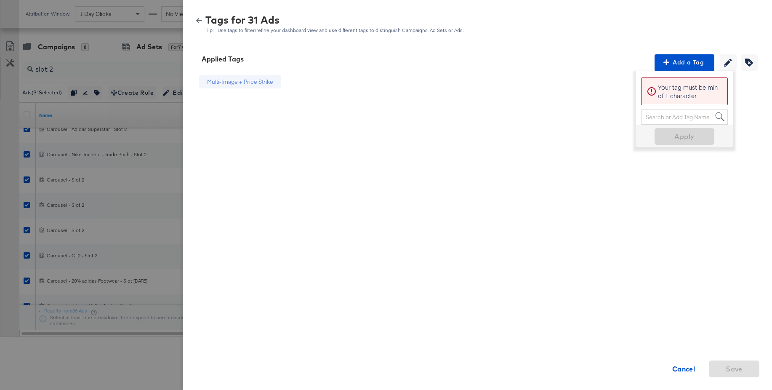
click at [143, 74] on div at bounding box center [386, 195] width 772 height 390
click at [199, 21] on icon "button" at bounding box center [199, 21] width 6 height 6
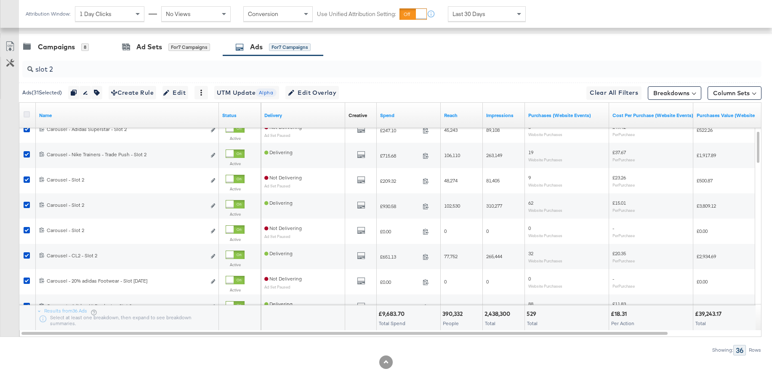
click at [25, 115] on icon at bounding box center [27, 114] width 6 height 6
click at [0, 0] on input "checkbox" at bounding box center [0, 0] width 0 height 0
click at [25, 115] on icon at bounding box center [27, 114] width 6 height 6
click at [0, 0] on input "checkbox" at bounding box center [0, 0] width 0 height 0
click at [61, 69] on input "slot 2" at bounding box center [363, 66] width 661 height 16
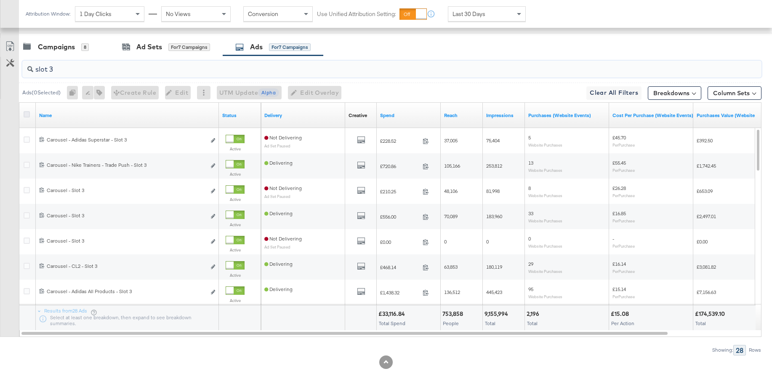
type input "slot 3"
click at [27, 112] on icon at bounding box center [27, 114] width 6 height 6
click at [0, 0] on input "checkbox" at bounding box center [0, 0] width 0 height 0
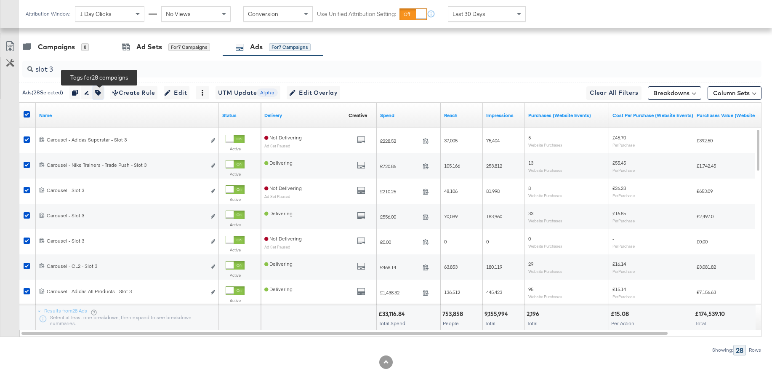
click at [104, 93] on button "button" at bounding box center [98, 92] width 11 height 13
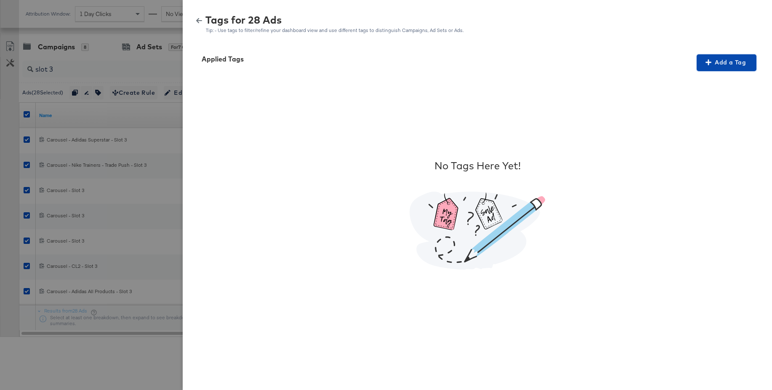
click at [735, 63] on span "Add a Tag" at bounding box center [726, 62] width 53 height 11
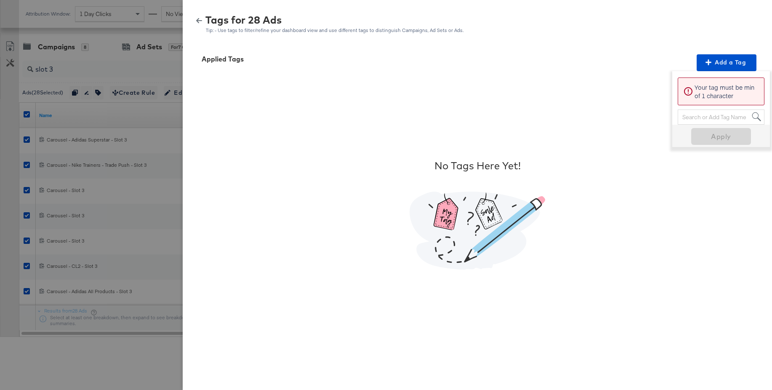
click at [695, 116] on div "Search or Add Tag Name" at bounding box center [721, 117] width 86 height 14
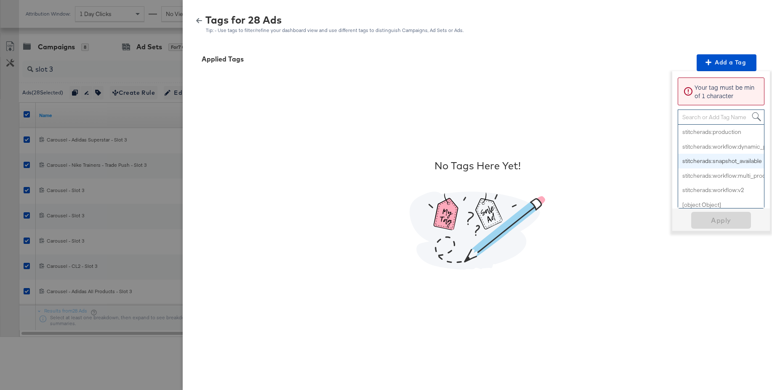
scroll to position [440, 0]
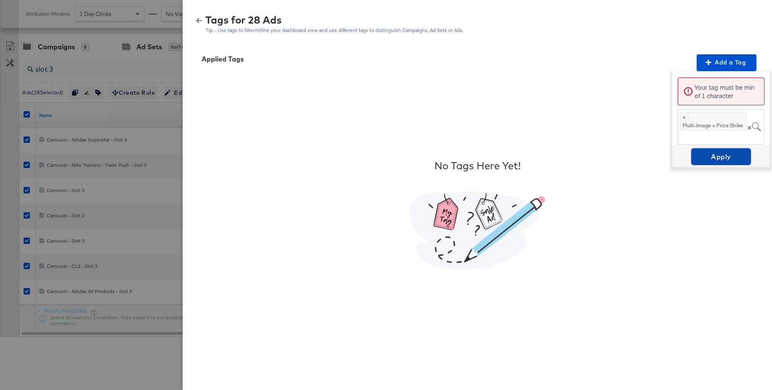
click at [714, 160] on span "Apply" at bounding box center [720, 157] width 53 height 12
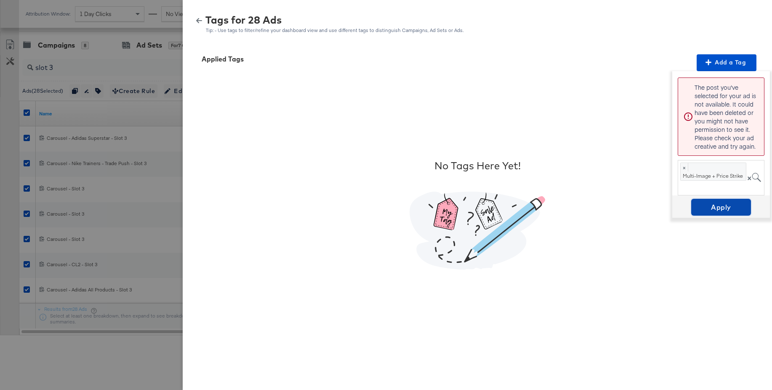
scroll to position [0, 0]
click at [199, 22] on icon "button" at bounding box center [199, 21] width 6 height 6
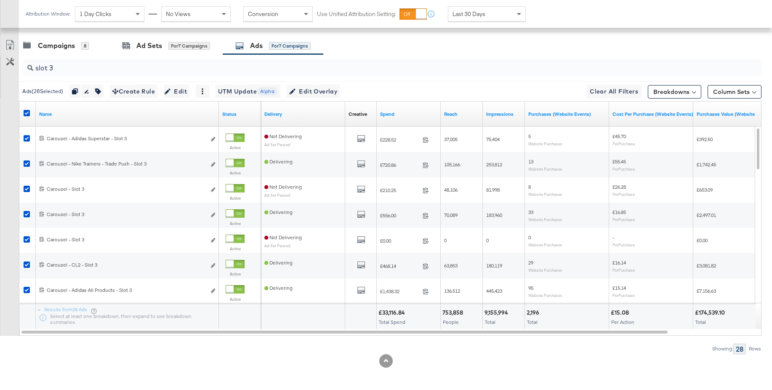
scroll to position [388, 0]
click at [145, 48] on div "Ad Sets" at bounding box center [149, 45] width 26 height 10
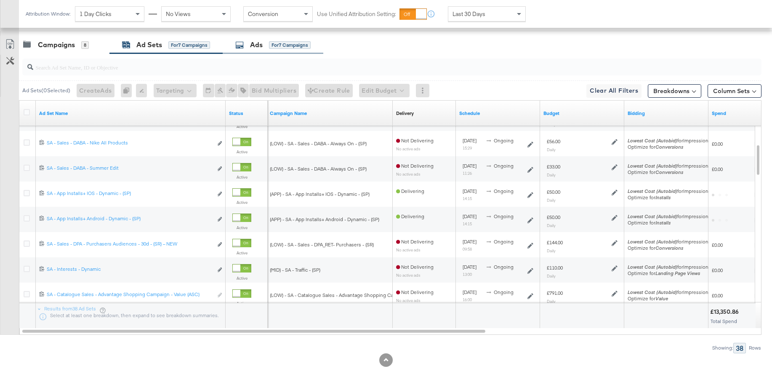
click at [253, 48] on div "Ads" at bounding box center [256, 45] width 13 height 10
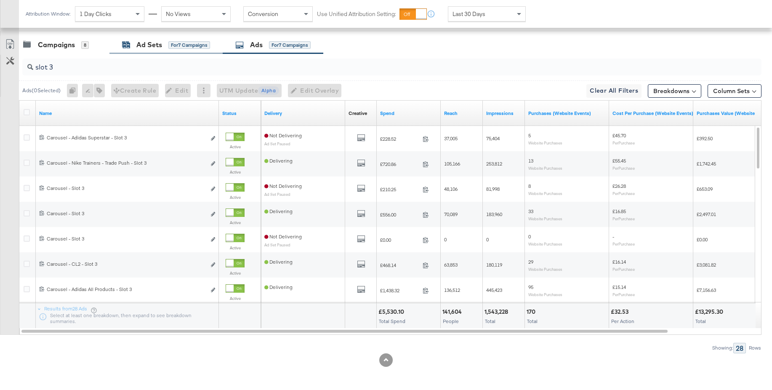
click at [153, 45] on div "Ad Sets" at bounding box center [149, 45] width 26 height 10
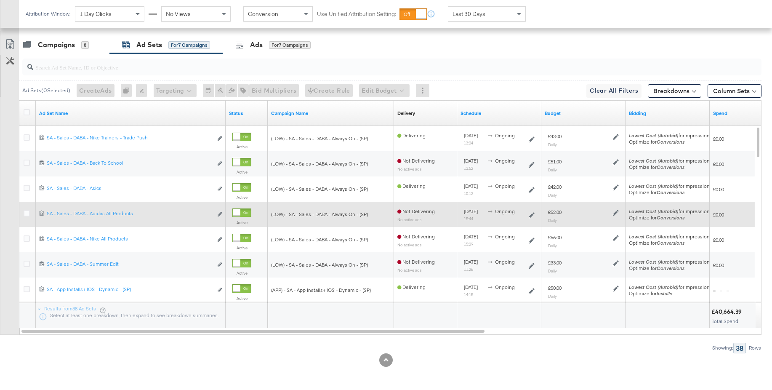
scroll to position [331, 0]
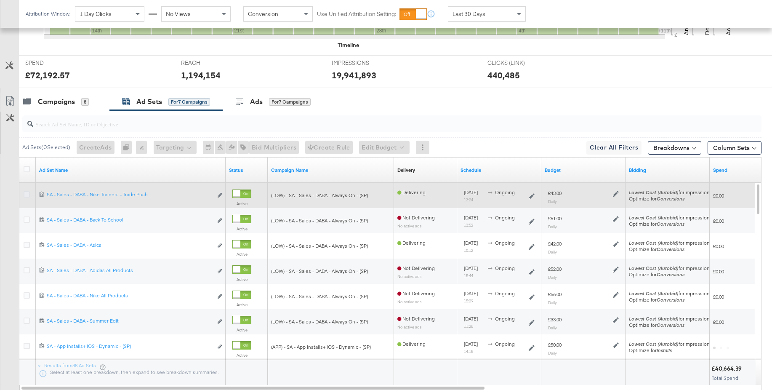
click at [27, 193] on icon at bounding box center [27, 194] width 6 height 6
click at [0, 0] on input "checkbox" at bounding box center [0, 0] width 0 height 0
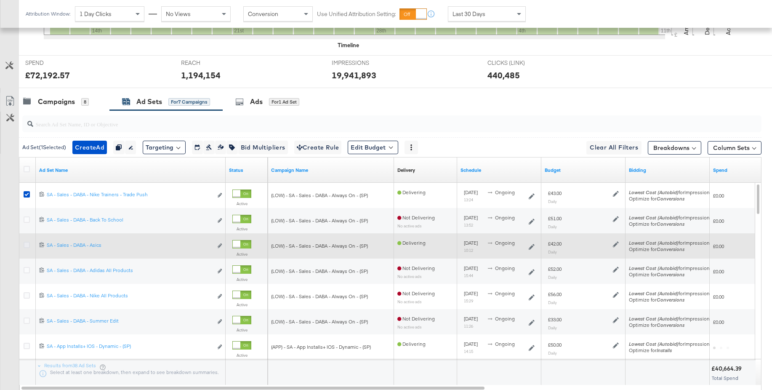
click at [27, 245] on icon at bounding box center [27, 245] width 6 height 6
click at [0, 0] on input "checkbox" at bounding box center [0, 0] width 0 height 0
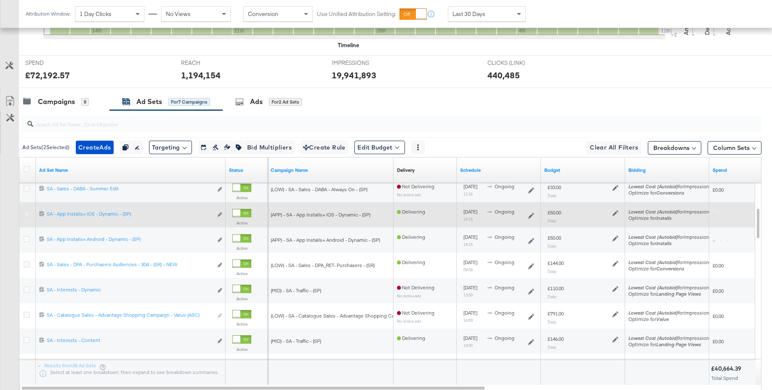
click at [28, 216] on icon at bounding box center [27, 213] width 6 height 6
click at [0, 0] on input "checkbox" at bounding box center [0, 0] width 0 height 0
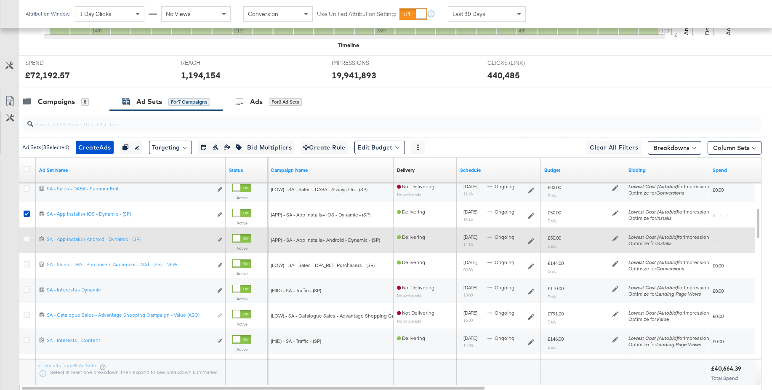
click at [29, 238] on icon at bounding box center [27, 239] width 6 height 6
click at [0, 0] on input "checkbox" at bounding box center [0, 0] width 0 height 0
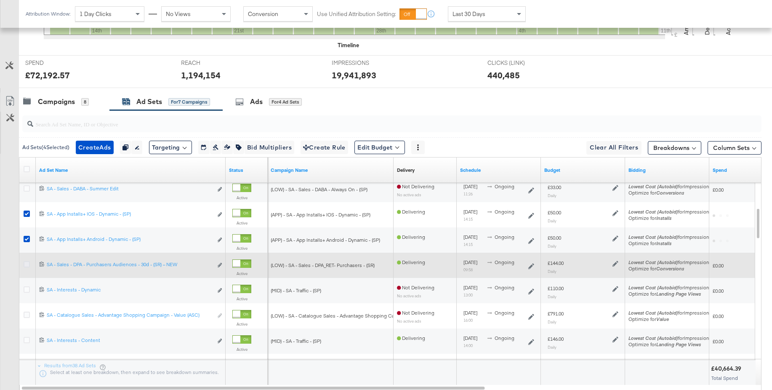
click at [27, 265] on icon at bounding box center [27, 264] width 6 height 6
click at [0, 0] on input "checkbox" at bounding box center [0, 0] width 0 height 0
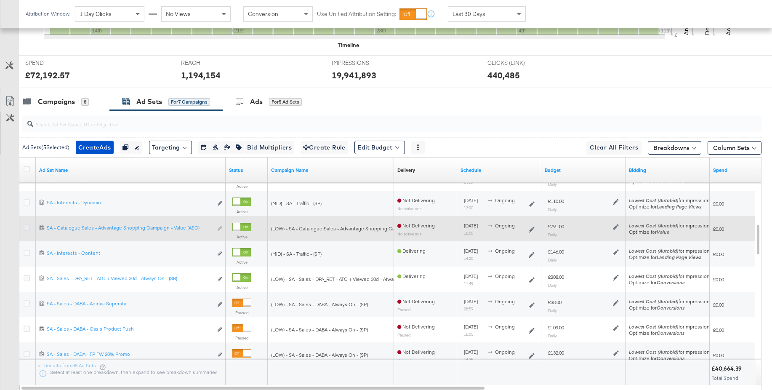
click at [28, 228] on icon at bounding box center [27, 227] width 6 height 6
click at [0, 0] on input "checkbox" at bounding box center [0, 0] width 0 height 0
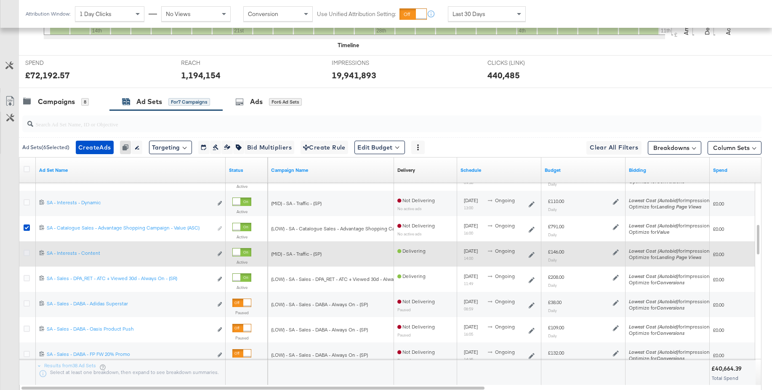
click at [28, 254] on icon at bounding box center [27, 253] width 6 height 6
click at [0, 0] on input "checkbox" at bounding box center [0, 0] width 0 height 0
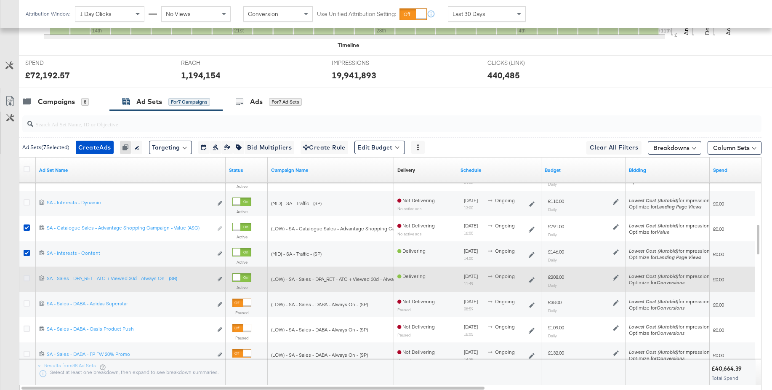
click at [26, 278] on icon at bounding box center [27, 278] width 6 height 6
click at [0, 0] on input "checkbox" at bounding box center [0, 0] width 0 height 0
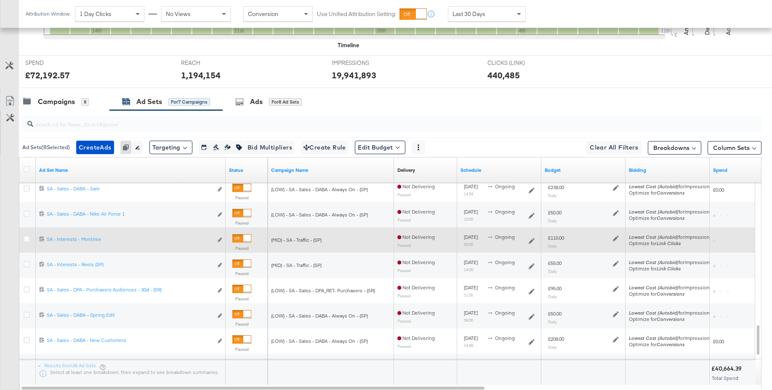
scroll to position [388, 0]
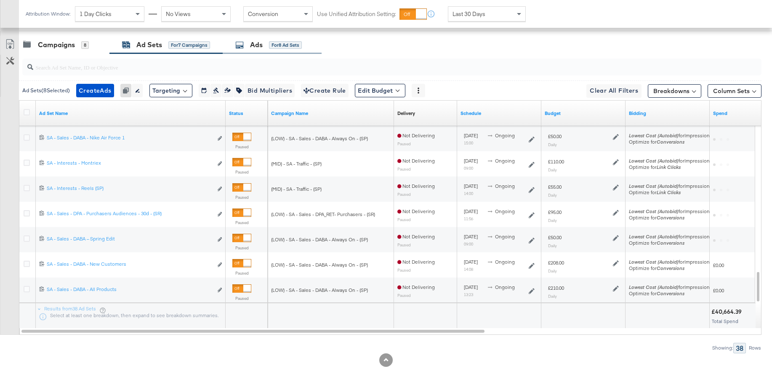
click at [259, 45] on div "Ads" at bounding box center [256, 45] width 13 height 10
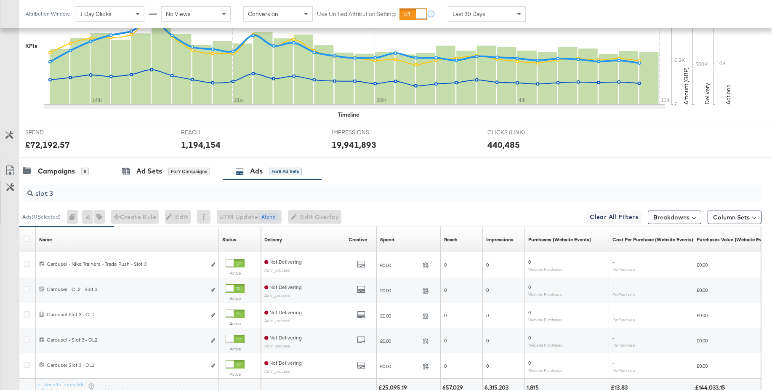
scroll to position [337, 0]
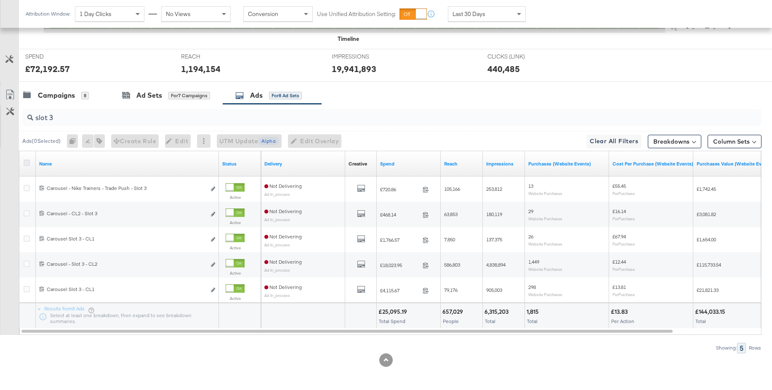
click at [24, 164] on icon at bounding box center [27, 163] width 6 height 6
click at [0, 0] on input "checkbox" at bounding box center [0, 0] width 0 height 0
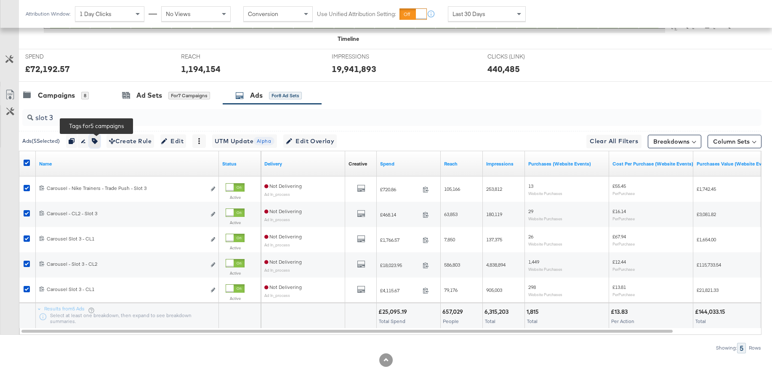
click at [98, 142] on icon "button" at bounding box center [95, 141] width 6 height 6
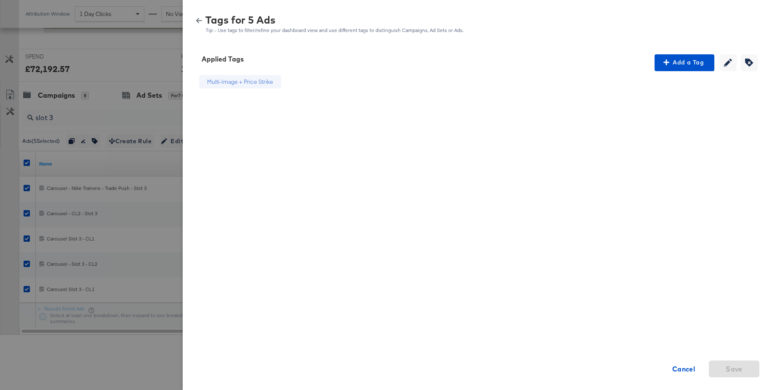
click at [137, 58] on div at bounding box center [386, 195] width 772 height 390
click at [198, 21] on icon "button" at bounding box center [199, 21] width 6 height 6
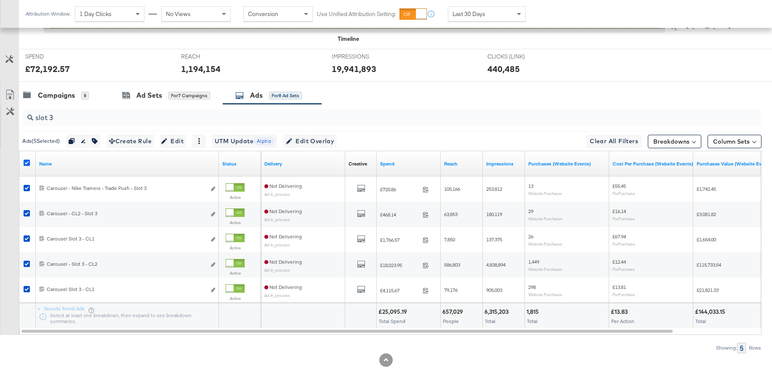
click at [24, 162] on icon at bounding box center [27, 163] width 6 height 6
click at [0, 0] on input "checkbox" at bounding box center [0, 0] width 0 height 0
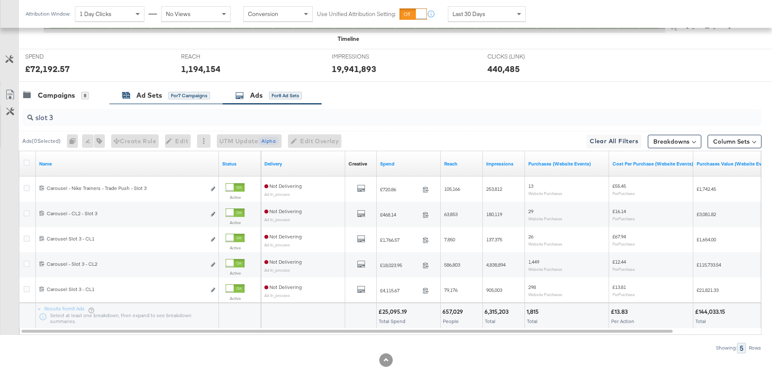
click at [156, 94] on div "Ad Sets" at bounding box center [149, 95] width 26 height 10
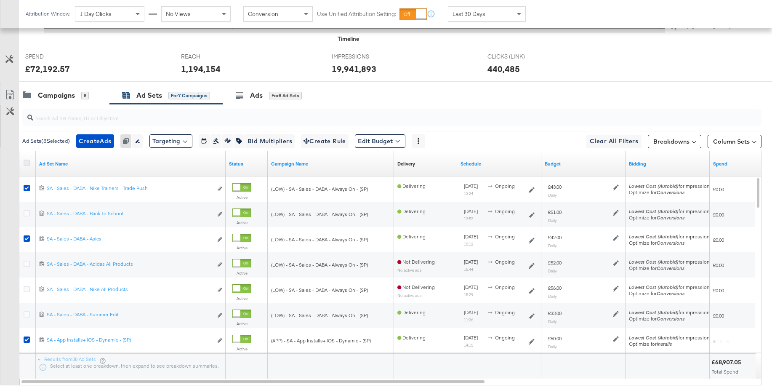
drag, startPoint x: 31, startPoint y: 162, endPoint x: 27, endPoint y: 162, distance: 4.6
click at [31, 162] on div at bounding box center [28, 164] width 9 height 8
click at [27, 162] on icon at bounding box center [27, 163] width 6 height 6
click at [0, 0] on input "checkbox" at bounding box center [0, 0] width 0 height 0
click at [27, 162] on icon at bounding box center [27, 163] width 6 height 6
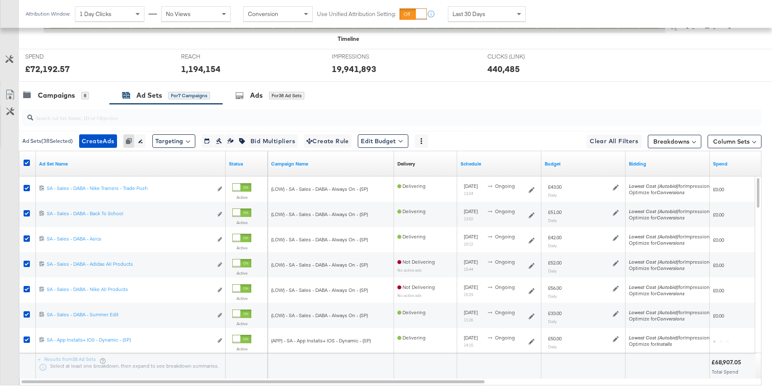
click at [0, 0] on input "checkbox" at bounding box center [0, 0] width 0 height 0
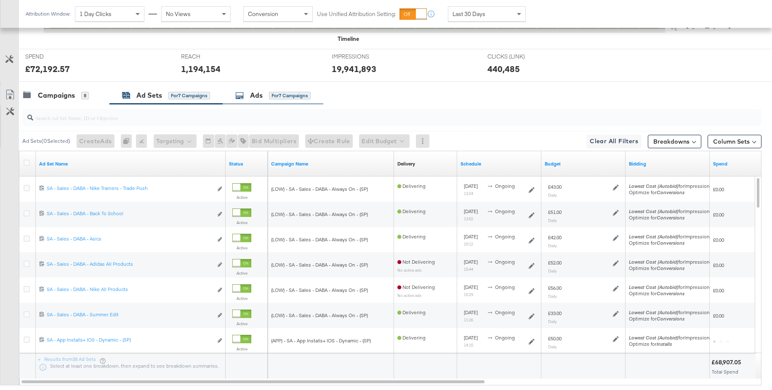
click at [258, 98] on div "Ads" at bounding box center [256, 95] width 13 height 10
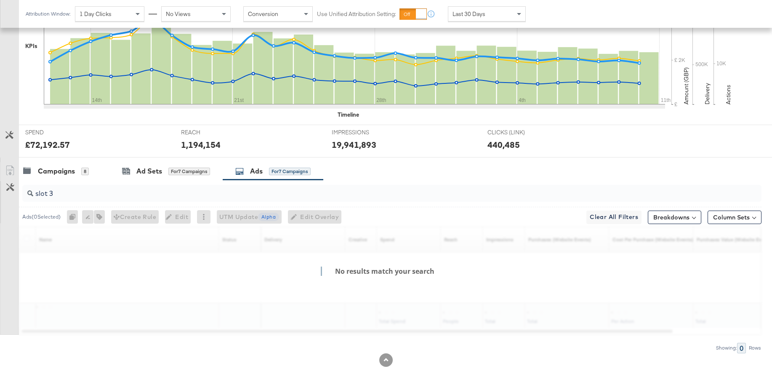
scroll to position [261, 0]
click at [73, 193] on input "slot 3" at bounding box center [363, 190] width 661 height 16
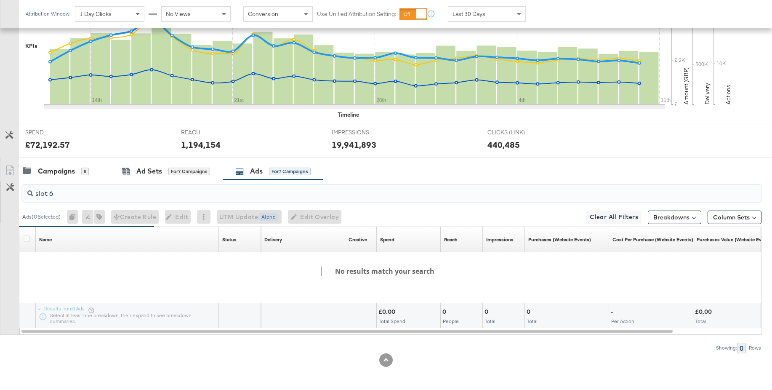
type input "slot 6"
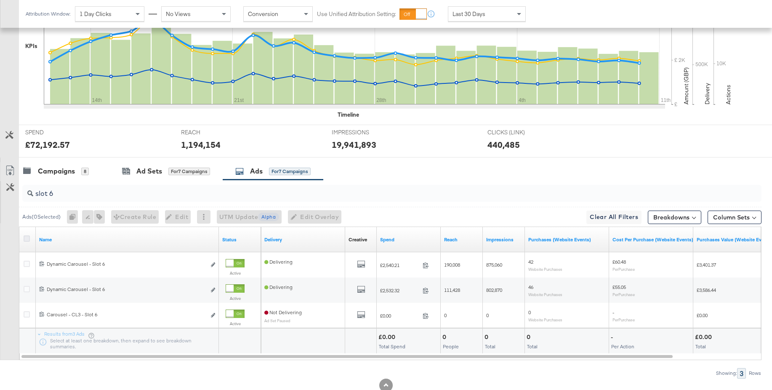
click at [26, 241] on icon at bounding box center [27, 238] width 6 height 6
click at [0, 0] on input "checkbox" at bounding box center [0, 0] width 0 height 0
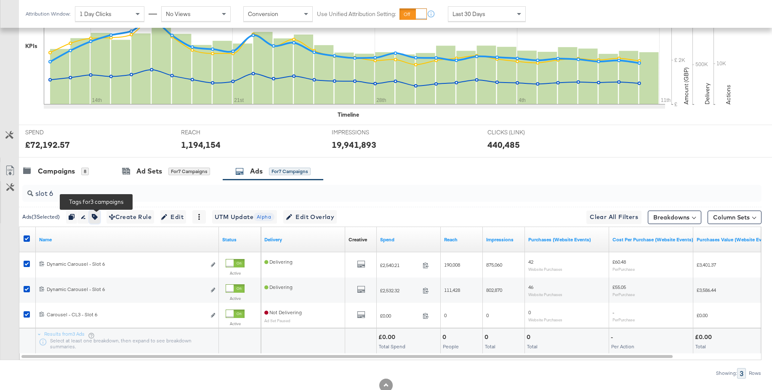
click at [96, 218] on icon "button" at bounding box center [95, 217] width 6 height 6
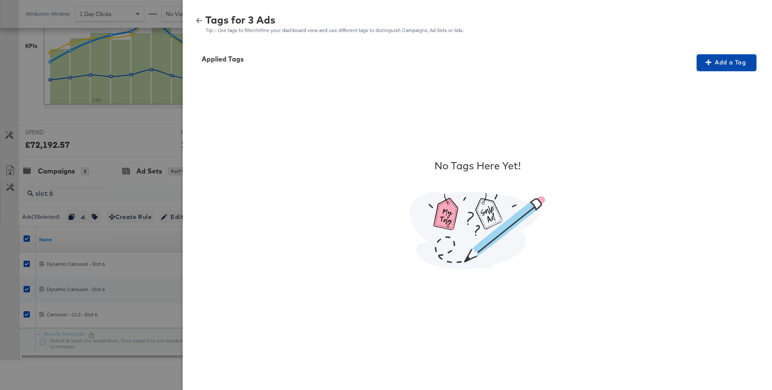
click at [716, 62] on span "Add a Tag" at bounding box center [726, 62] width 53 height 11
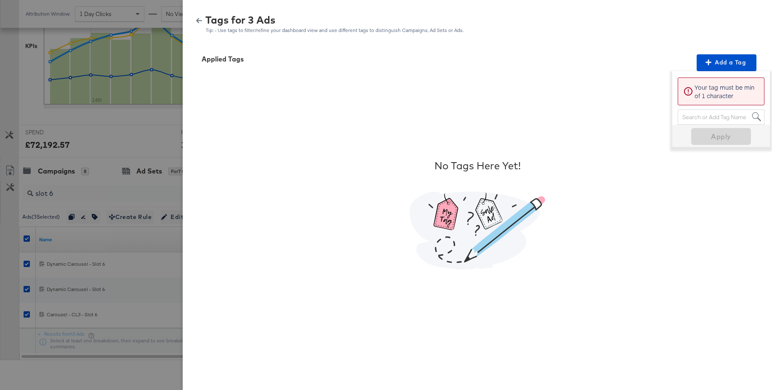
click at [704, 118] on div "Search or Add Tag Name" at bounding box center [721, 117] width 86 height 14
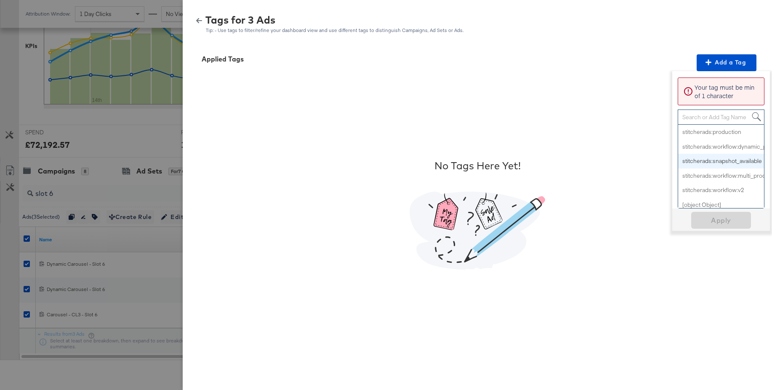
scroll to position [440, 0]
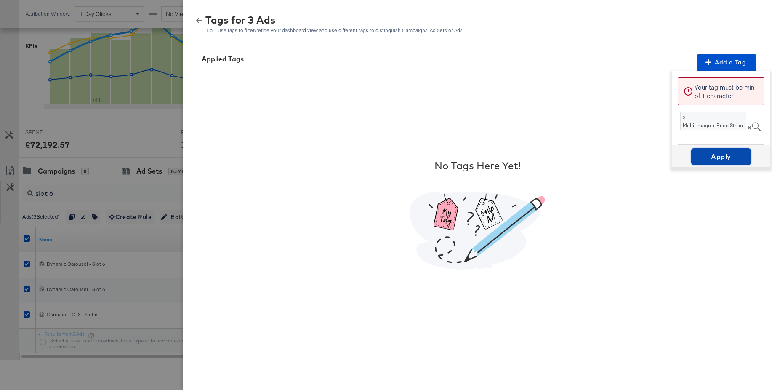
click at [715, 161] on span "Apply" at bounding box center [720, 157] width 53 height 12
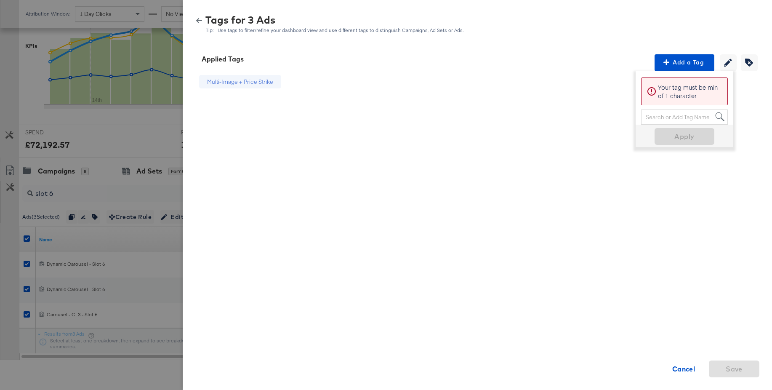
drag, startPoint x: 201, startPoint y: 20, endPoint x: 189, endPoint y: 58, distance: 39.5
click at [200, 20] on icon "button" at bounding box center [199, 20] width 6 height 5
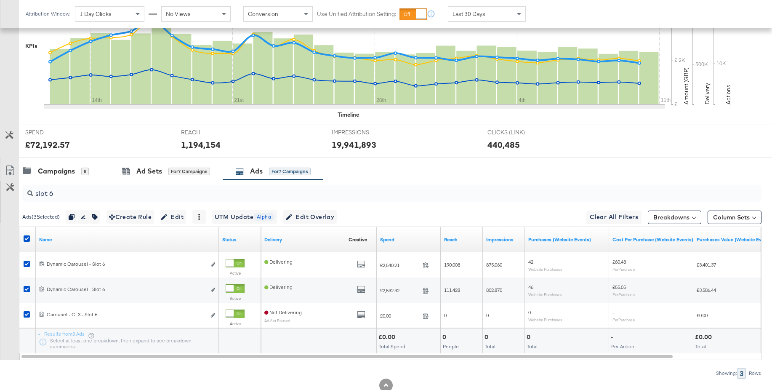
drag, startPoint x: 27, startPoint y: 237, endPoint x: 31, endPoint y: 227, distance: 11.1
click at [27, 237] on icon at bounding box center [27, 238] width 6 height 6
click at [0, 0] on input "checkbox" at bounding box center [0, 0] width 0 height 0
click at [59, 165] on div "Campaigns 8" at bounding box center [64, 171] width 90 height 18
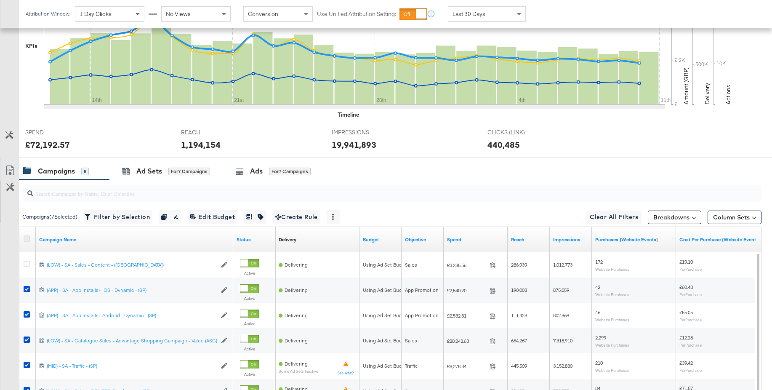
click at [28, 237] on icon at bounding box center [27, 238] width 6 height 6
click at [0, 0] on input "checkbox" at bounding box center [0, 0] width 0 height 0
drag, startPoint x: 28, startPoint y: 237, endPoint x: 43, endPoint y: 227, distance: 18.3
click at [28, 237] on icon at bounding box center [27, 238] width 6 height 6
click at [0, 0] on input "checkbox" at bounding box center [0, 0] width 0 height 0
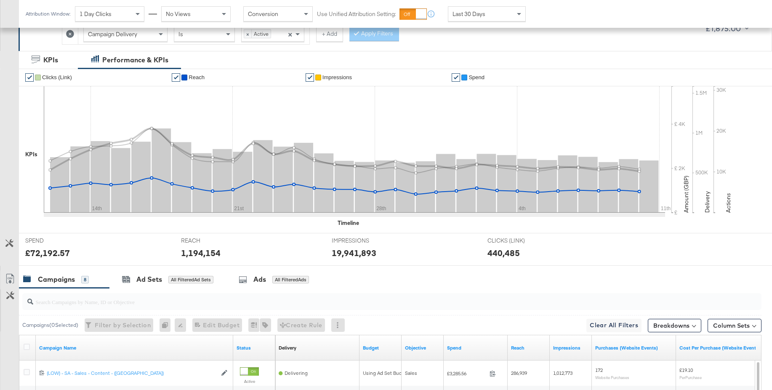
scroll to position [124, 0]
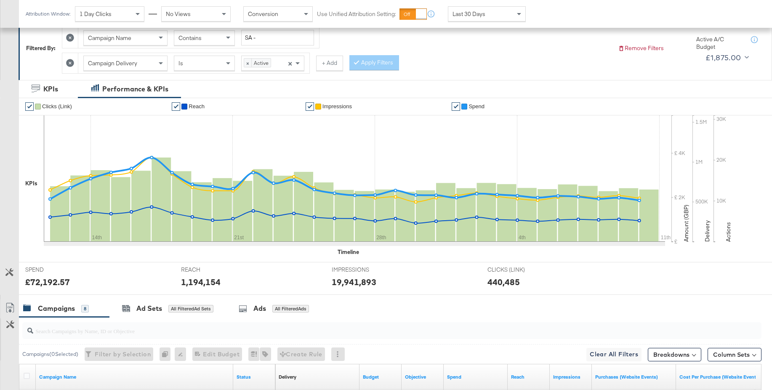
click at [69, 64] on icon at bounding box center [70, 63] width 8 height 8
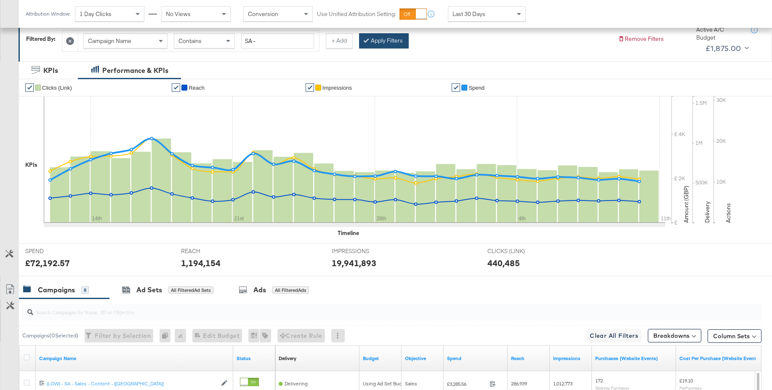
click at [378, 40] on button "Apply Filters" at bounding box center [384, 40] width 50 height 15
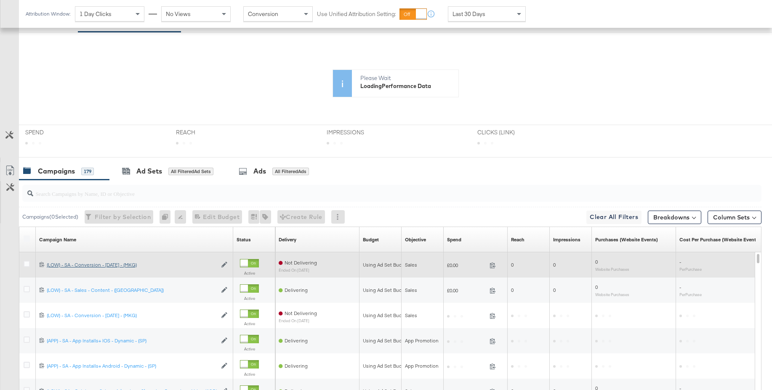
scroll to position [260, 0]
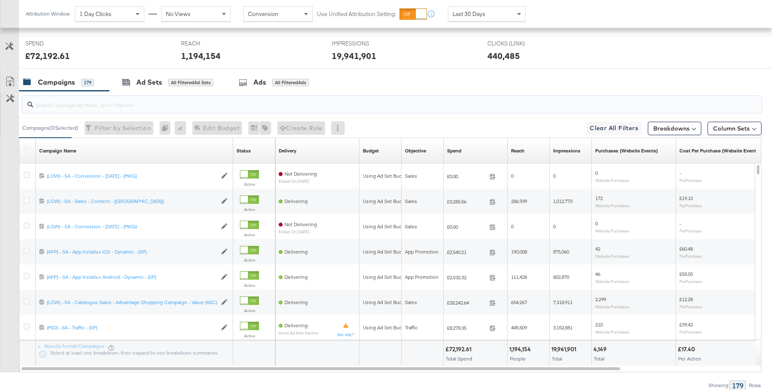
click at [62, 109] on input "search" at bounding box center [363, 101] width 661 height 16
paste input "(LOW) - SA - Sales - DABA - Always On - New - (SP)"
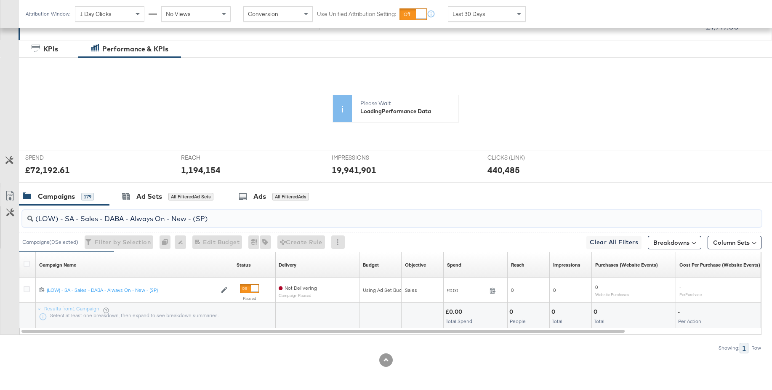
scroll to position [144, 0]
type input "(LOW) - SA - Sales - DABA - Always On - New - (SP)"
click at [27, 266] on icon at bounding box center [27, 265] width 6 height 6
click at [0, 0] on input "checkbox" at bounding box center [0, 0] width 0 height 0
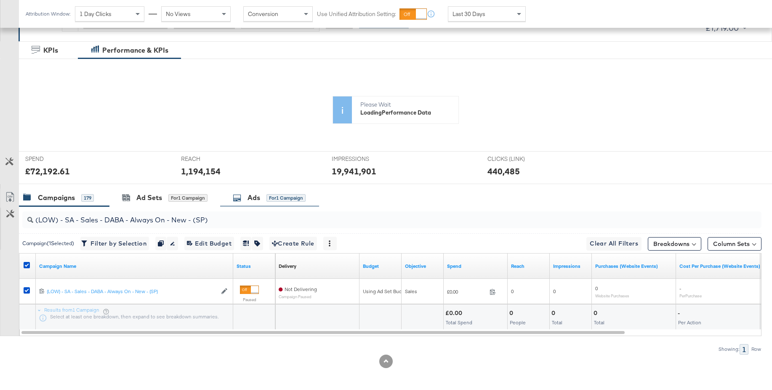
click at [251, 199] on div "Ads" at bounding box center [253, 198] width 13 height 10
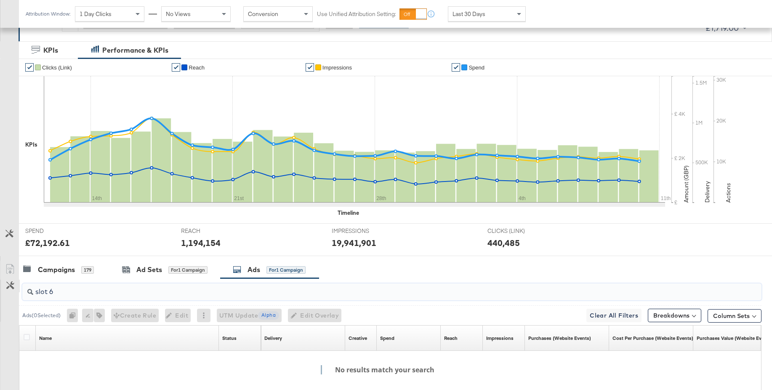
drag, startPoint x: 65, startPoint y: 293, endPoint x: 14, endPoint y: 290, distance: 51.0
click at [14, 290] on div "slot 6 Ads ( 0 Selected) 0 Rename 0 ads Tags for 0 campaigns Create Rule Edit 0…" at bounding box center [380, 364] width 761 height 173
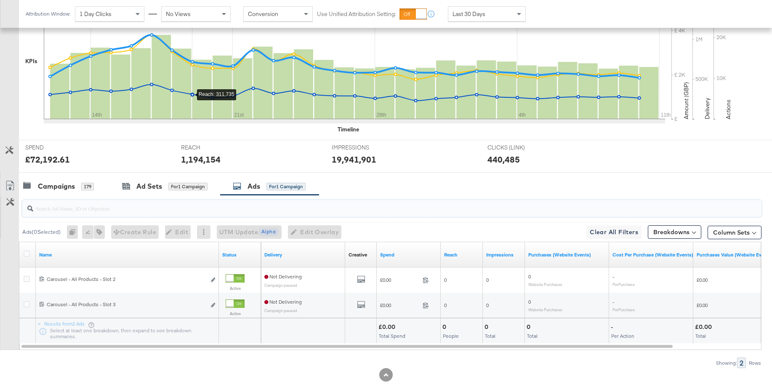
scroll to position [243, 0]
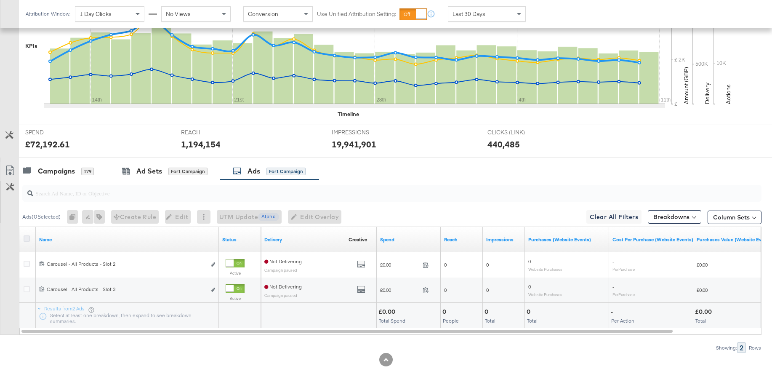
click at [27, 237] on icon at bounding box center [27, 238] width 6 height 6
click at [0, 0] on input "checkbox" at bounding box center [0, 0] width 0 height 0
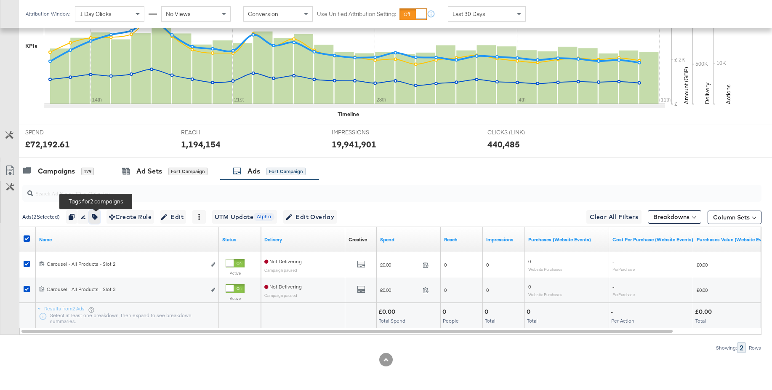
click at [97, 217] on icon "button" at bounding box center [95, 217] width 6 height 6
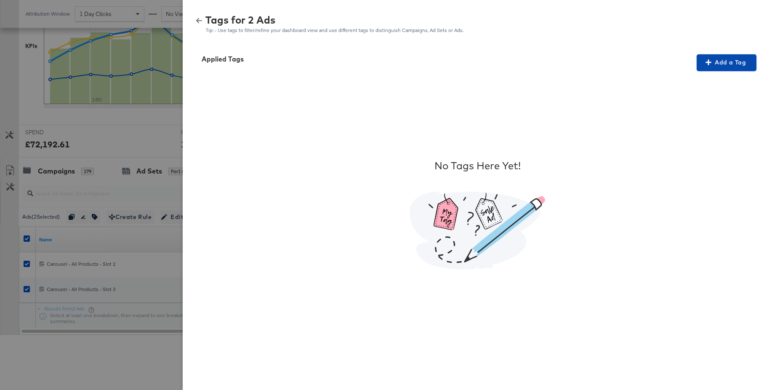
click at [715, 65] on span "Add a Tag" at bounding box center [726, 62] width 53 height 11
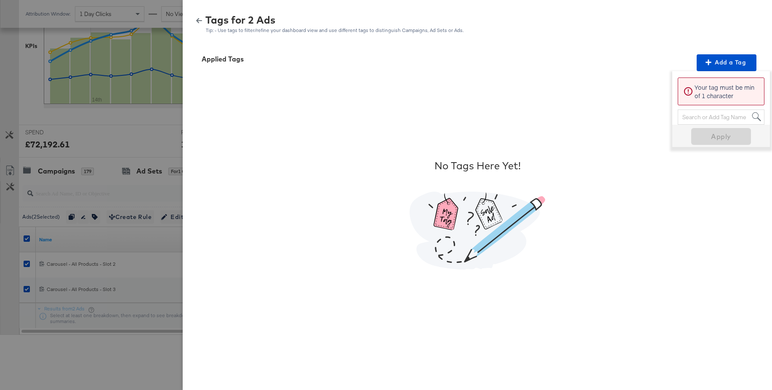
click at [701, 119] on div "Search or Add Tag Name" at bounding box center [721, 117] width 86 height 14
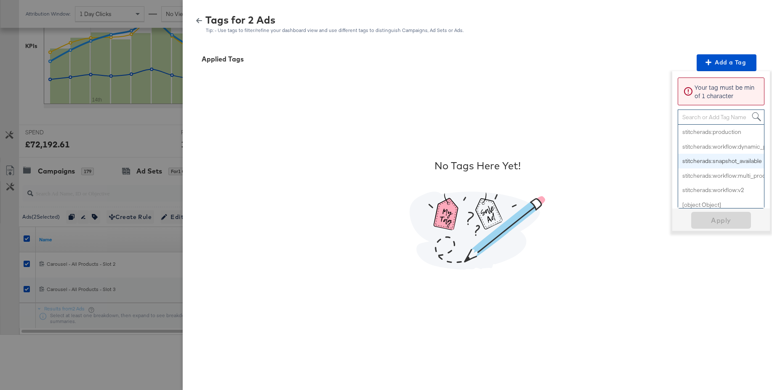
scroll to position [440, 0]
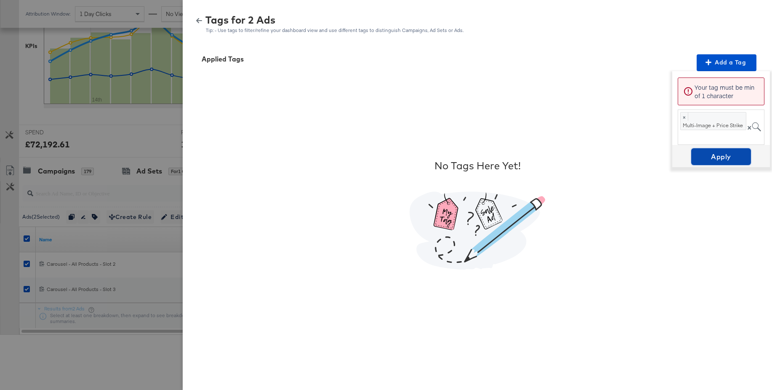
click at [716, 158] on span "Apply" at bounding box center [720, 157] width 53 height 12
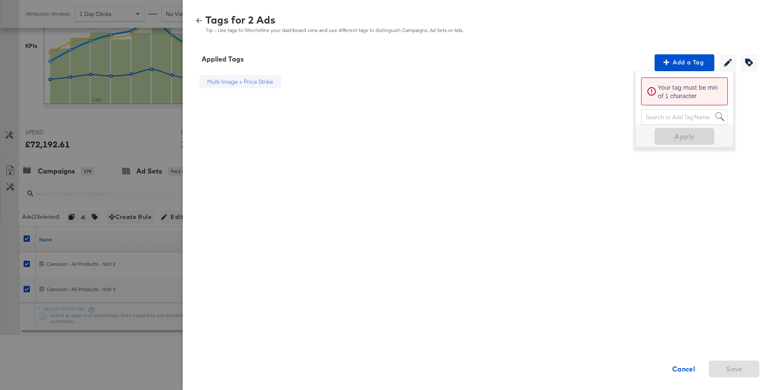
click at [200, 20] on icon "button" at bounding box center [199, 20] width 6 height 5
